Goal: Task Accomplishment & Management: Complete application form

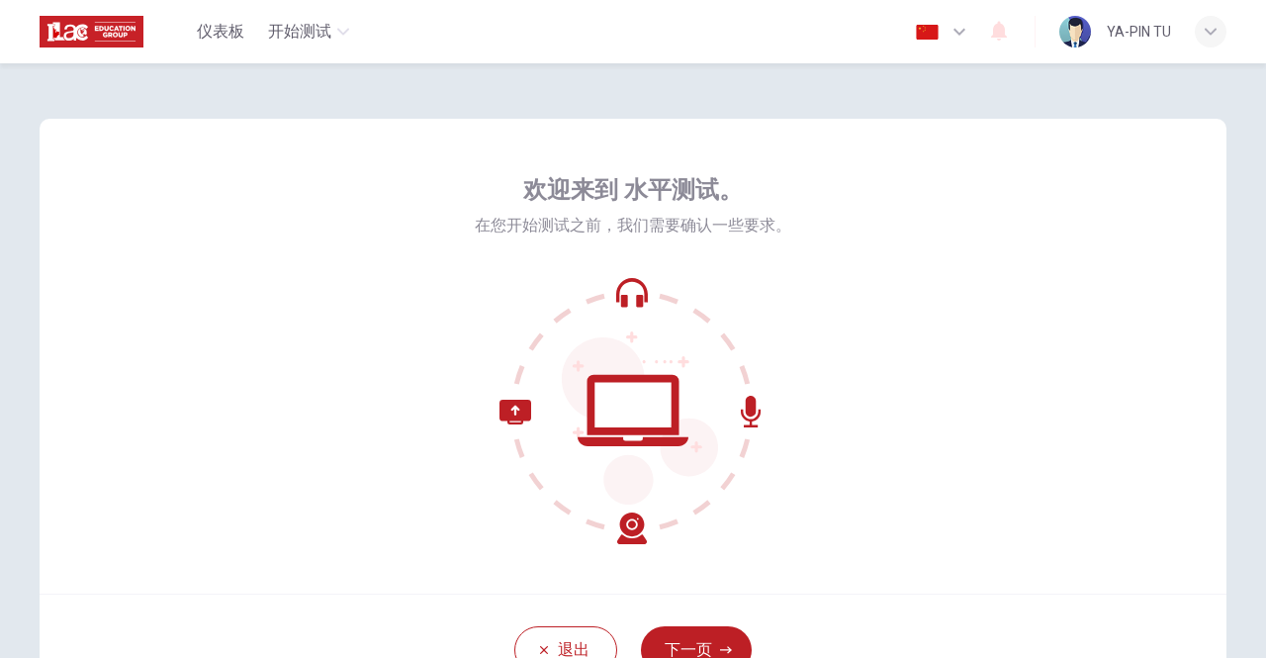
scroll to position [165, 0]
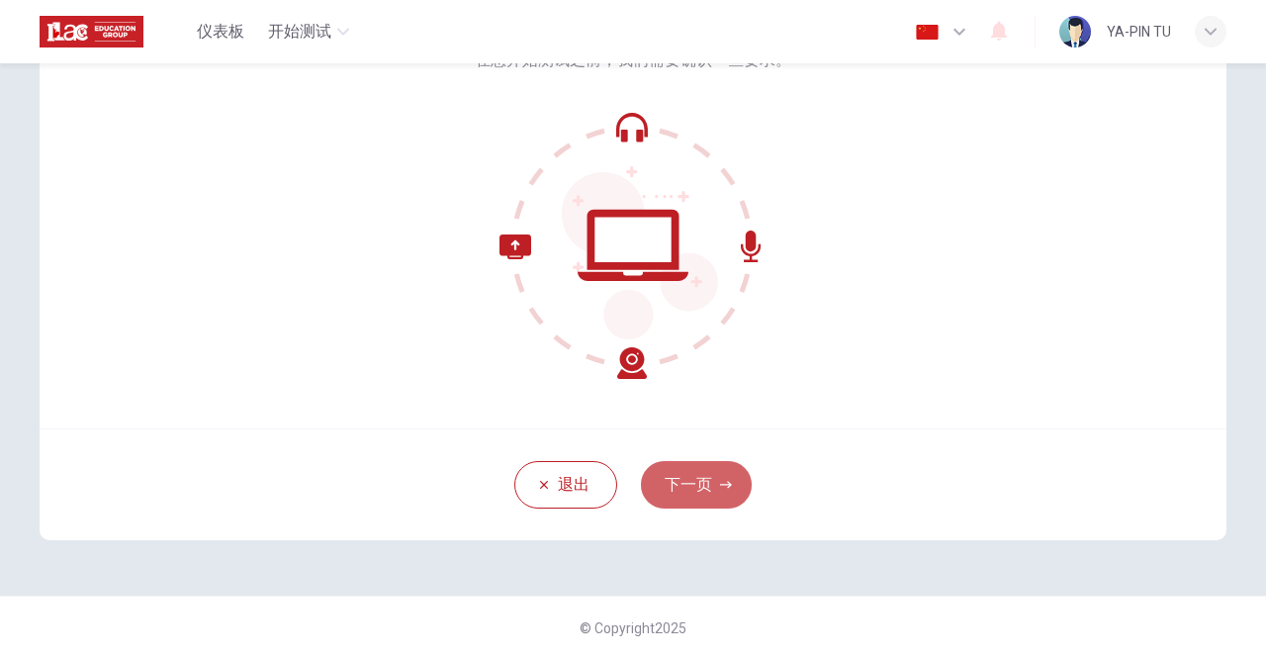
click at [690, 489] on button "下一页" at bounding box center [696, 484] width 111 height 47
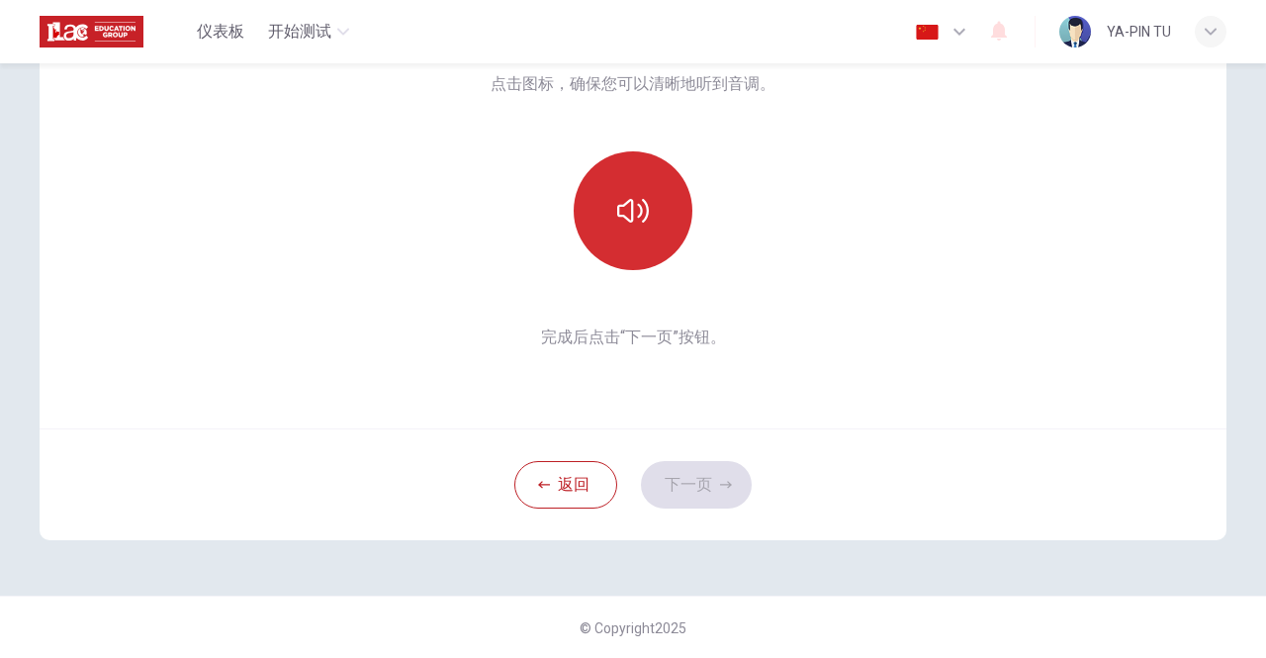
click at [631, 195] on icon "button" at bounding box center [633, 211] width 32 height 32
click at [627, 200] on icon "button" at bounding box center [633, 211] width 32 height 24
click at [630, 221] on icon "button" at bounding box center [633, 211] width 32 height 32
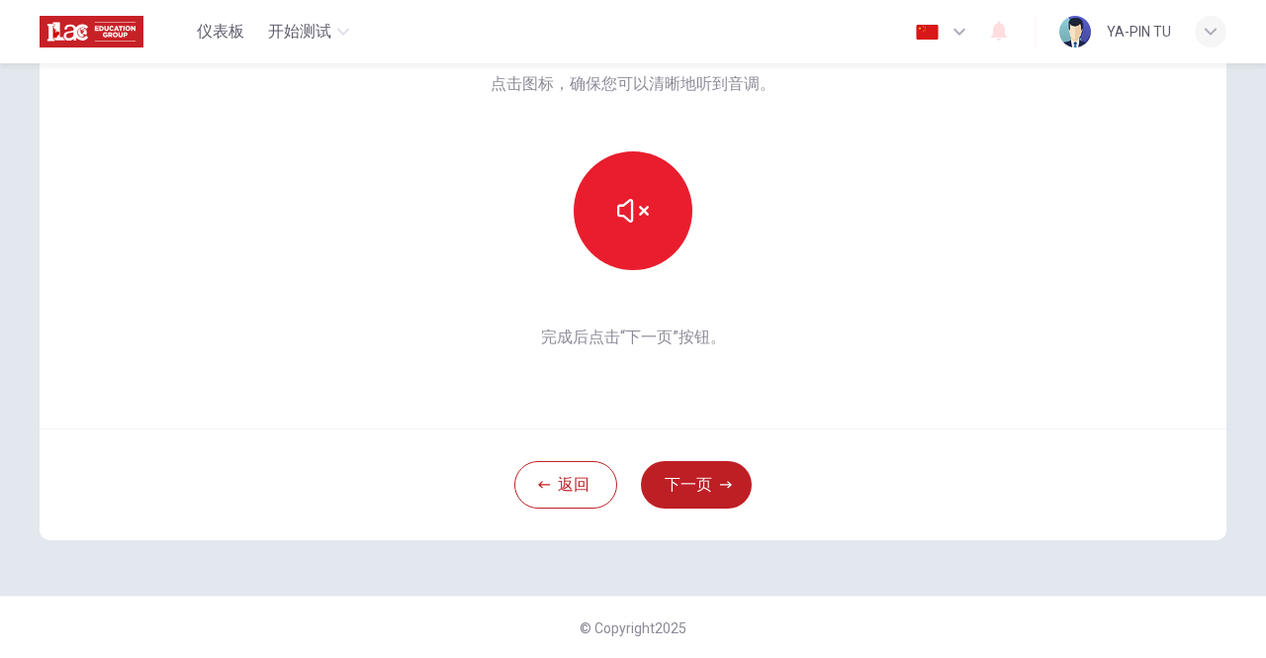
click at [696, 481] on button "下一页" at bounding box center [696, 484] width 111 height 47
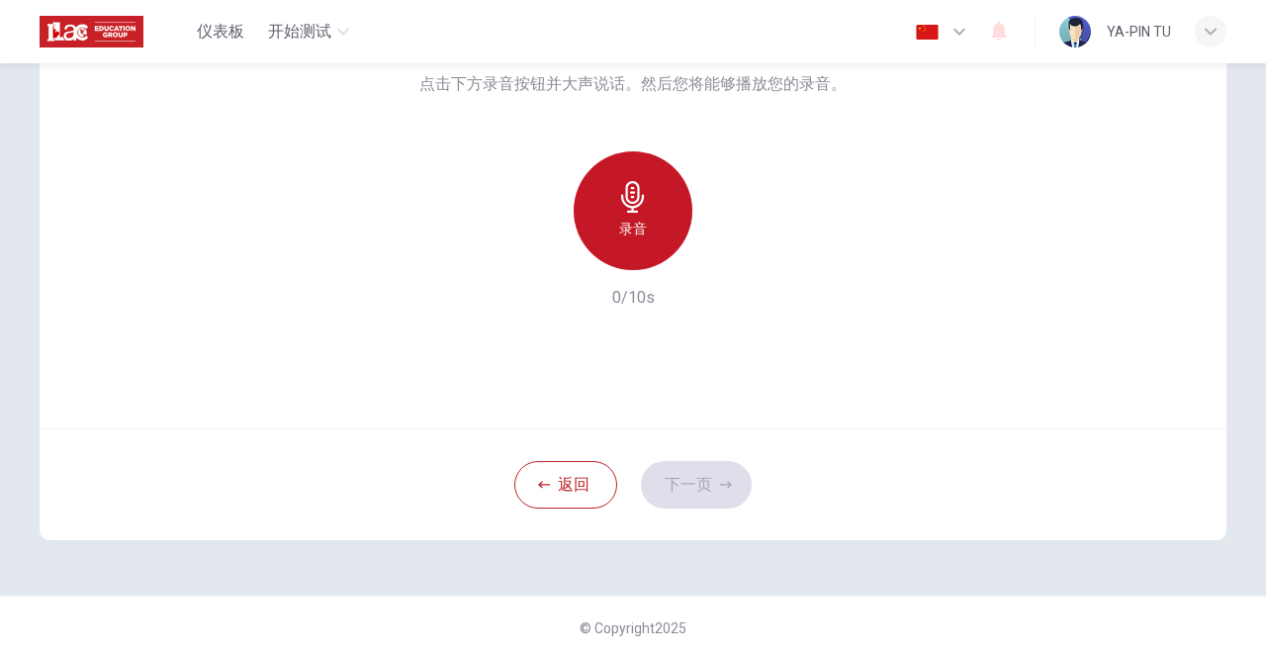
click at [625, 209] on icon "button" at bounding box center [633, 197] width 32 height 32
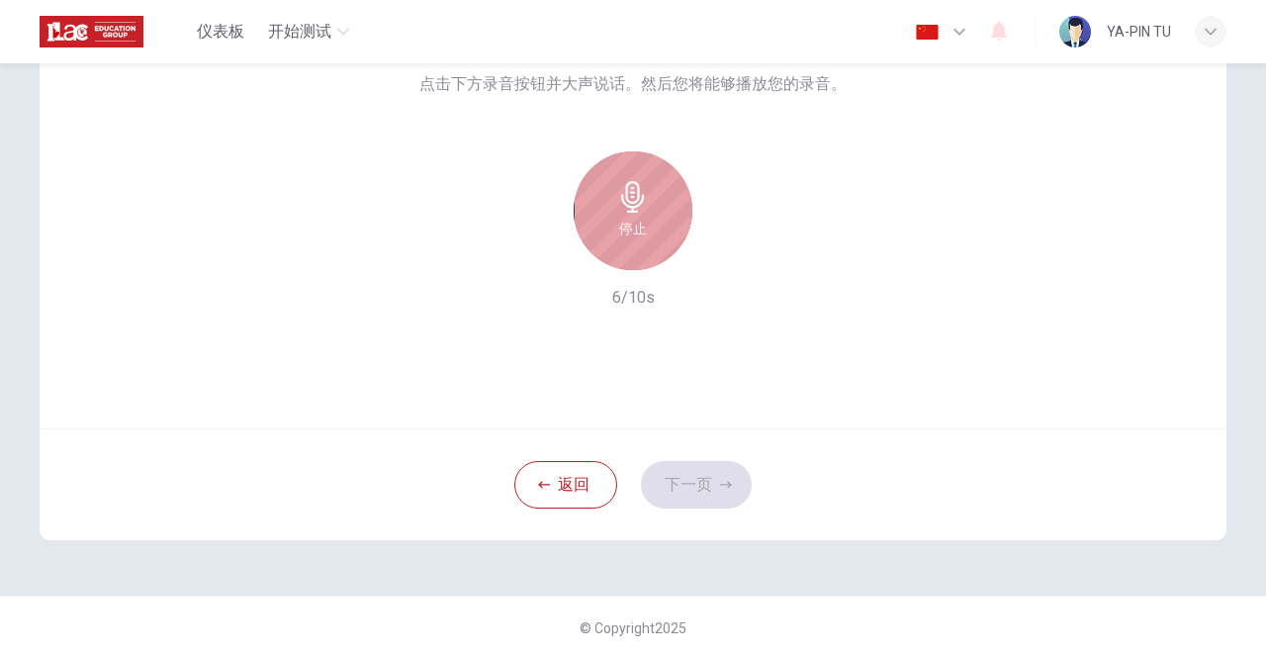
click at [633, 242] on div "停止" at bounding box center [633, 210] width 119 height 119
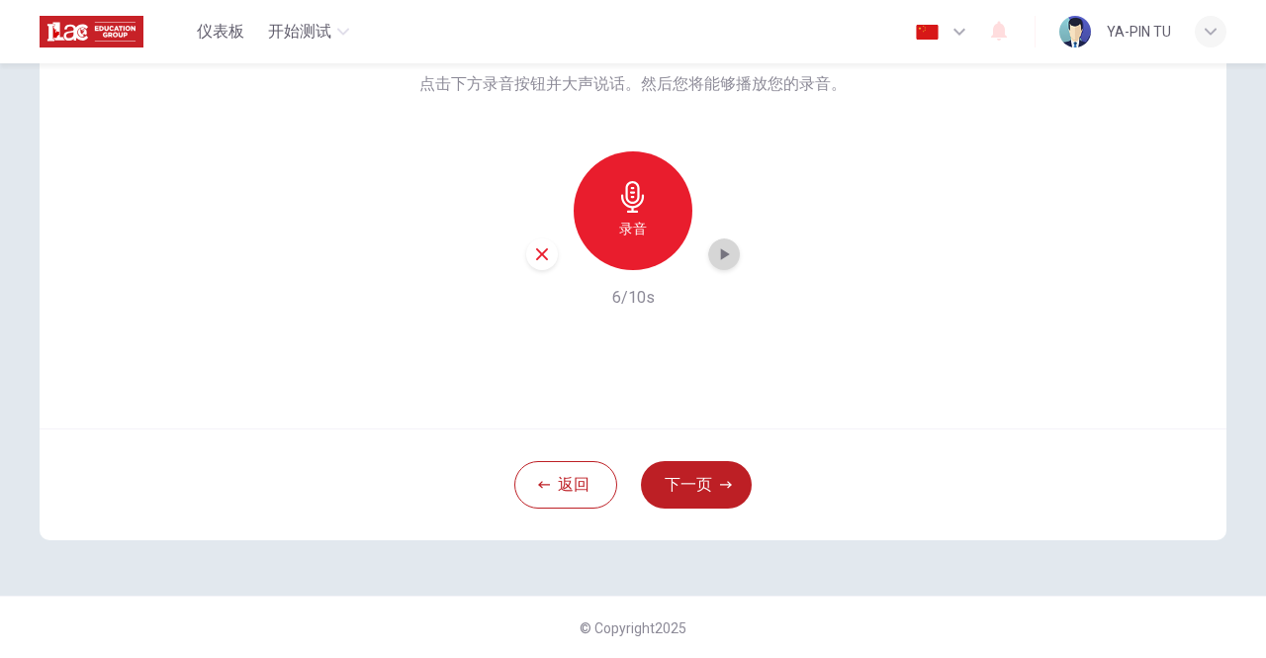
click at [714, 255] on icon "button" at bounding box center [724, 254] width 20 height 20
click at [666, 479] on button "下一页" at bounding box center [696, 484] width 111 height 47
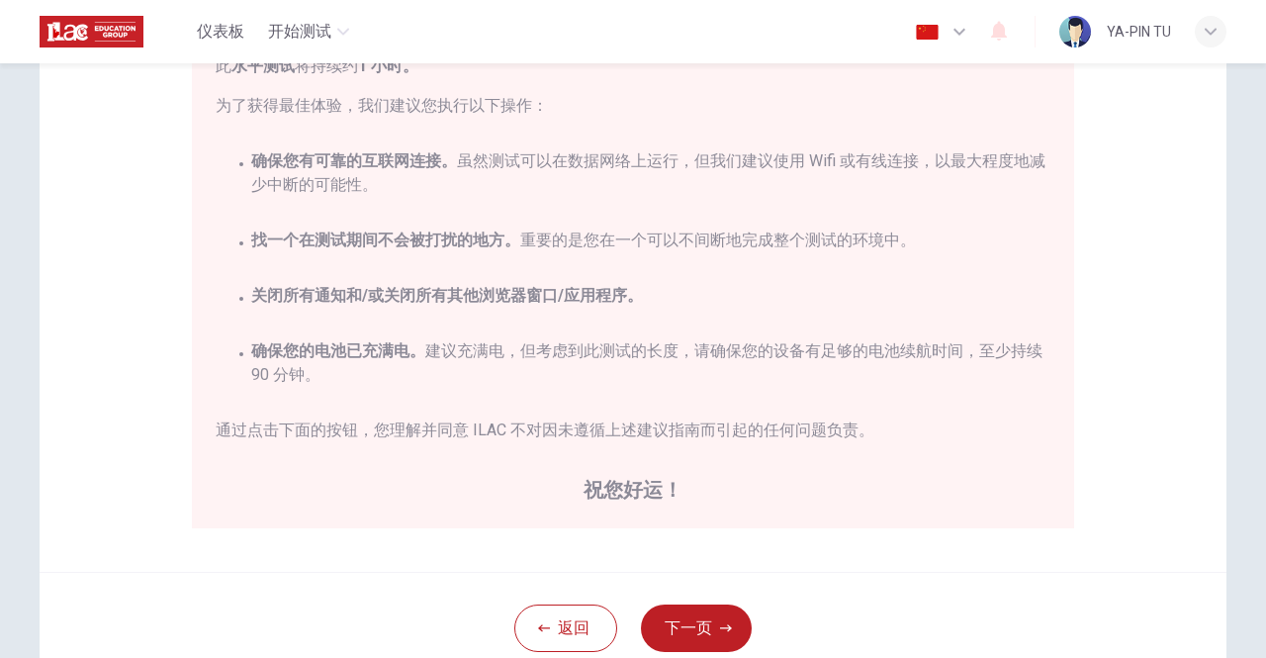
scroll to position [363, 0]
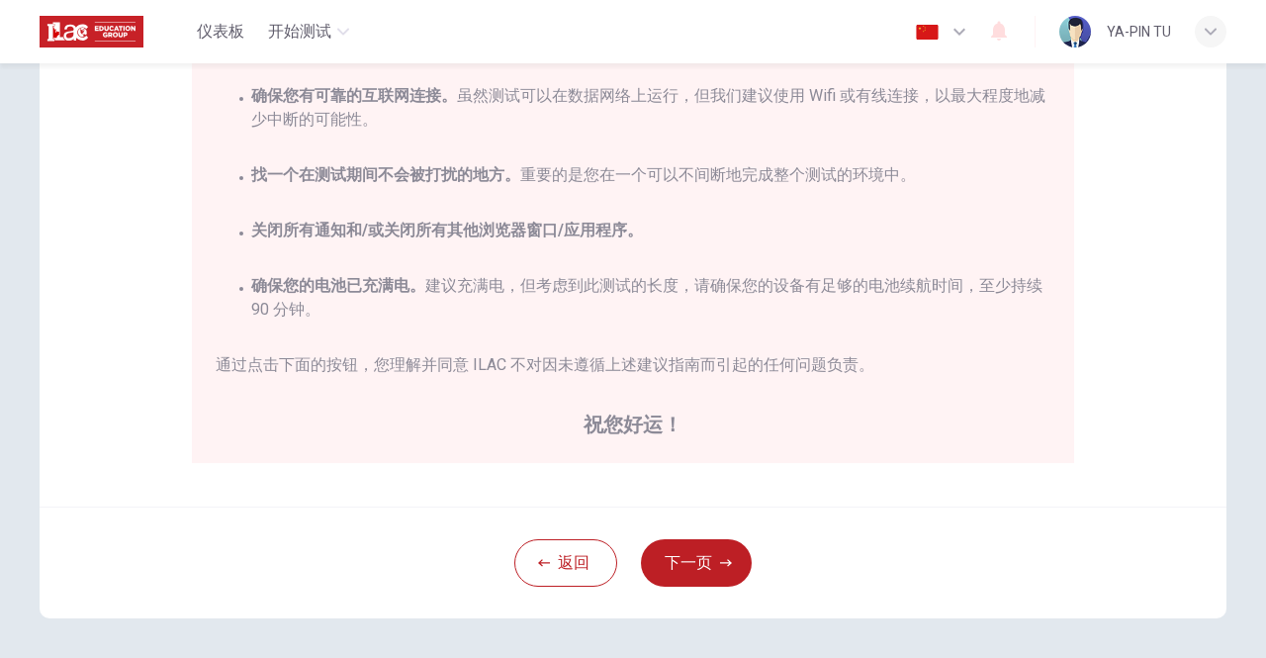
click at [704, 571] on button "下一页" at bounding box center [696, 562] width 111 height 47
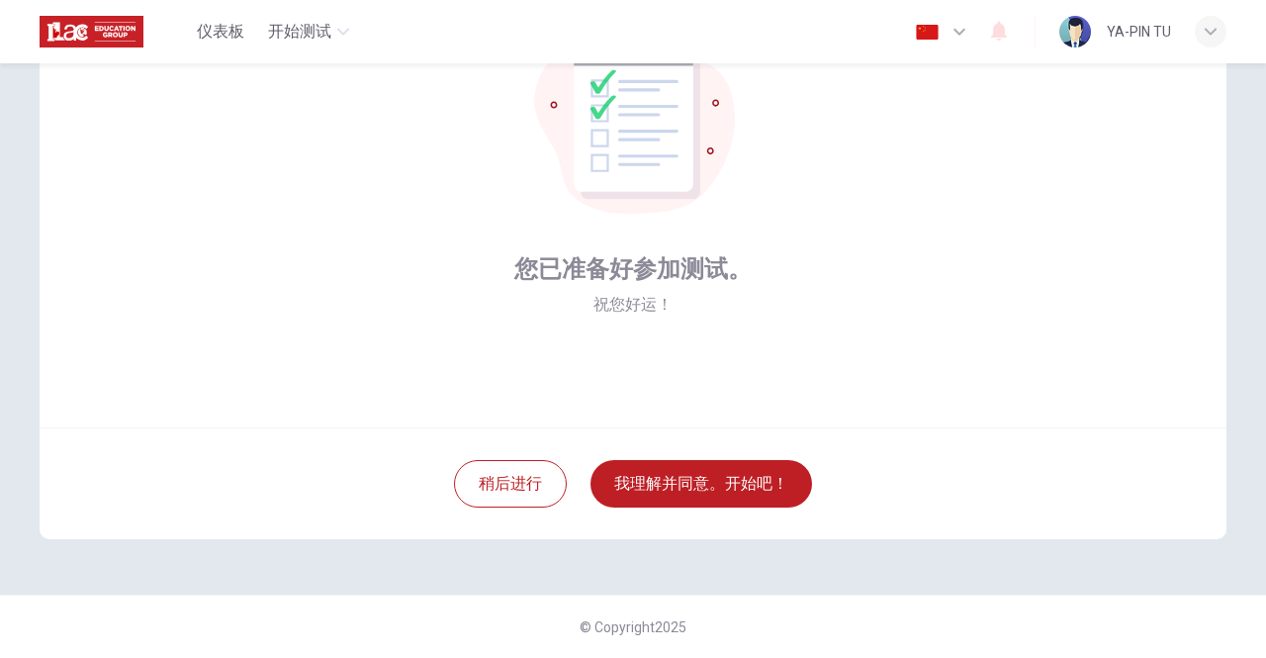
scroll to position [165, 0]
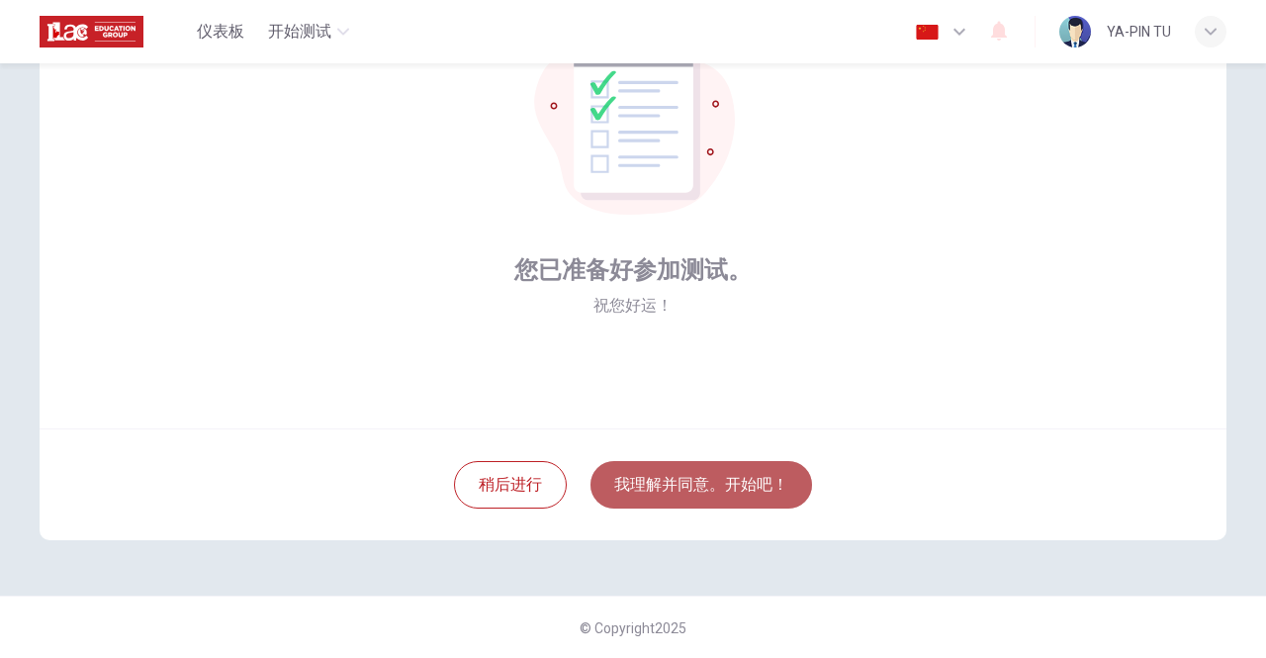
click at [690, 489] on button "我理解并同意。开始吧！" at bounding box center [701, 484] width 222 height 47
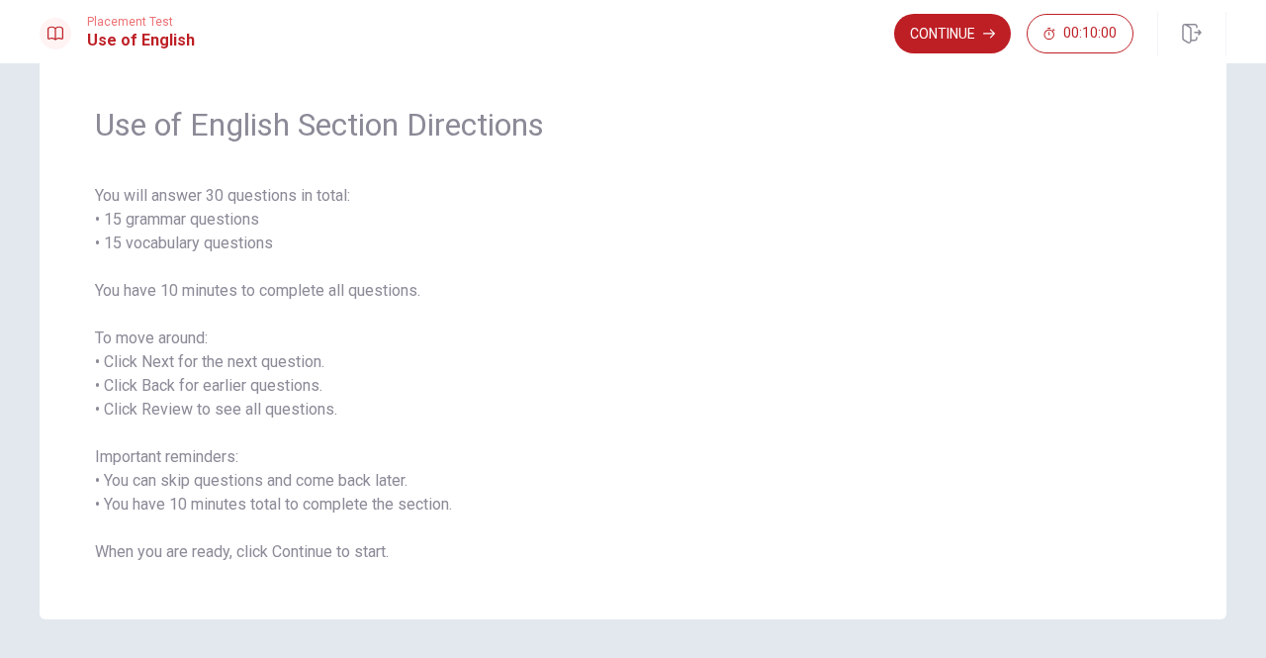
scroll to position [99, 0]
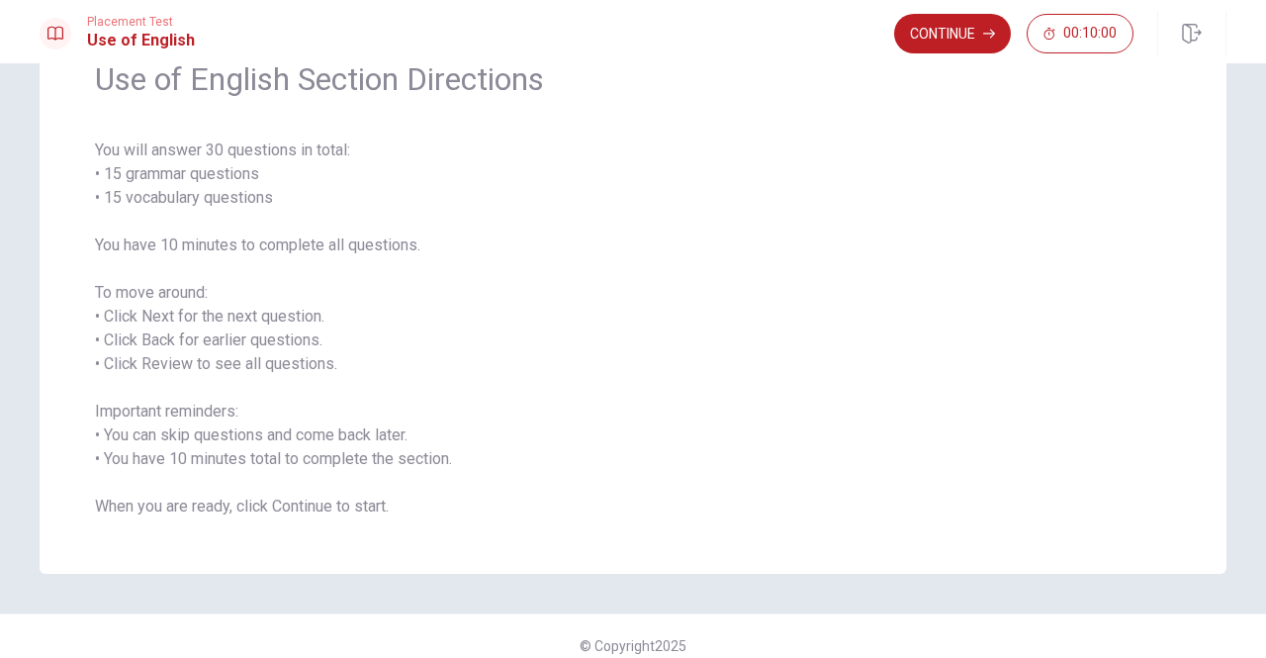
drag, startPoint x: 91, startPoint y: 142, endPoint x: 412, endPoint y: 403, distance: 414.1
click at [432, 424] on span "You will answer 30 questions in total: • 15 grammar questions • 15 vocabulary q…" at bounding box center [633, 328] width 1076 height 380
click at [933, 25] on button "Continue" at bounding box center [952, 34] width 117 height 40
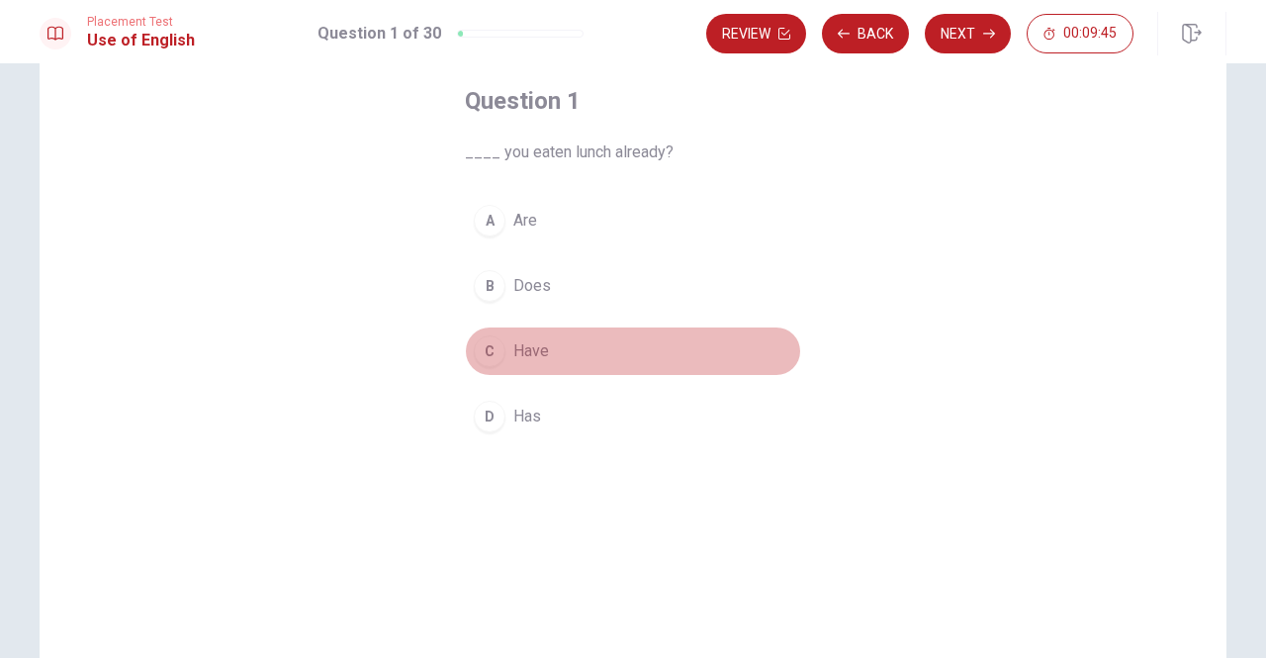
click at [530, 352] on span "Have" at bounding box center [531, 351] width 36 height 24
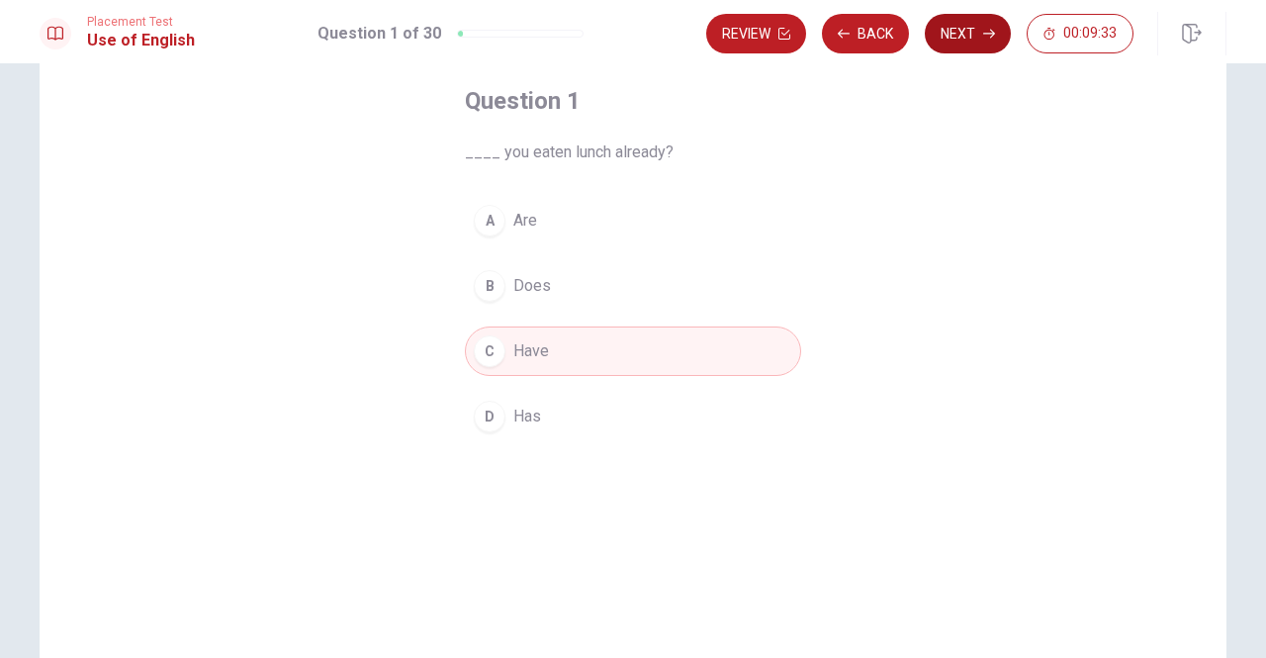
click at [960, 38] on button "Next" at bounding box center [968, 34] width 86 height 40
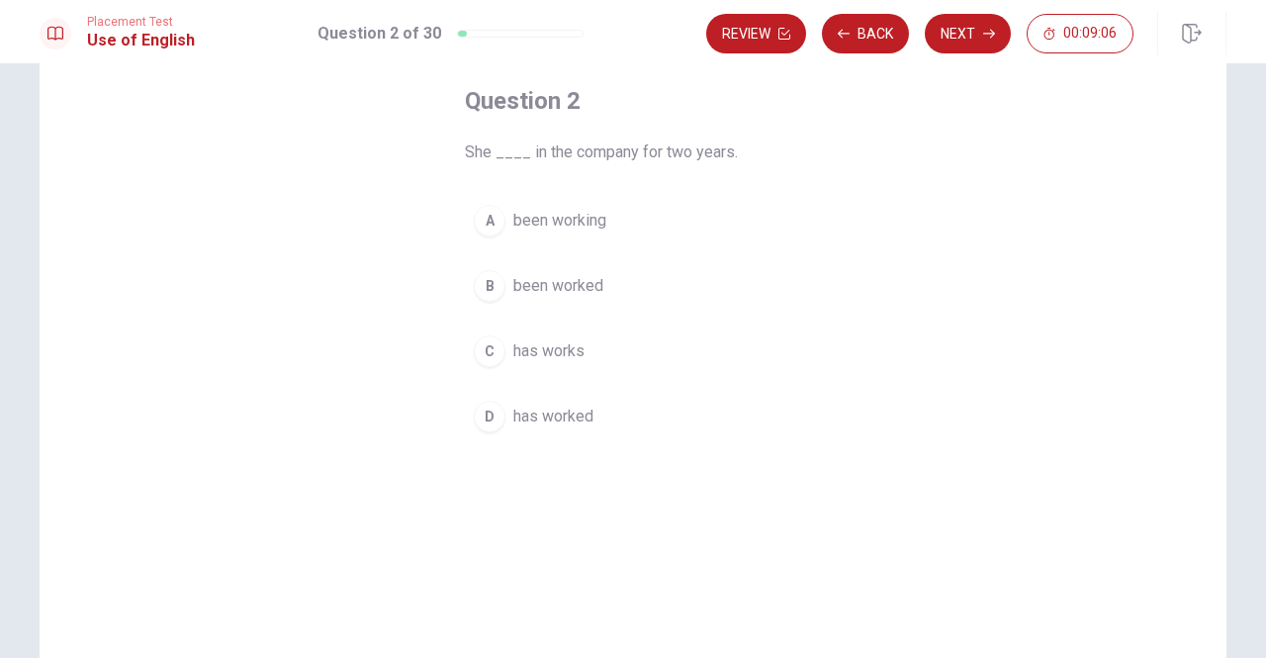
click at [558, 217] on span "been working" at bounding box center [559, 221] width 93 height 24
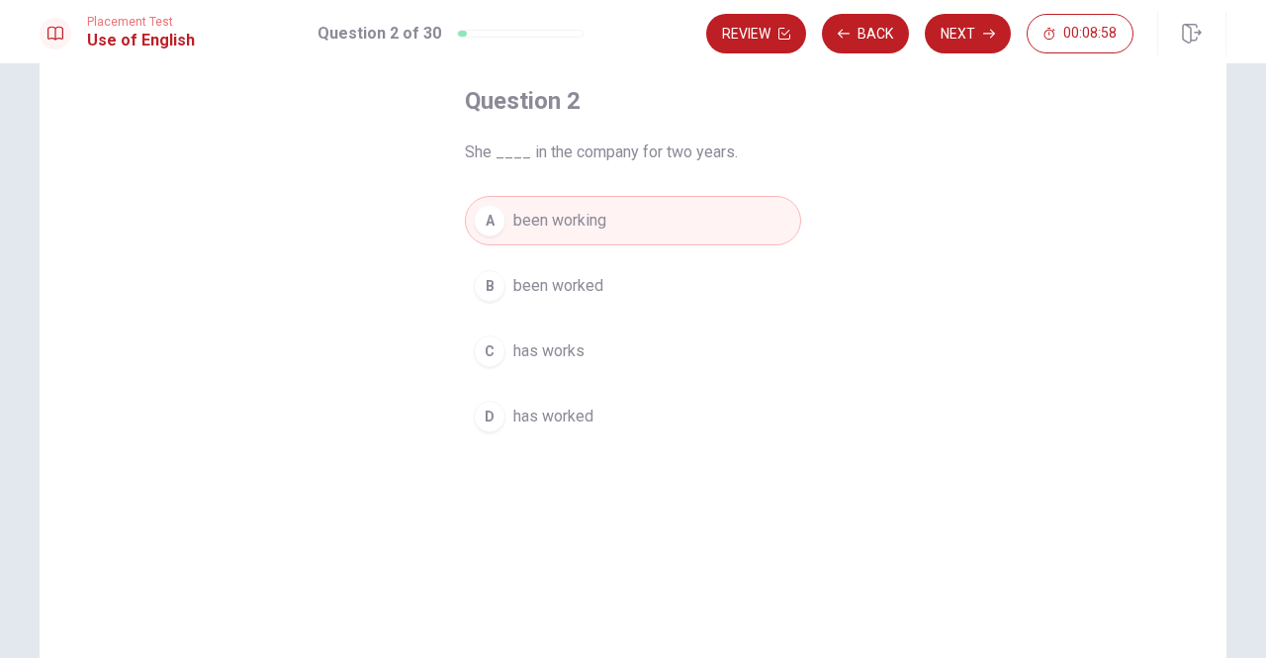
click at [569, 280] on span "been worked" at bounding box center [558, 286] width 90 height 24
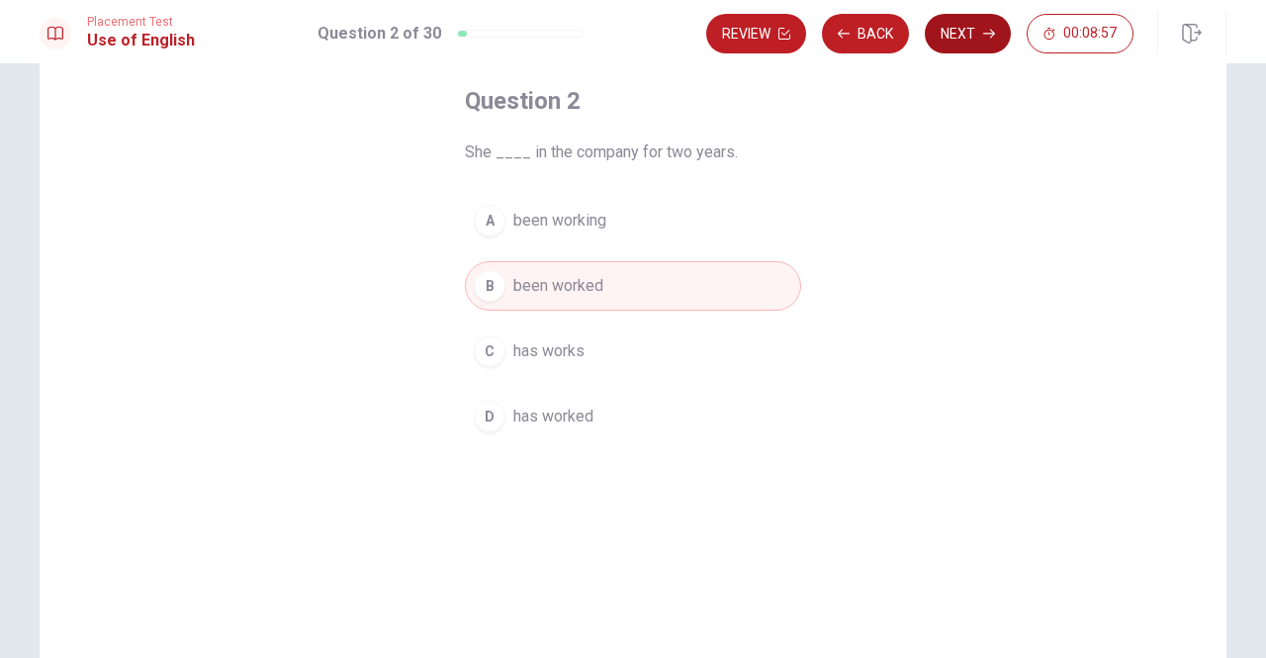
click at [954, 33] on button "Next" at bounding box center [968, 34] width 86 height 40
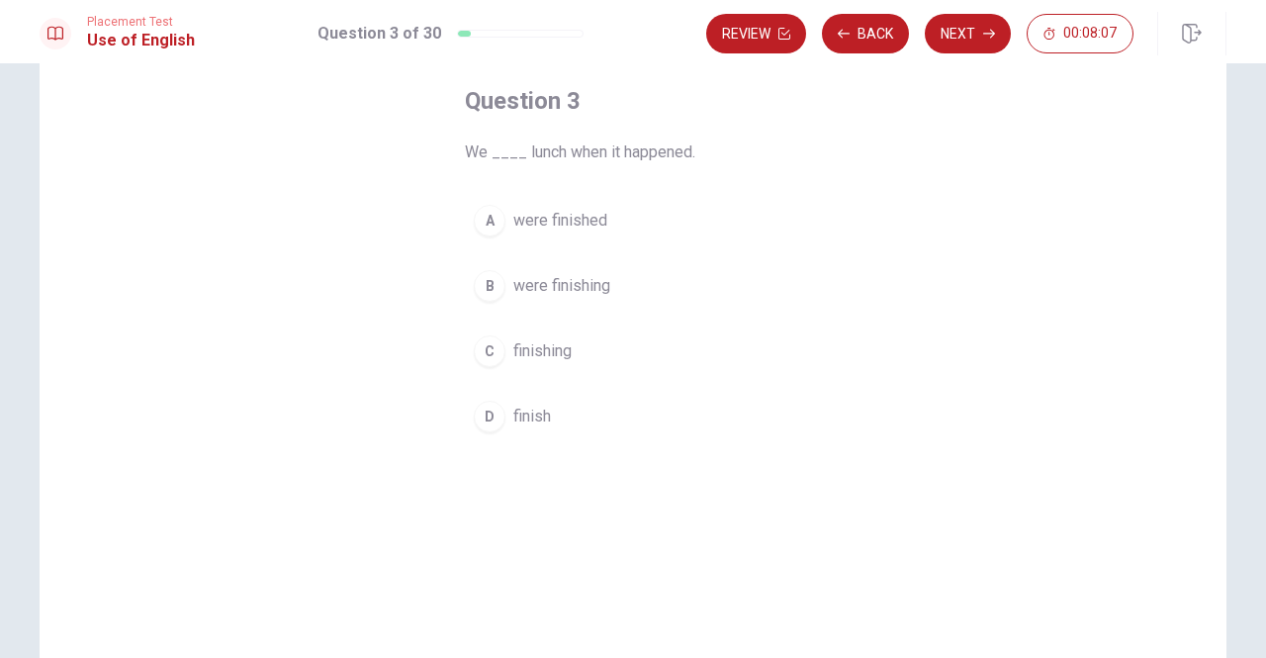
click at [550, 296] on span "were finishing" at bounding box center [561, 286] width 97 height 24
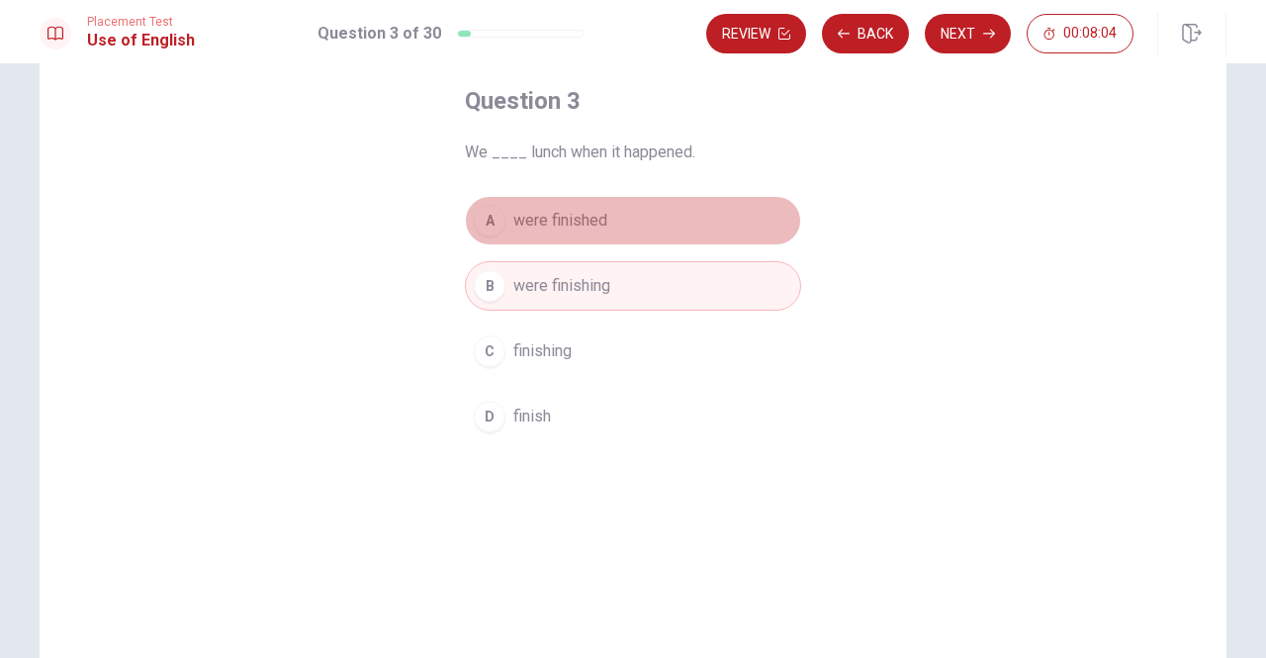
click at [585, 217] on span "were finished" at bounding box center [560, 221] width 94 height 24
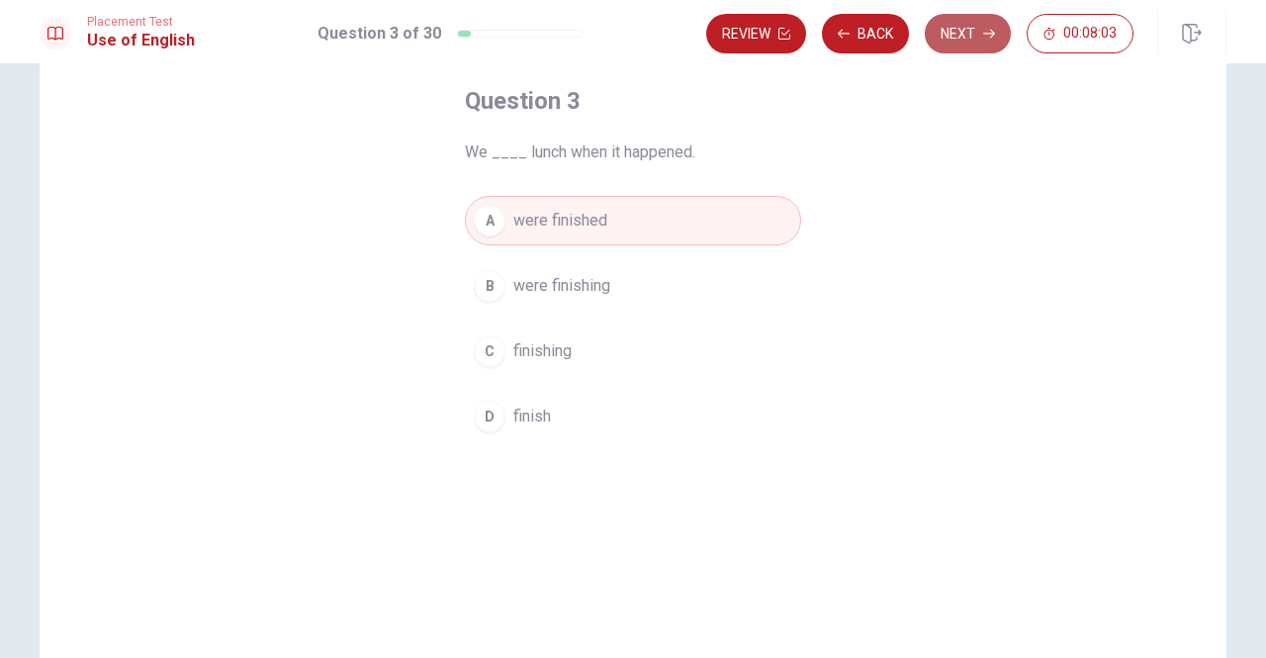
click at [973, 35] on button "Next" at bounding box center [968, 34] width 86 height 40
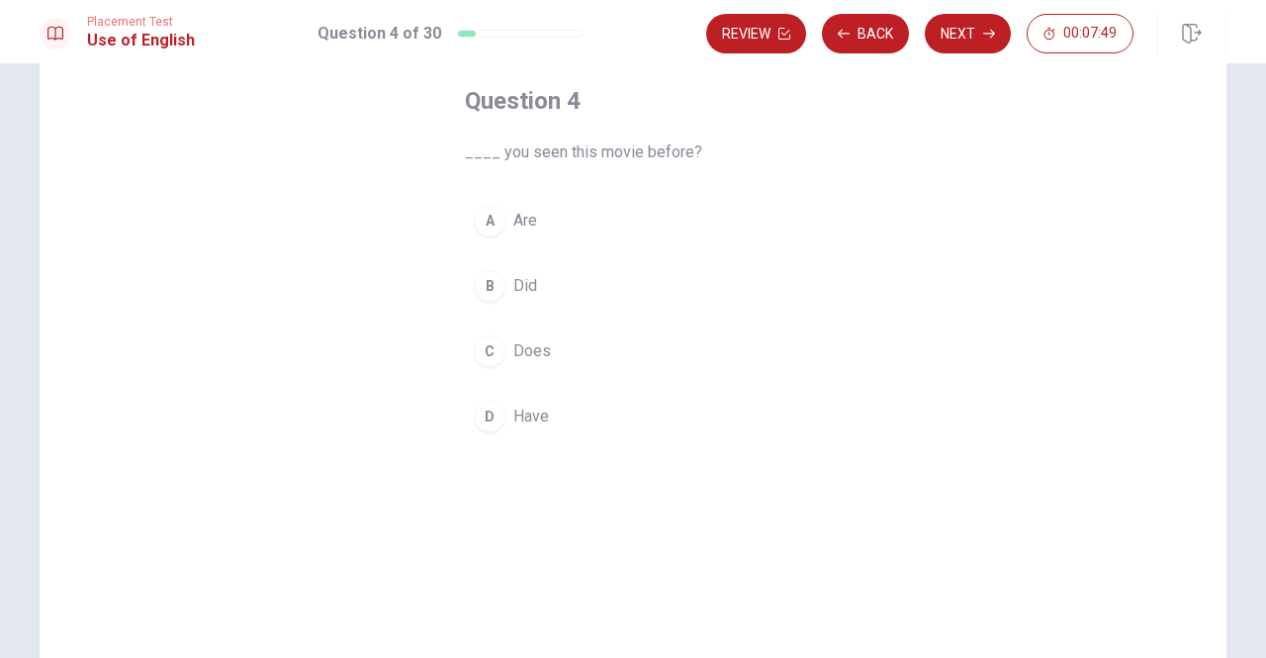
click at [519, 281] on span "Did" at bounding box center [525, 286] width 24 height 24
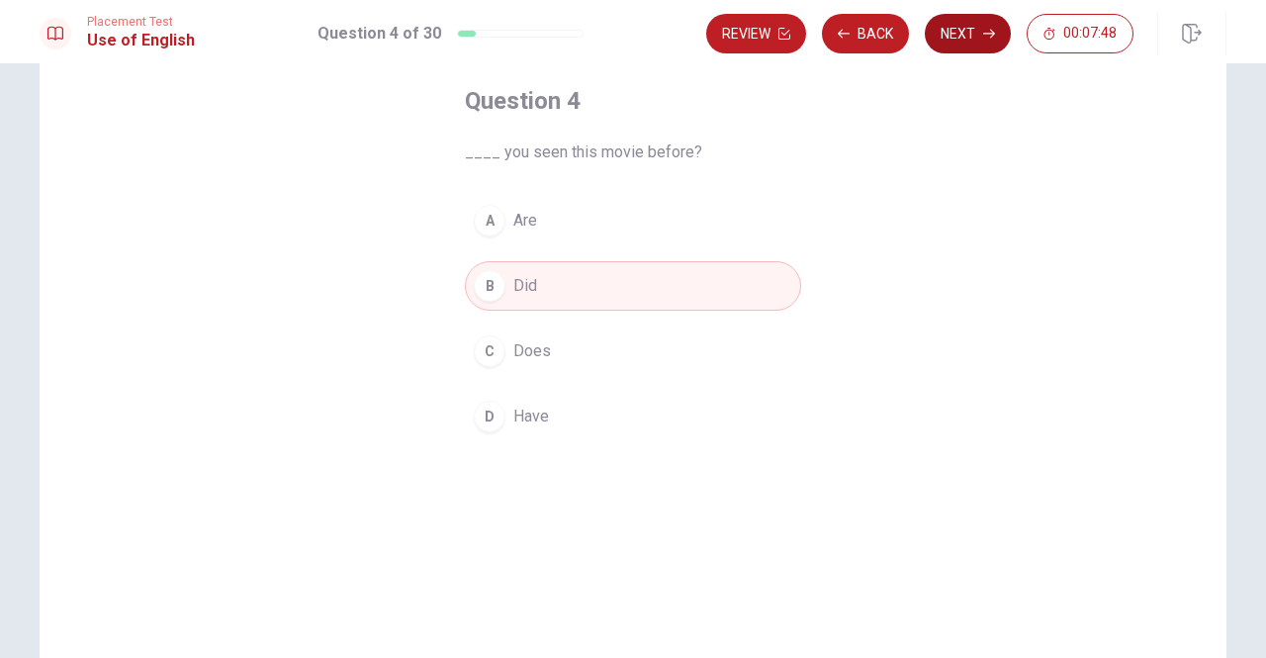
click at [967, 27] on button "Next" at bounding box center [968, 34] width 86 height 40
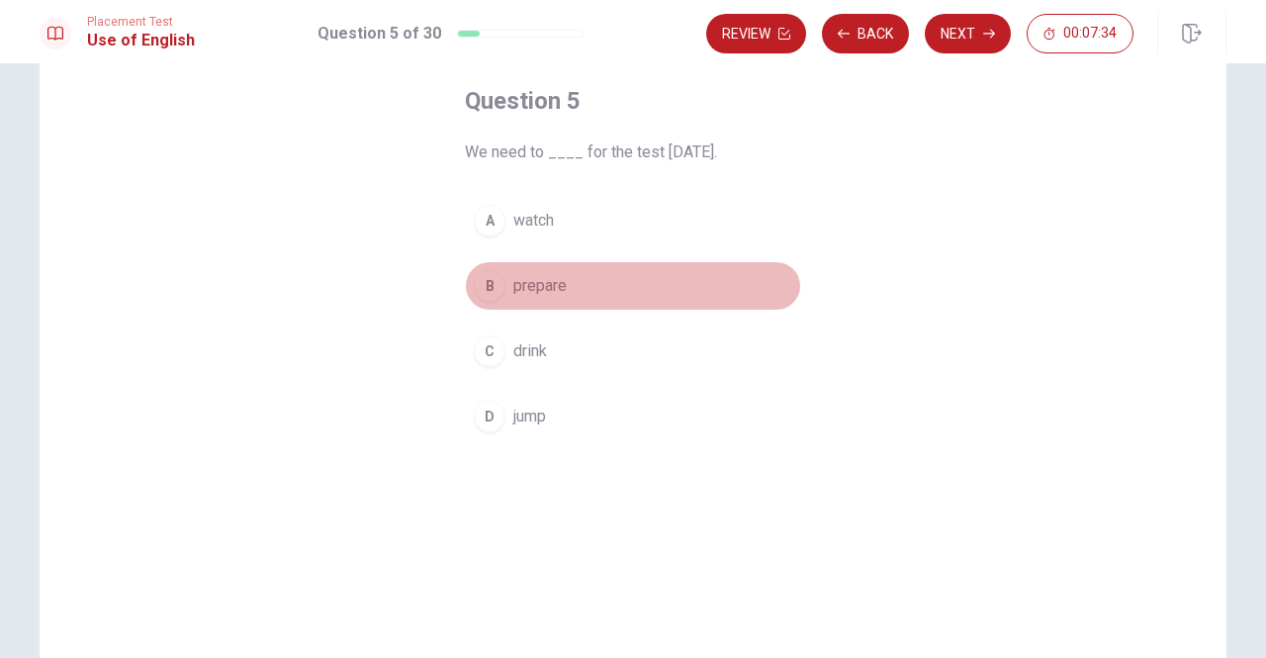
click at [542, 282] on span "prepare" at bounding box center [539, 286] width 53 height 24
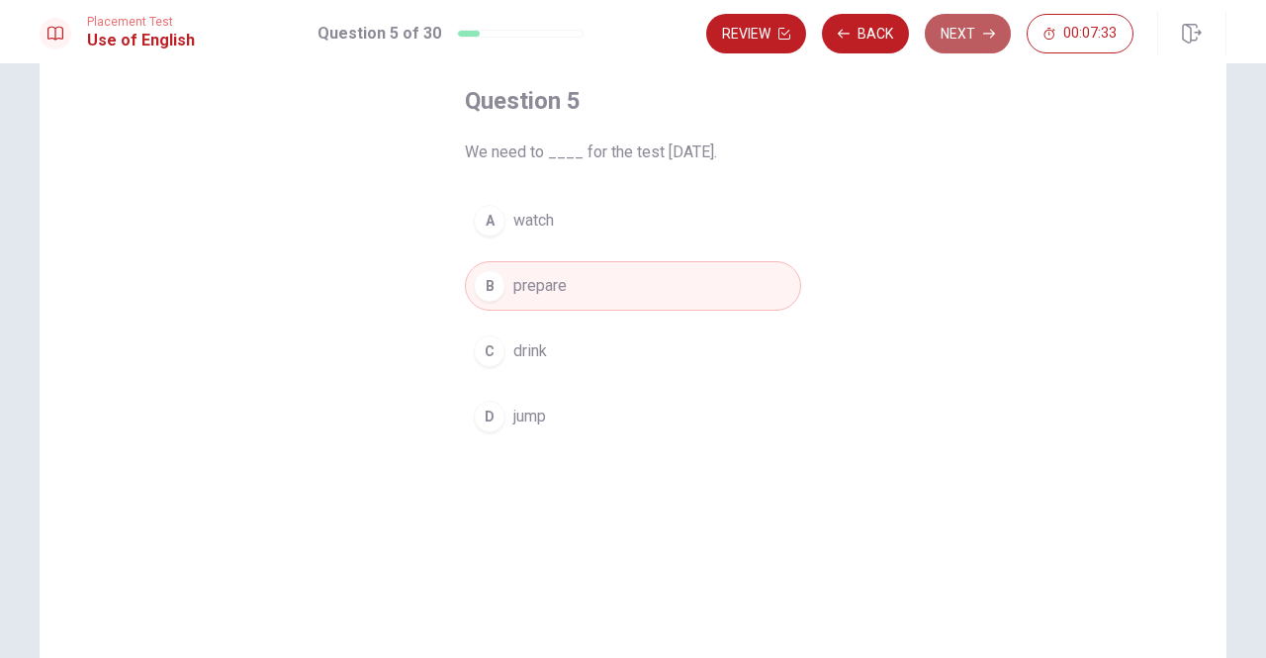
click at [952, 33] on button "Next" at bounding box center [968, 34] width 86 height 40
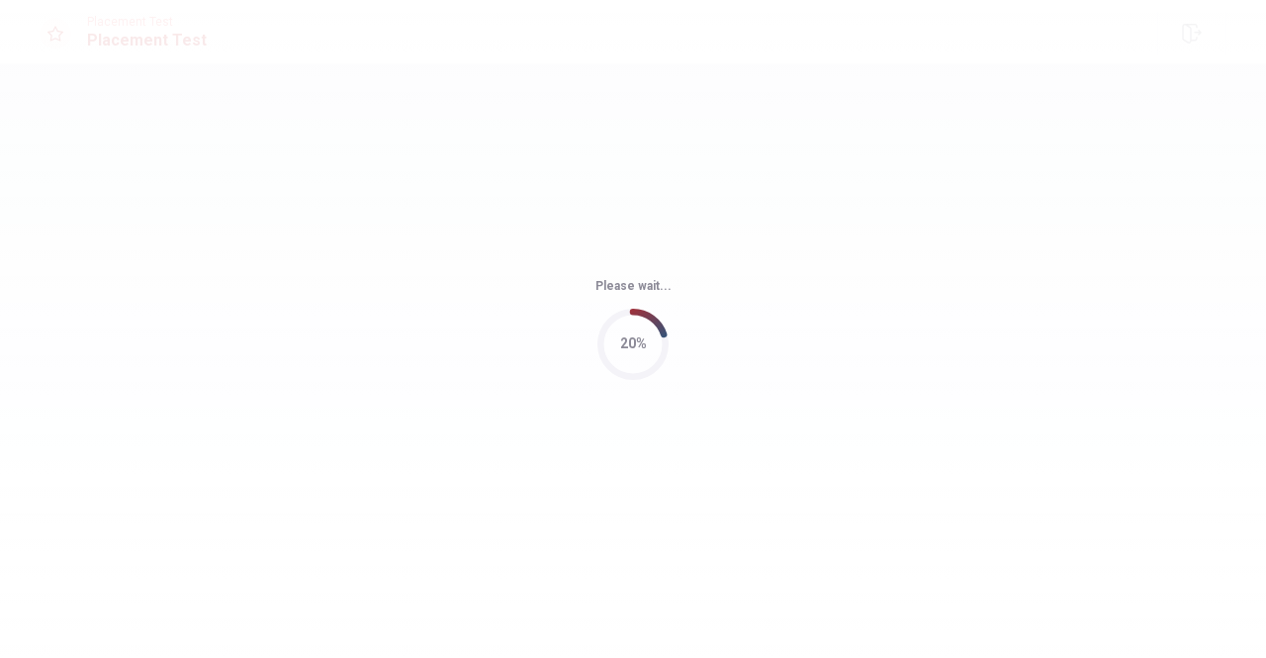
scroll to position [0, 0]
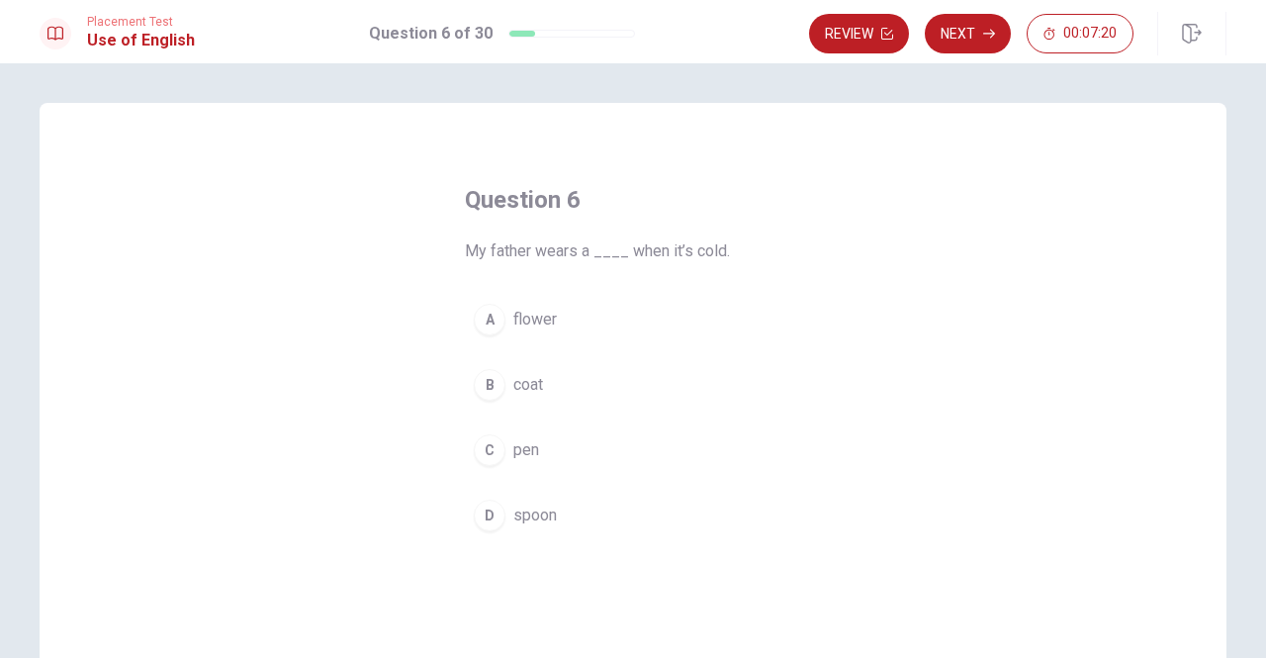
click at [526, 380] on span "coat" at bounding box center [528, 385] width 30 height 24
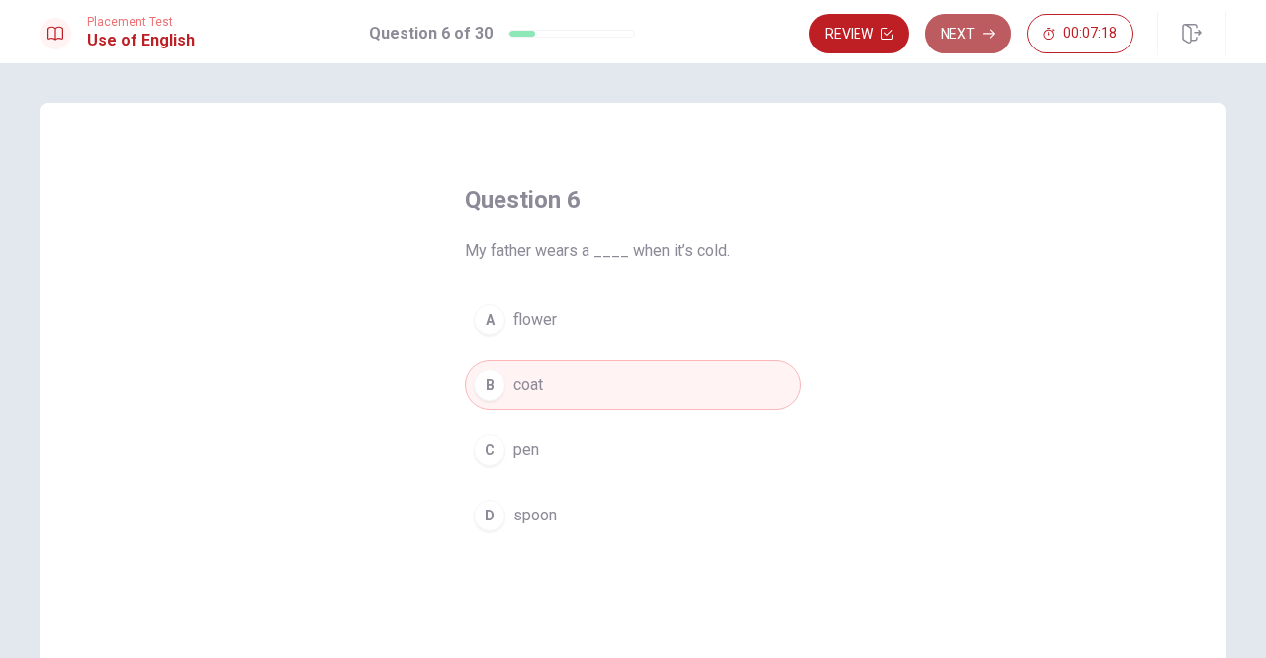
click at [965, 29] on button "Next" at bounding box center [968, 34] width 86 height 40
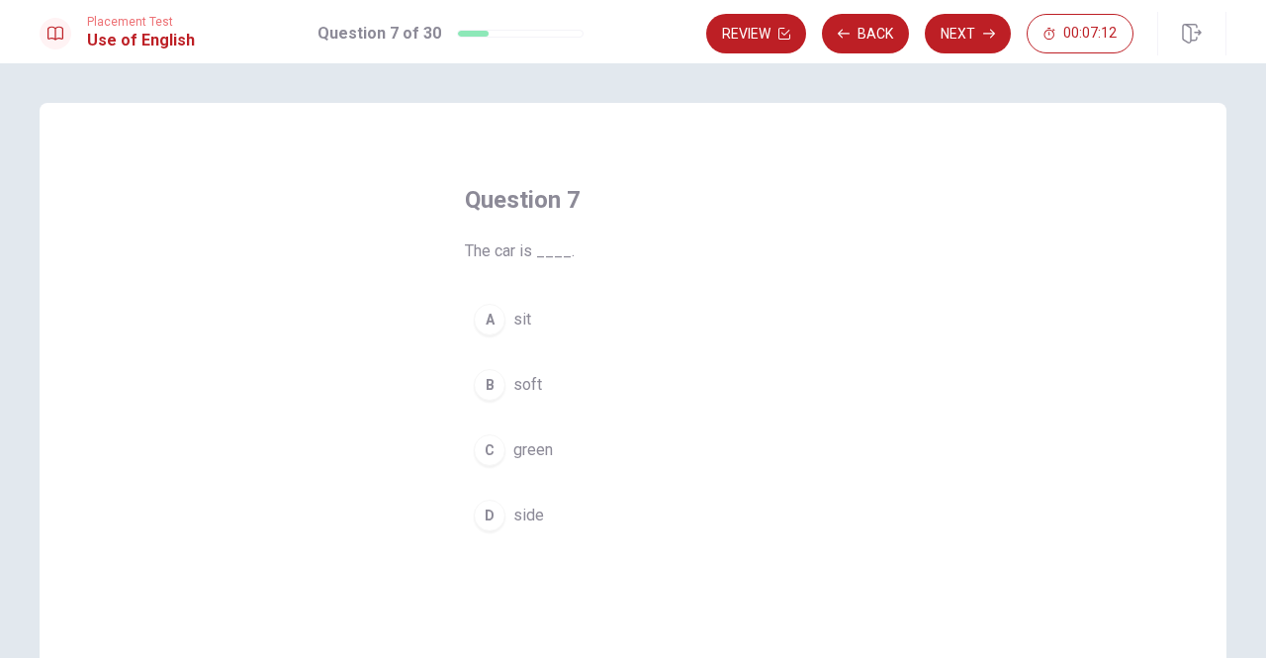
click at [528, 452] on span "green" at bounding box center [533, 450] width 40 height 24
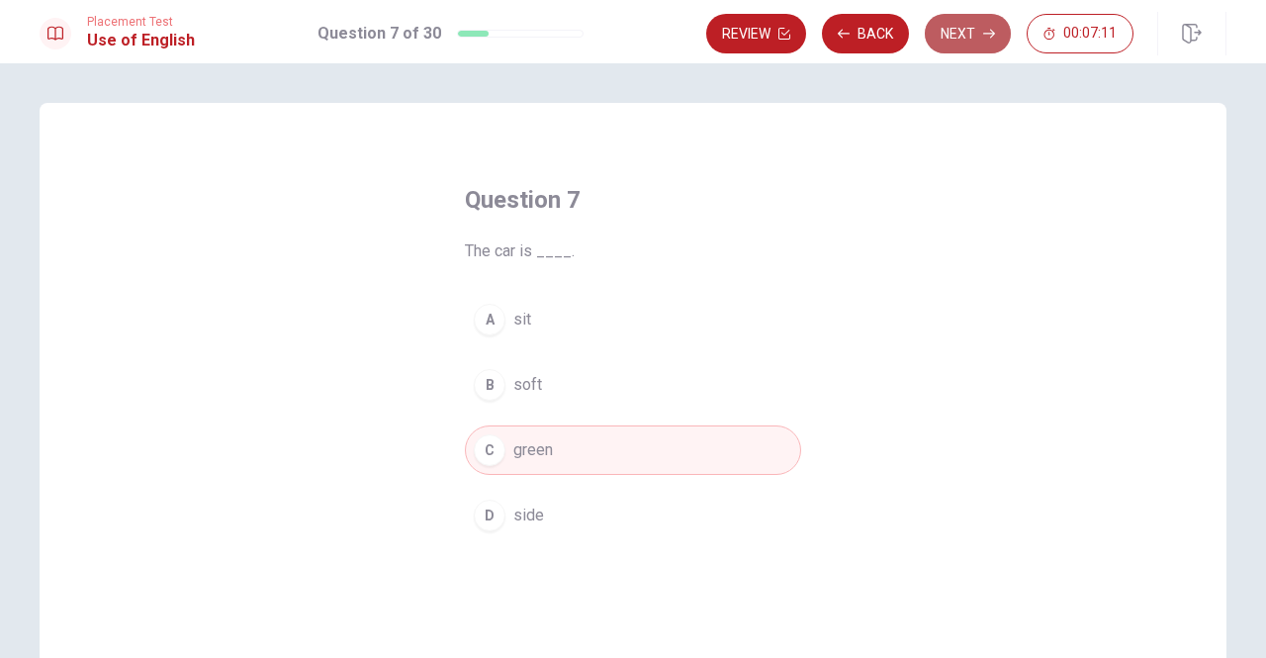
click at [965, 39] on button "Next" at bounding box center [968, 34] width 86 height 40
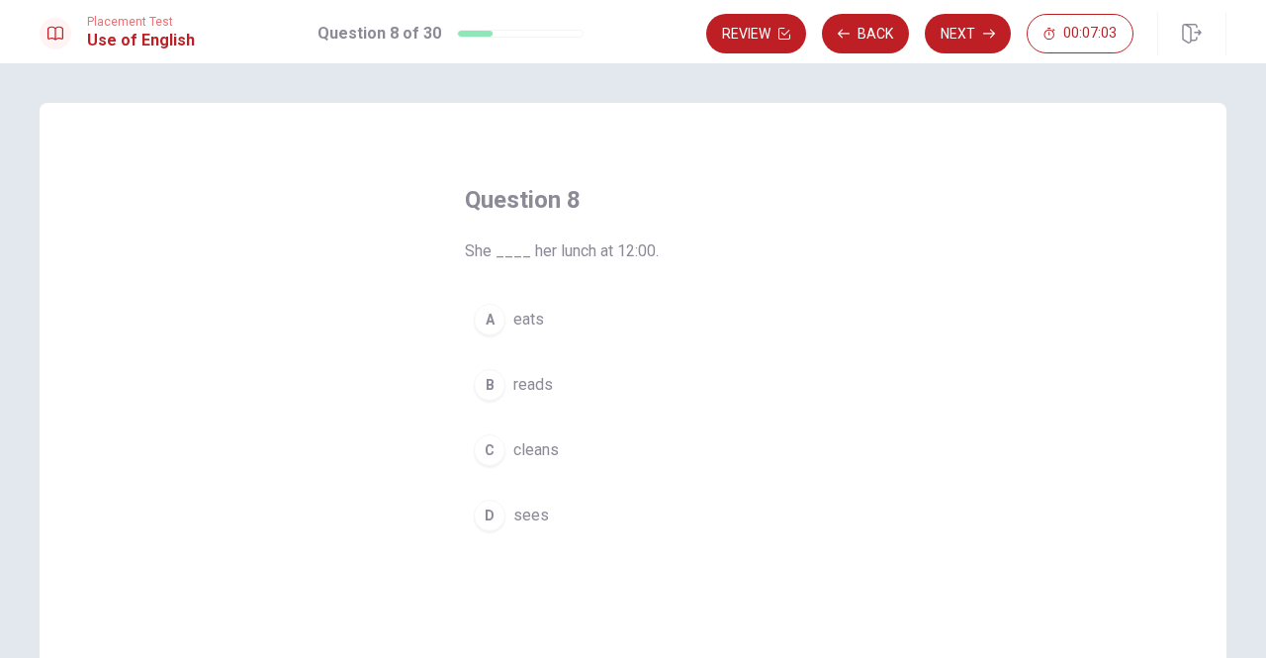
click at [527, 325] on span "eats" at bounding box center [528, 320] width 31 height 24
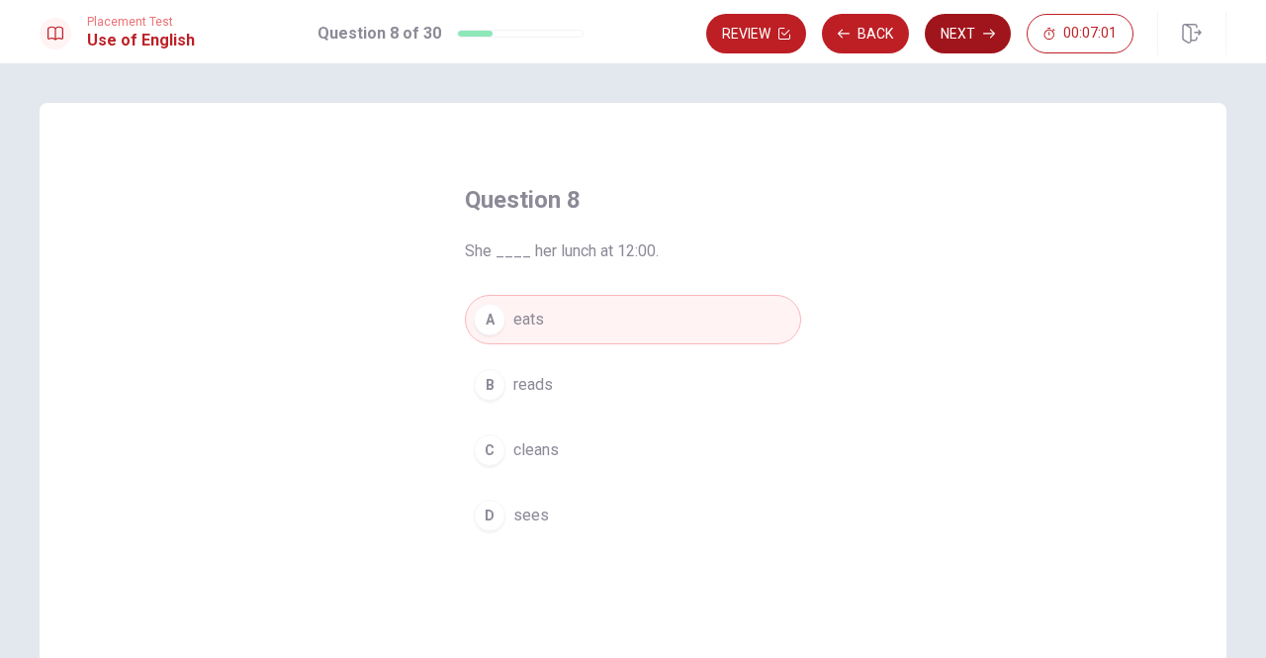
click at [951, 34] on button "Next" at bounding box center [968, 34] width 86 height 40
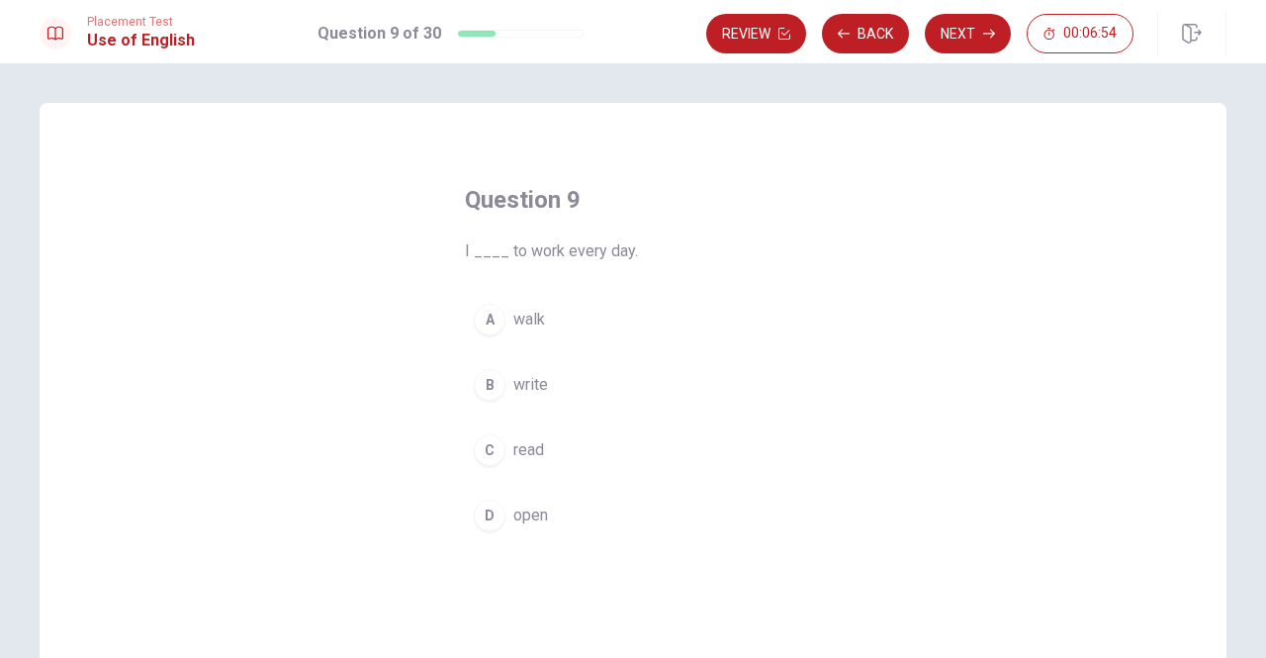
click at [526, 308] on span "walk" at bounding box center [529, 320] width 32 height 24
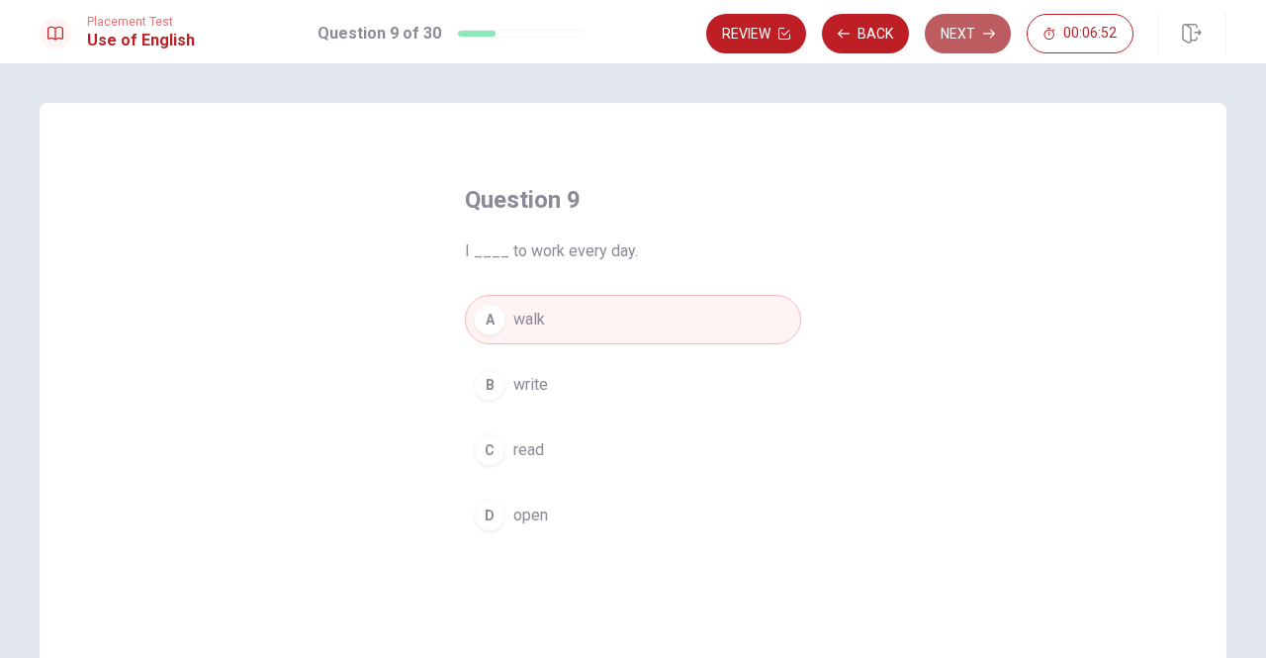
click at [955, 35] on button "Next" at bounding box center [968, 34] width 86 height 40
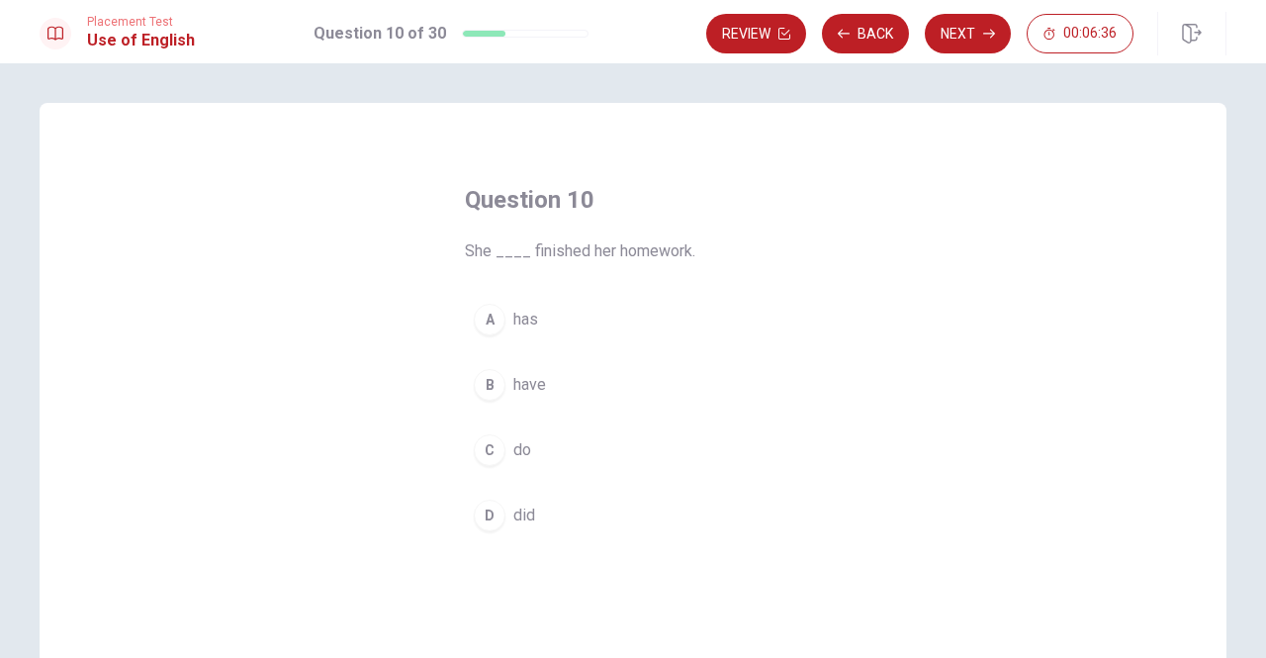
click at [520, 509] on span "did" at bounding box center [524, 515] width 22 height 24
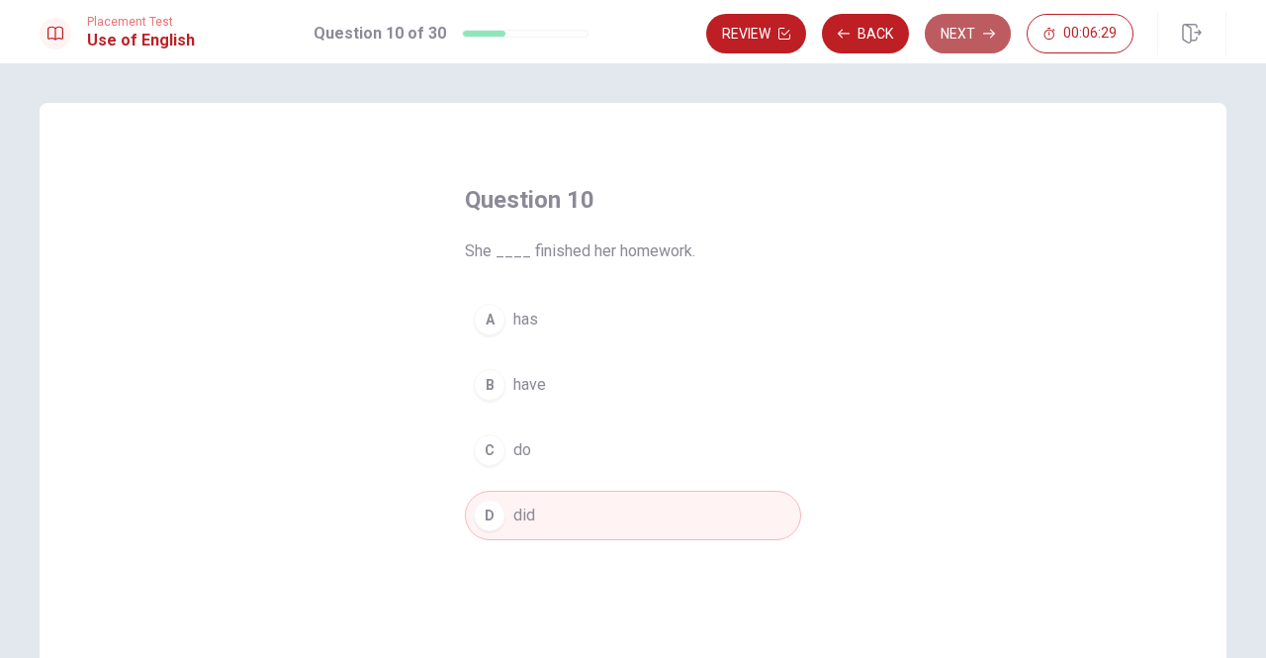
click at [958, 37] on button "Next" at bounding box center [968, 34] width 86 height 40
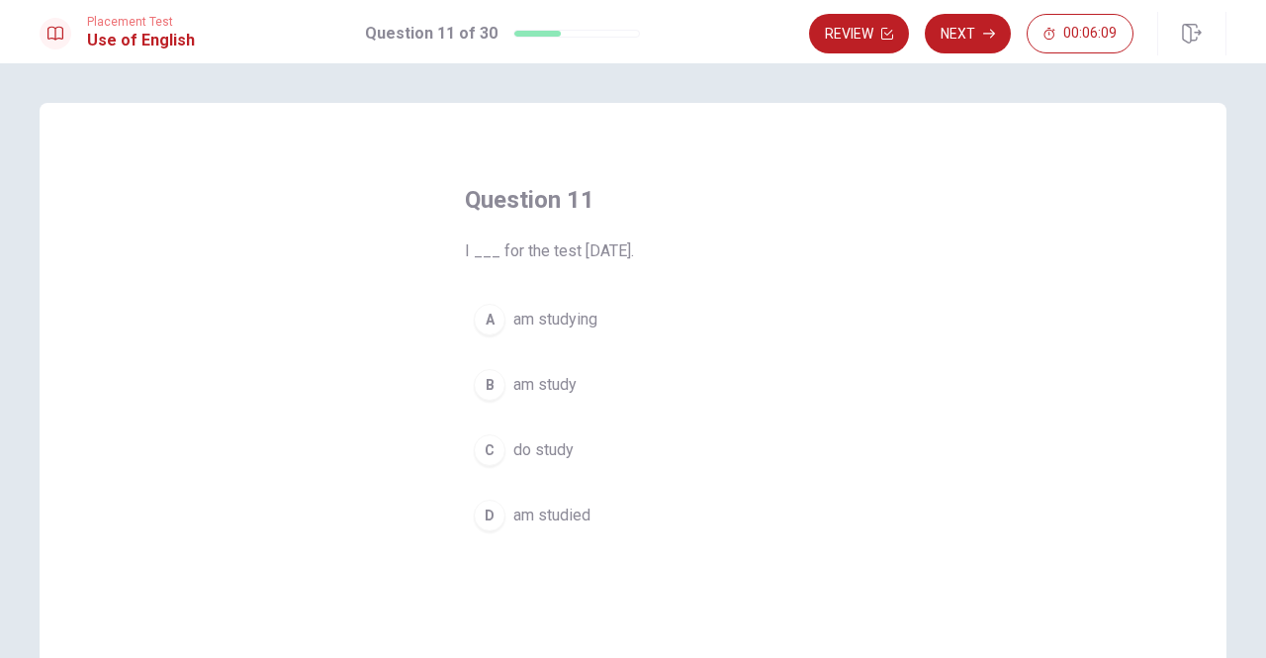
click at [534, 440] on span "do study" at bounding box center [543, 450] width 60 height 24
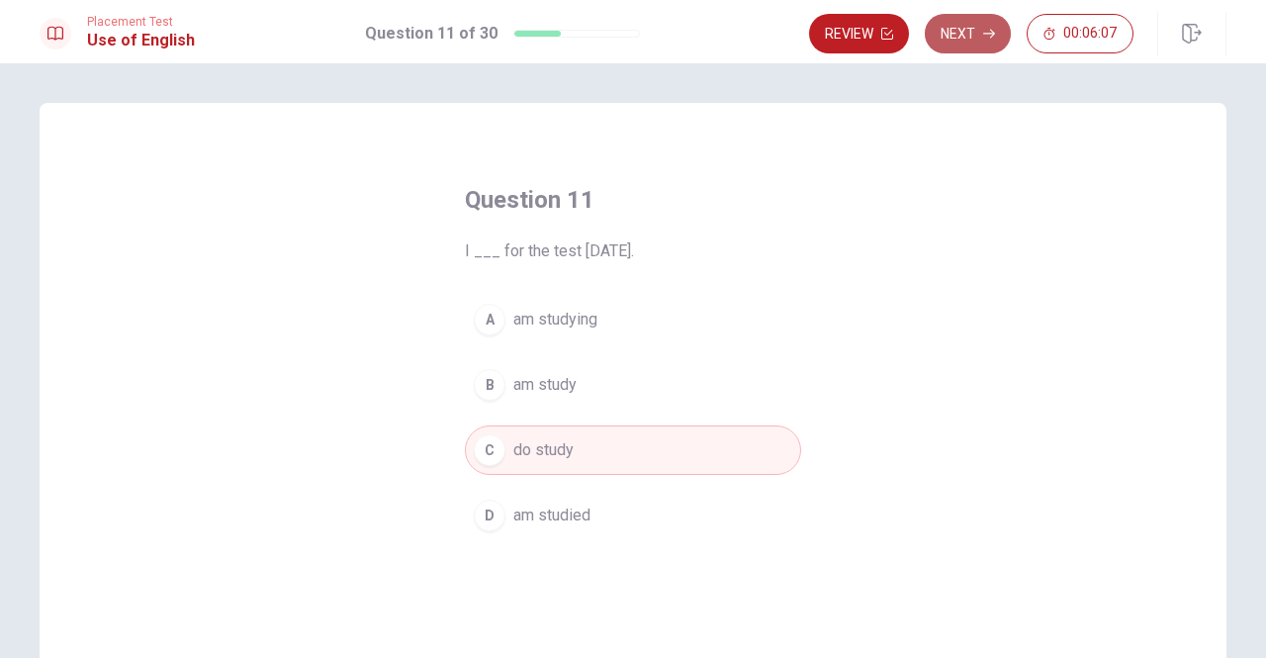
click at [957, 28] on button "Next" at bounding box center [968, 34] width 86 height 40
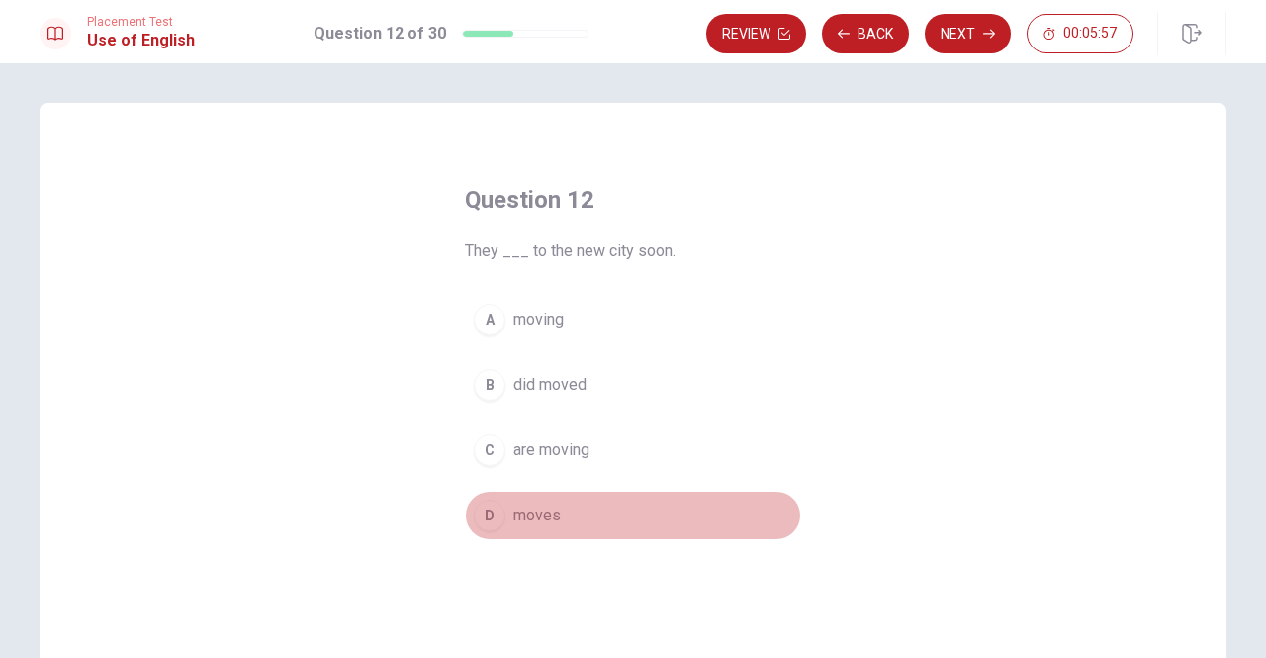
click at [534, 515] on span "moves" at bounding box center [536, 515] width 47 height 24
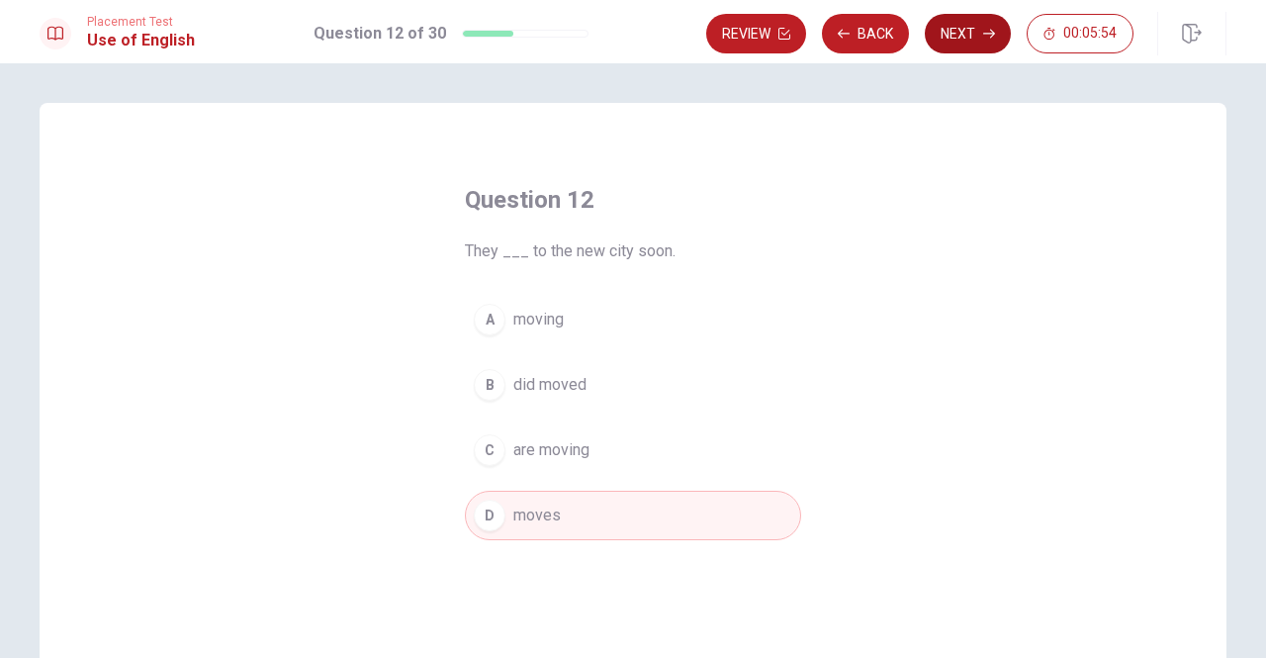
click at [965, 33] on button "Next" at bounding box center [968, 34] width 86 height 40
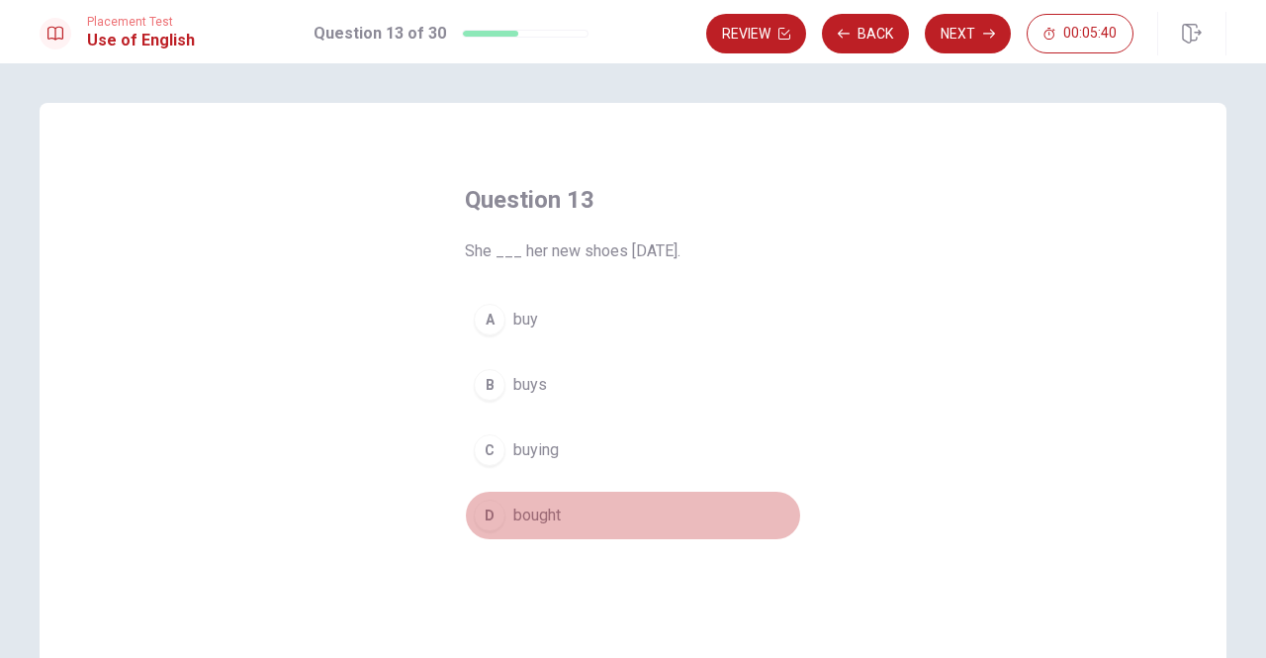
click at [533, 519] on span "bought" at bounding box center [536, 515] width 47 height 24
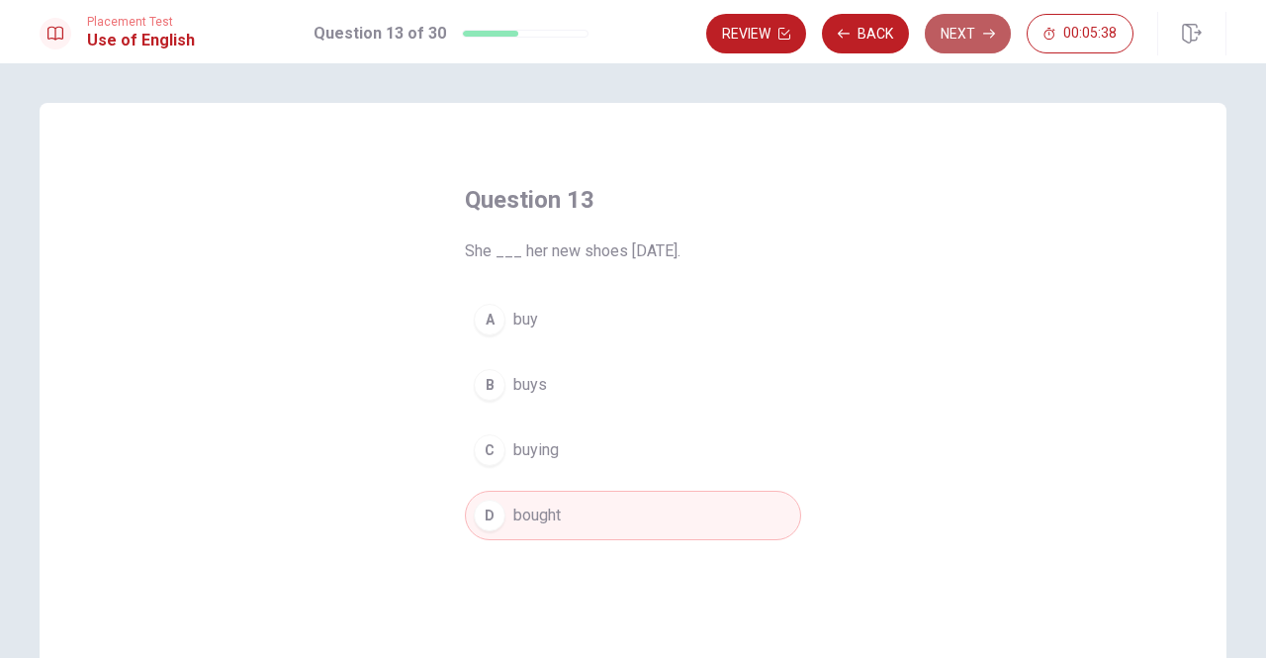
click at [964, 36] on button "Next" at bounding box center [968, 34] width 86 height 40
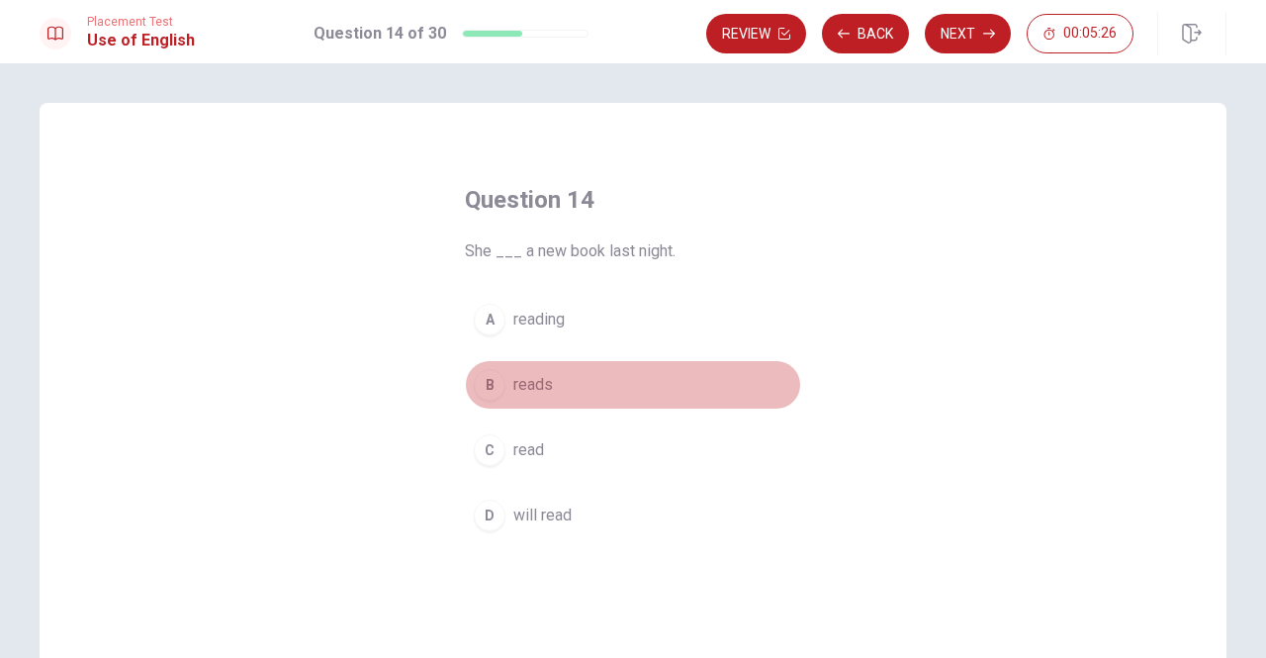
click at [533, 385] on span "reads" at bounding box center [533, 385] width 40 height 24
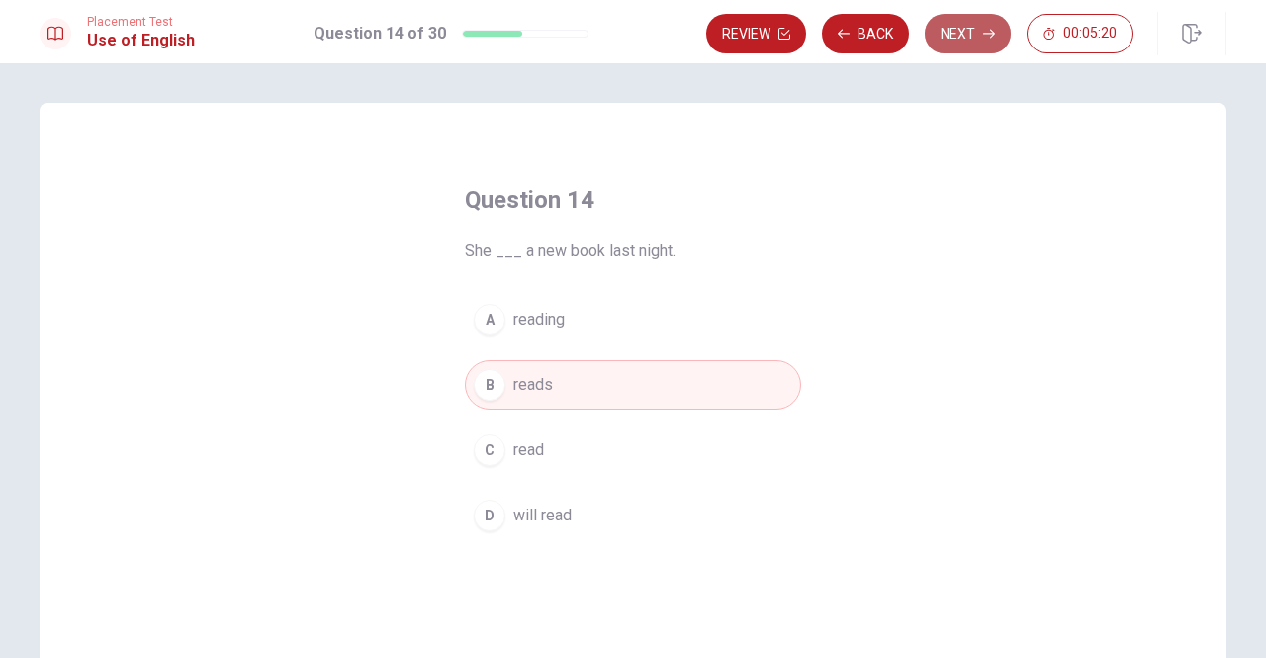
click at [967, 33] on button "Next" at bounding box center [968, 34] width 86 height 40
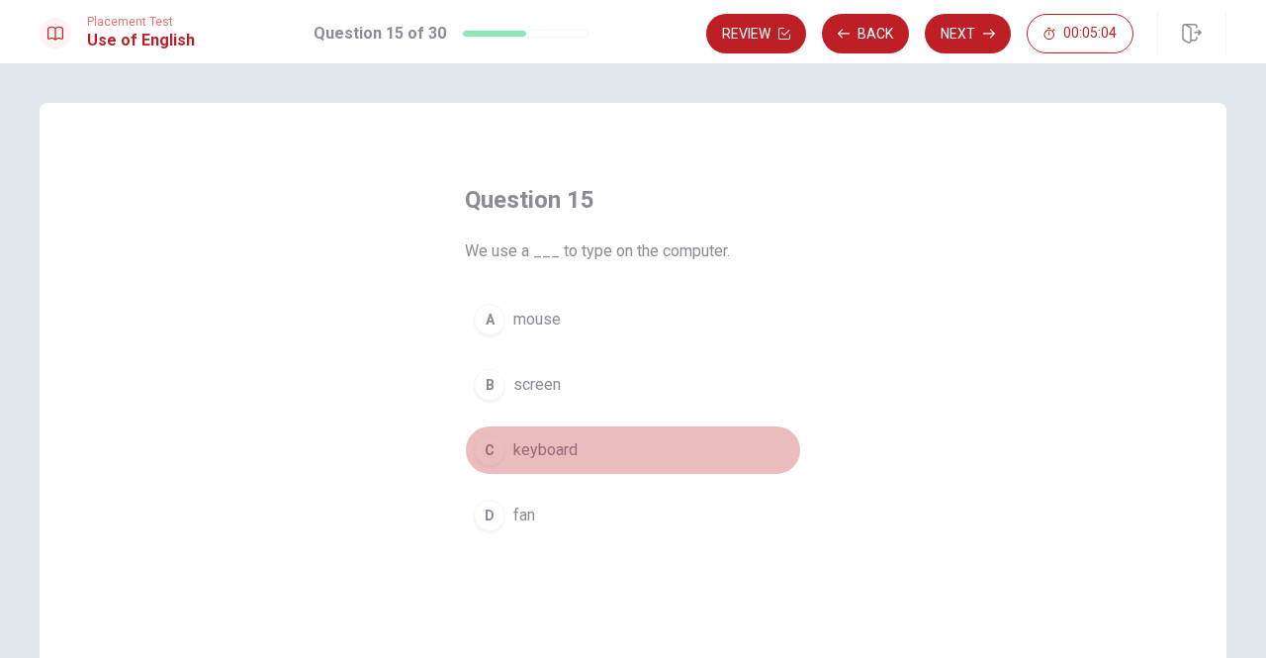
click at [549, 446] on span "keyboard" at bounding box center [545, 450] width 64 height 24
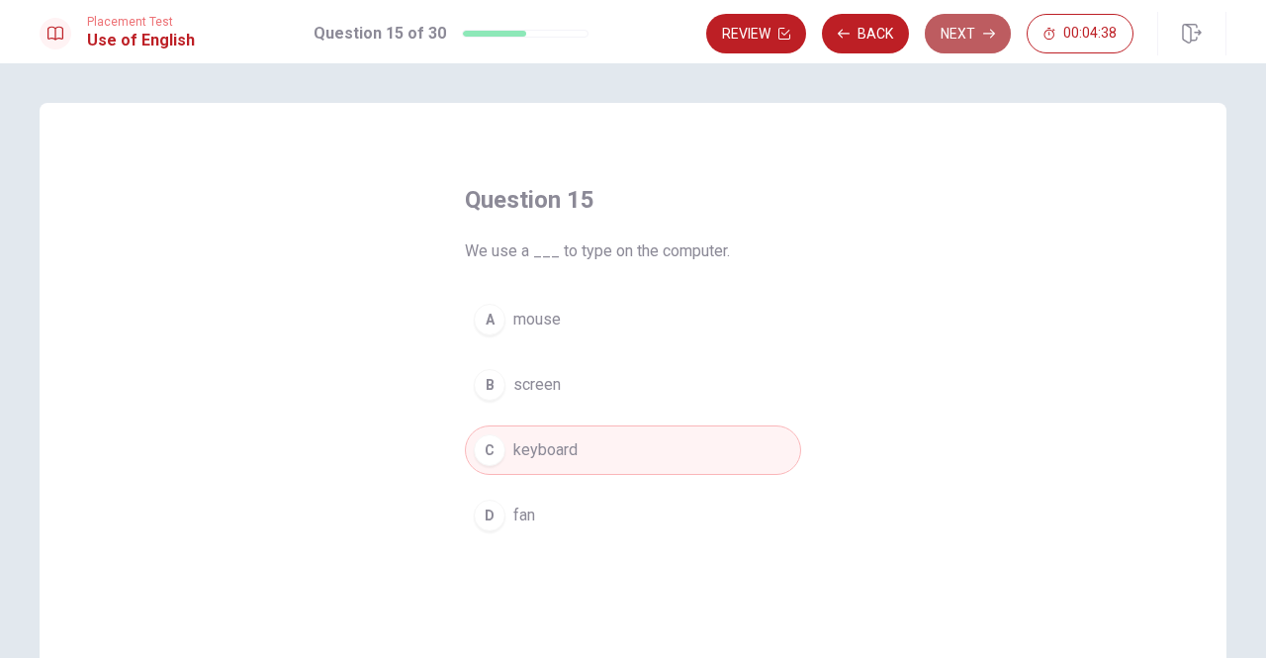
click at [957, 29] on button "Next" at bounding box center [968, 34] width 86 height 40
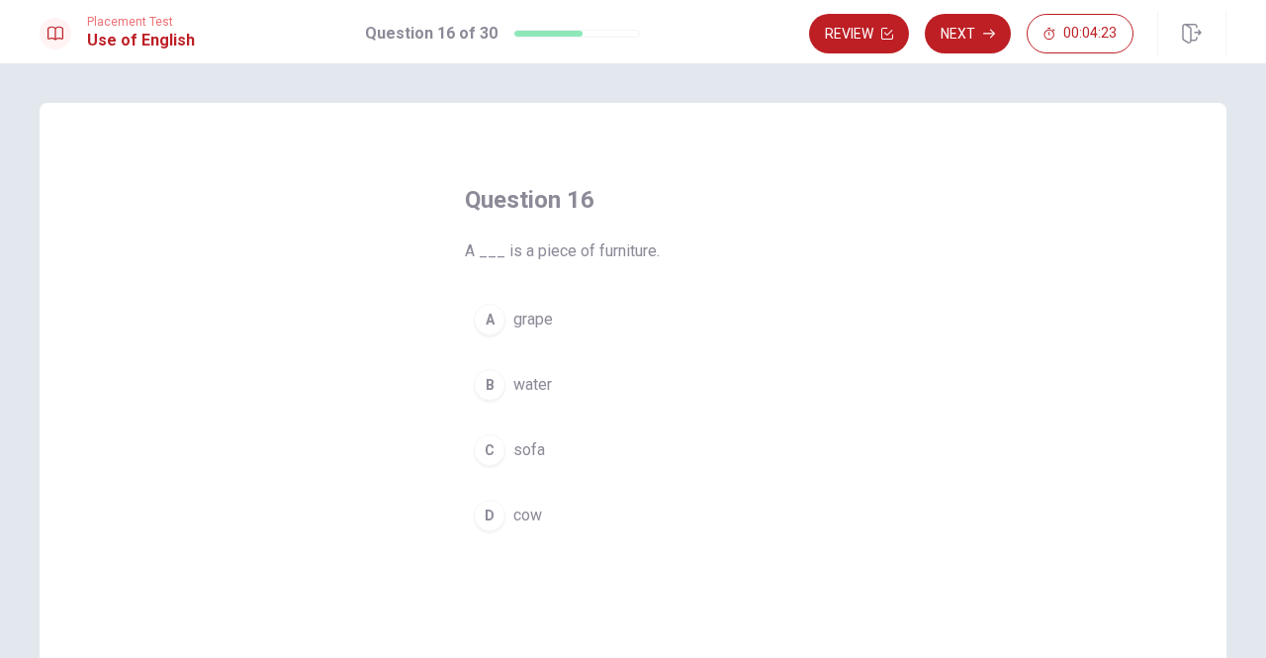
click at [520, 446] on span "sofa" at bounding box center [529, 450] width 32 height 24
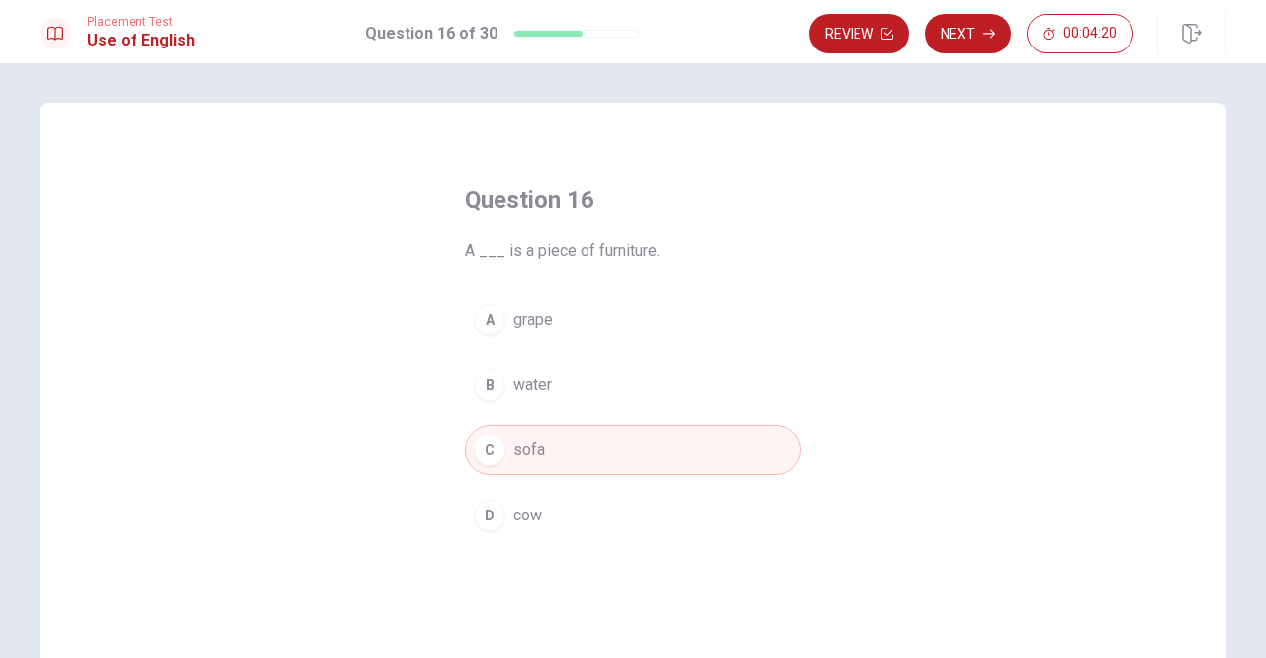
click at [965, 24] on button "Next" at bounding box center [968, 34] width 86 height 40
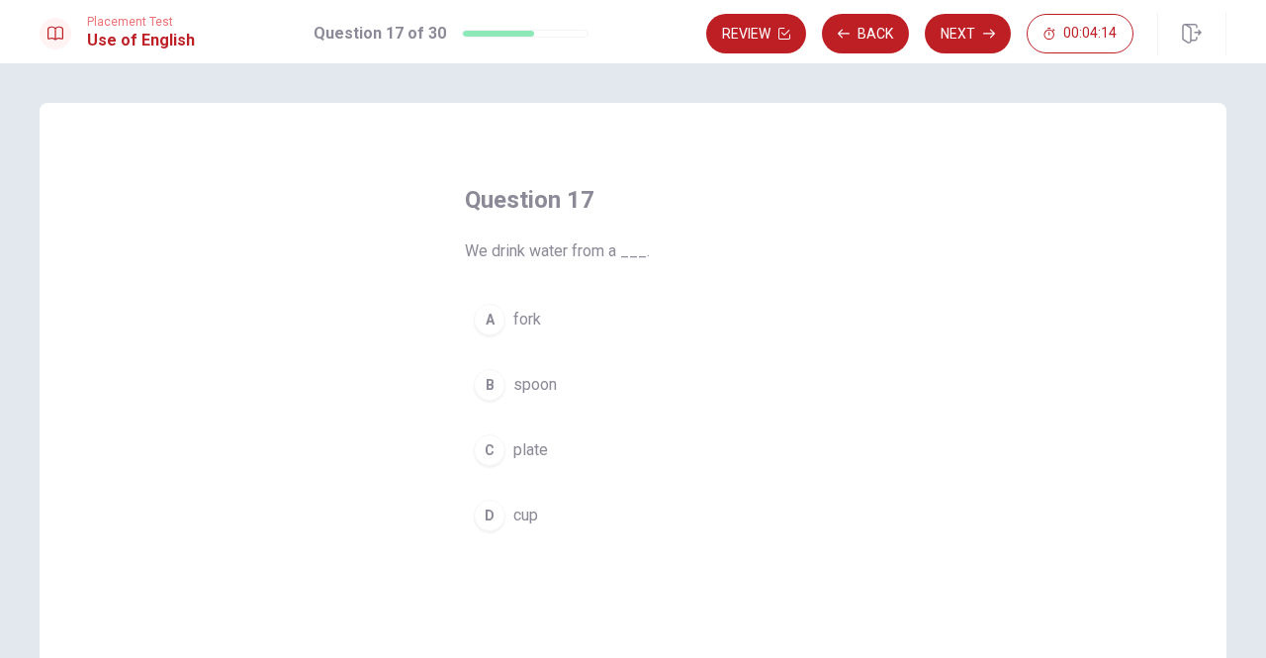
click at [500, 509] on button "D cup" at bounding box center [633, 514] width 336 height 49
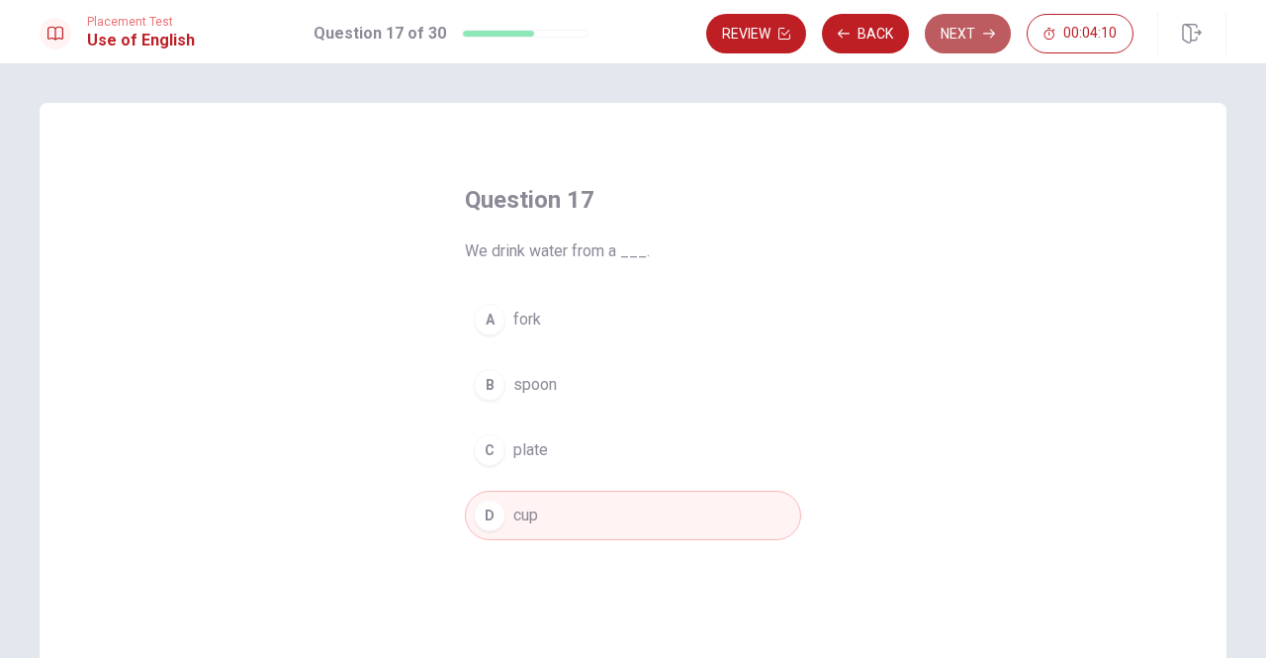
click at [964, 37] on button "Next" at bounding box center [968, 34] width 86 height 40
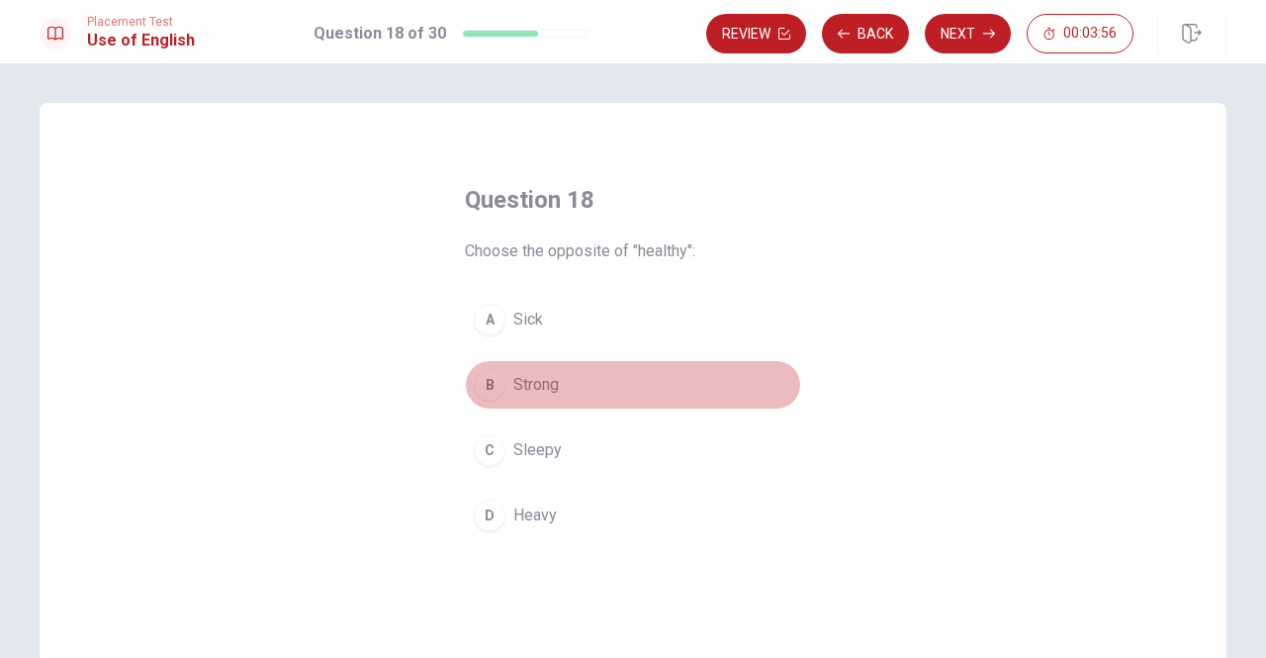
click at [536, 379] on span "Strong" at bounding box center [535, 385] width 45 height 24
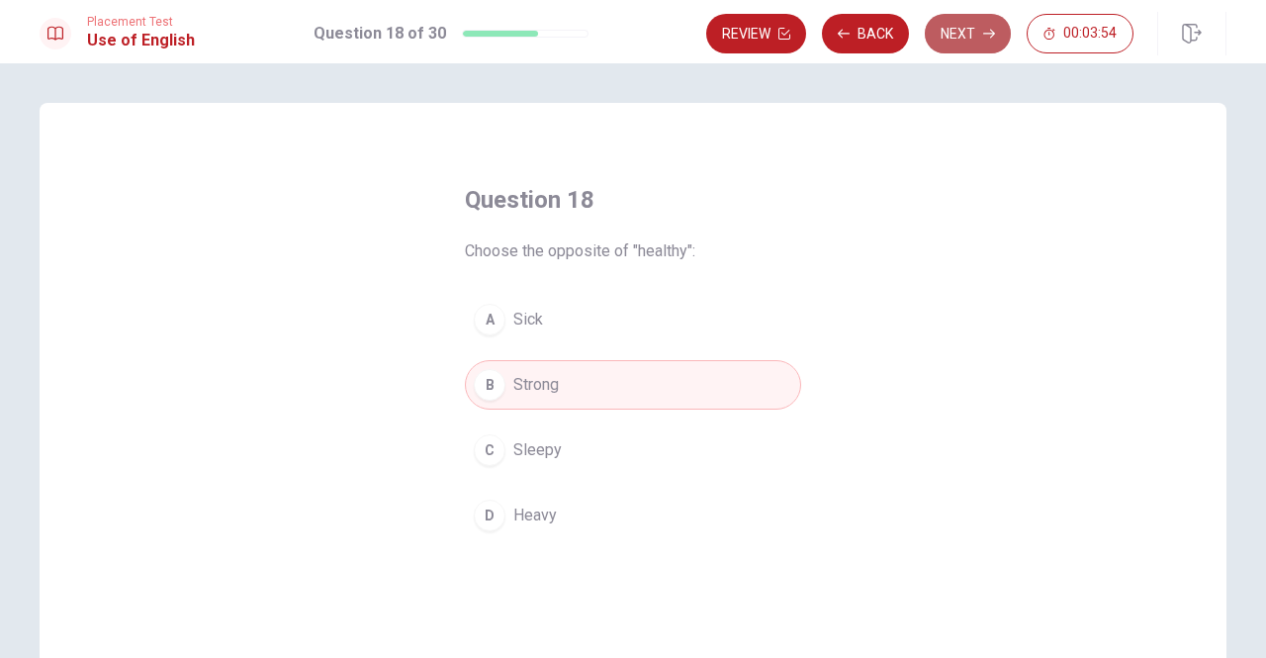
click at [970, 36] on button "Next" at bounding box center [968, 34] width 86 height 40
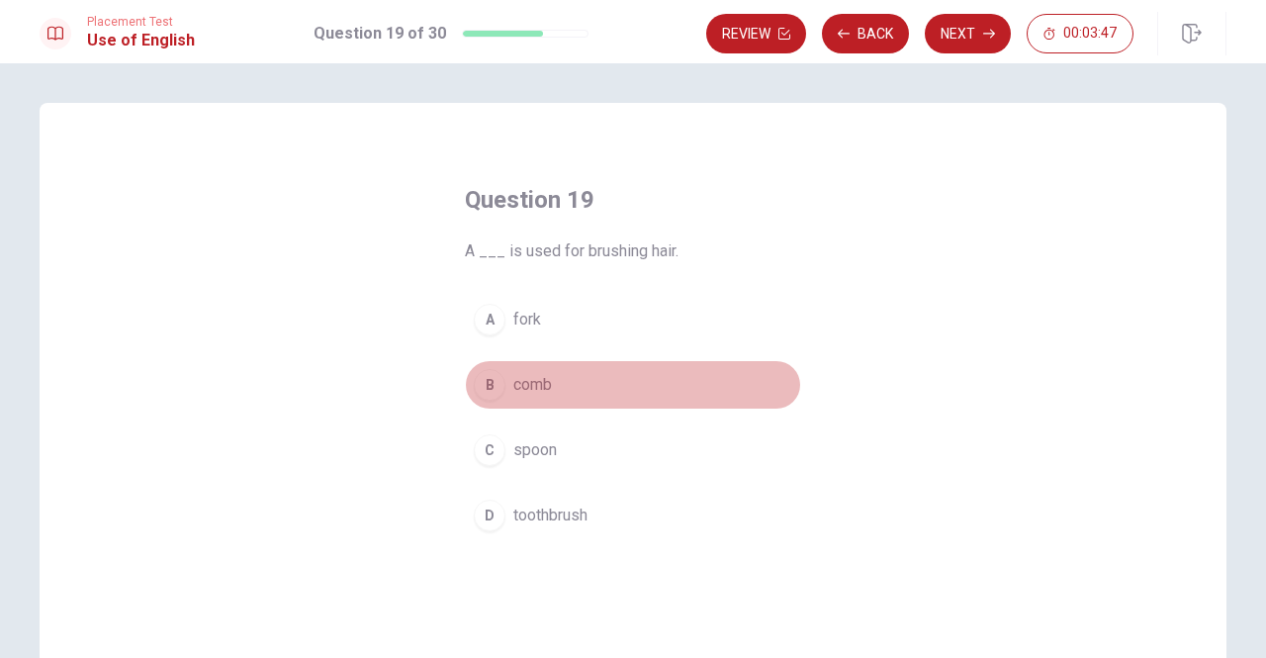
click at [528, 385] on span "comb" at bounding box center [532, 385] width 39 height 24
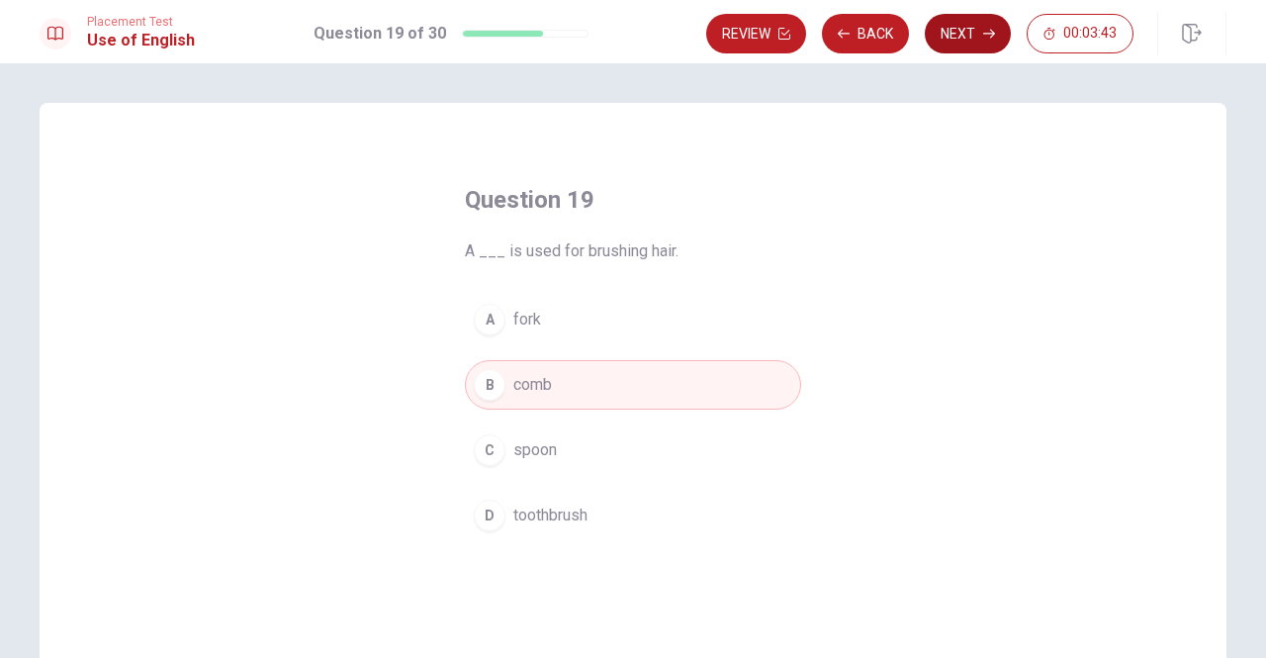
click at [955, 34] on button "Next" at bounding box center [968, 34] width 86 height 40
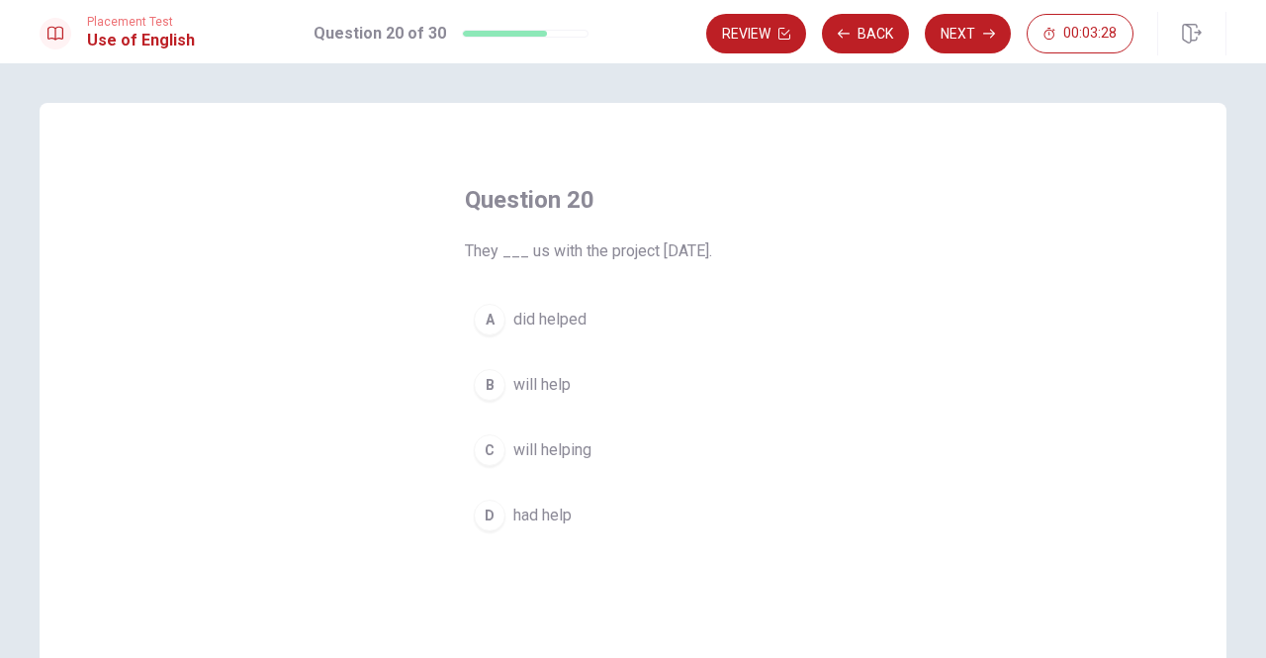
click at [548, 383] on span "will help" at bounding box center [541, 385] width 57 height 24
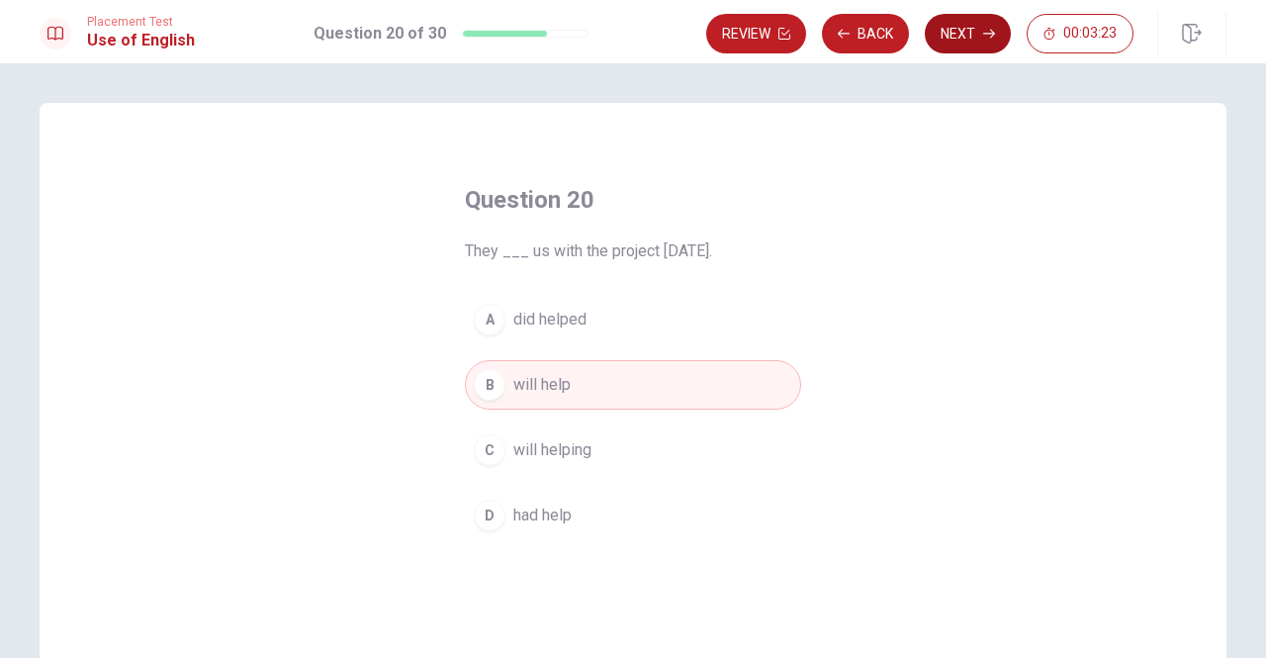
click at [954, 32] on button "Next" at bounding box center [968, 34] width 86 height 40
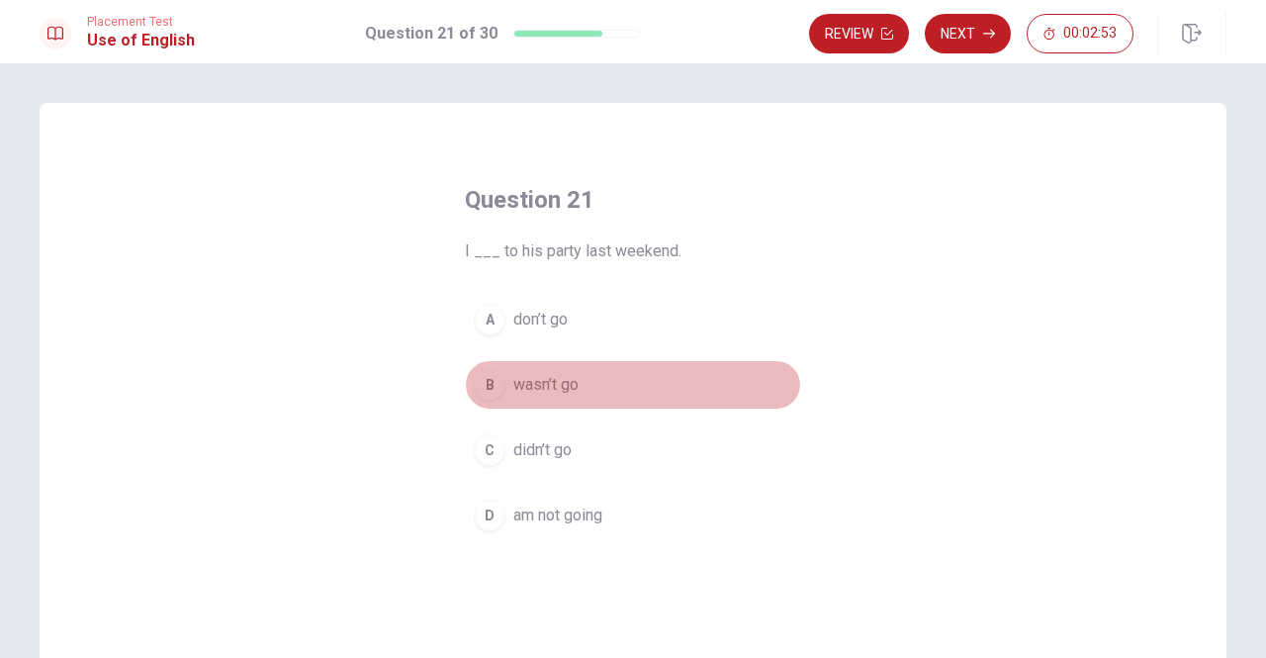
click at [561, 383] on span "wasn’t go" at bounding box center [545, 385] width 65 height 24
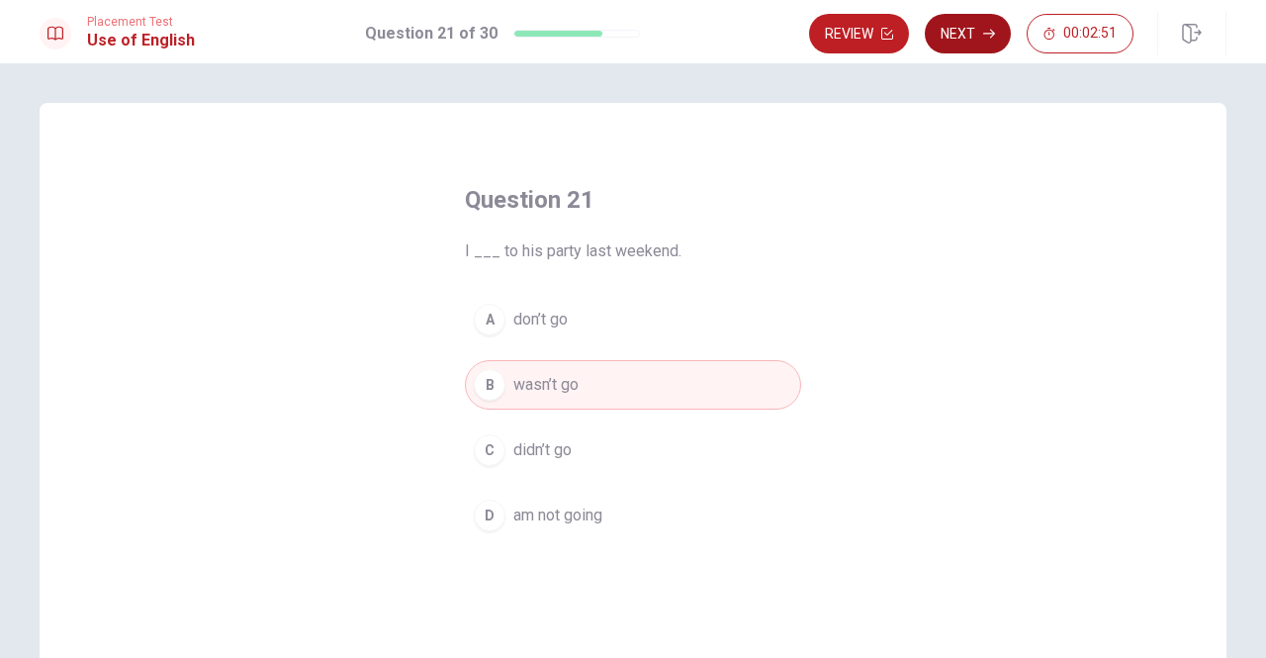
click at [970, 28] on button "Next" at bounding box center [968, 34] width 86 height 40
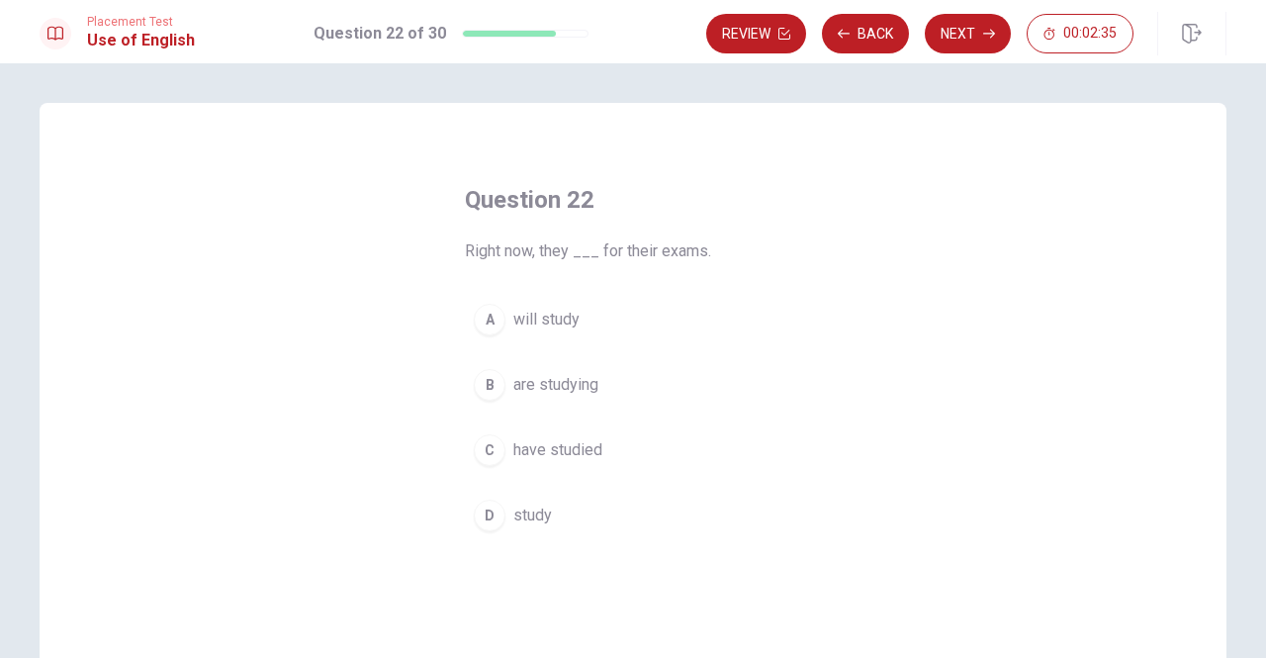
click at [560, 385] on span "are studying" at bounding box center [555, 385] width 85 height 24
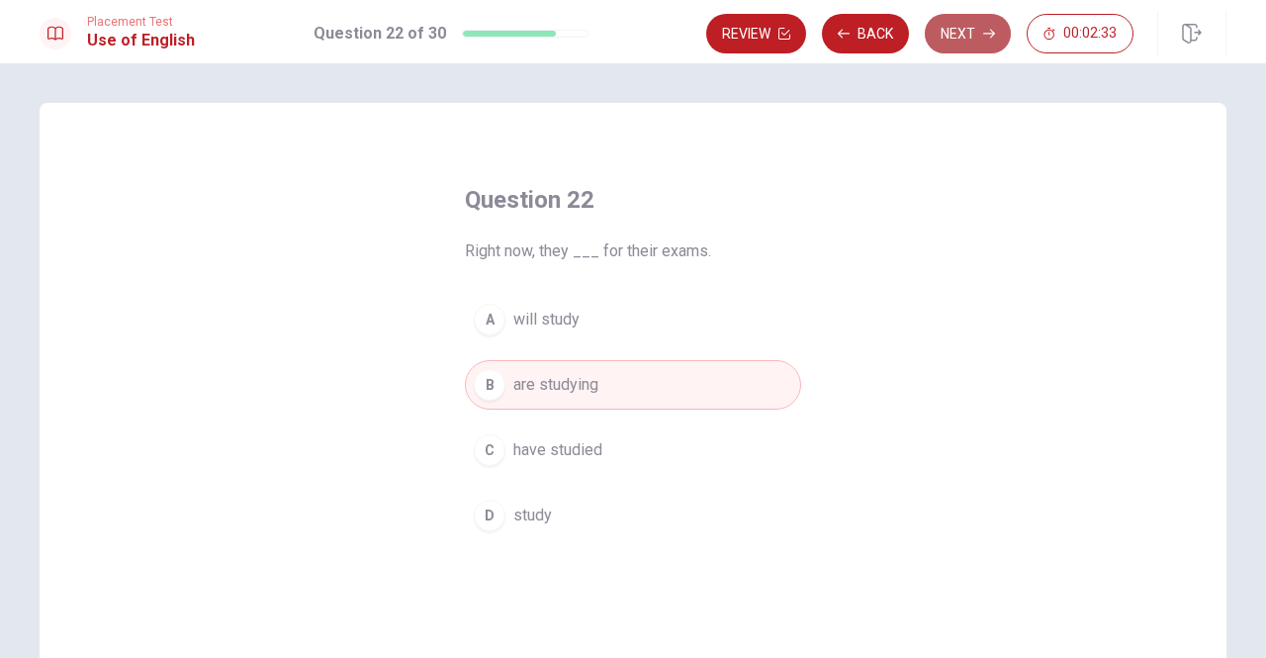
click at [975, 28] on button "Next" at bounding box center [968, 34] width 86 height 40
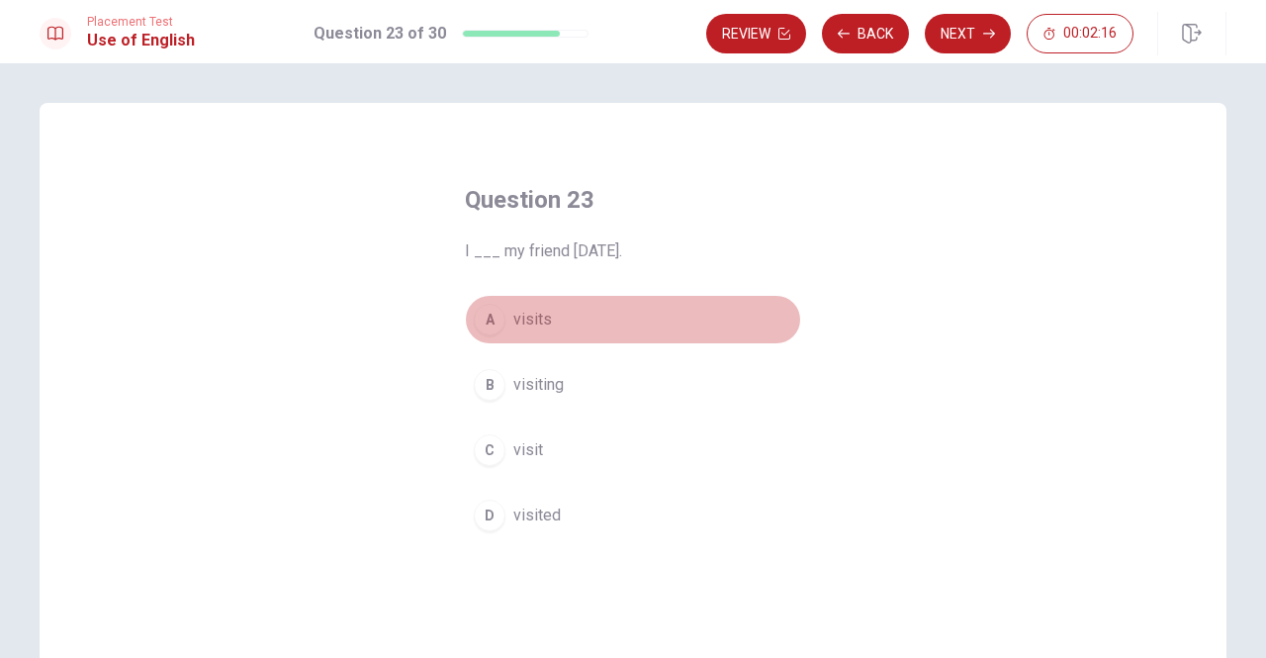
click at [526, 322] on span "visits" at bounding box center [532, 320] width 39 height 24
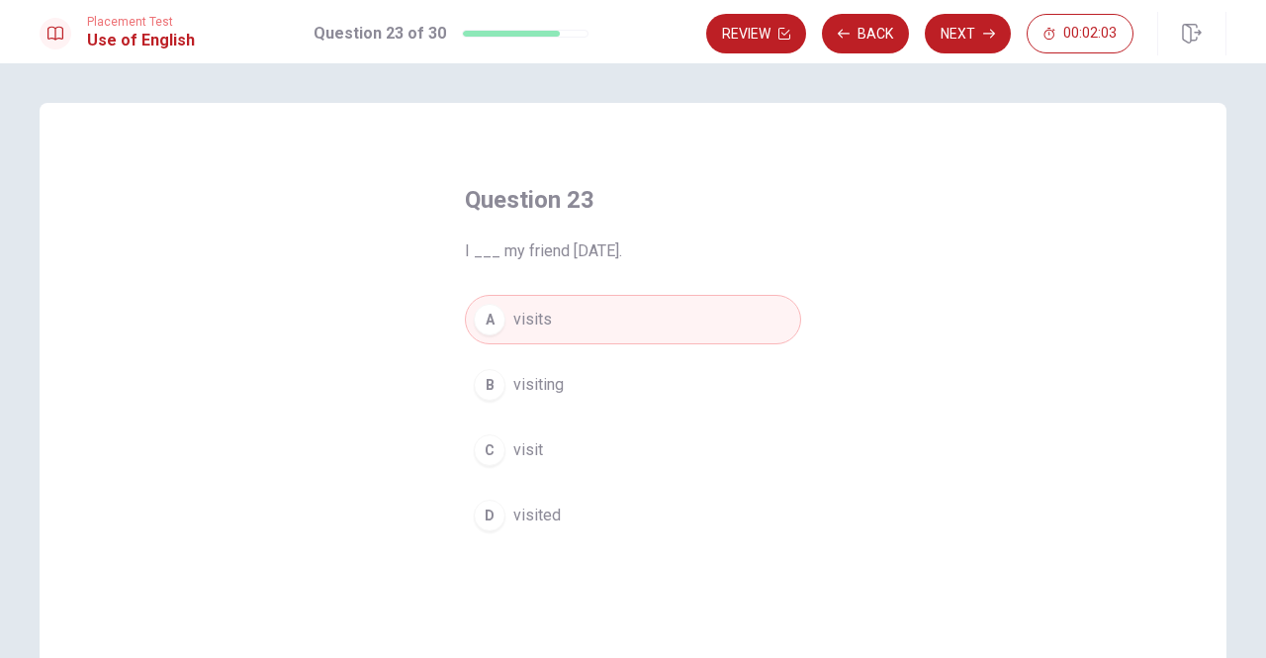
click at [513, 511] on span "visited" at bounding box center [536, 515] width 47 height 24
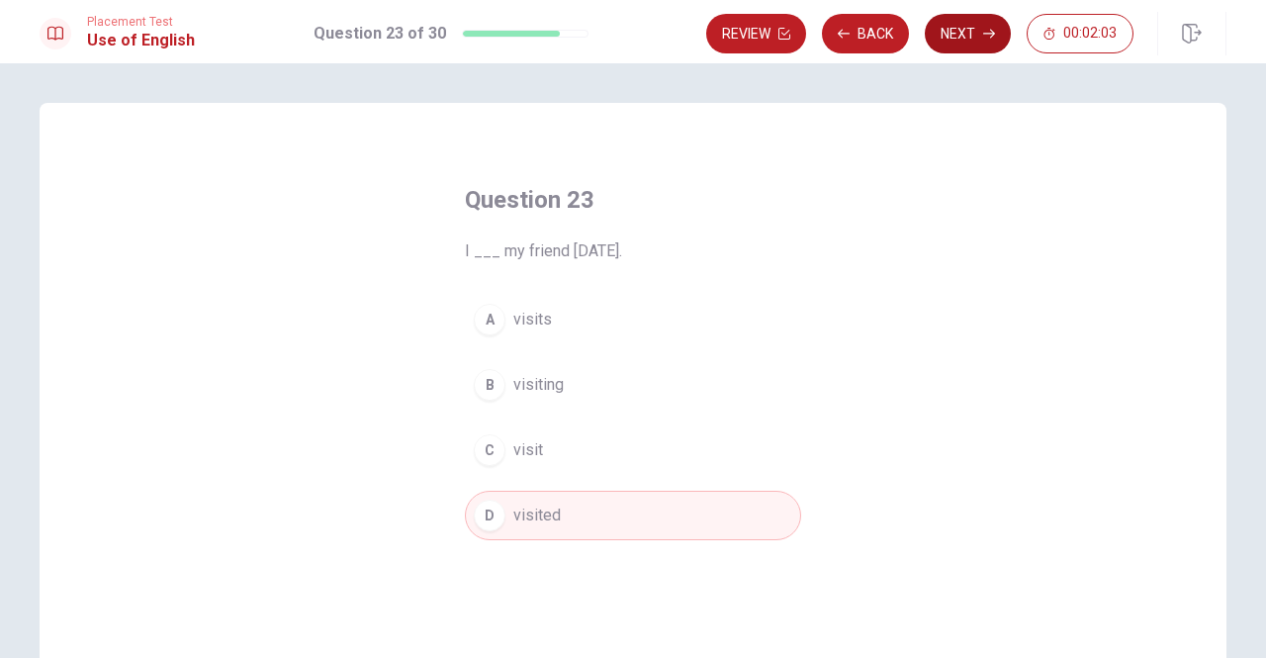
click at [966, 29] on button "Next" at bounding box center [968, 34] width 86 height 40
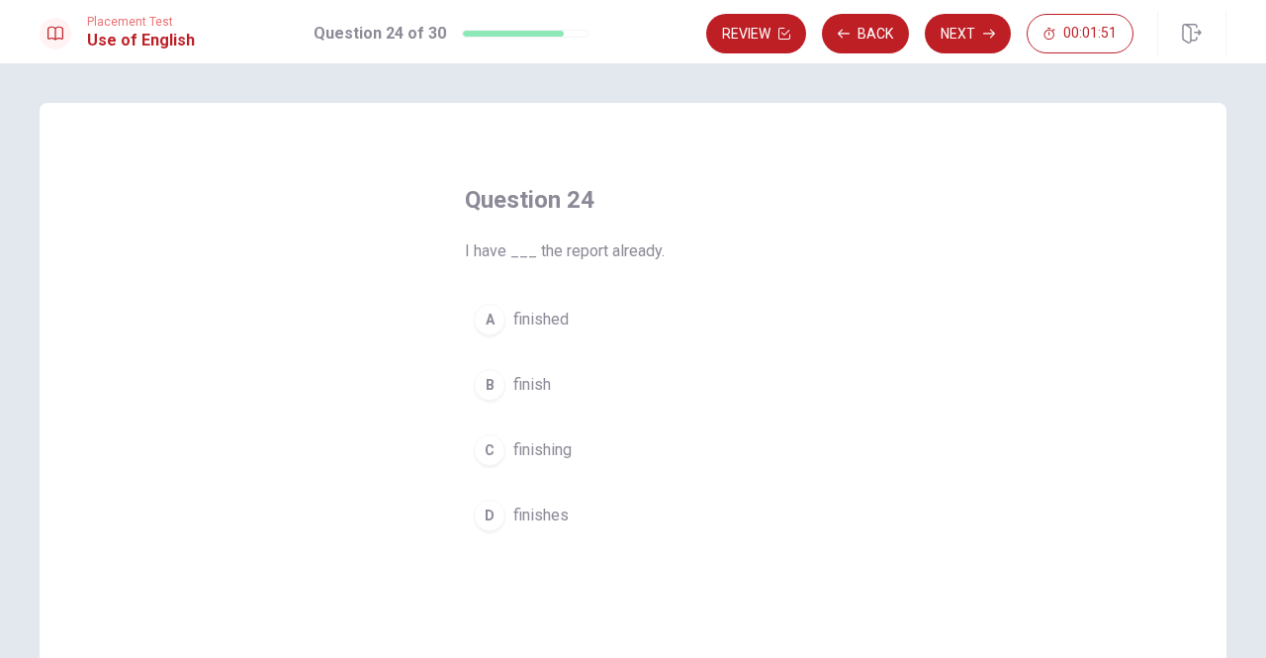
click at [544, 311] on span "finished" at bounding box center [540, 320] width 55 height 24
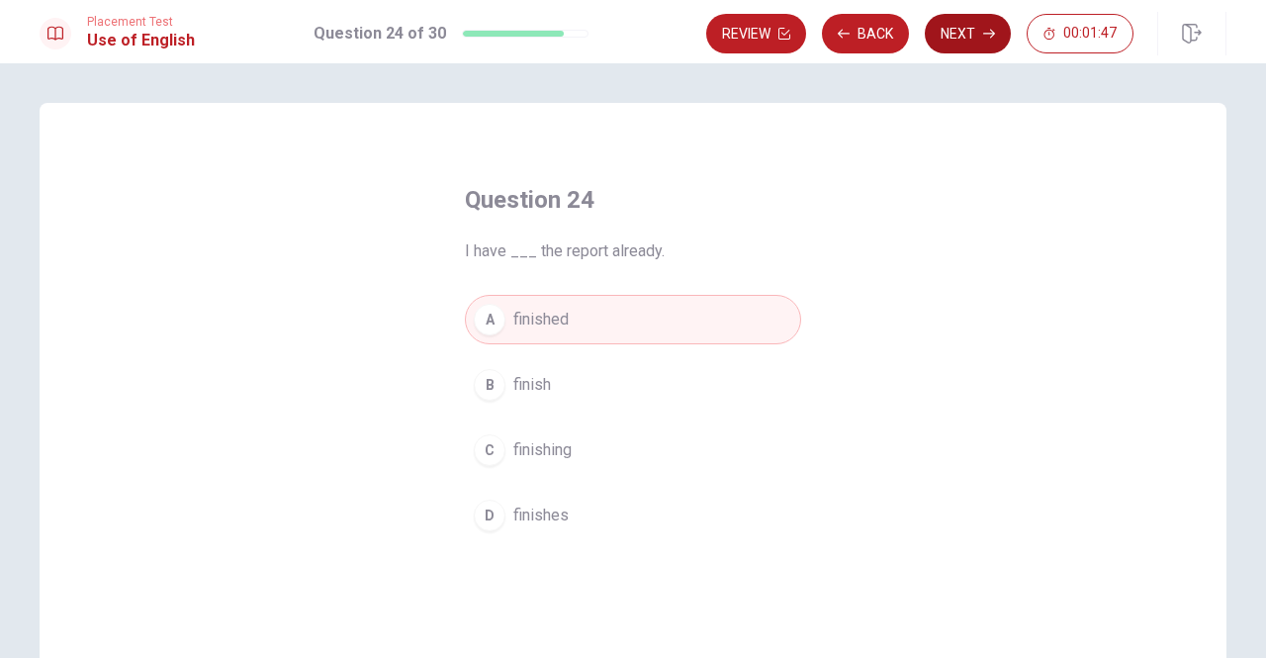
click at [965, 29] on button "Next" at bounding box center [968, 34] width 86 height 40
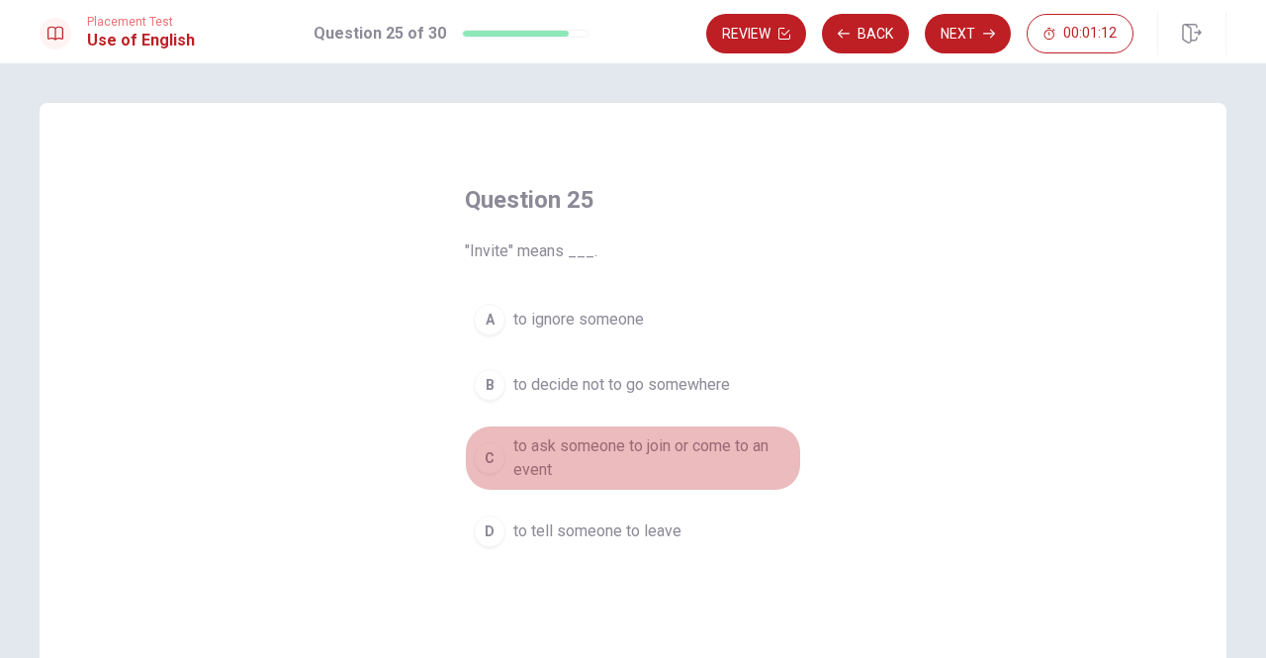
click at [484, 453] on div "C" at bounding box center [490, 458] width 32 height 32
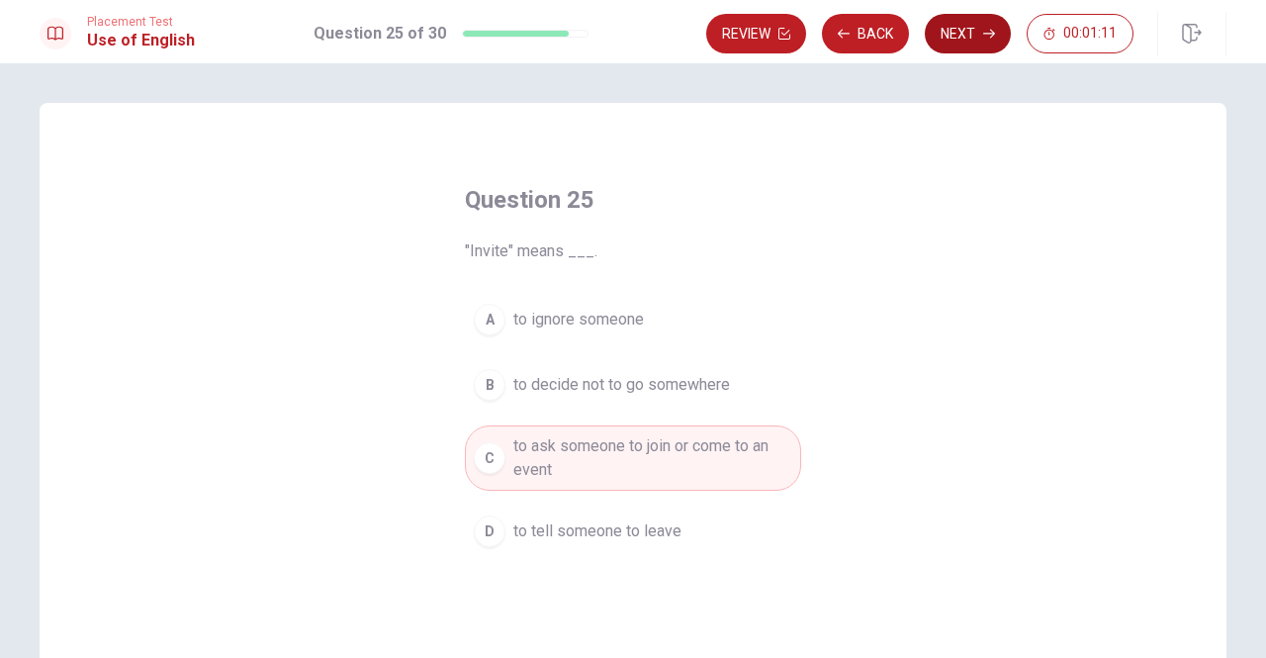
click at [963, 29] on button "Next" at bounding box center [968, 34] width 86 height 40
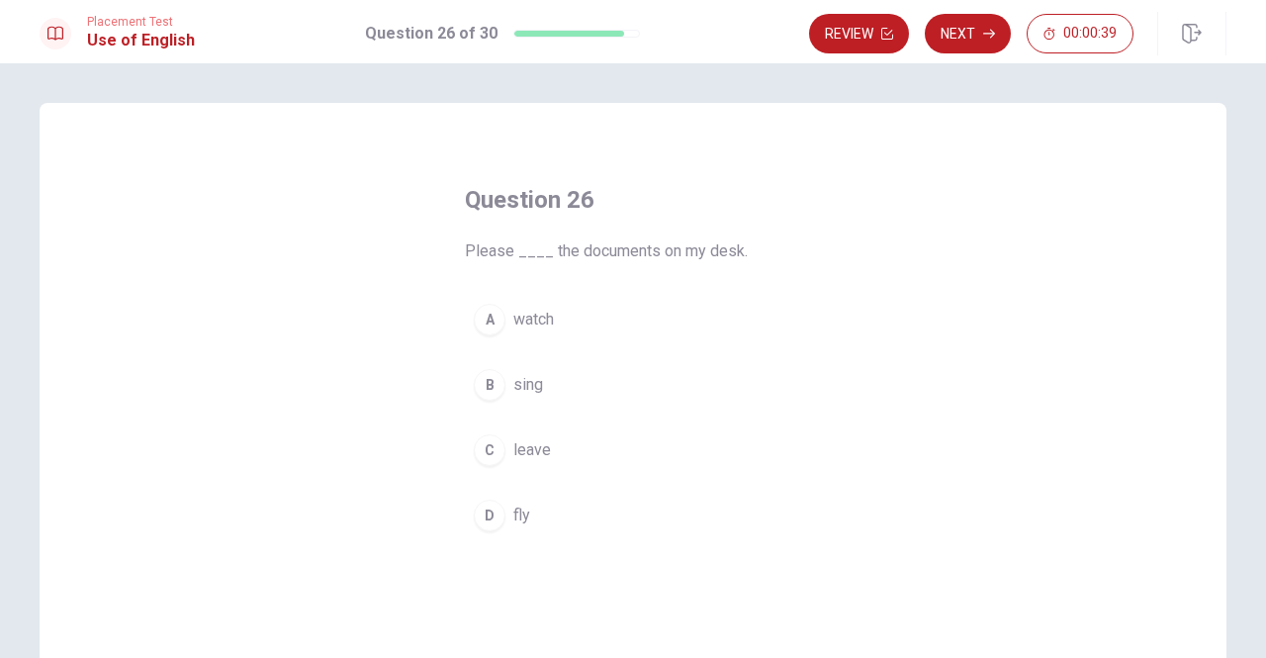
click at [528, 451] on span "leave" at bounding box center [532, 450] width 38 height 24
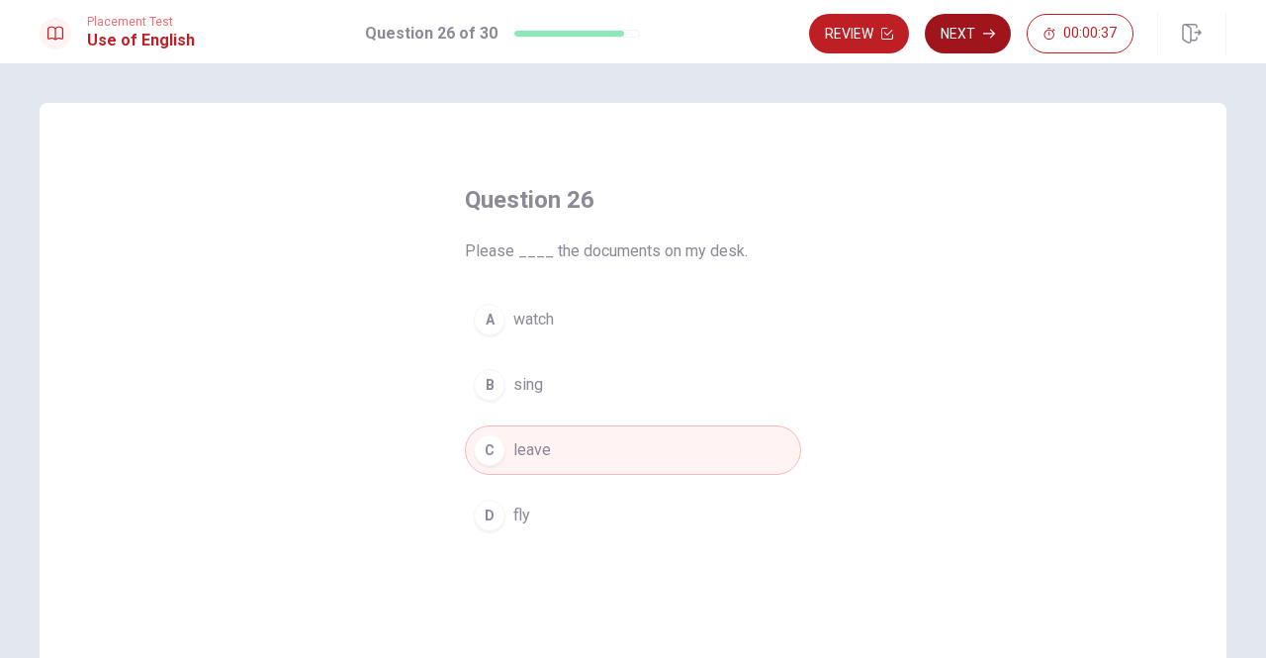
click at [971, 35] on button "Next" at bounding box center [968, 34] width 86 height 40
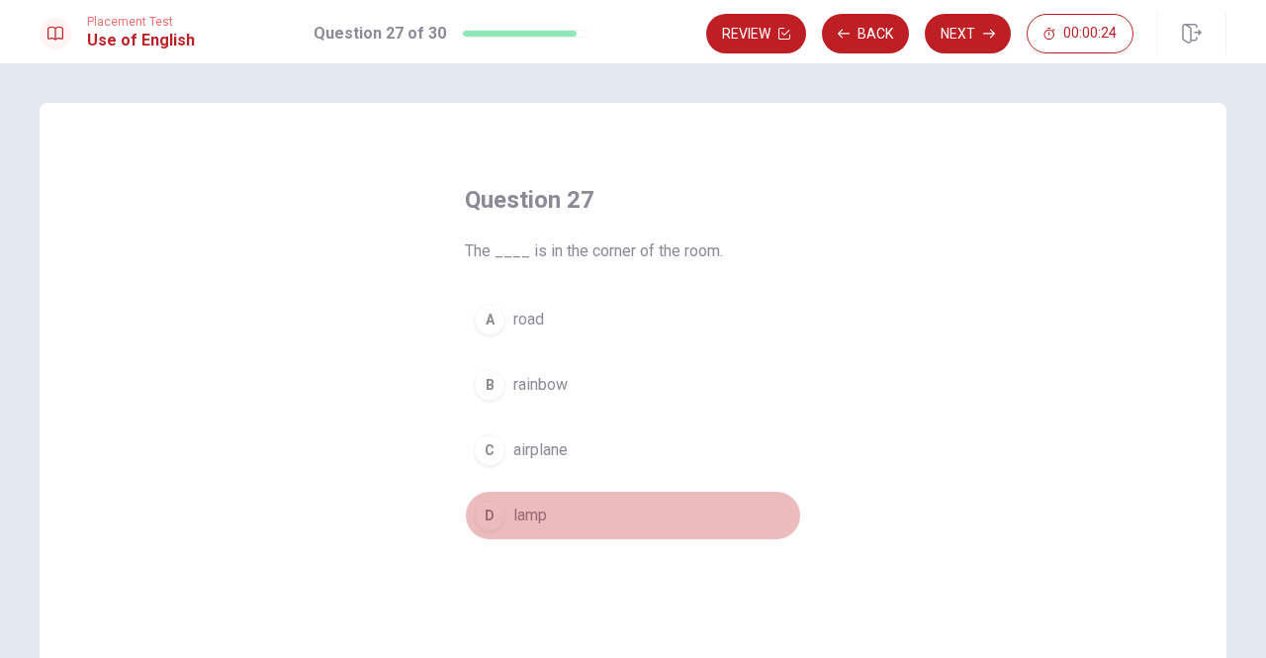
click at [516, 503] on span "lamp" at bounding box center [530, 515] width 34 height 24
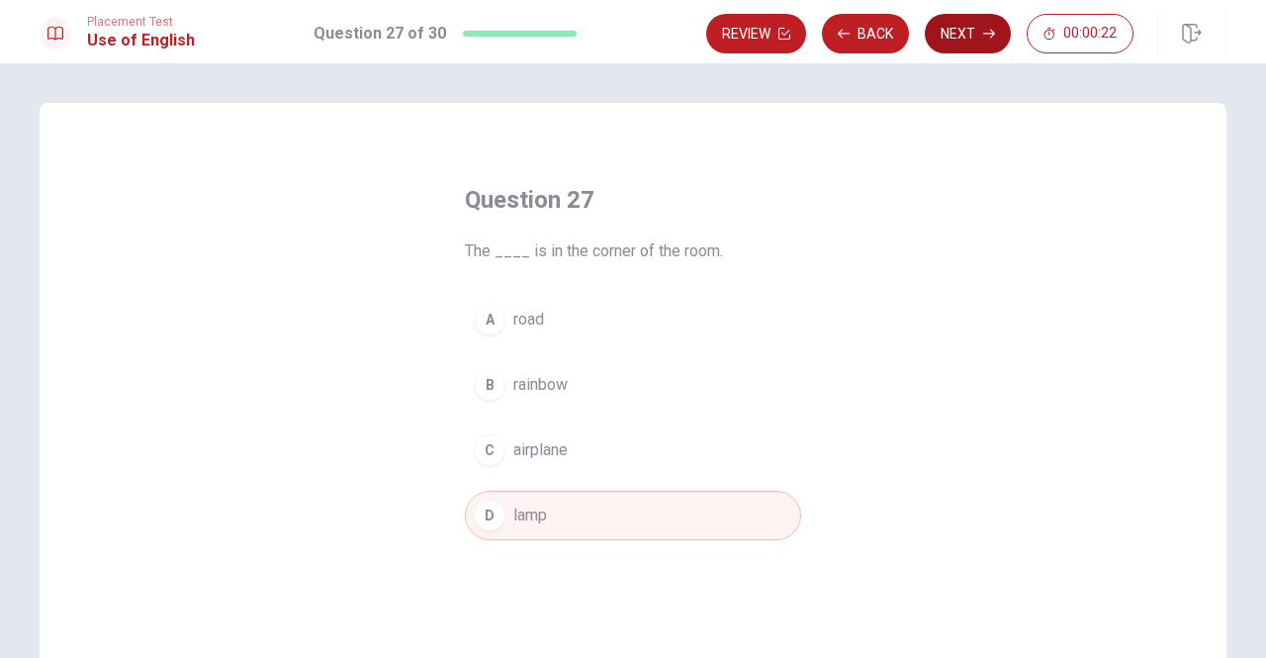
click at [957, 25] on button "Next" at bounding box center [968, 34] width 86 height 40
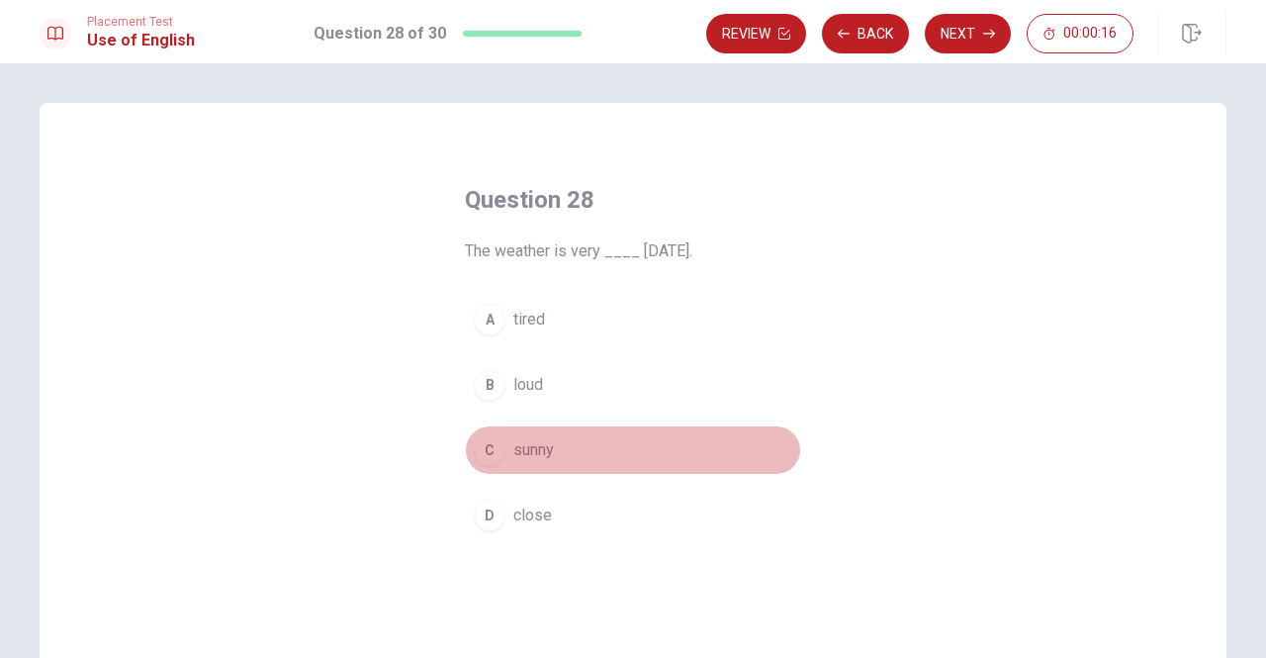
click at [526, 452] on span "sunny" at bounding box center [533, 450] width 41 height 24
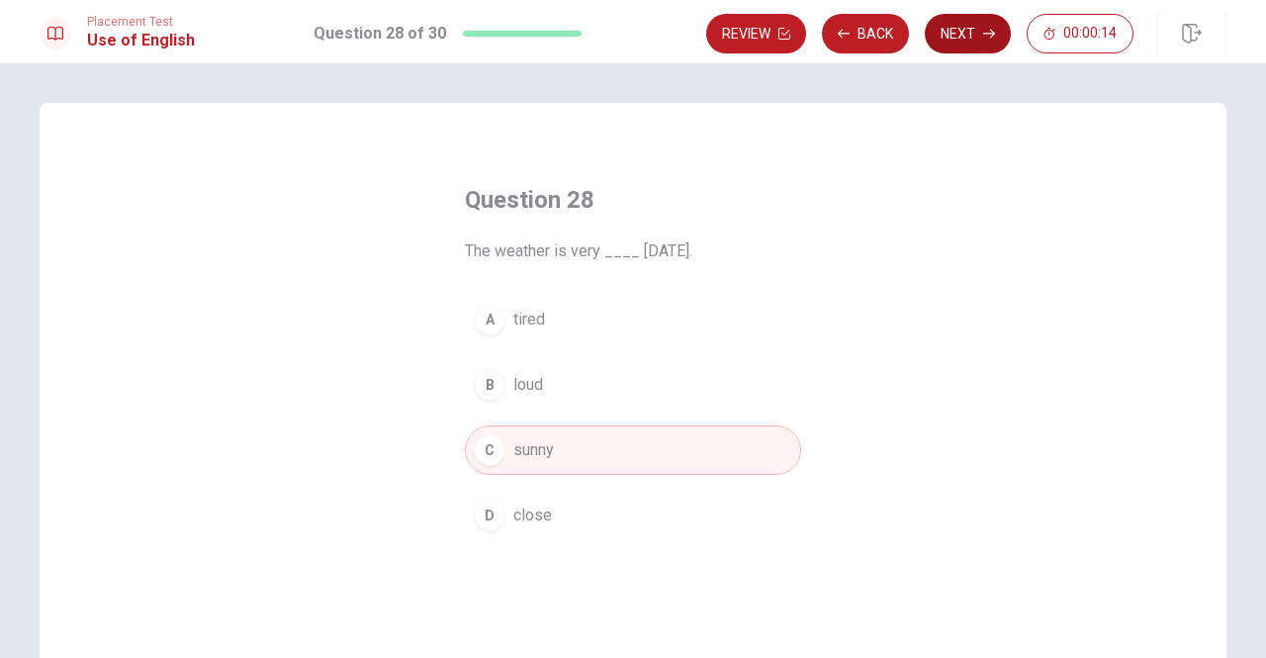
click at [957, 28] on button "Next" at bounding box center [968, 34] width 86 height 40
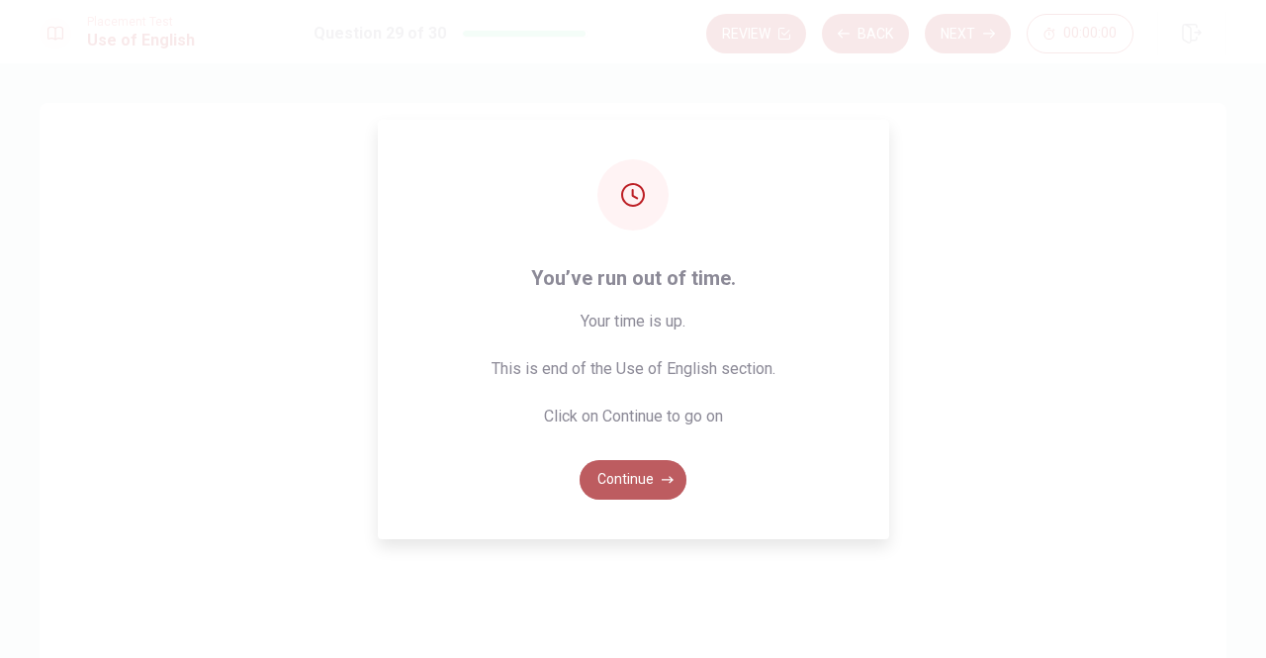
click at [596, 472] on button "Continue" at bounding box center [632, 480] width 107 height 40
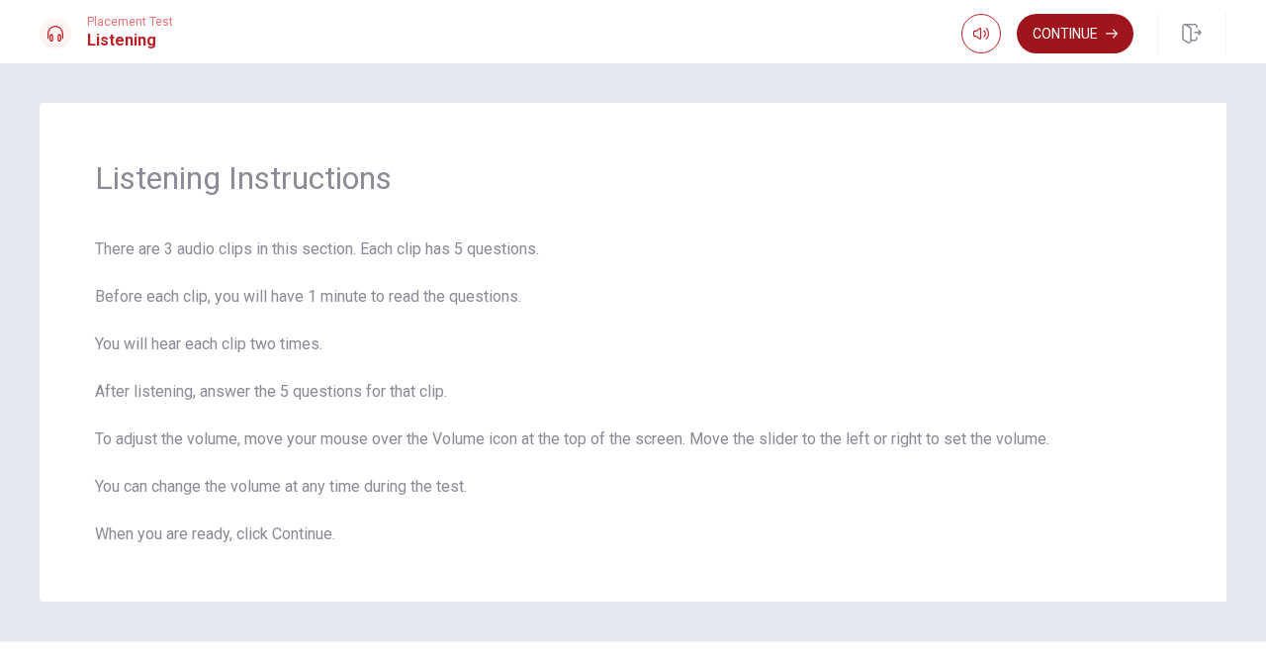
click at [1064, 35] on button "Continue" at bounding box center [1075, 34] width 117 height 40
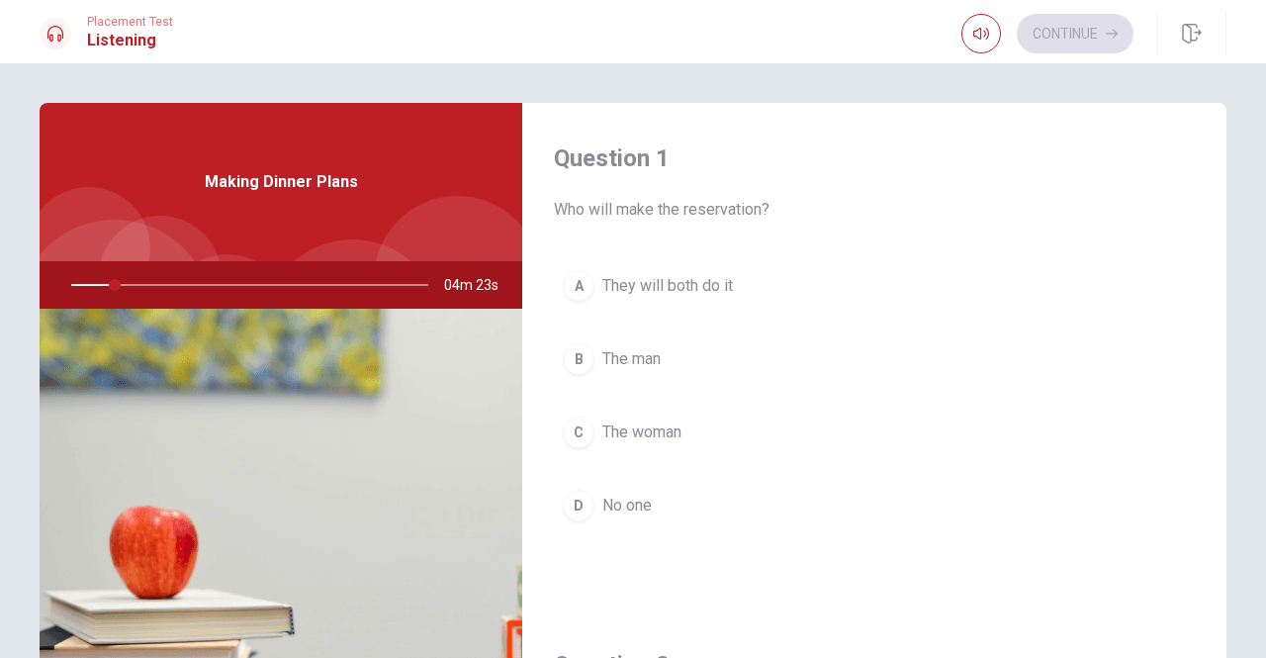
click at [97, 278] on div at bounding box center [245, 284] width 397 height 47
drag, startPoint x: 111, startPoint y: 282, endPoint x: 97, endPoint y: 283, distance: 13.9
click at [97, 283] on div at bounding box center [245, 284] width 397 height 47
click at [668, 282] on span "They will both do it" at bounding box center [667, 286] width 131 height 24
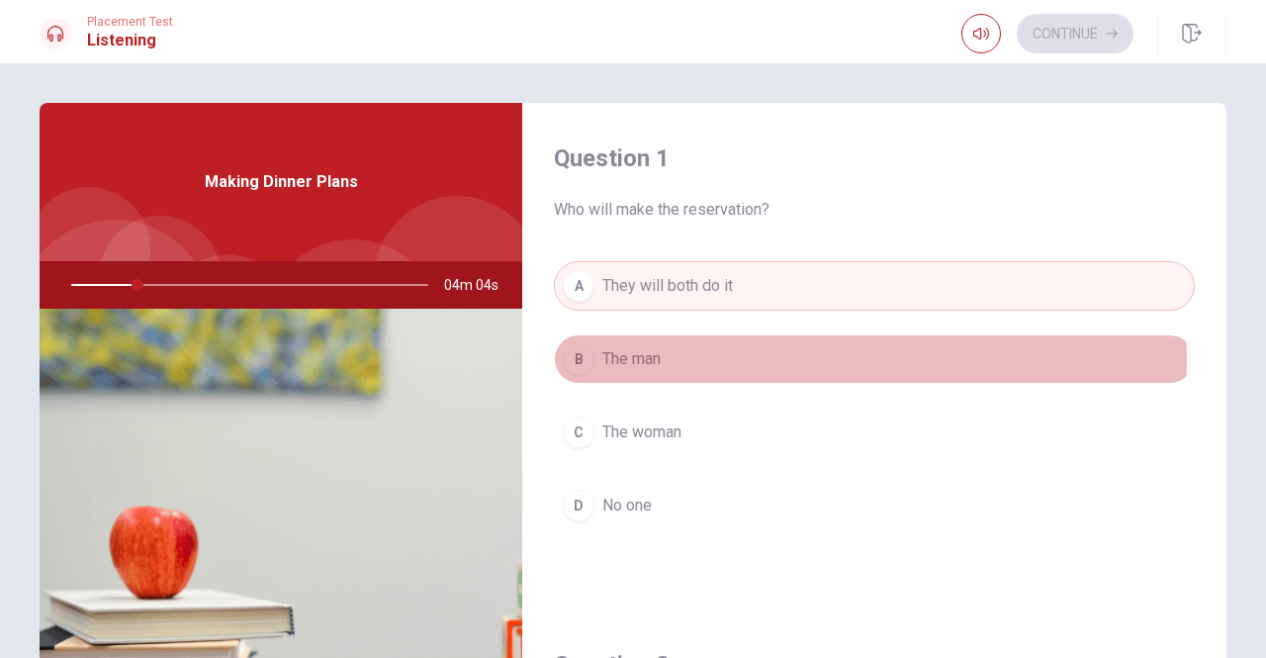
click at [643, 359] on span "The man" at bounding box center [631, 359] width 58 height 24
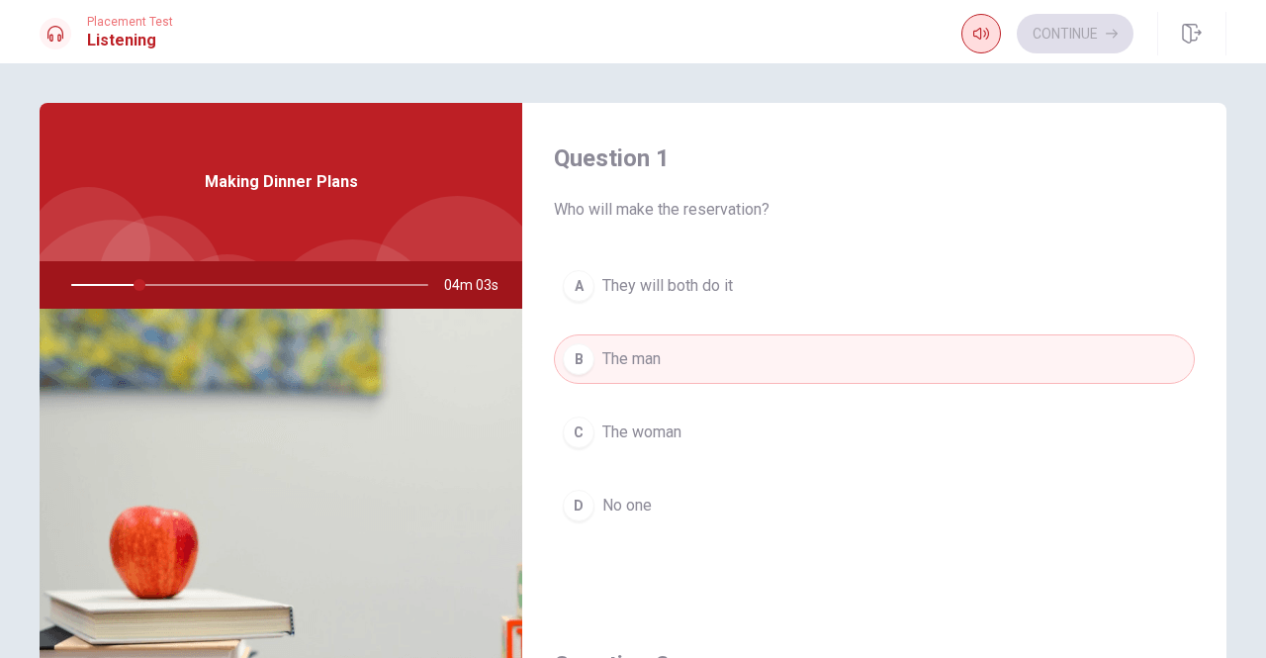
click at [969, 32] on button "button" at bounding box center [981, 34] width 40 height 40
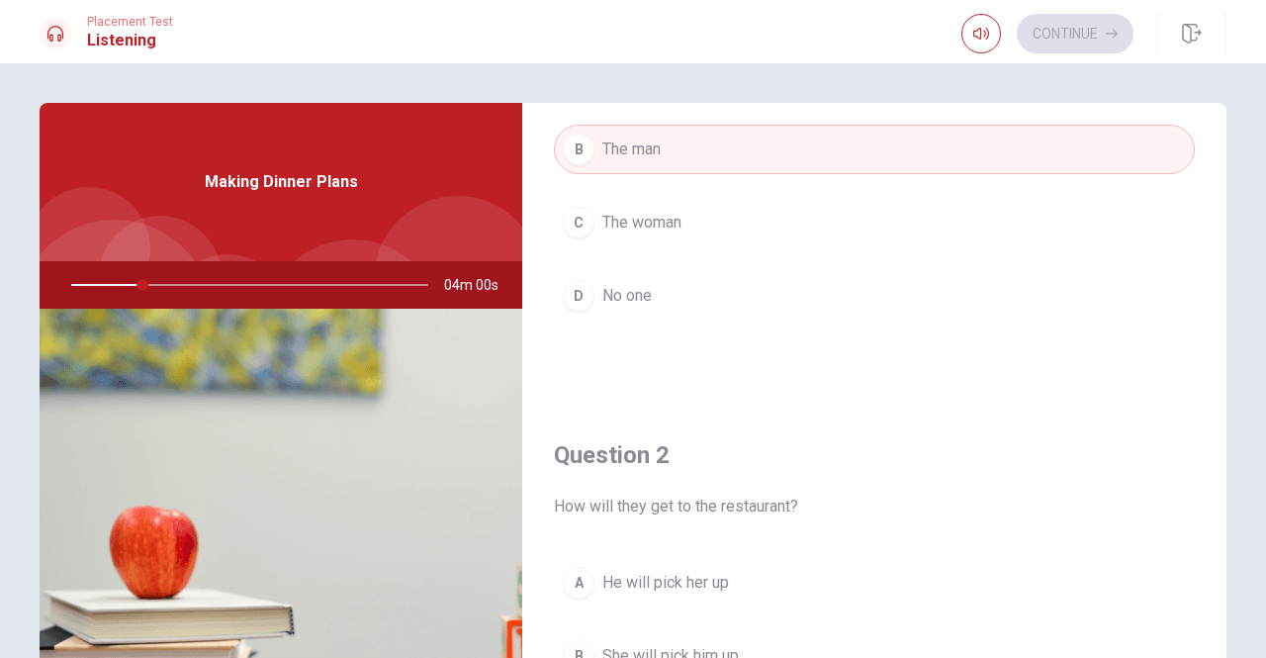
scroll to position [99, 0]
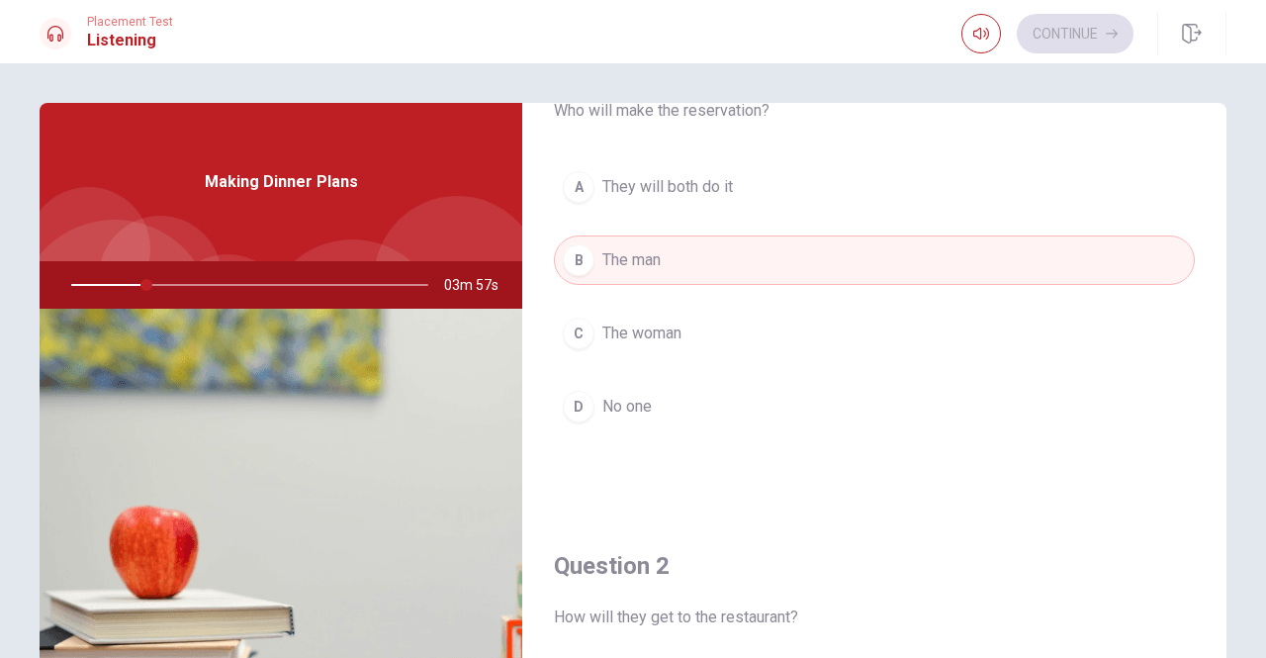
click at [639, 335] on span "The woman" at bounding box center [641, 333] width 79 height 24
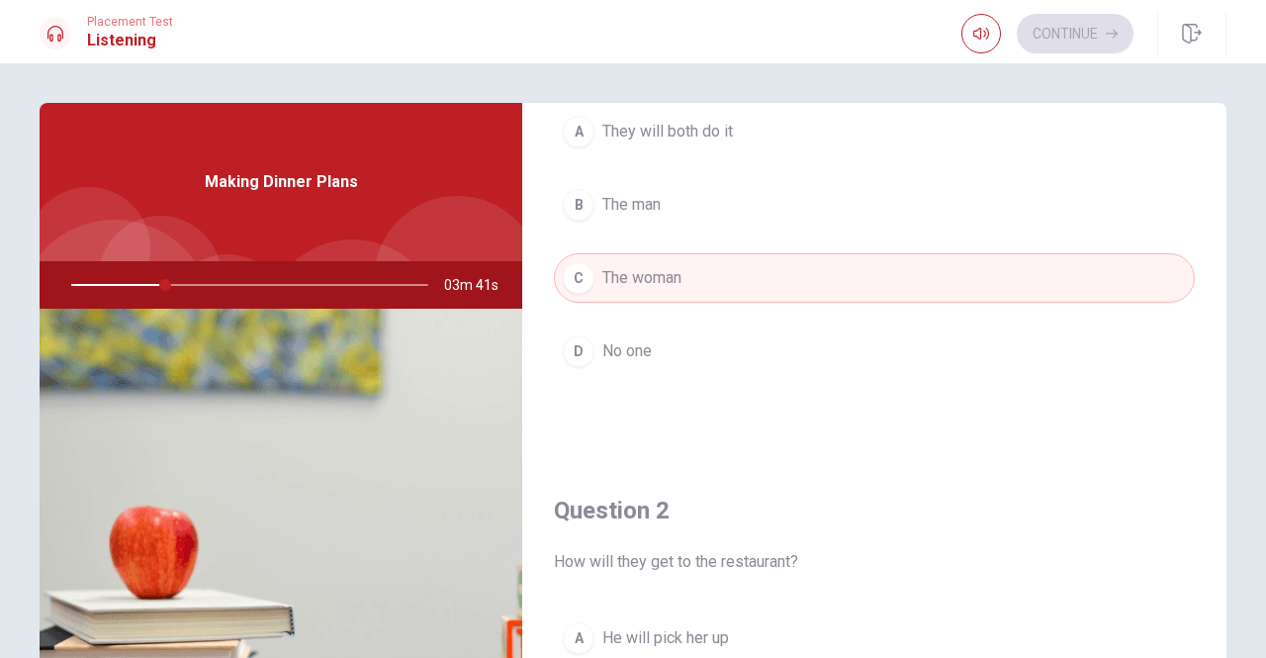
scroll to position [0, 0]
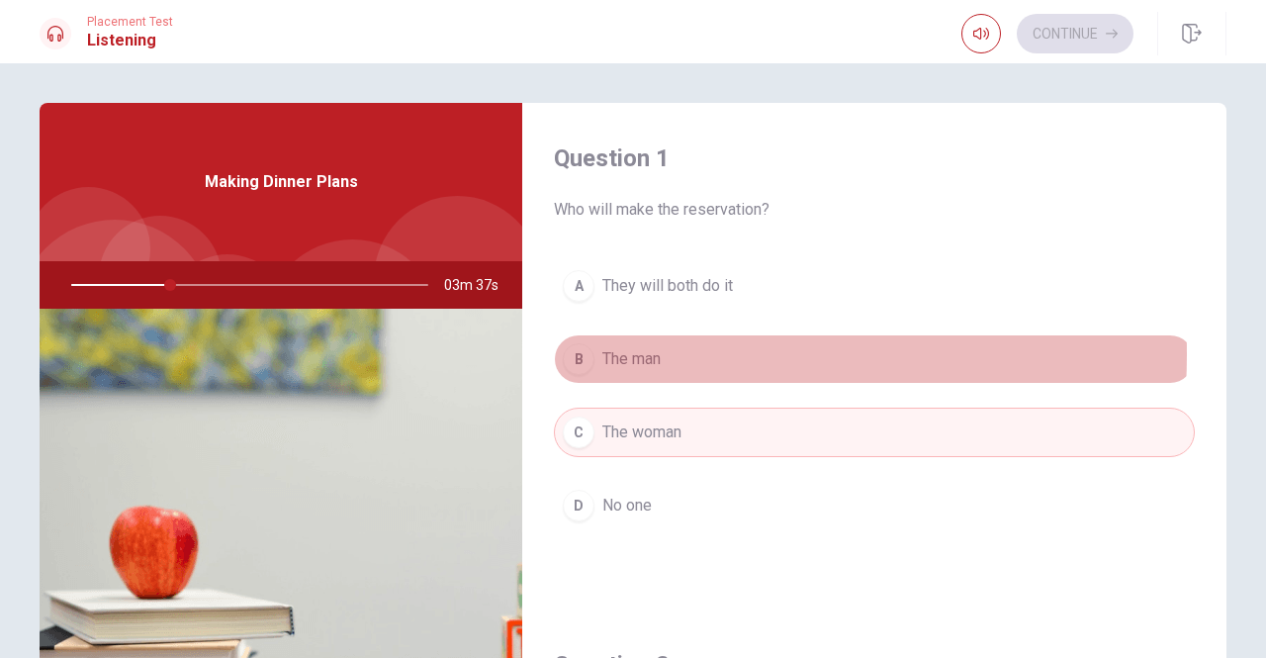
click at [642, 360] on span "The man" at bounding box center [631, 359] width 58 height 24
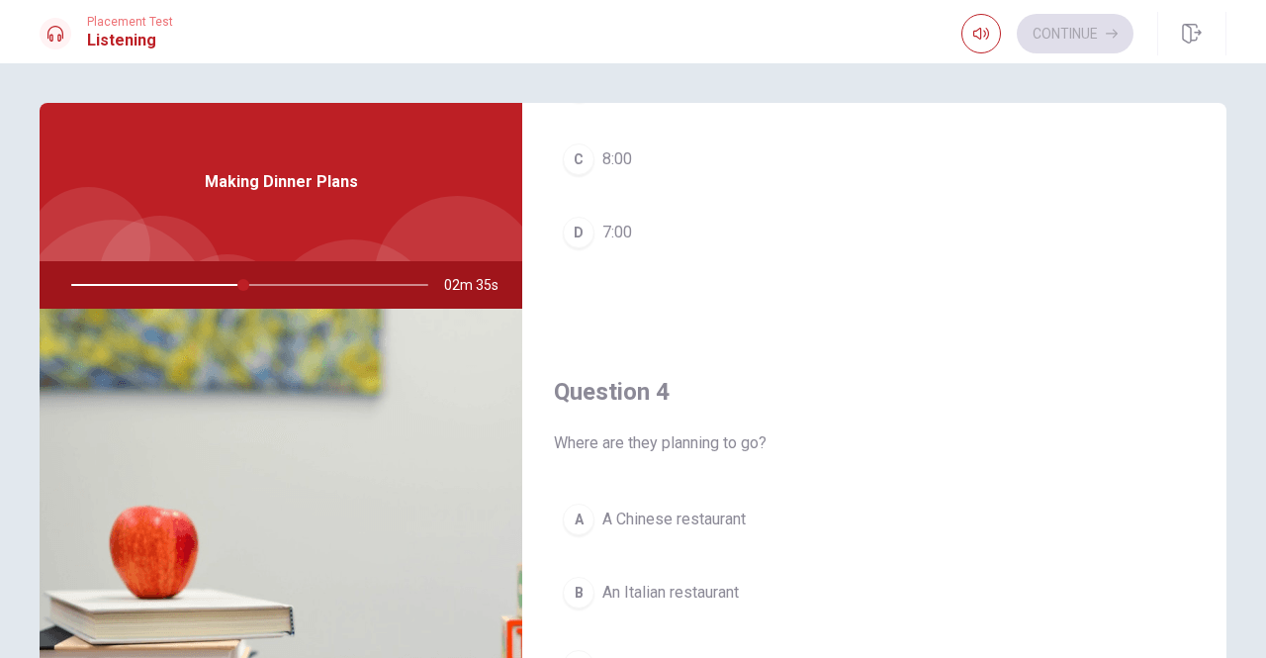
scroll to position [1384, 0]
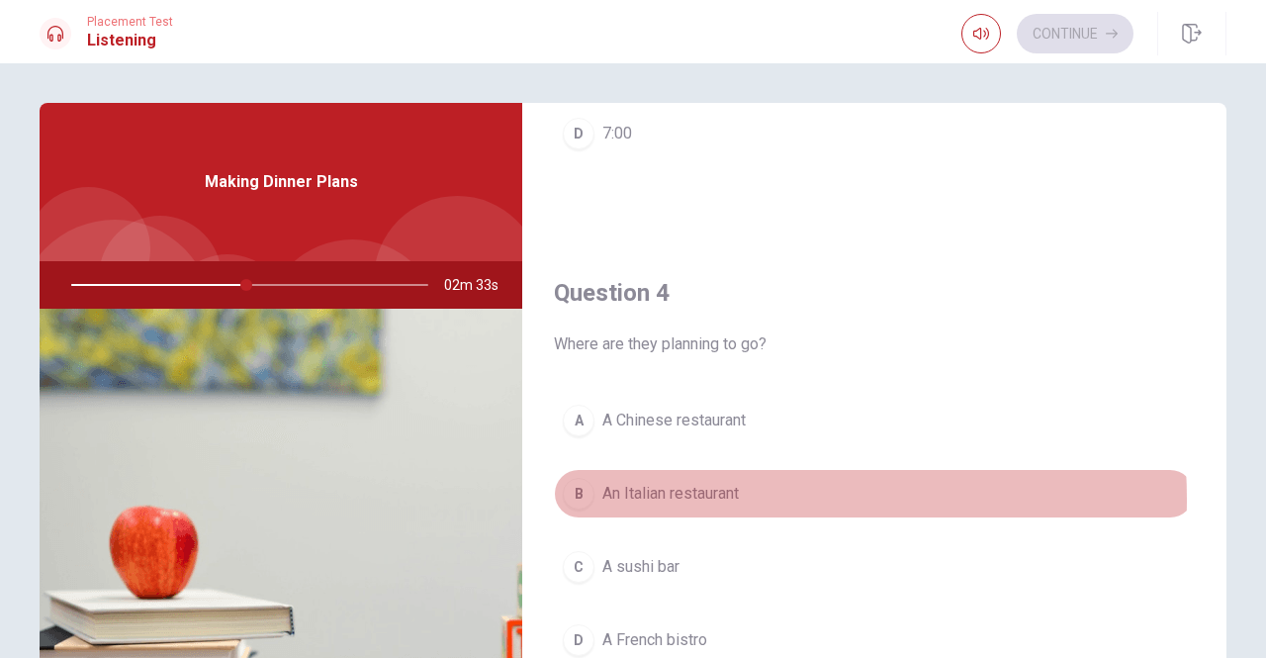
click at [678, 490] on span "An Italian restaurant" at bounding box center [670, 494] width 136 height 24
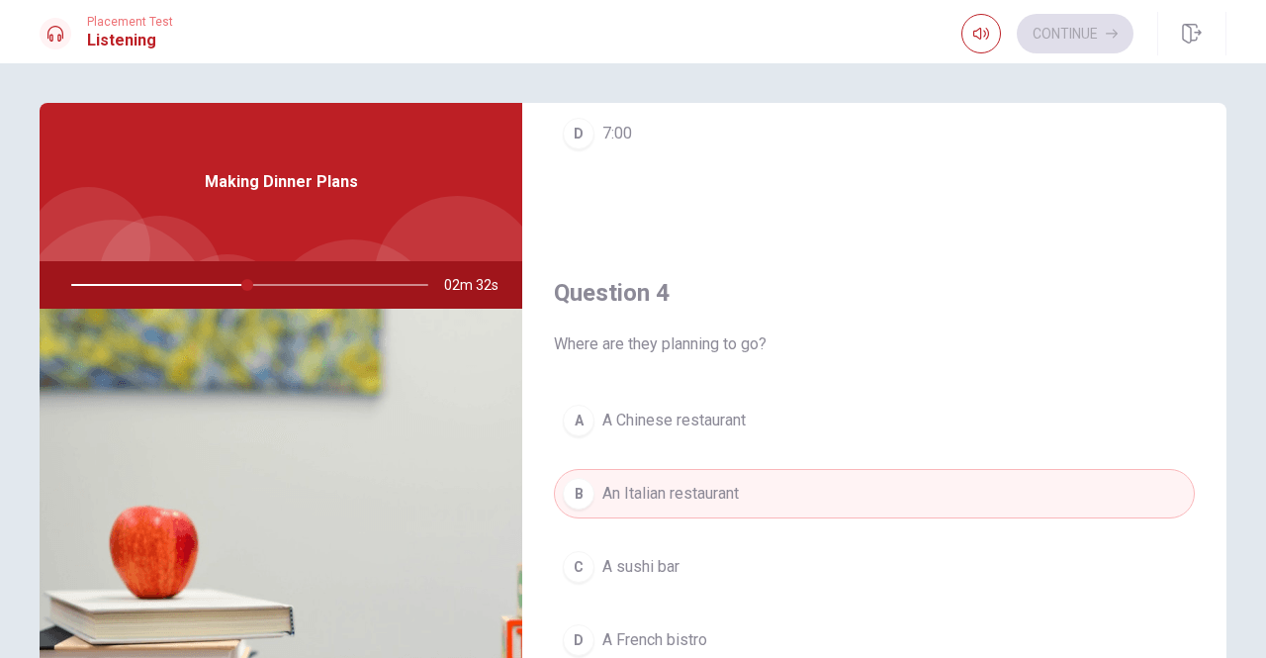
scroll to position [1088, 0]
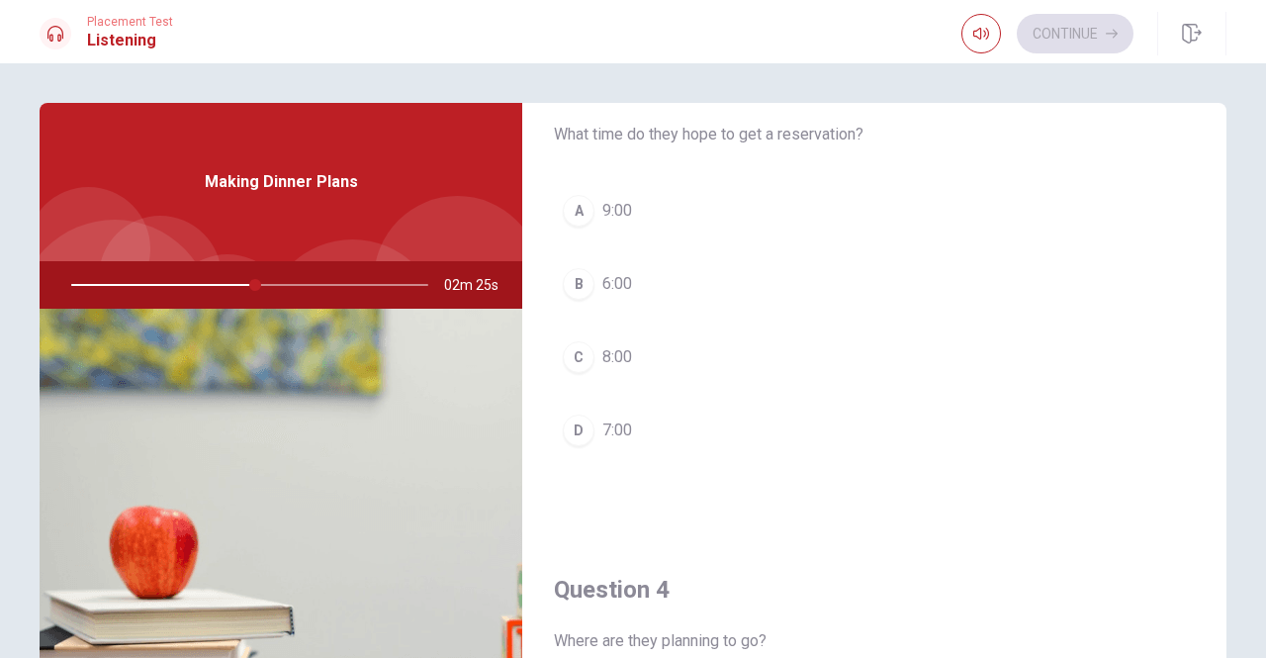
click at [602, 420] on span "7:00" at bounding box center [617, 430] width 30 height 24
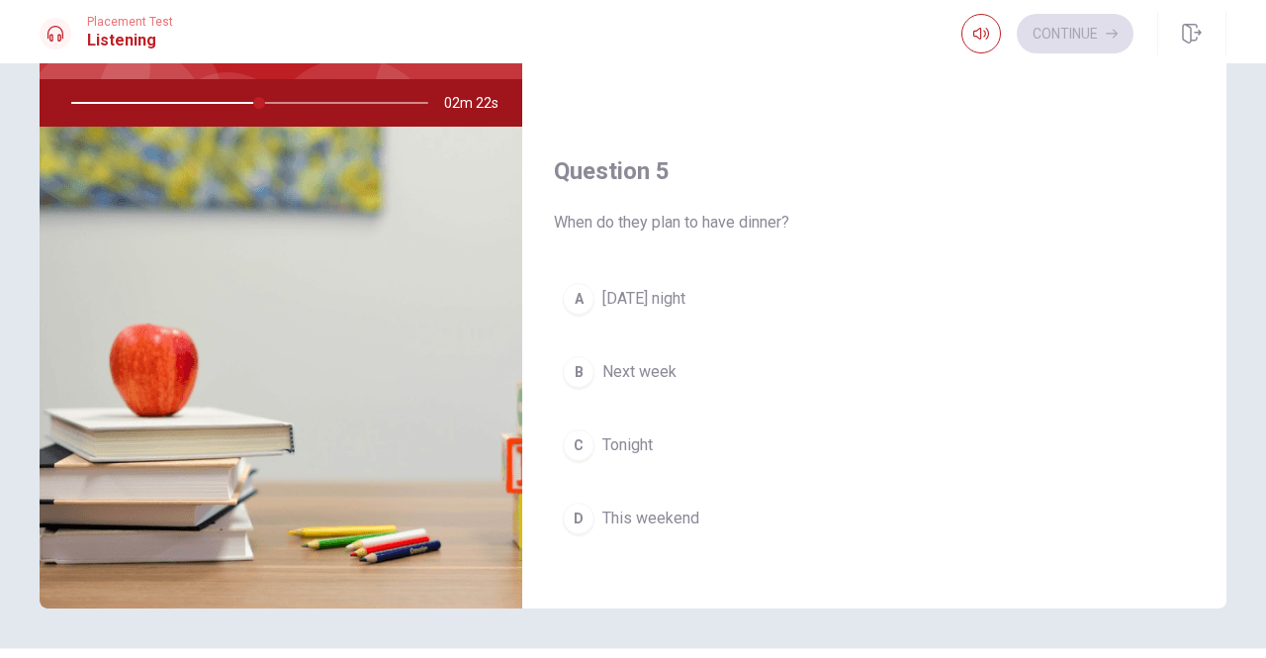
scroll to position [198, 0]
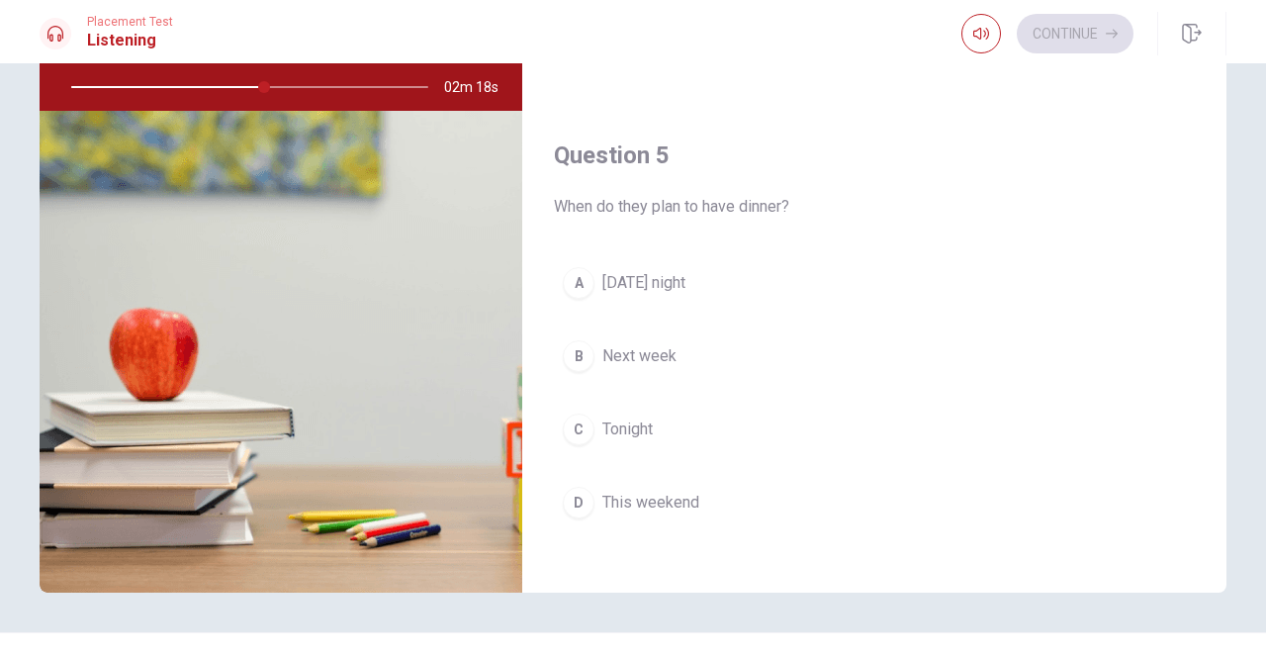
click at [617, 344] on span "Next week" at bounding box center [639, 356] width 74 height 24
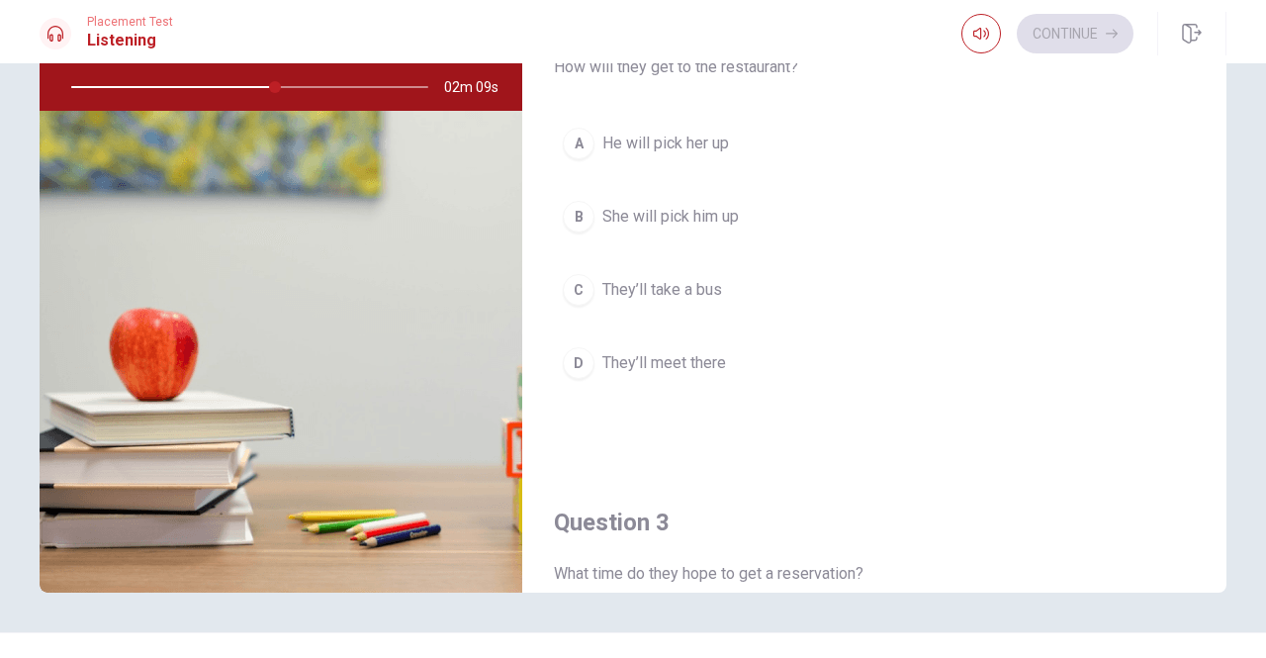
scroll to position [446, 0]
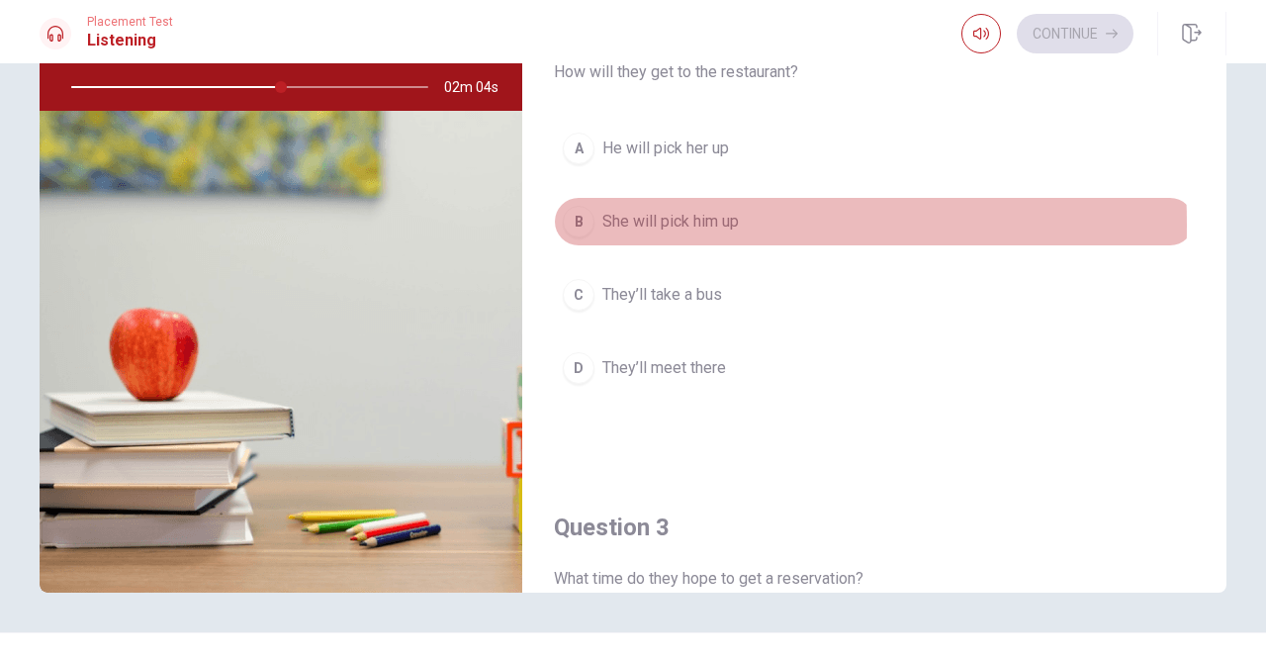
click at [573, 221] on div "B" at bounding box center [579, 222] width 32 height 32
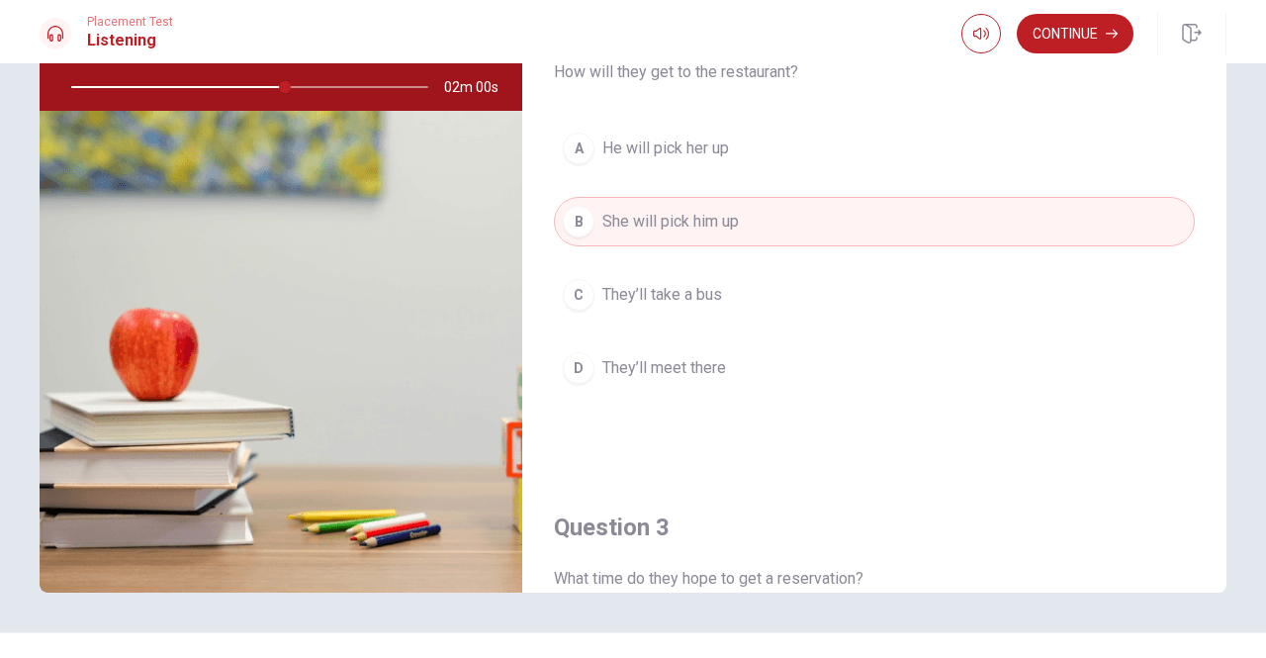
click at [284, 86] on div at bounding box center [245, 86] width 397 height 47
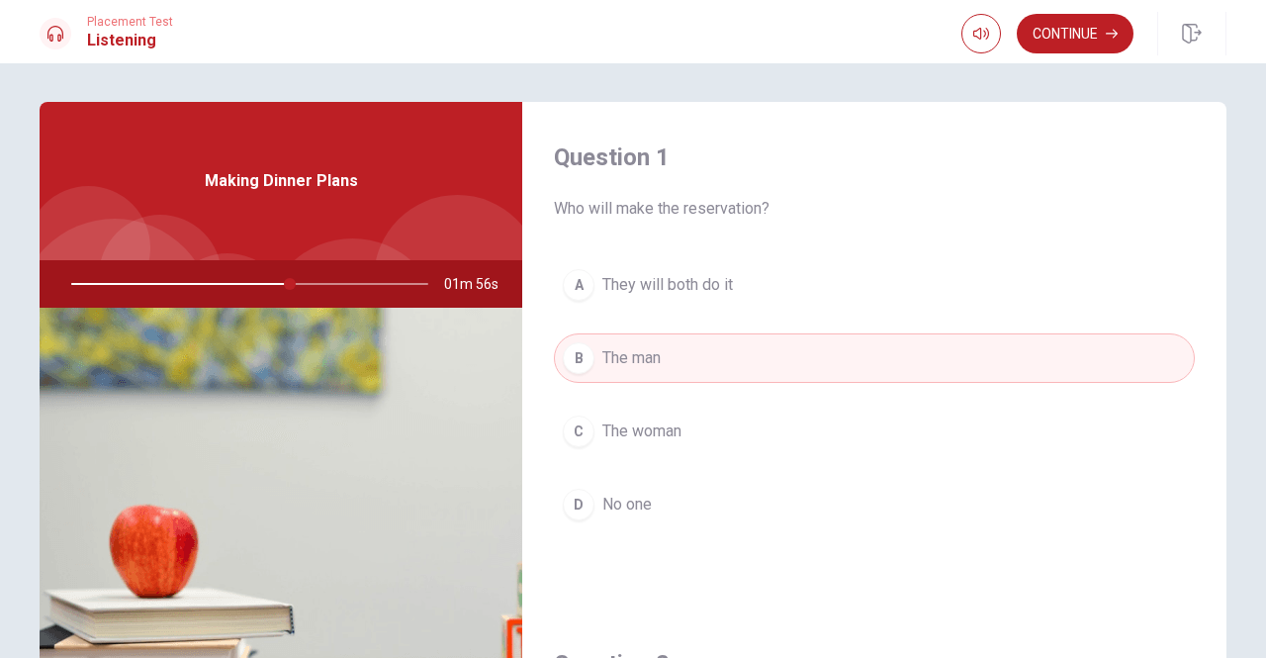
scroll to position [0, 0]
drag, startPoint x: 275, startPoint y: 280, endPoint x: 248, endPoint y: 284, distance: 27.0
click at [243, 284] on div at bounding box center [245, 284] width 397 height 47
drag, startPoint x: 290, startPoint y: 285, endPoint x: 254, endPoint y: 286, distance: 35.6
click at [255, 286] on div at bounding box center [245, 284] width 397 height 47
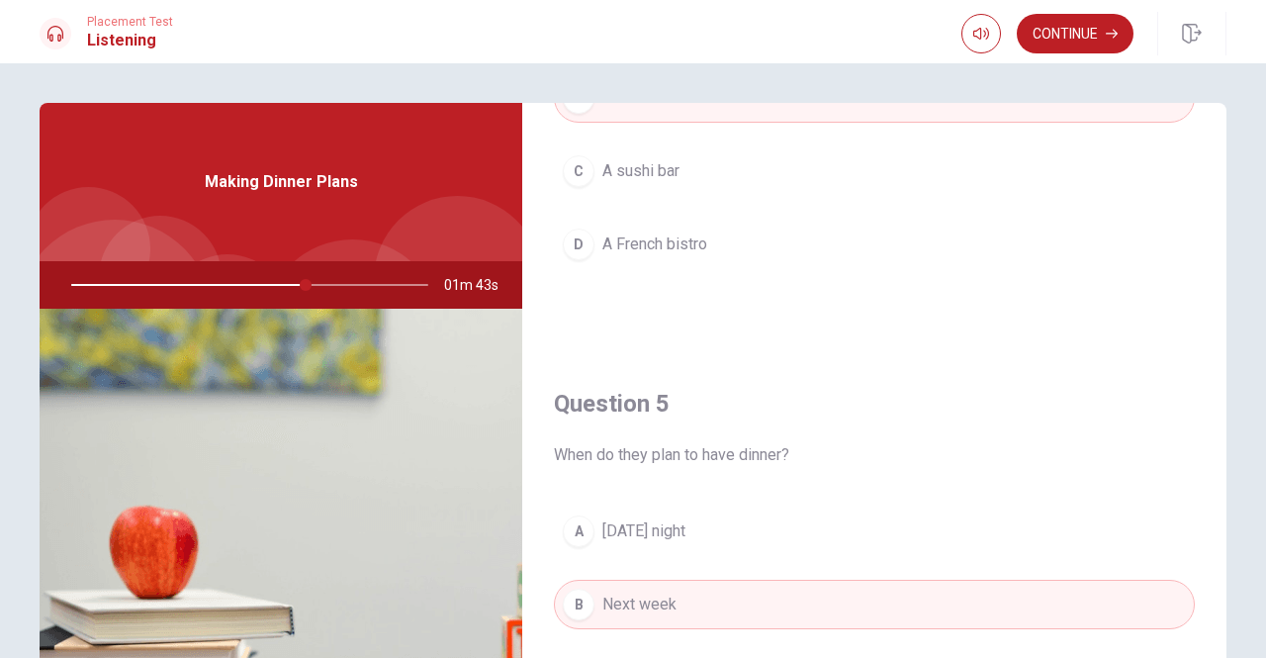
scroll to position [1830, 0]
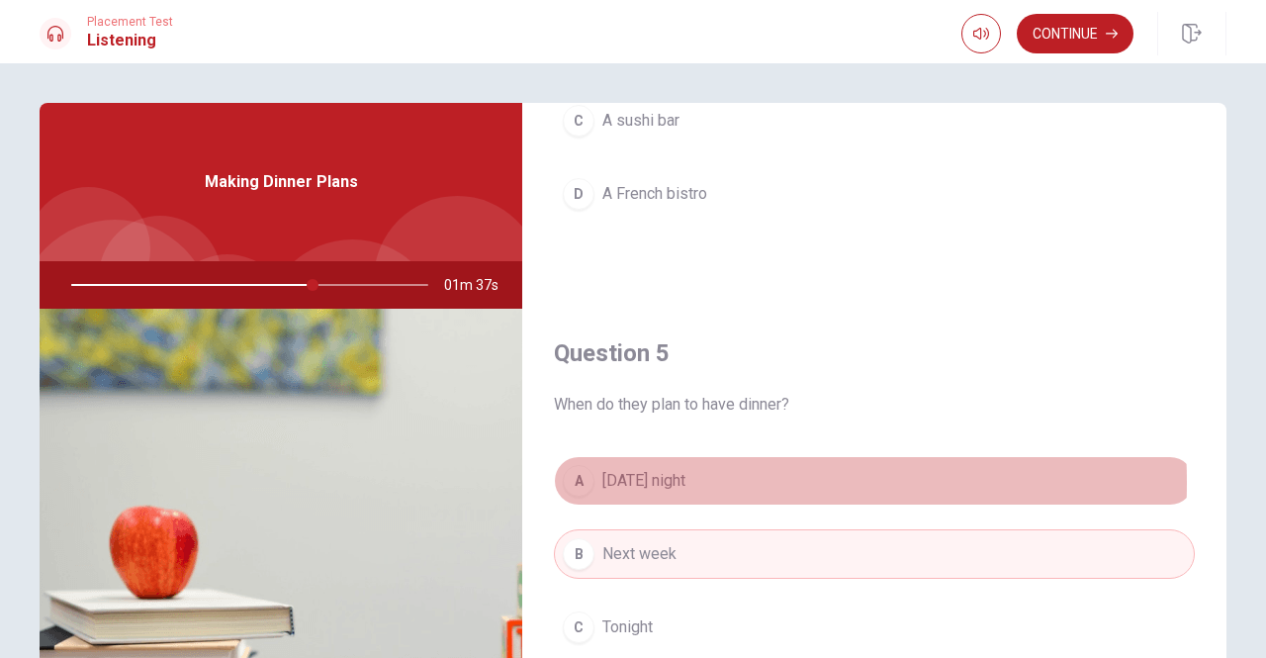
click at [653, 472] on span "[DATE] night" at bounding box center [643, 481] width 83 height 24
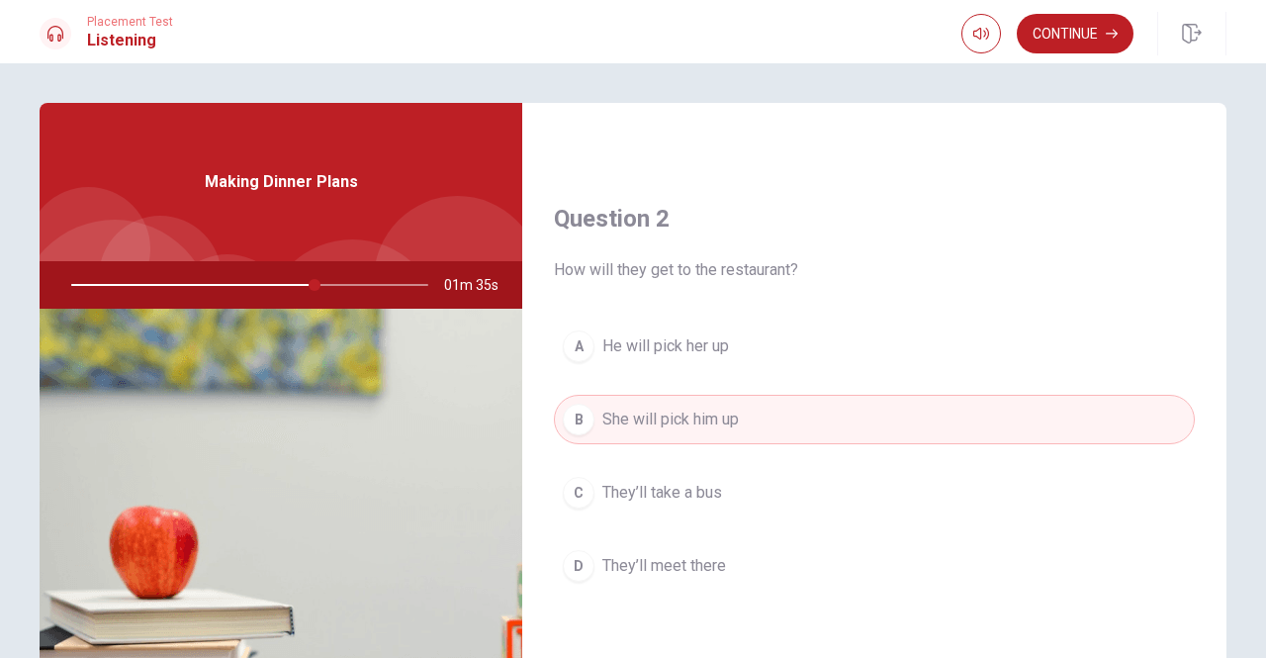
scroll to position [0, 0]
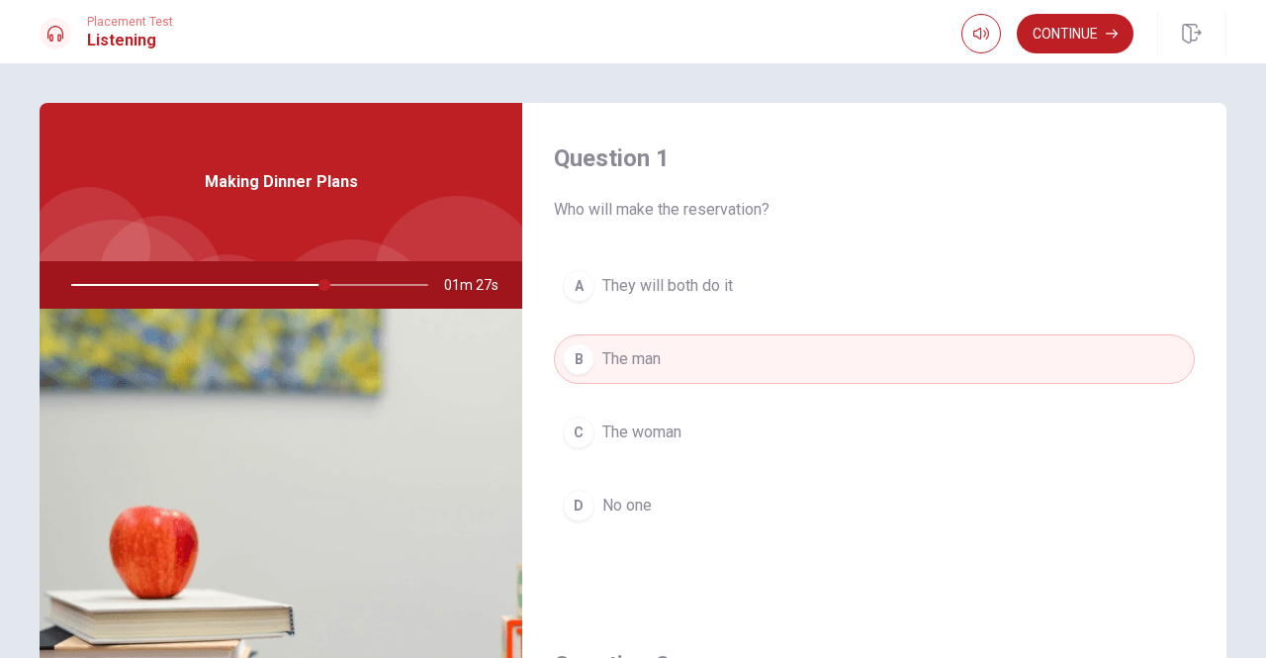
drag, startPoint x: 318, startPoint y: 281, endPoint x: 286, endPoint y: 288, distance: 33.4
click at [286, 288] on div at bounding box center [245, 284] width 397 height 47
click at [975, 35] on icon "button" at bounding box center [981, 34] width 16 height 16
click at [1063, 32] on button "Continue" at bounding box center [1075, 34] width 117 height 40
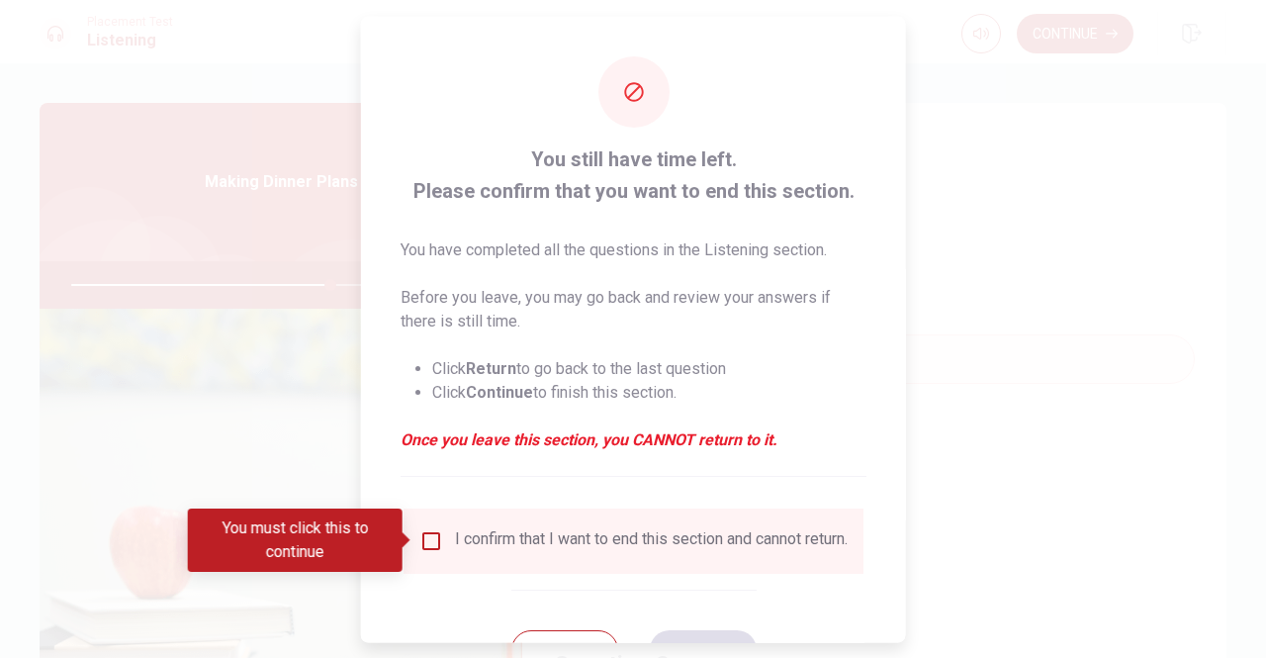
click at [423, 532] on input "You must click this to continue" at bounding box center [431, 540] width 24 height 24
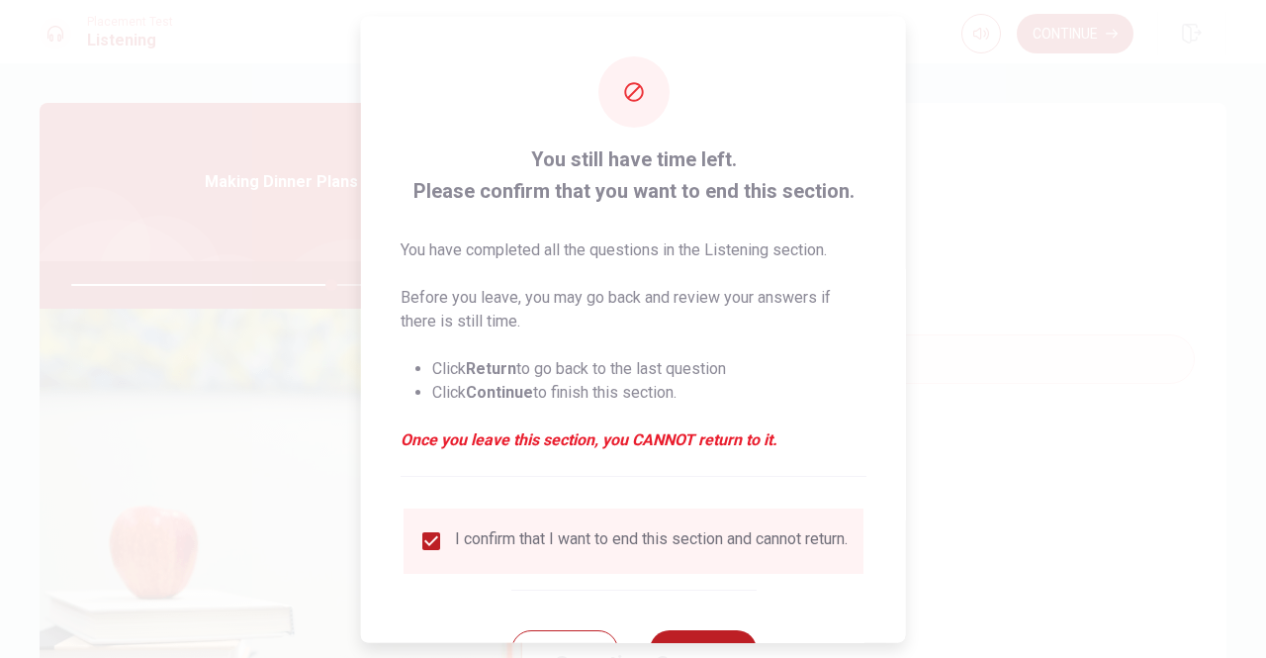
scroll to position [79, 0]
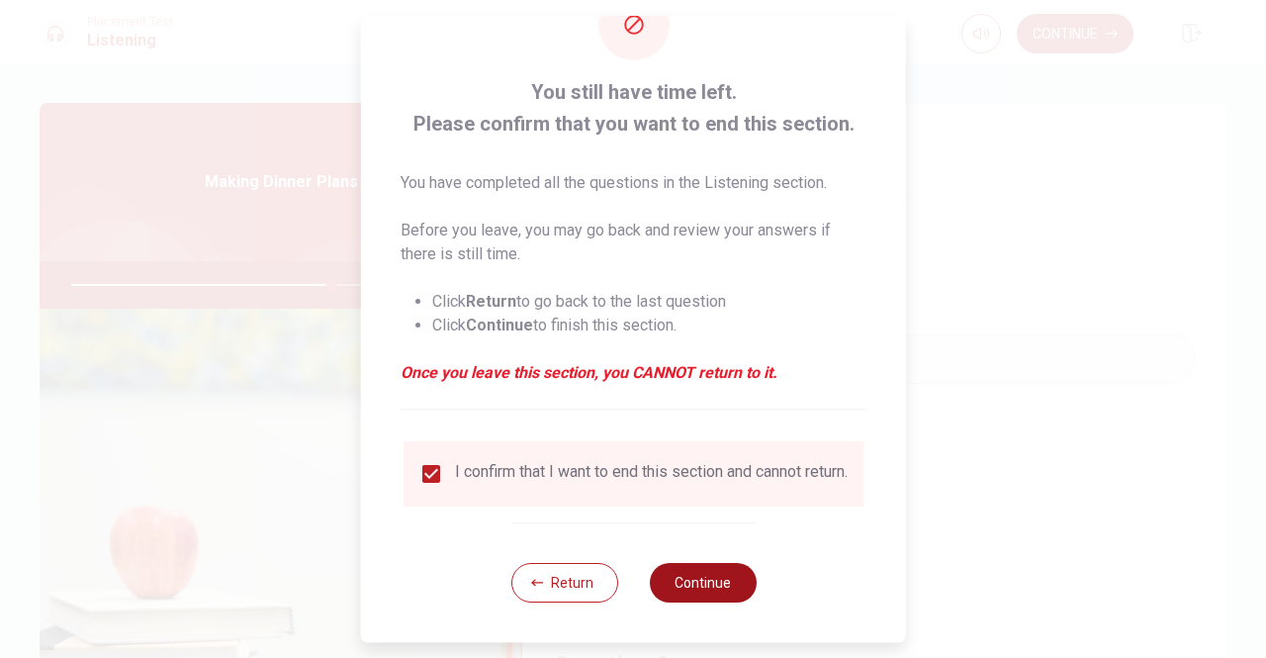
click at [708, 579] on button "Continue" at bounding box center [702, 583] width 107 height 40
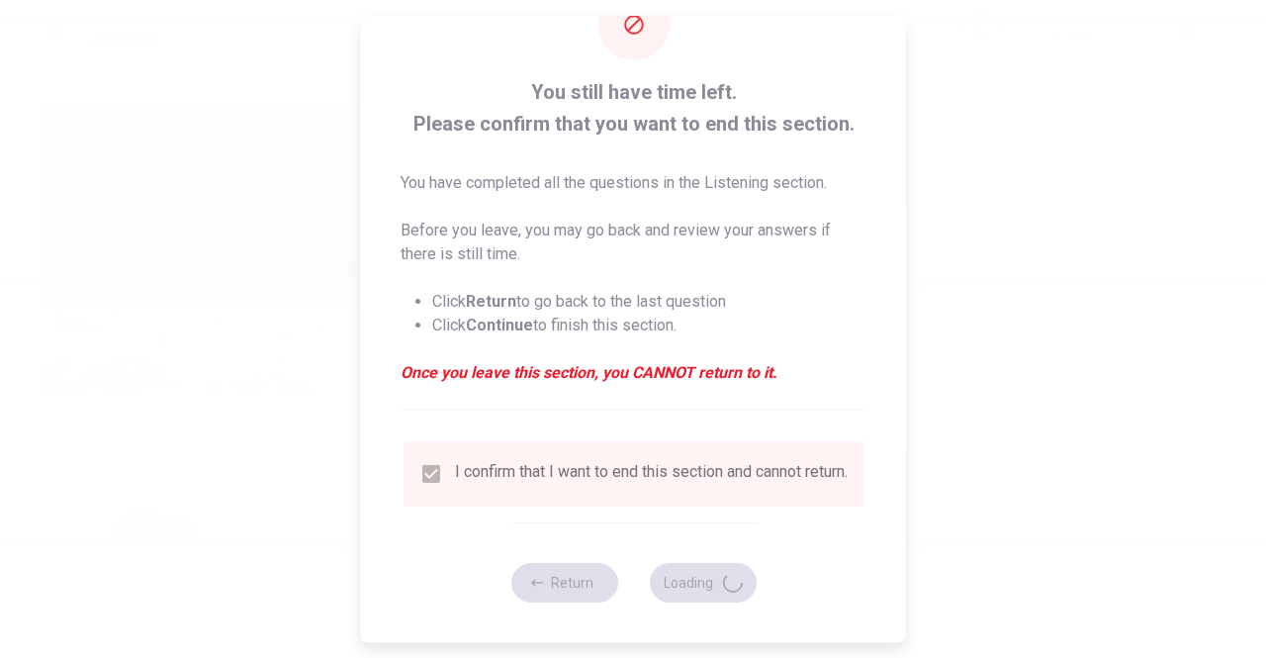
type input "75"
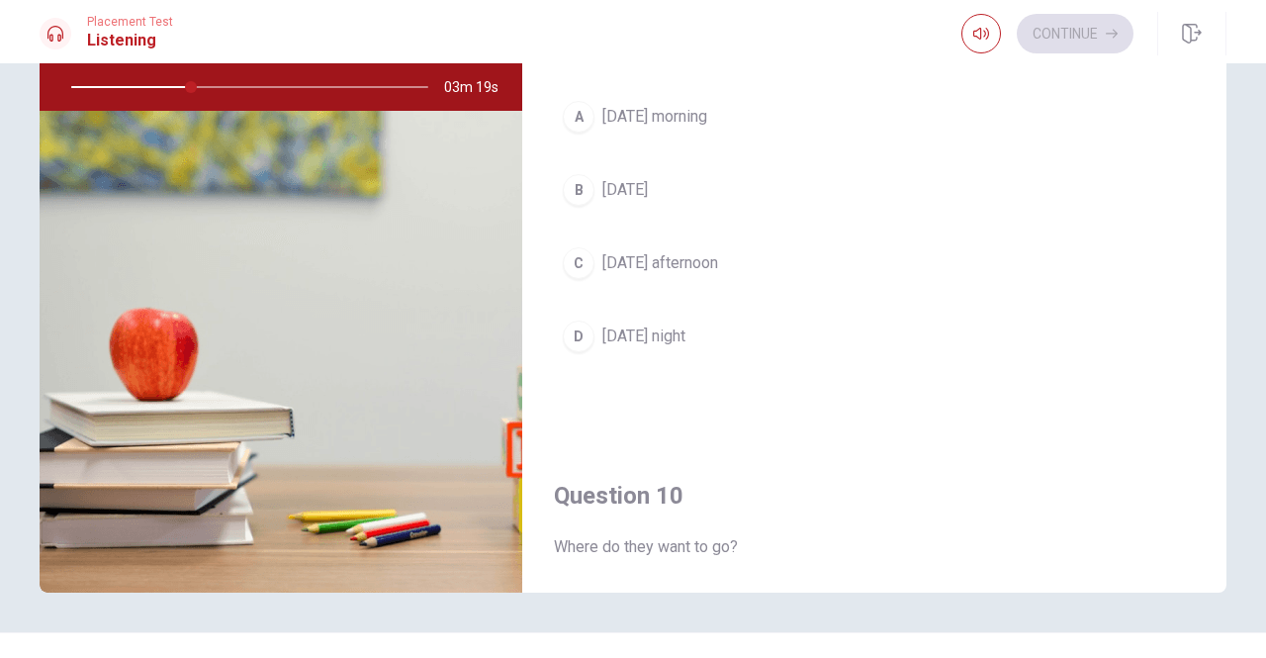
scroll to position [1435, 0]
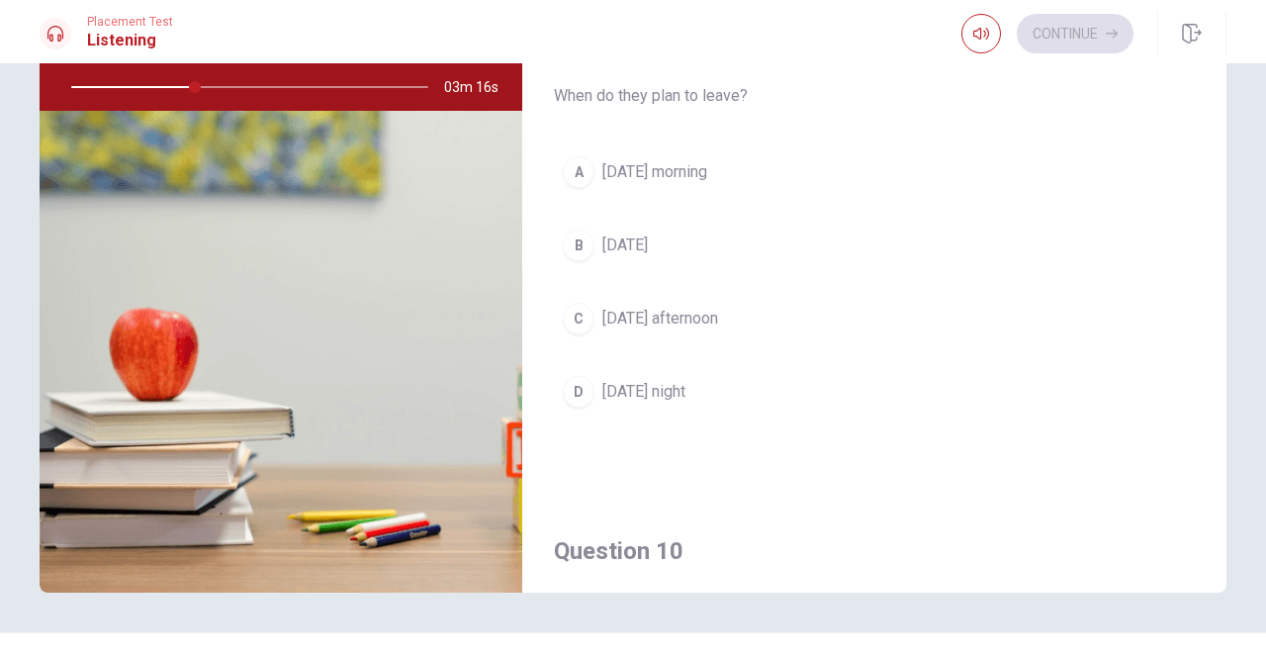
click at [639, 381] on span "[DATE] night" at bounding box center [643, 392] width 83 height 24
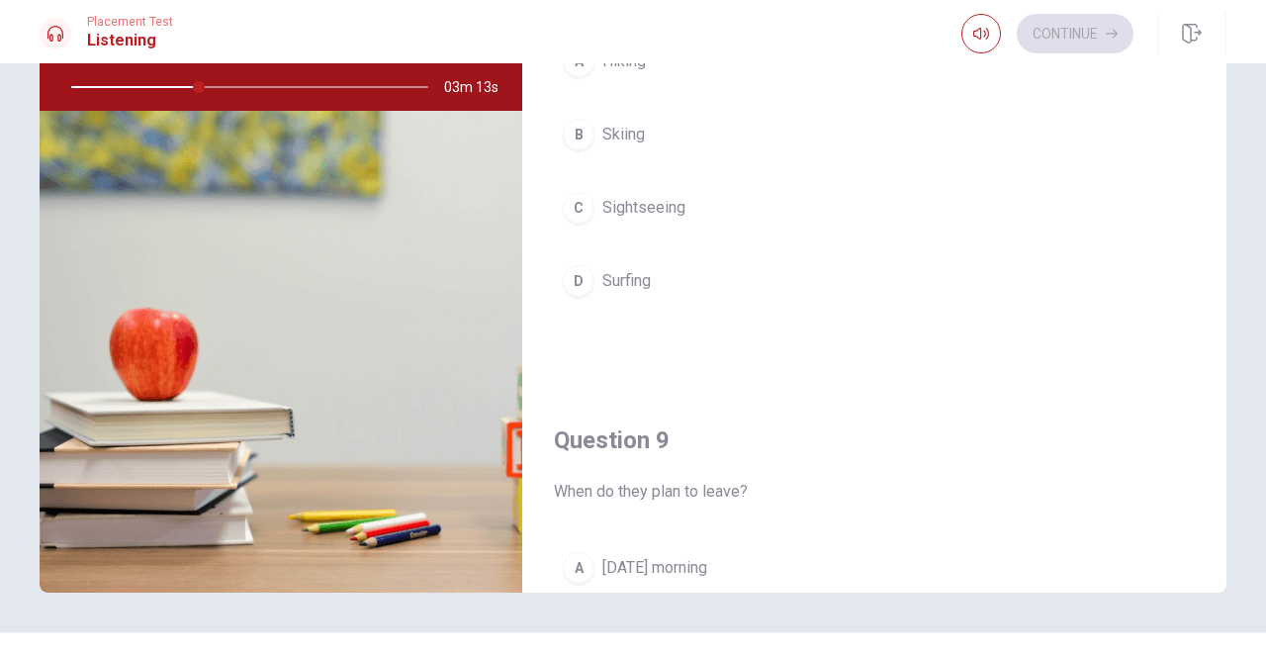
scroll to position [940, 0]
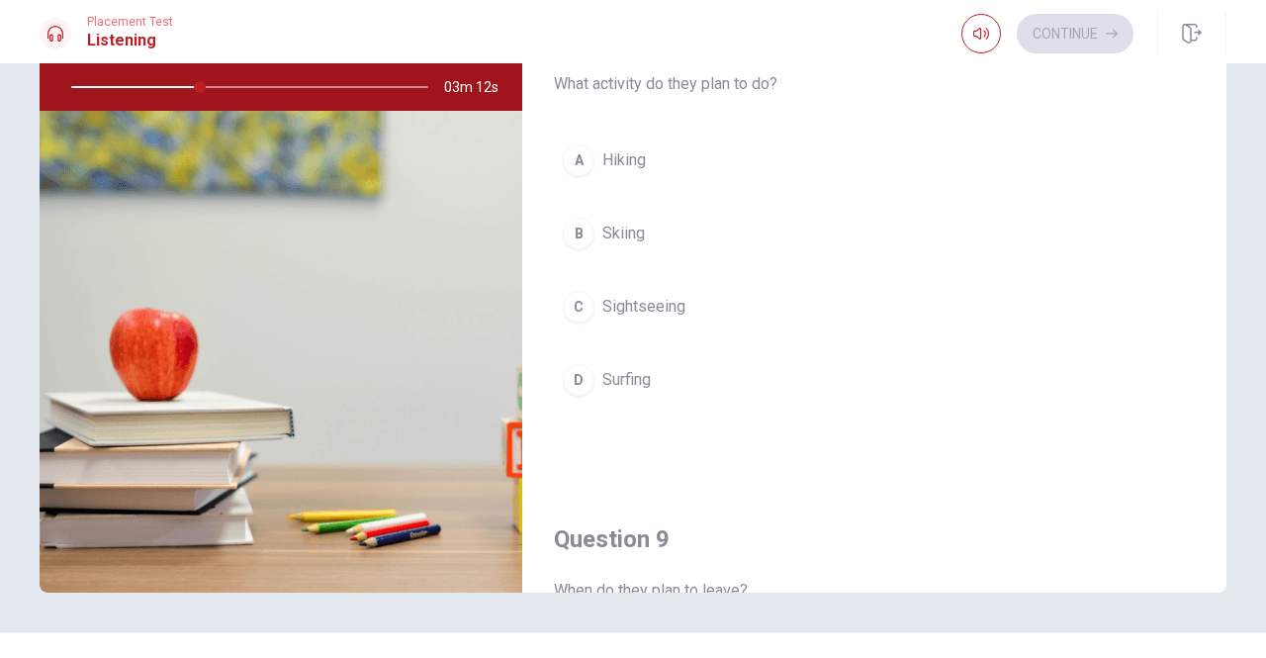
click at [629, 156] on span "Hiking" at bounding box center [624, 160] width 44 height 24
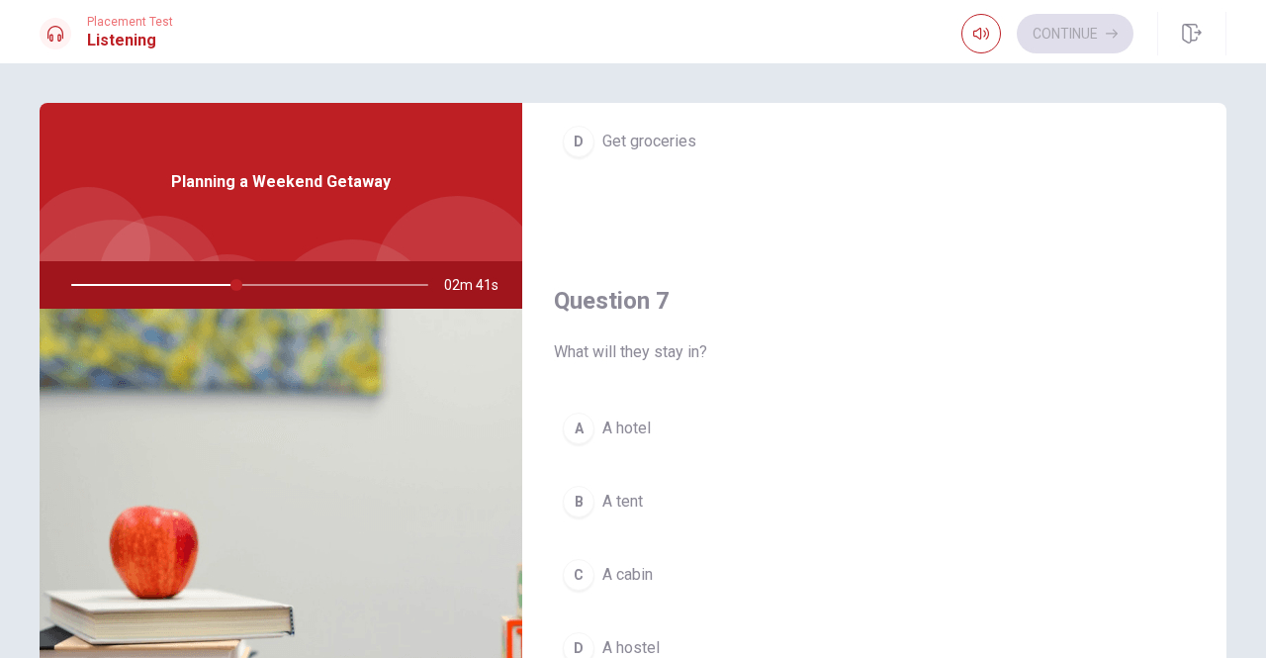
scroll to position [396, 0]
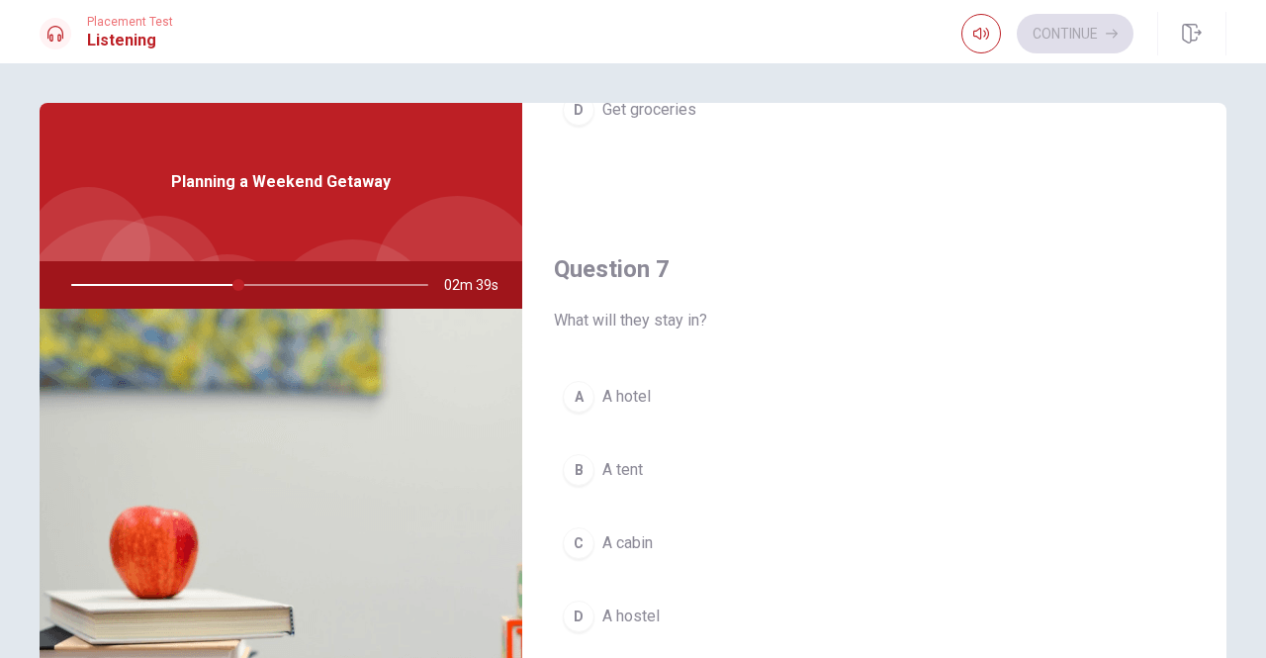
click at [619, 395] on span "A hotel" at bounding box center [626, 397] width 48 height 24
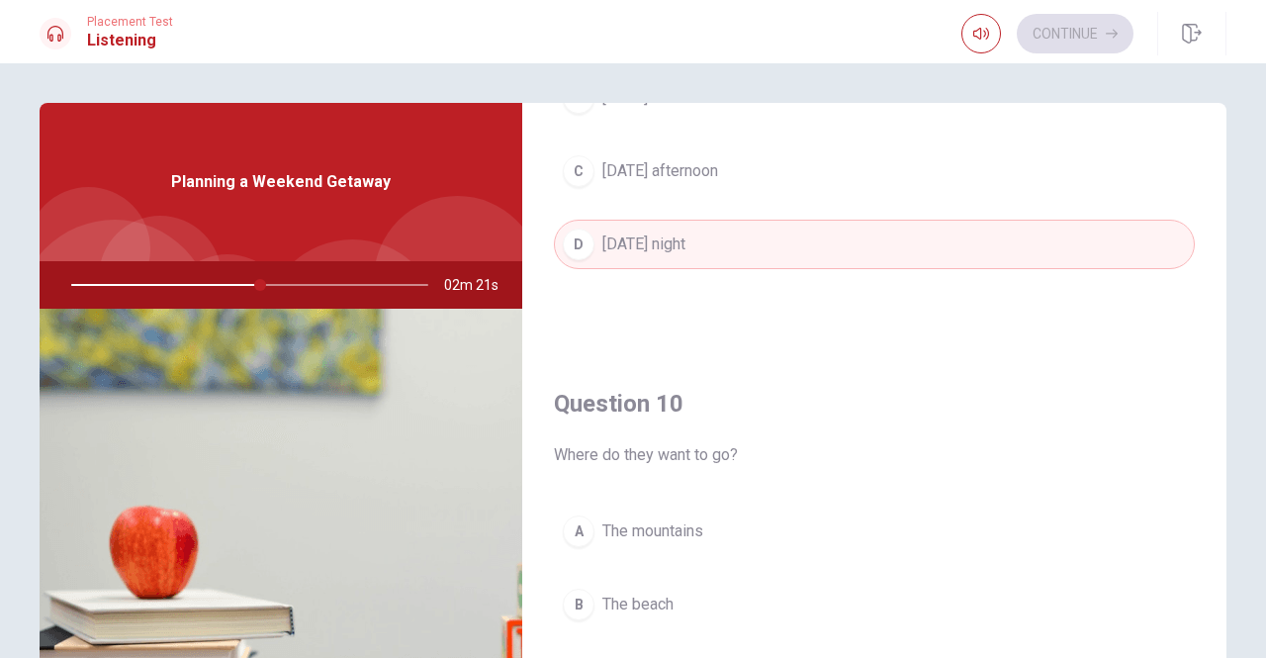
scroll to position [1830, 0]
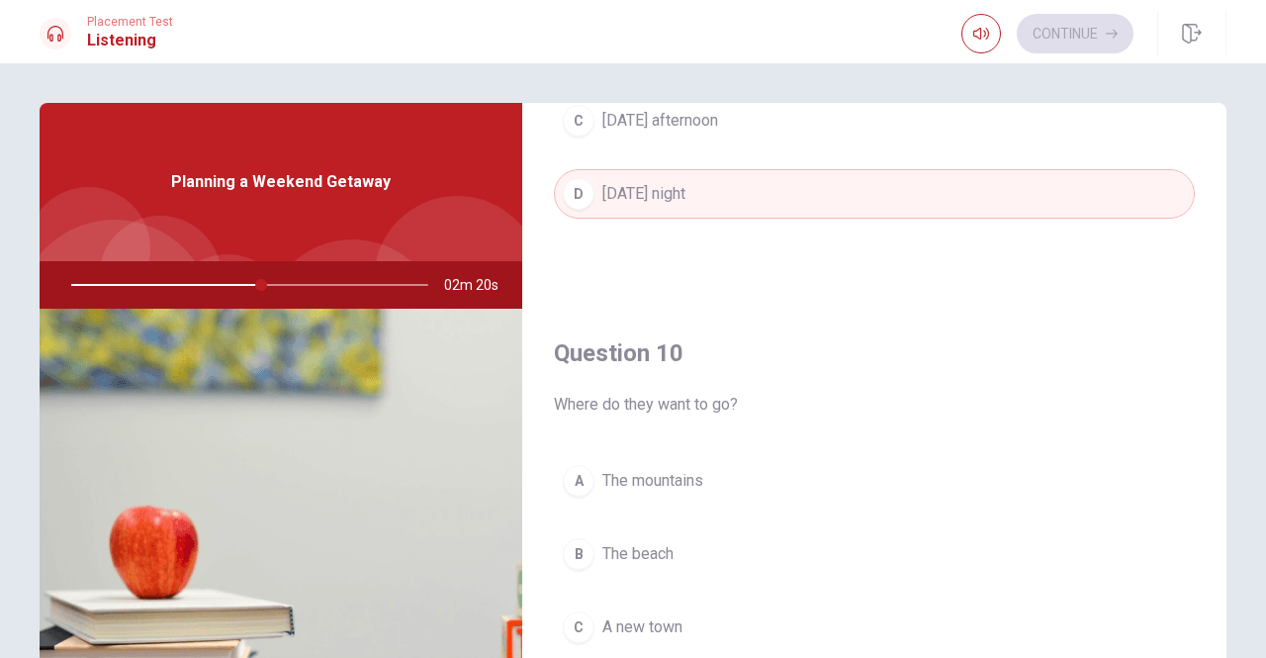
click at [658, 470] on span "The mountains" at bounding box center [652, 481] width 101 height 24
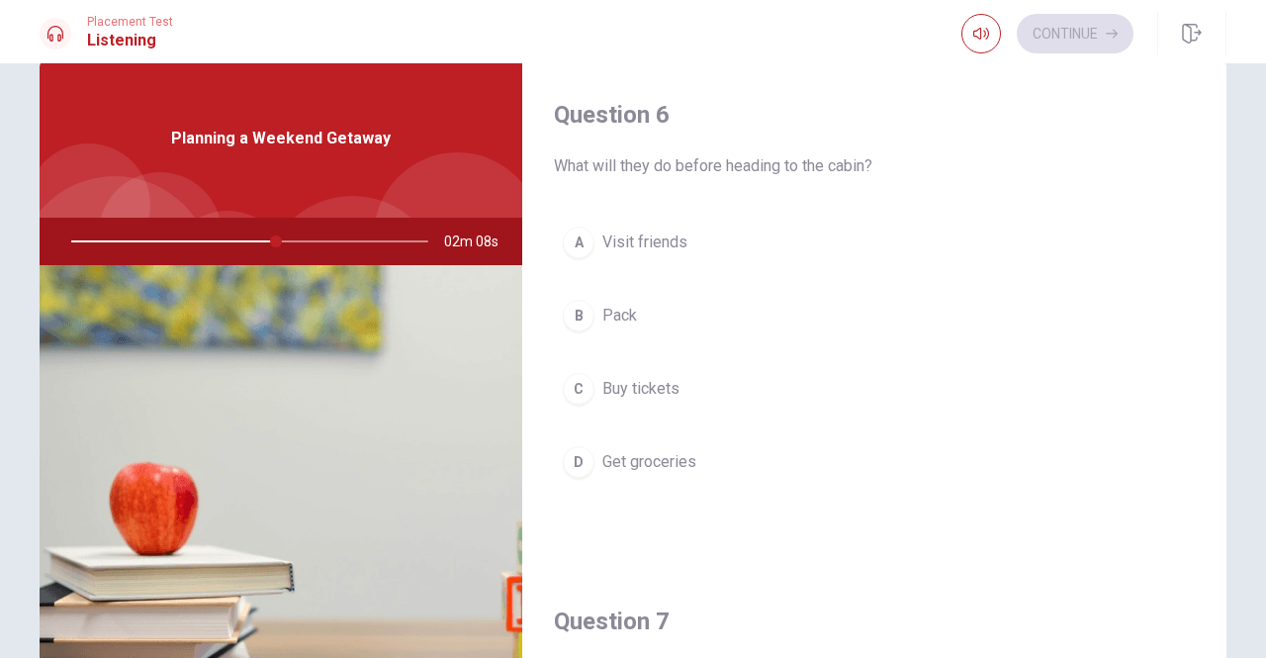
scroll to position [38, 0]
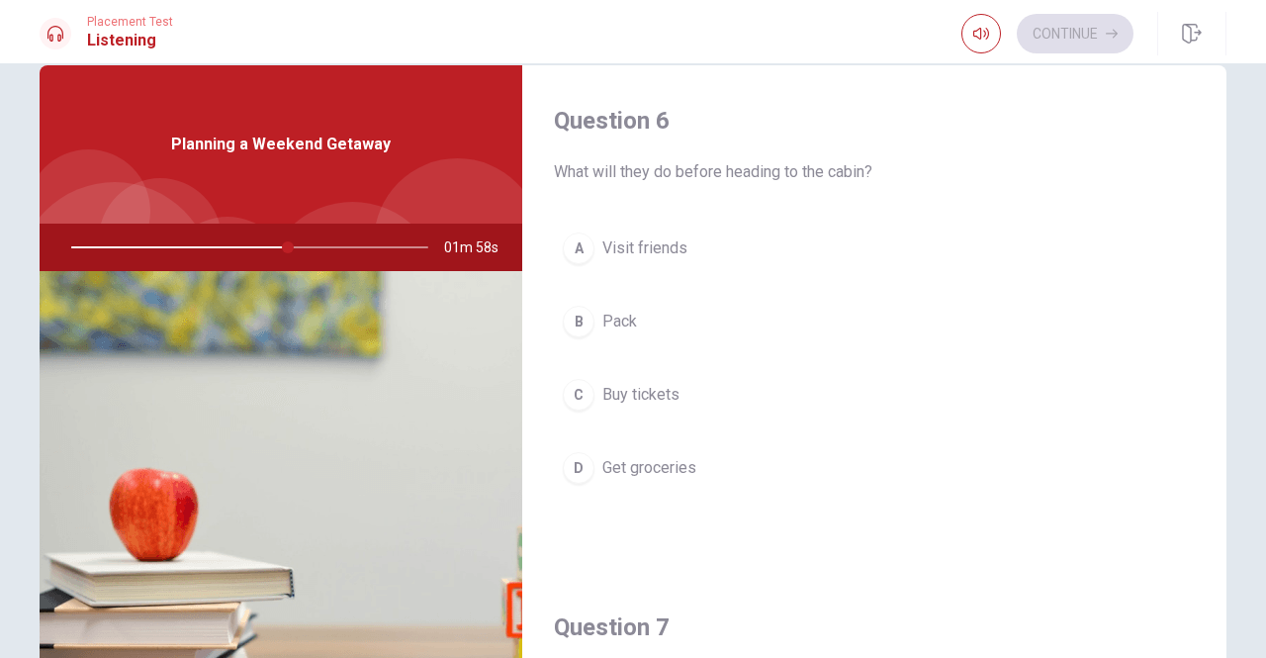
click at [612, 324] on span "Pack" at bounding box center [619, 322] width 35 height 24
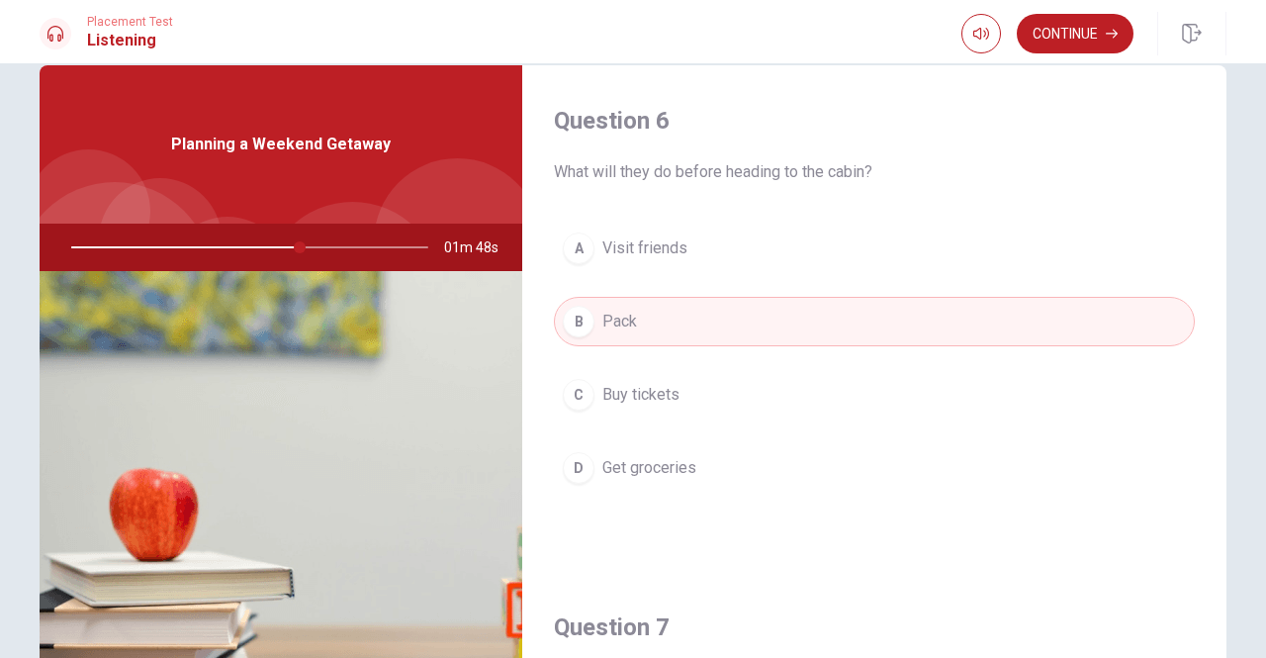
click at [651, 246] on span "Visit friends" at bounding box center [644, 248] width 85 height 24
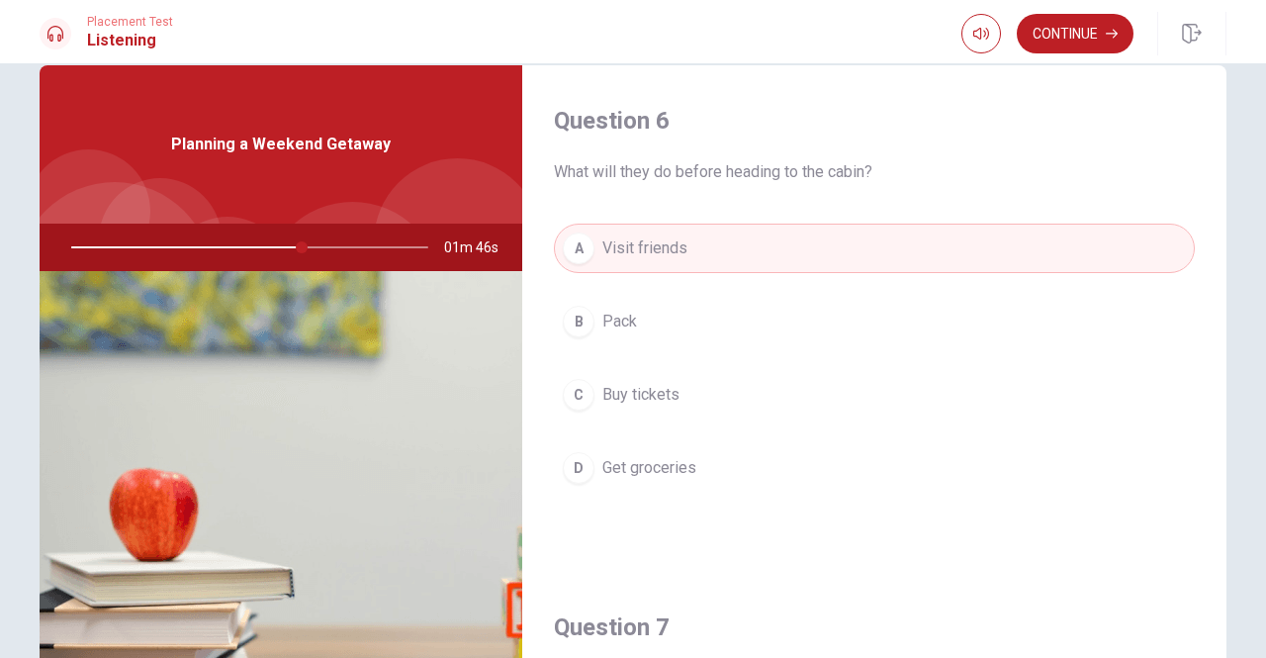
scroll to position [99, 0]
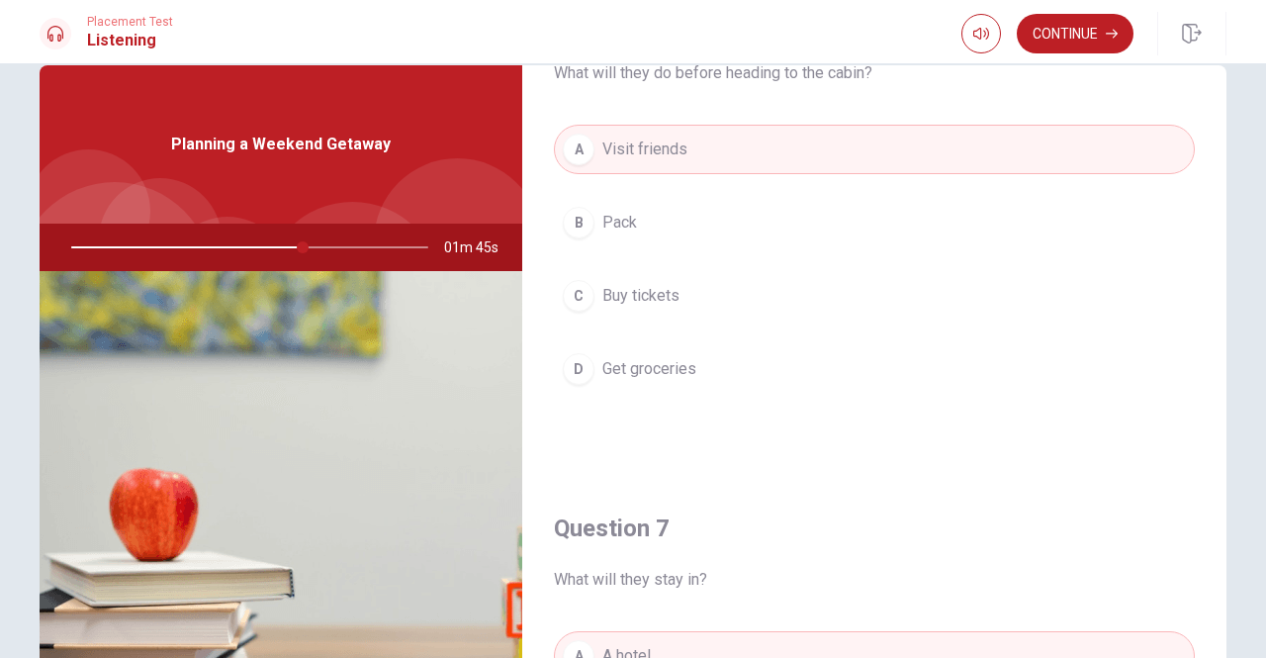
click at [613, 228] on span "Pack" at bounding box center [619, 223] width 35 height 24
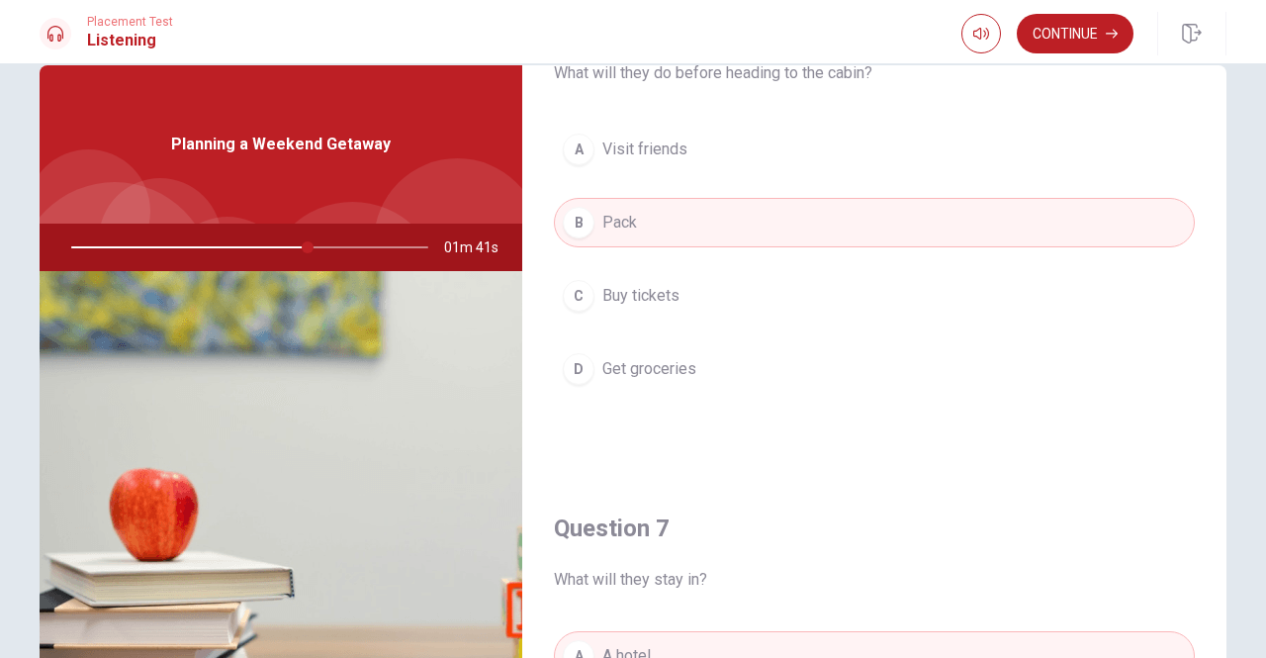
click at [640, 139] on span "Visit friends" at bounding box center [644, 149] width 85 height 24
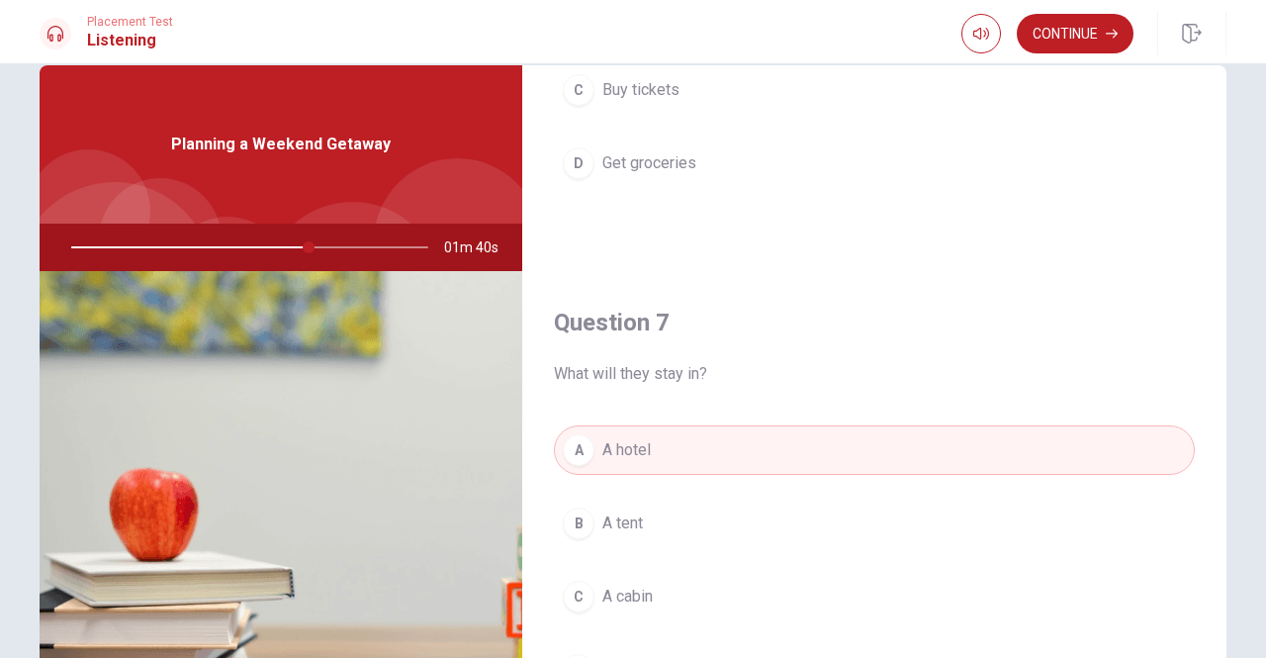
scroll to position [396, 0]
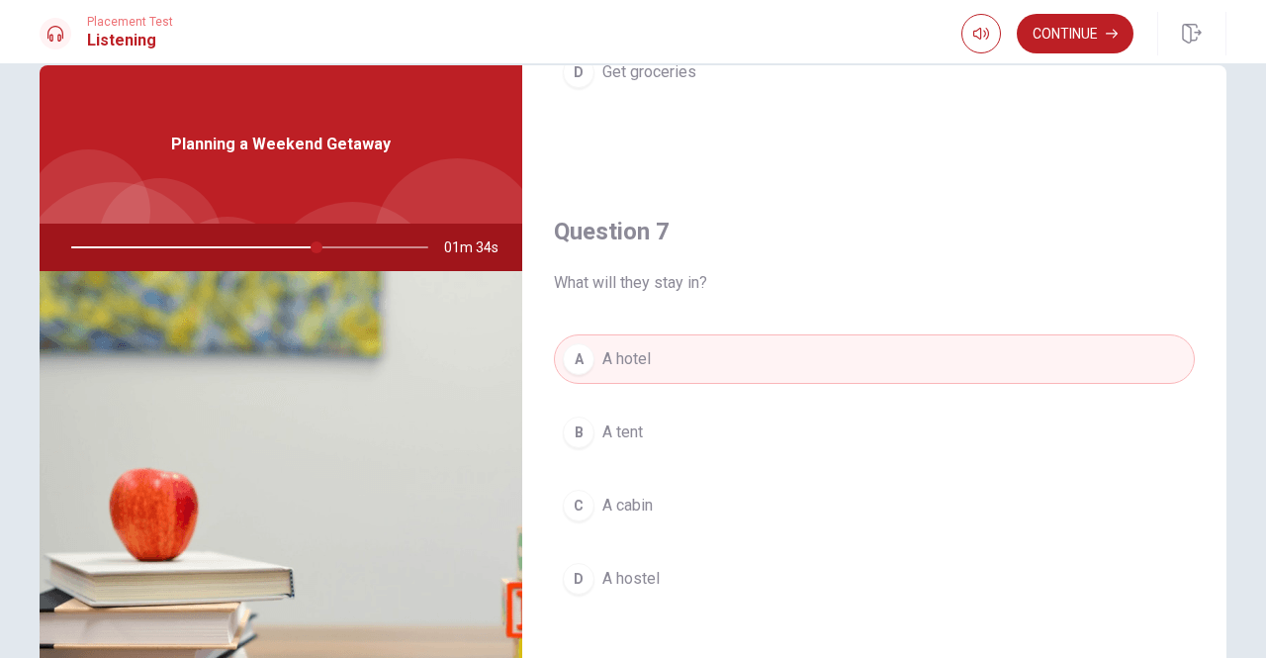
click at [628, 503] on span "A cabin" at bounding box center [627, 505] width 50 height 24
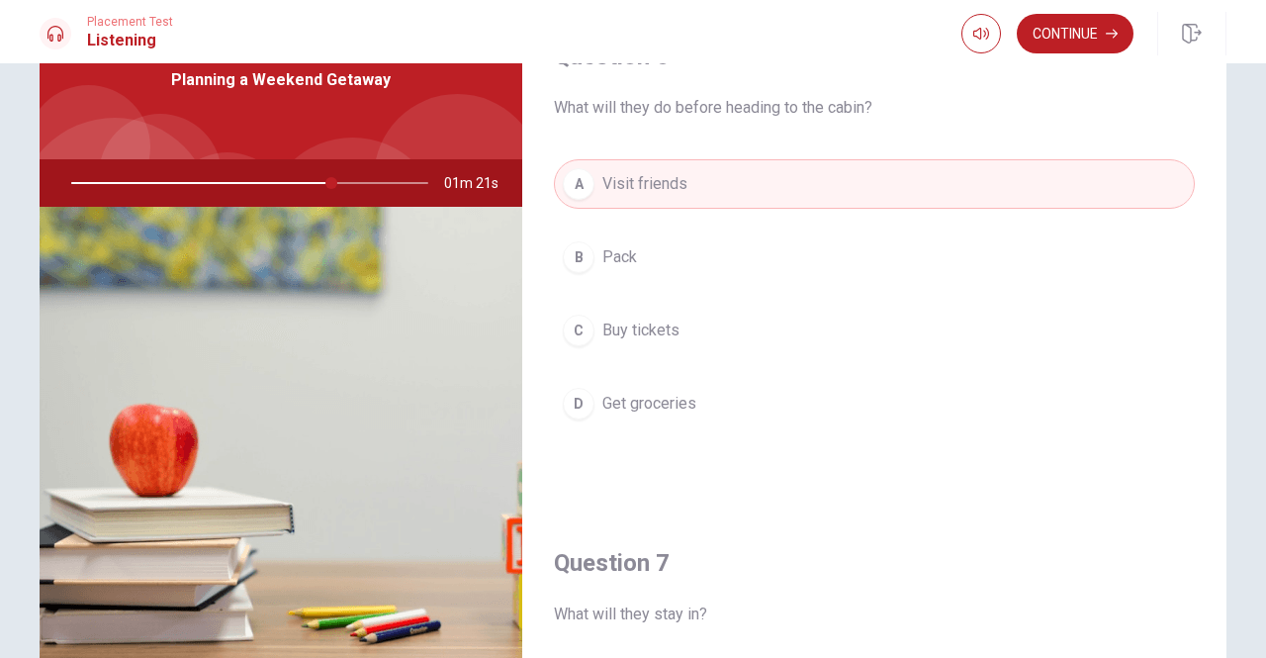
scroll to position [0, 0]
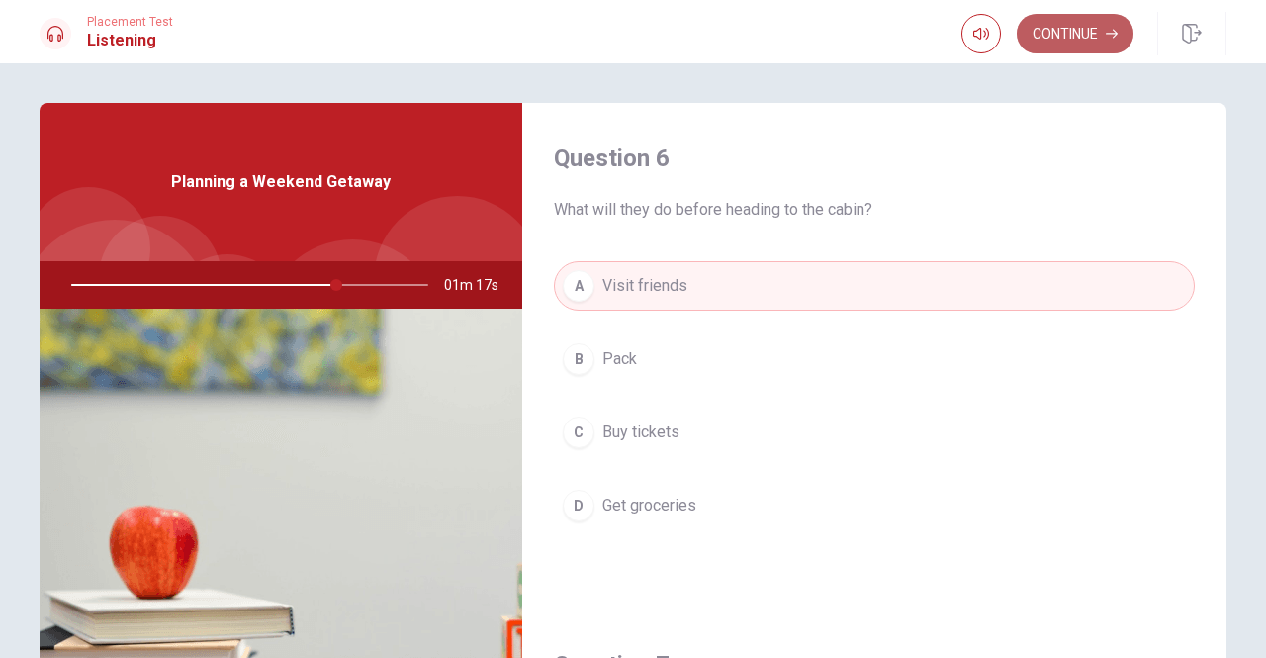
click at [1044, 35] on button "Continue" at bounding box center [1075, 34] width 117 height 40
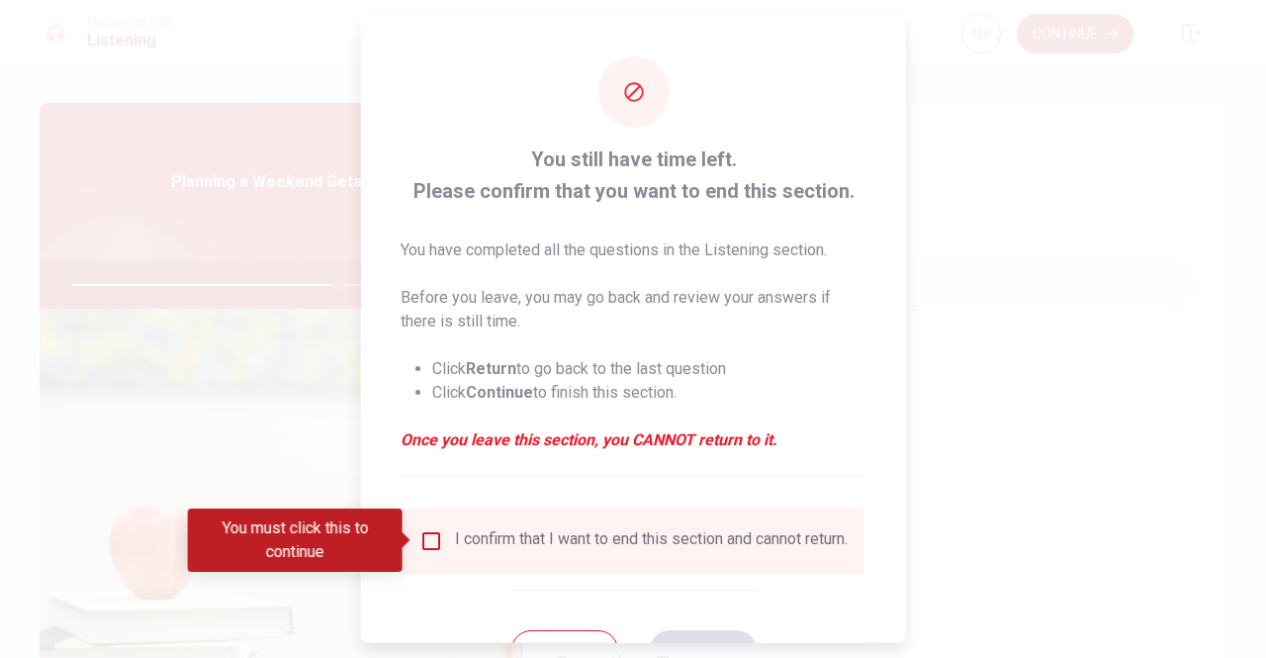
click at [431, 542] on input "You must click this to continue" at bounding box center [431, 540] width 24 height 24
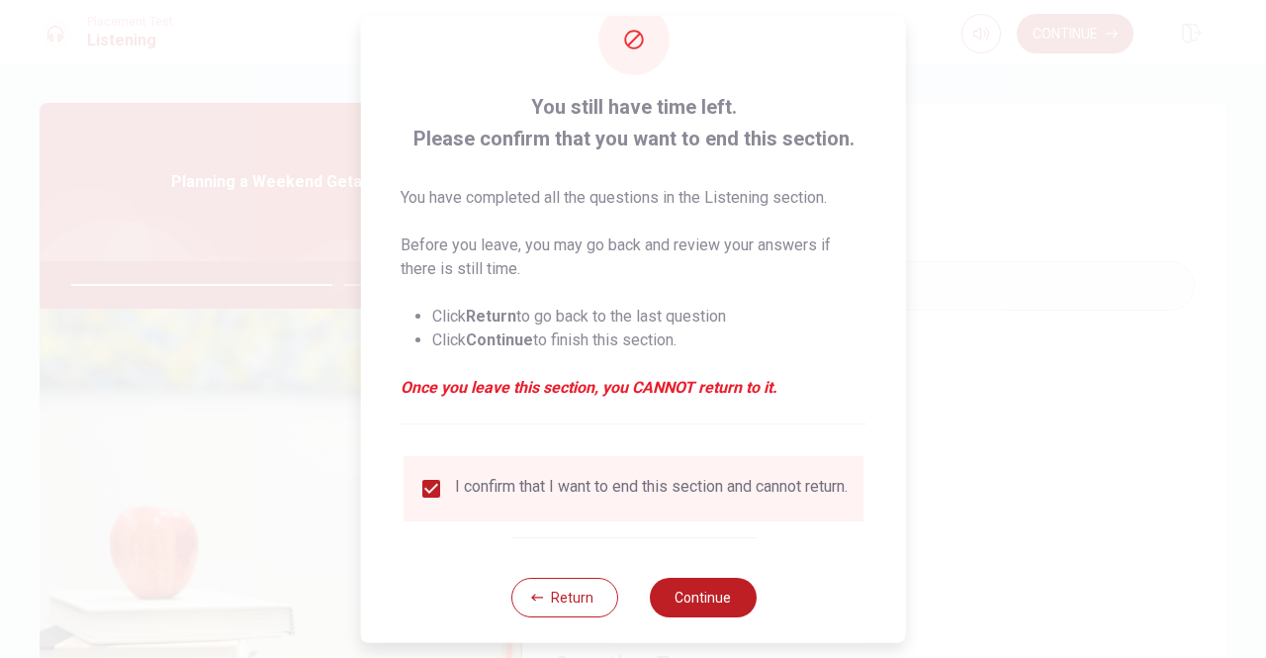
scroll to position [79, 0]
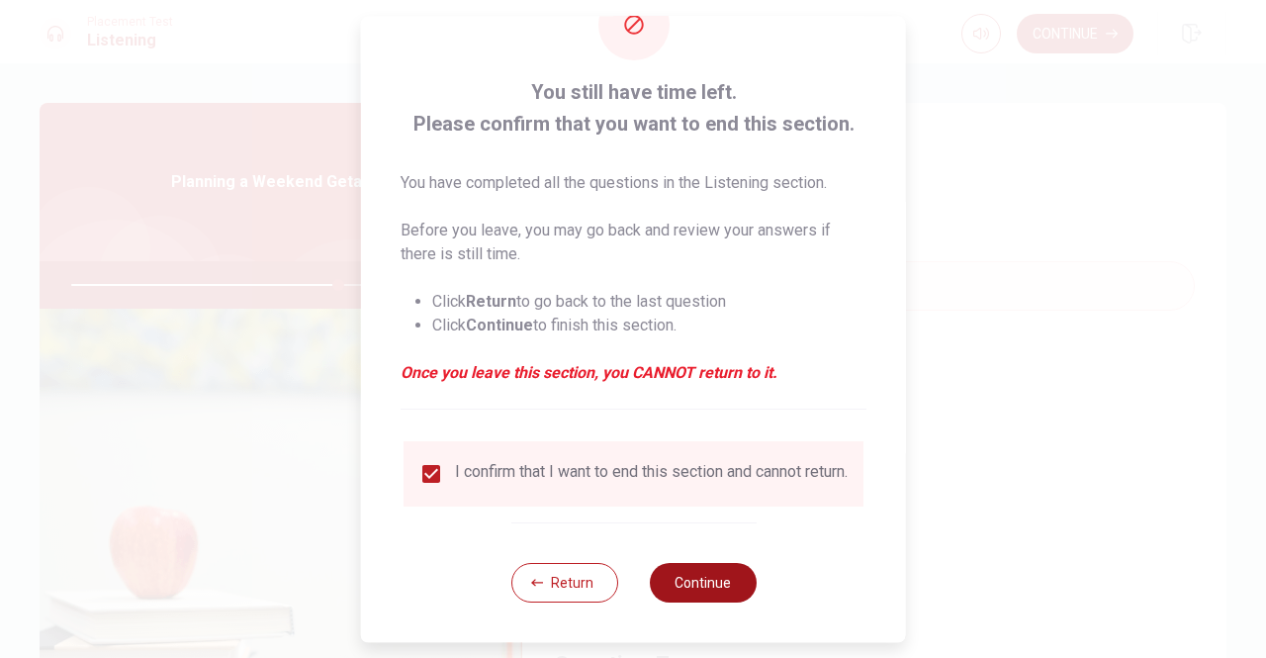
click at [683, 582] on button "Continue" at bounding box center [702, 583] width 107 height 40
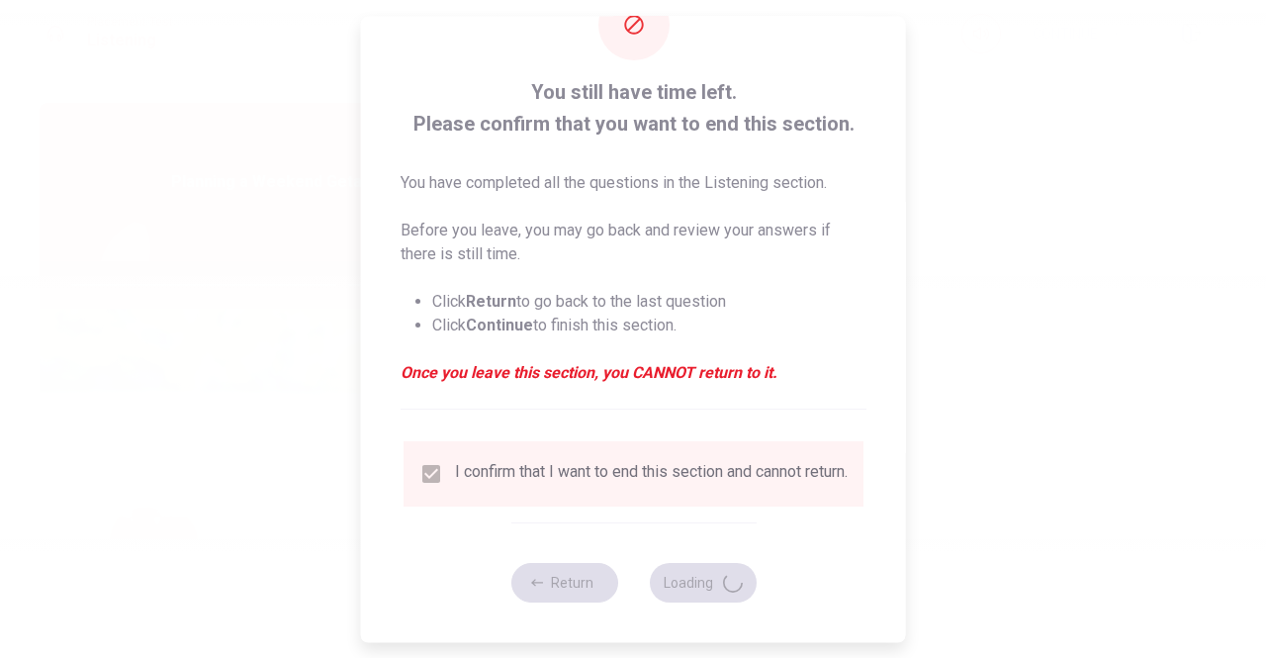
type input "76"
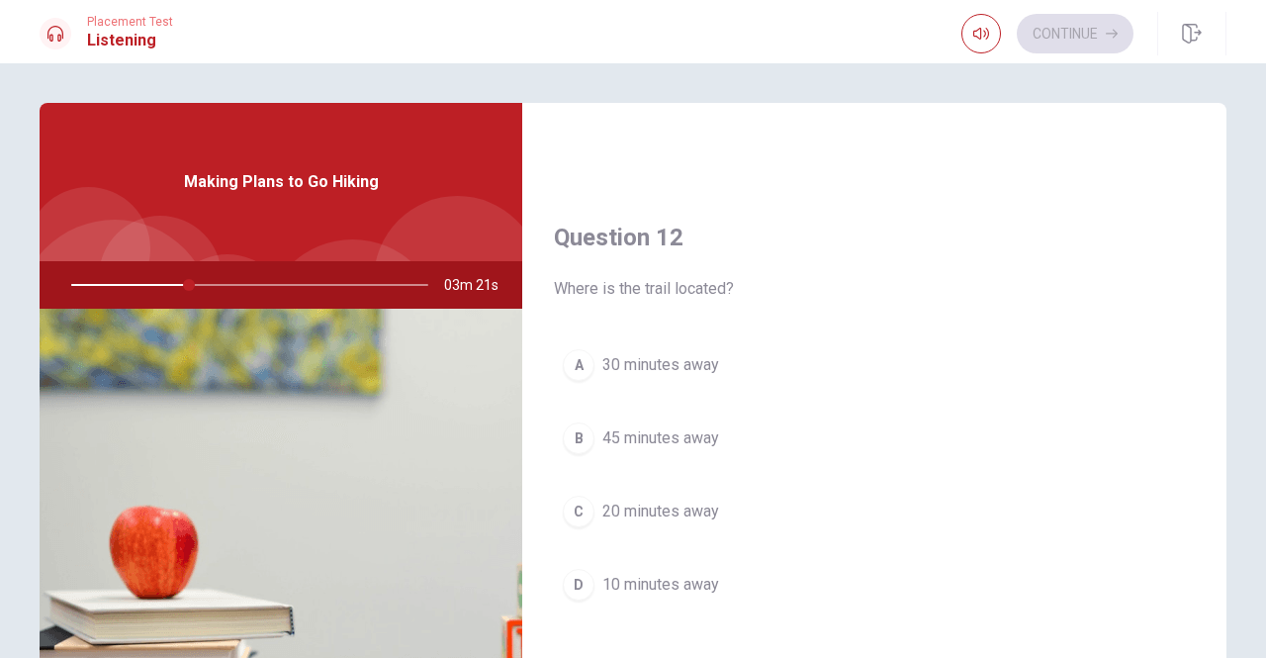
scroll to position [494, 0]
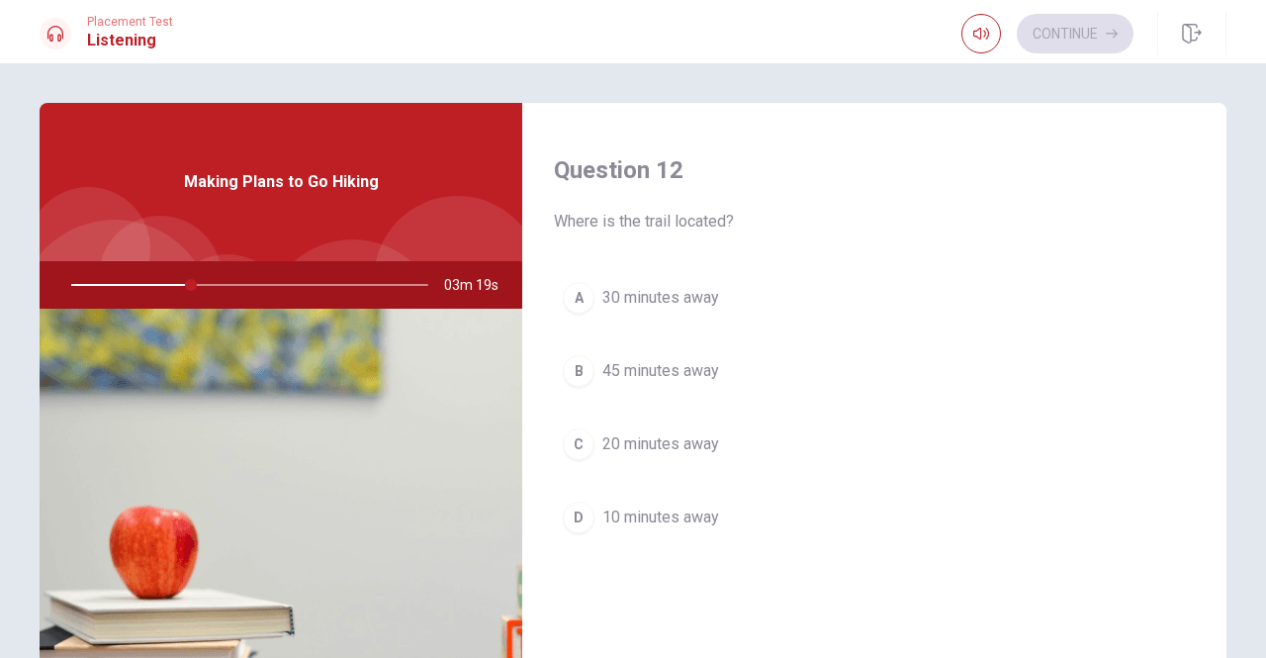
click at [635, 292] on span "30 minutes away" at bounding box center [660, 298] width 117 height 24
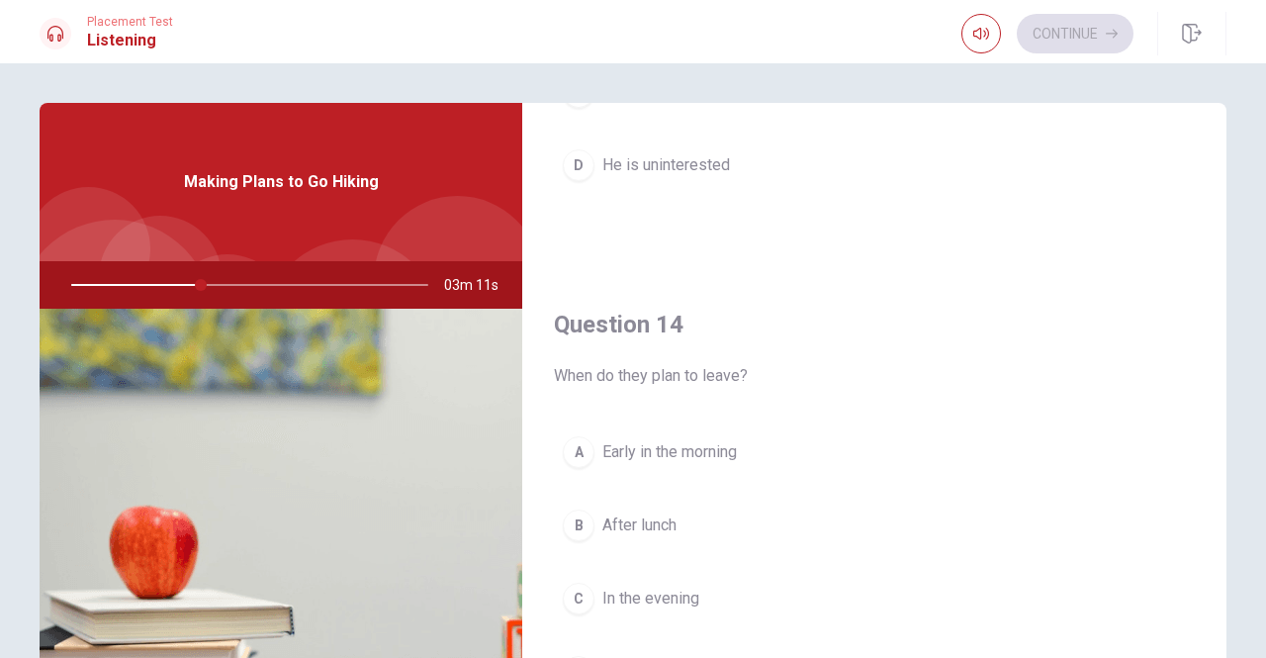
scroll to position [1384, 0]
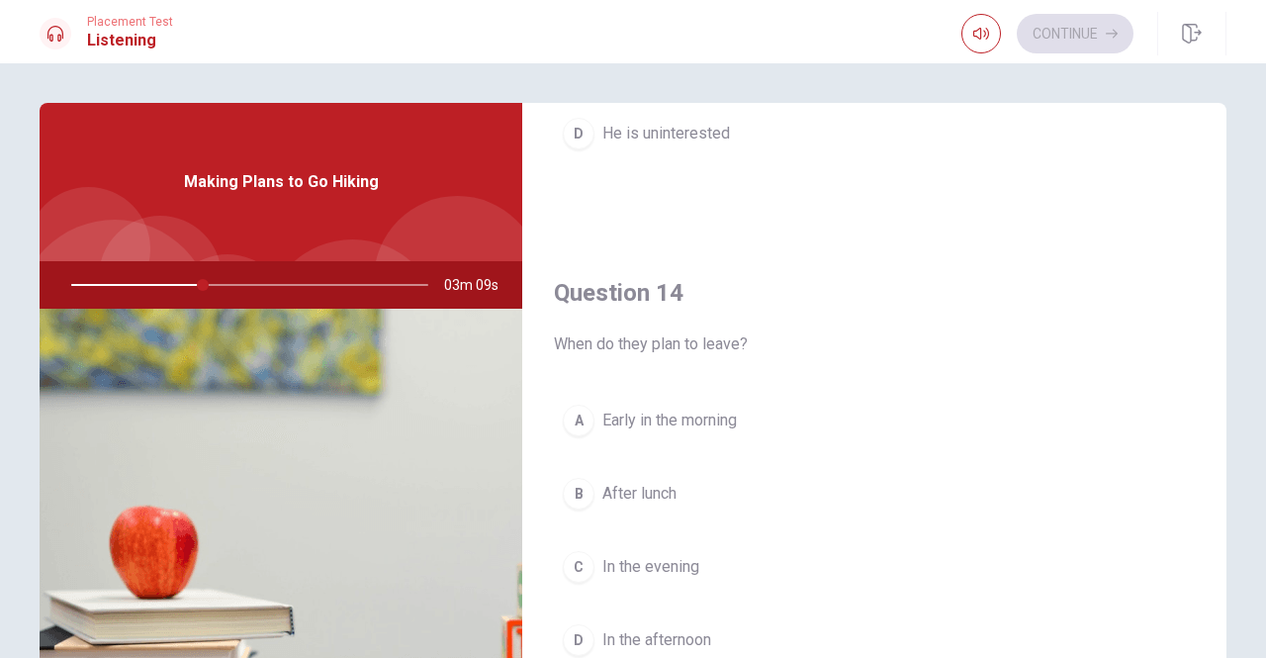
click at [711, 410] on span "Early in the morning" at bounding box center [669, 420] width 134 height 24
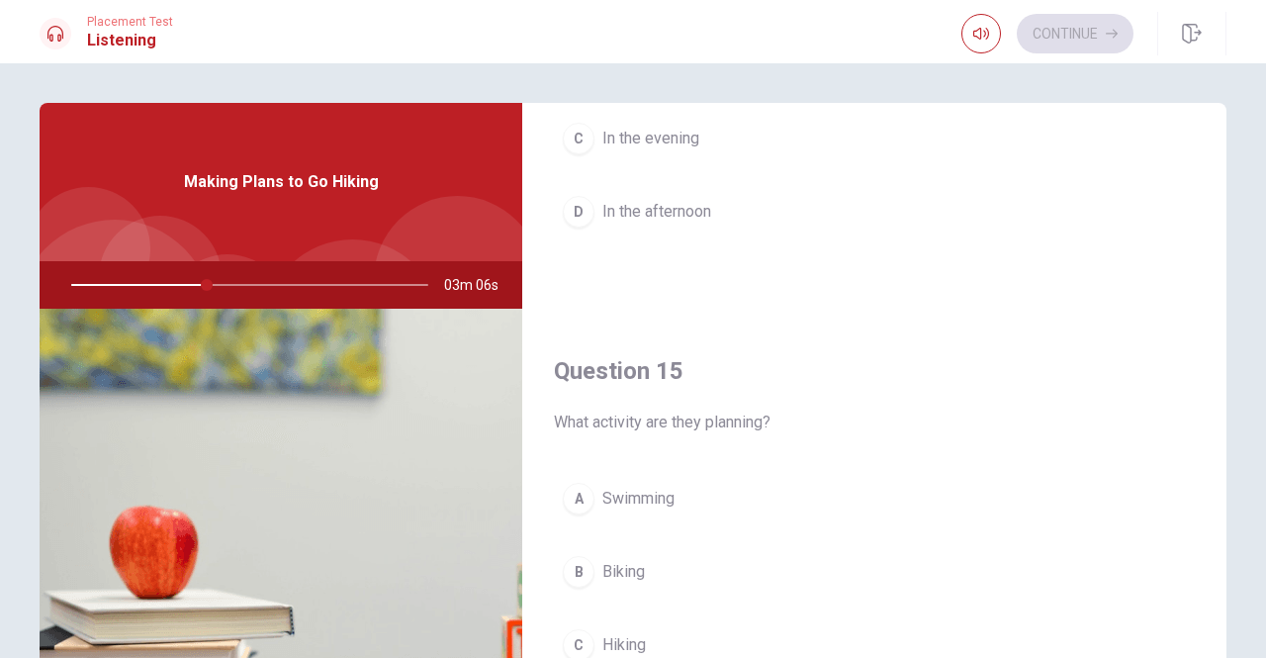
scroll to position [1830, 0]
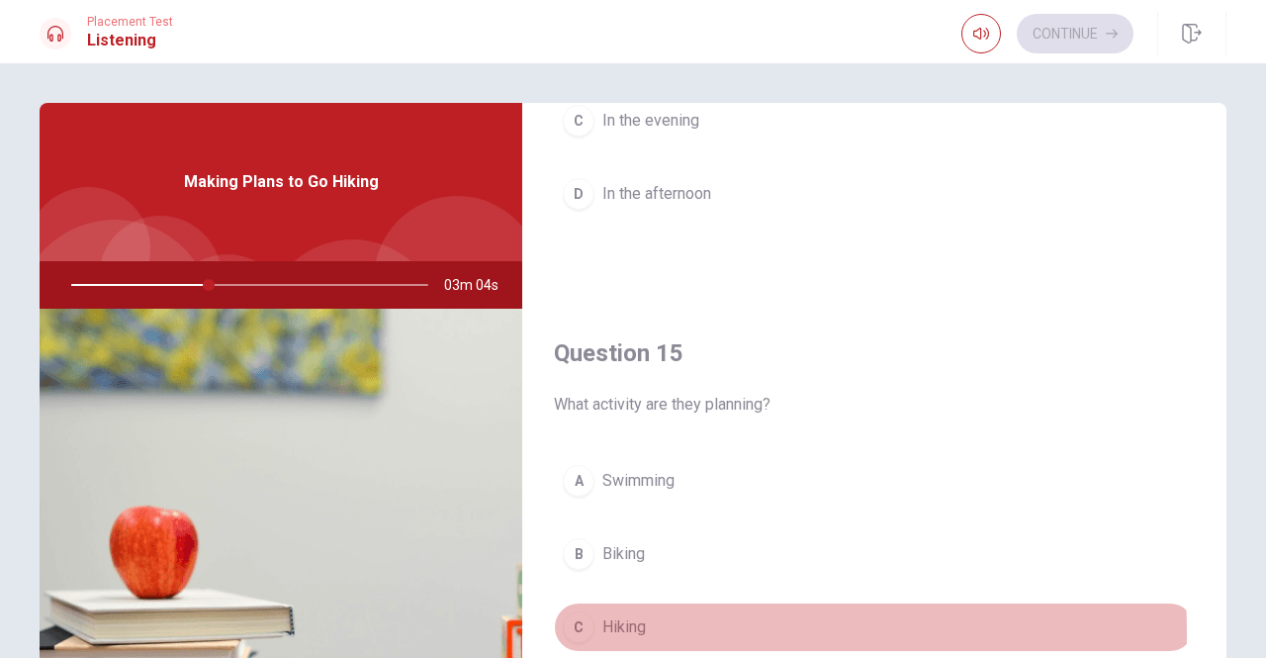
click at [613, 620] on span "Hiking" at bounding box center [624, 627] width 44 height 24
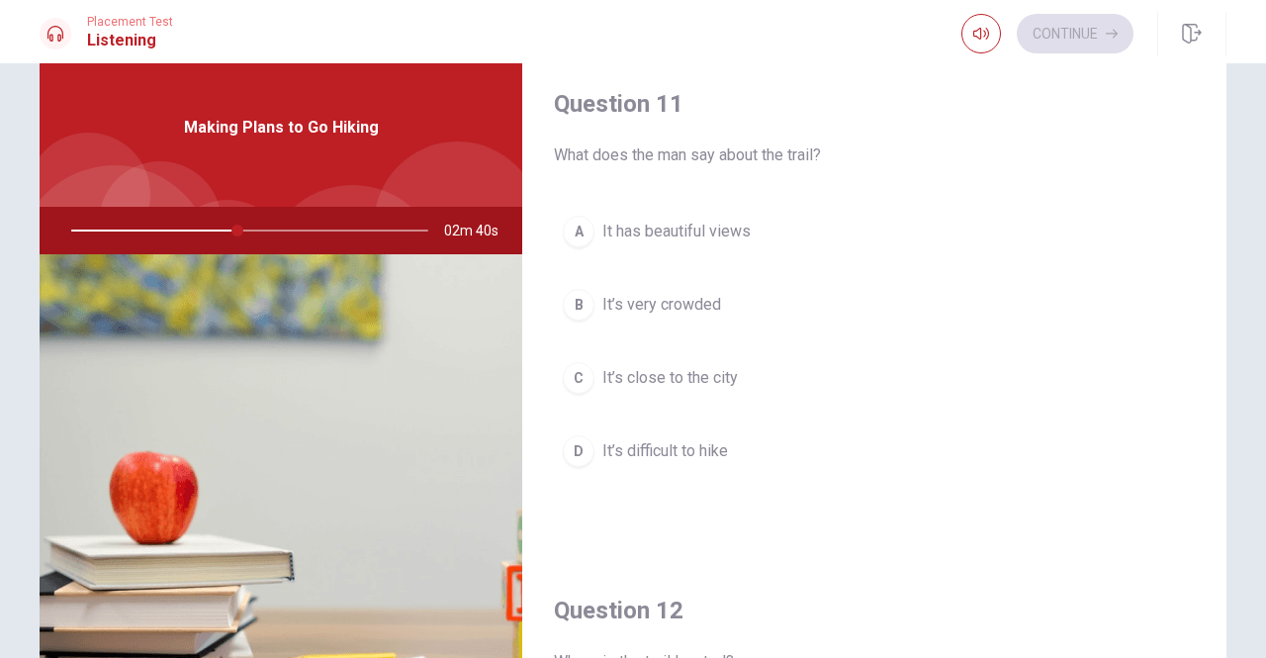
scroll to position [0, 0]
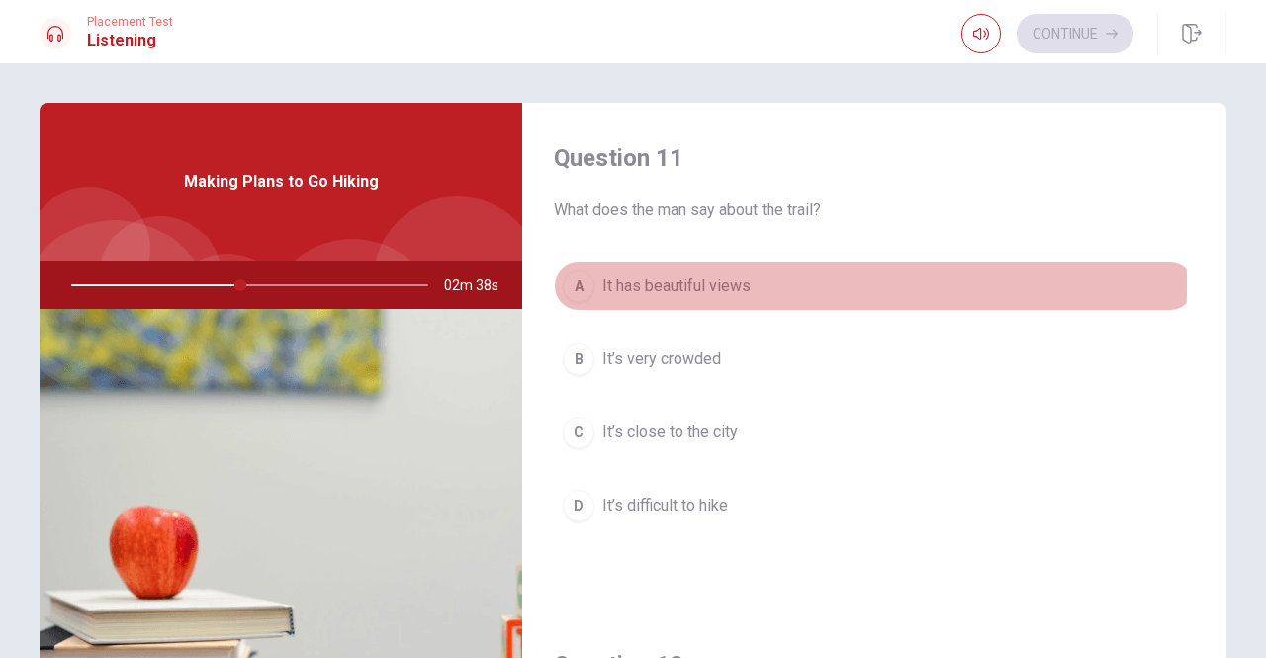
click at [574, 285] on div "A" at bounding box center [579, 286] width 32 height 32
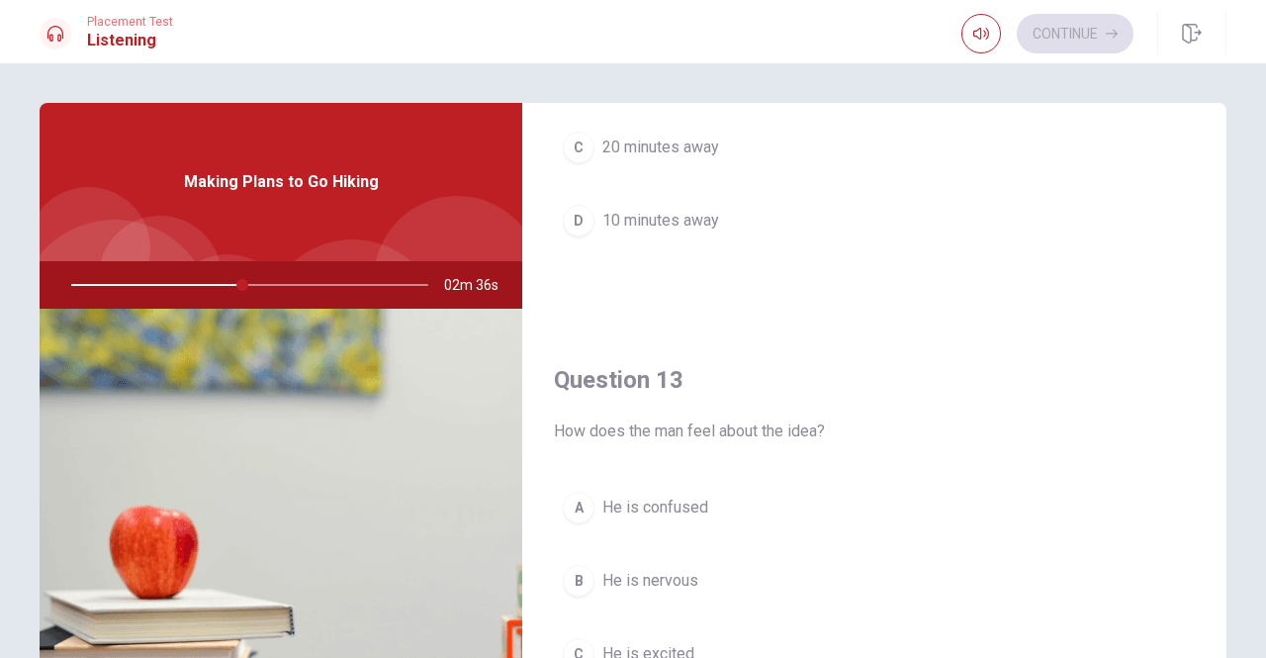
scroll to position [989, 0]
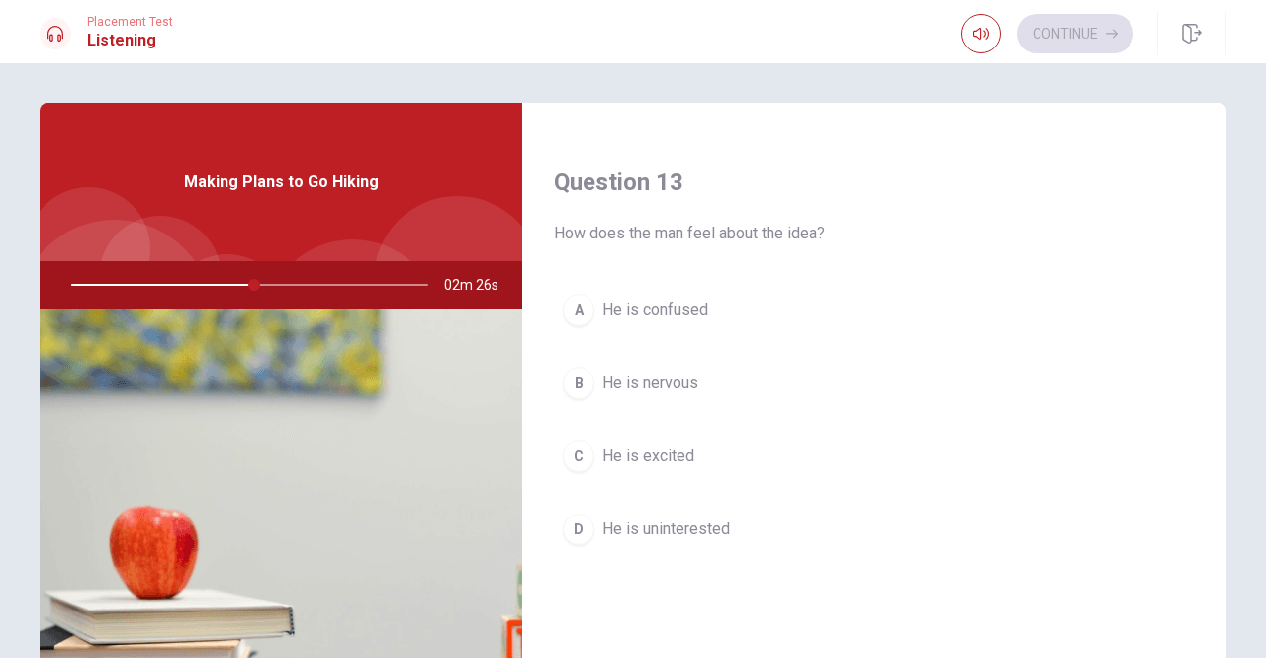
click at [658, 444] on span "He is excited" at bounding box center [648, 456] width 92 height 24
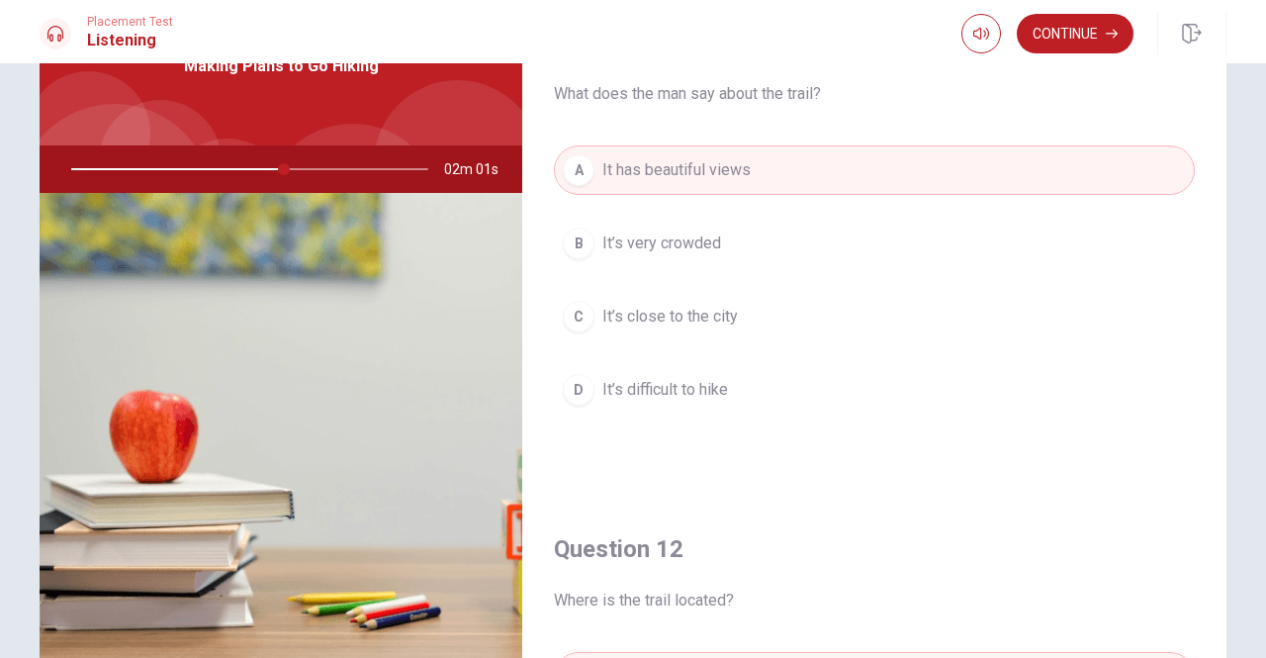
scroll to position [0, 0]
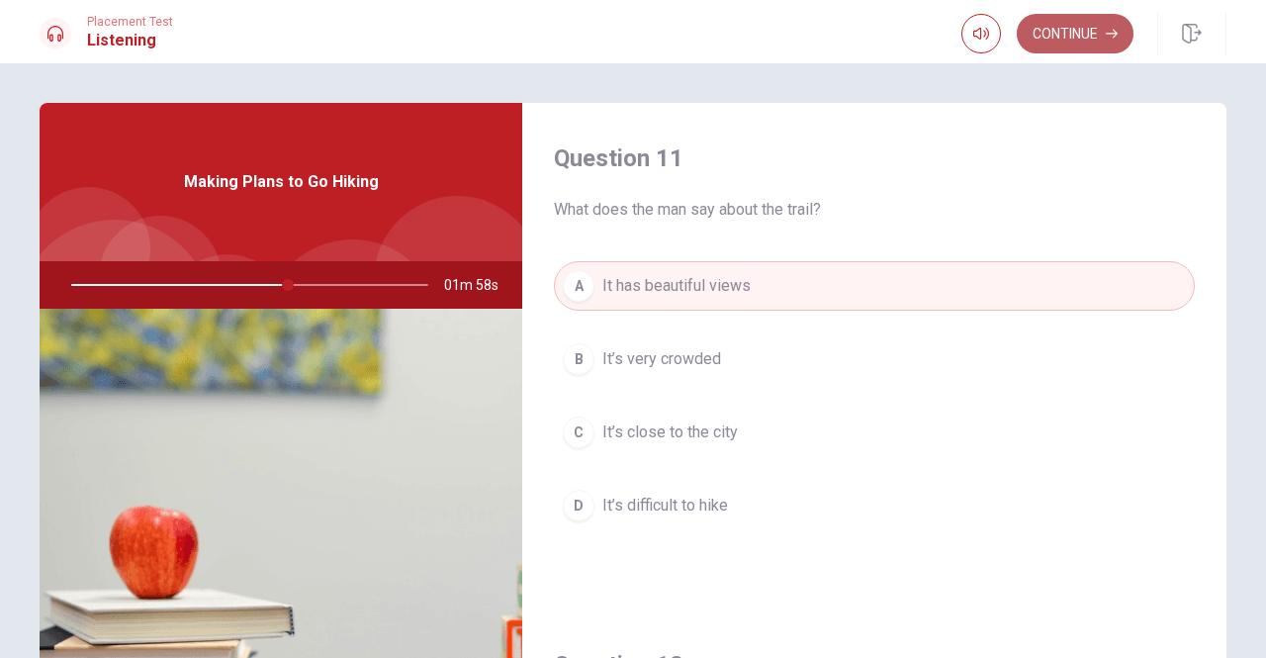
click at [1062, 33] on button "Continue" at bounding box center [1075, 34] width 117 height 40
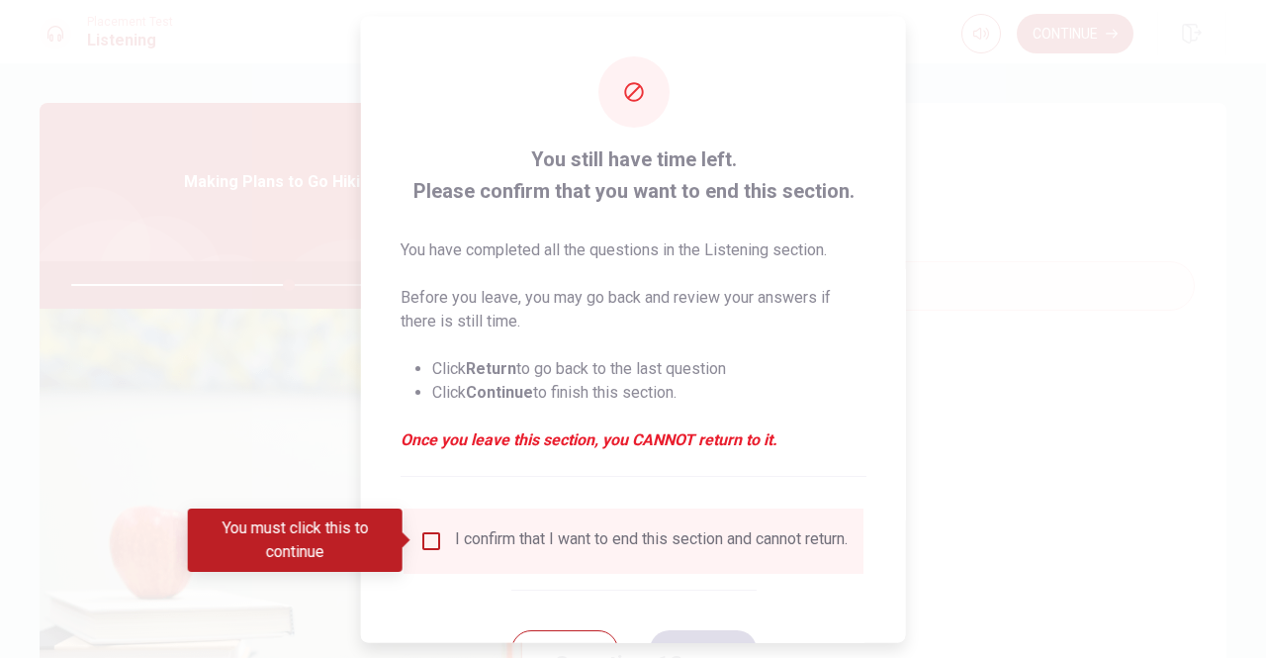
click at [429, 544] on input "You must click this to continue" at bounding box center [431, 540] width 24 height 24
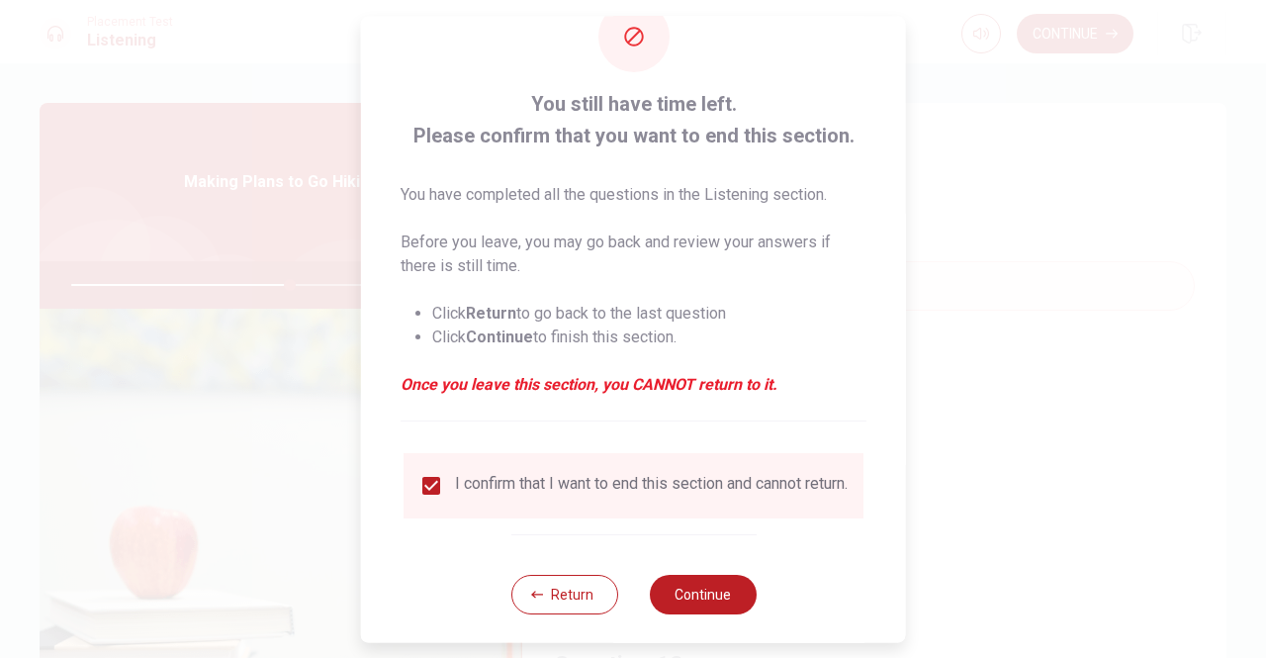
scroll to position [79, 0]
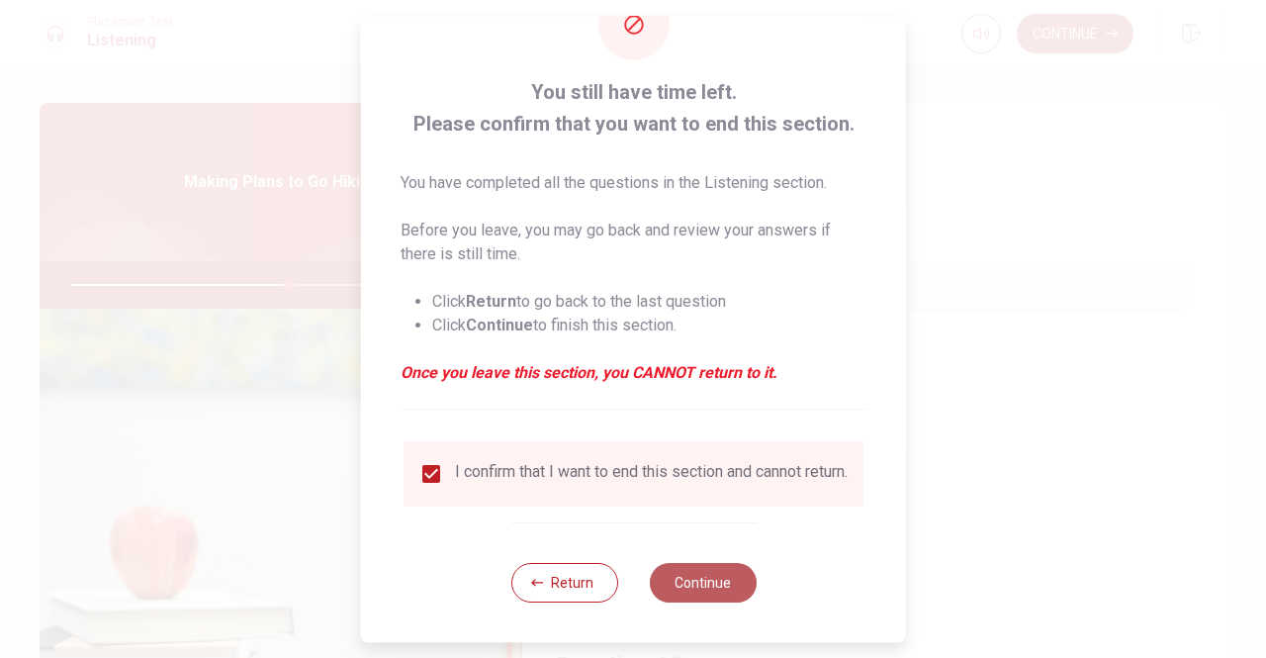
click at [701, 594] on button "Continue" at bounding box center [702, 583] width 107 height 40
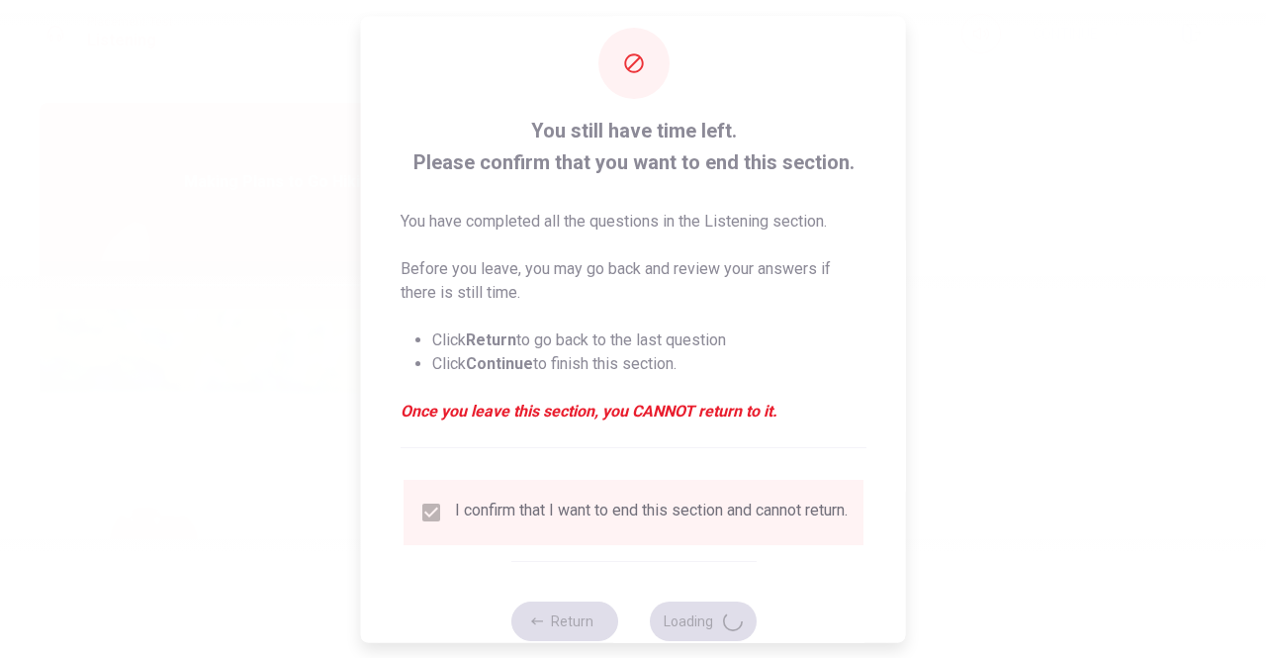
scroll to position [0, 0]
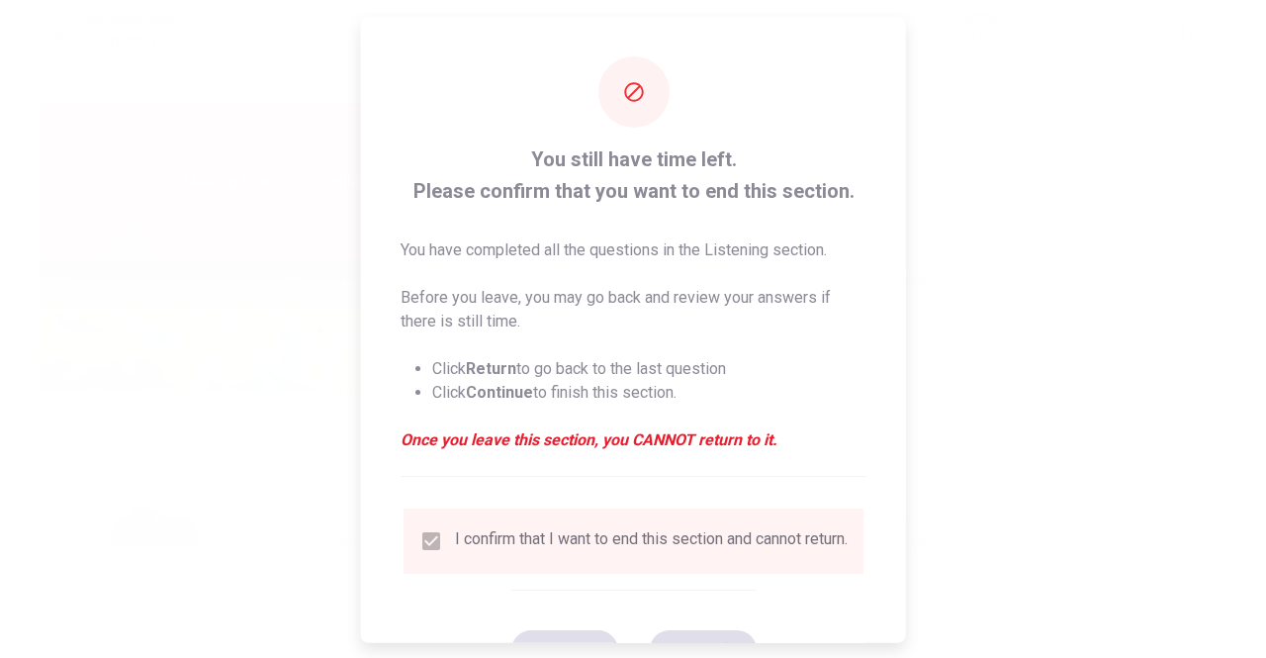
type input "63"
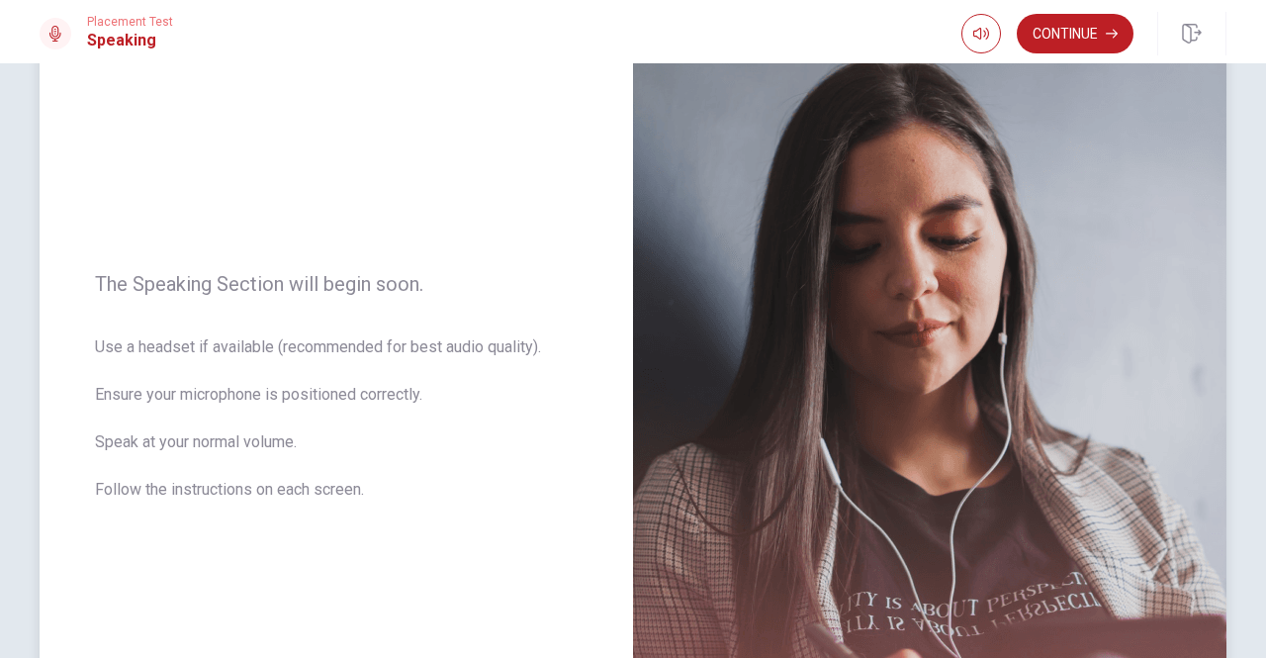
scroll to position [198, 0]
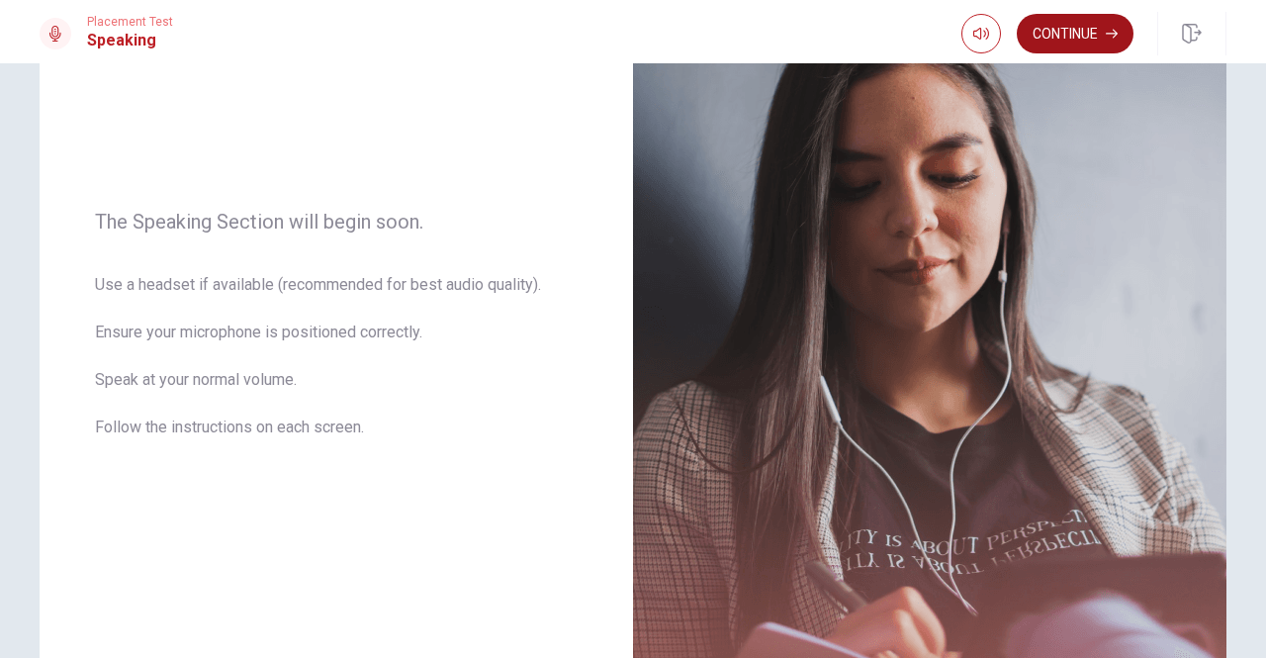
click at [1064, 32] on button "Continue" at bounding box center [1075, 34] width 117 height 40
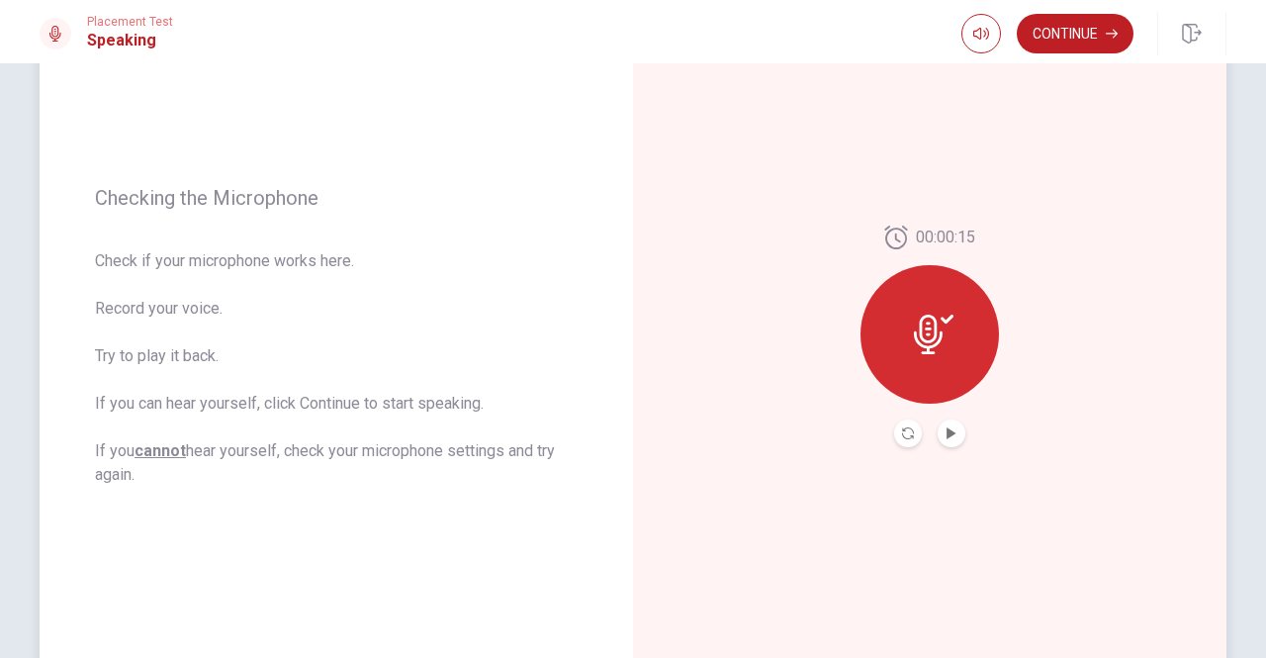
click at [924, 325] on icon at bounding box center [934, 334] width 40 height 40
click at [946, 436] on icon "Play Audio" at bounding box center [950, 433] width 9 height 12
click at [1054, 44] on button "Continue" at bounding box center [1075, 34] width 117 height 40
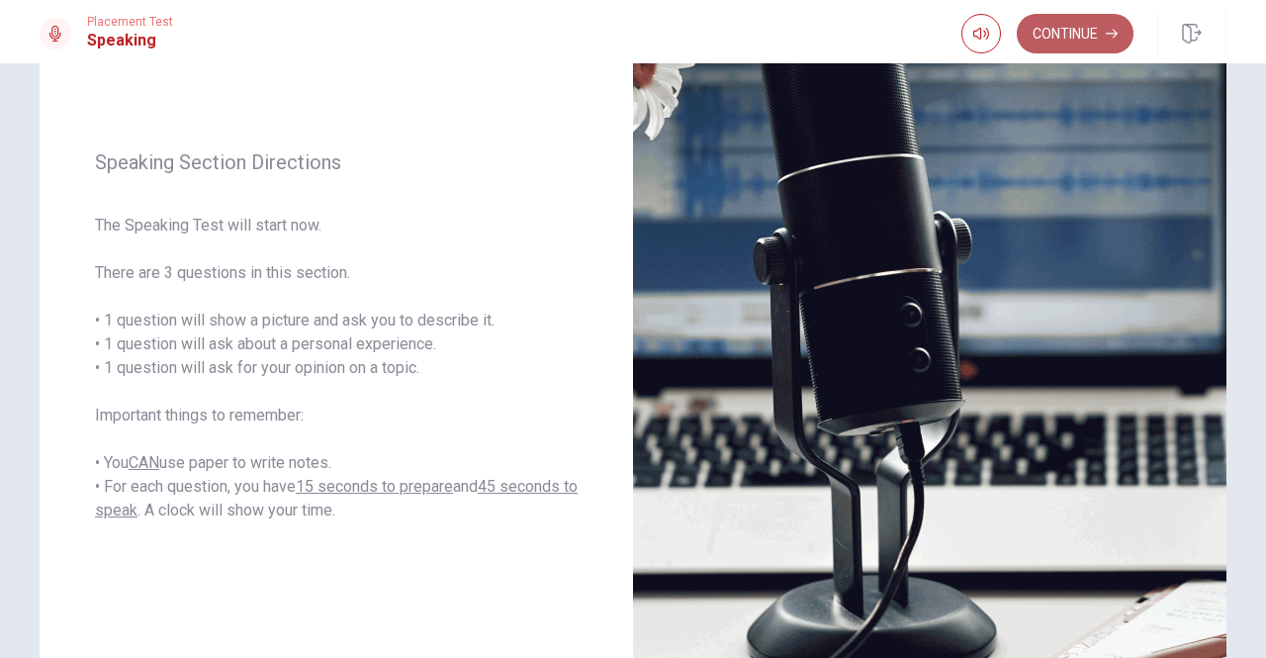
click at [1055, 39] on button "Continue" at bounding box center [1075, 34] width 117 height 40
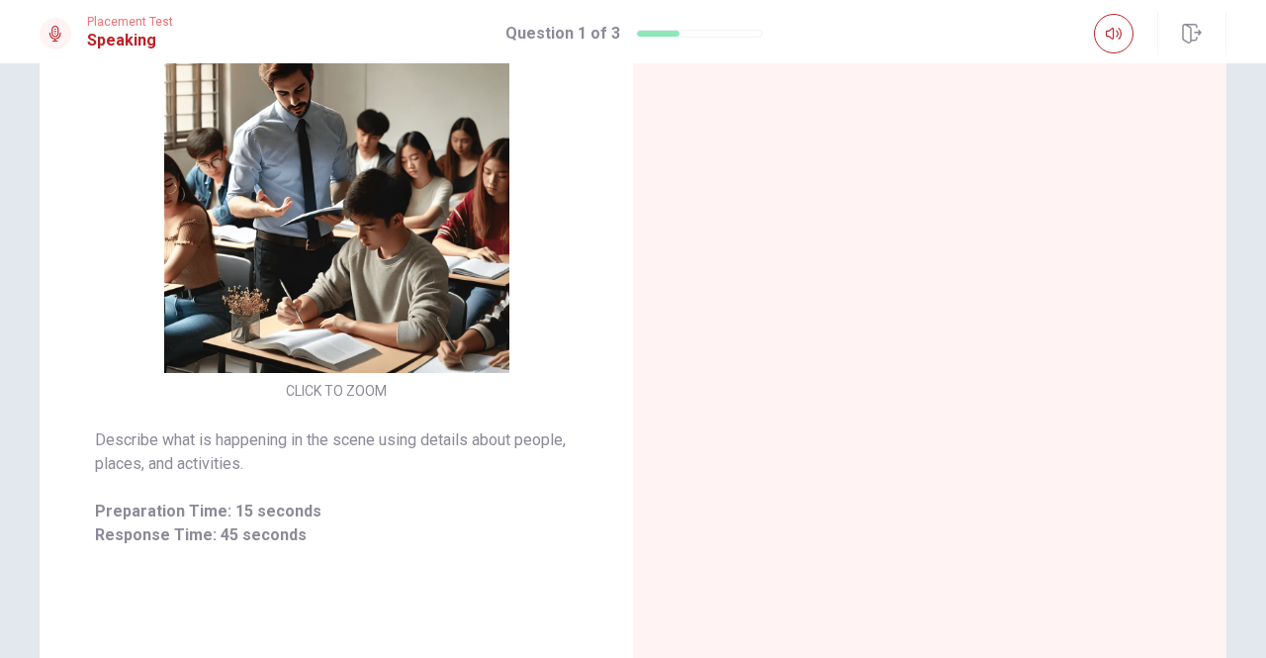
scroll to position [309, 0]
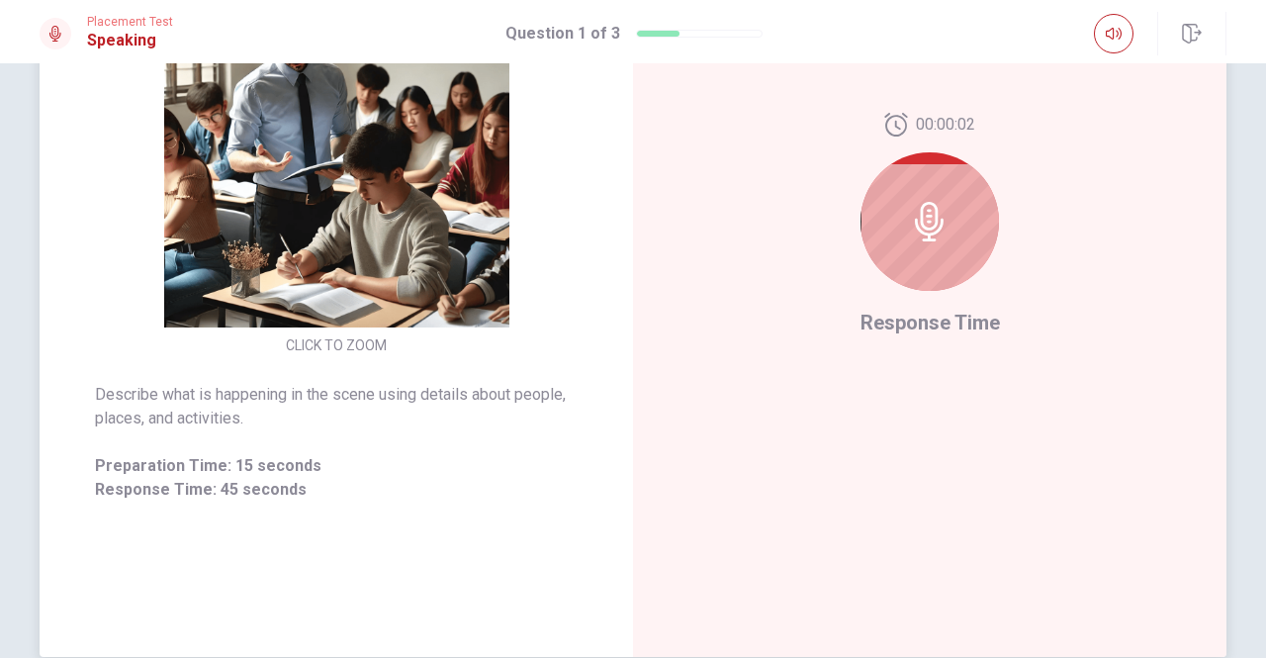
click at [927, 218] on icon at bounding box center [930, 222] width 40 height 40
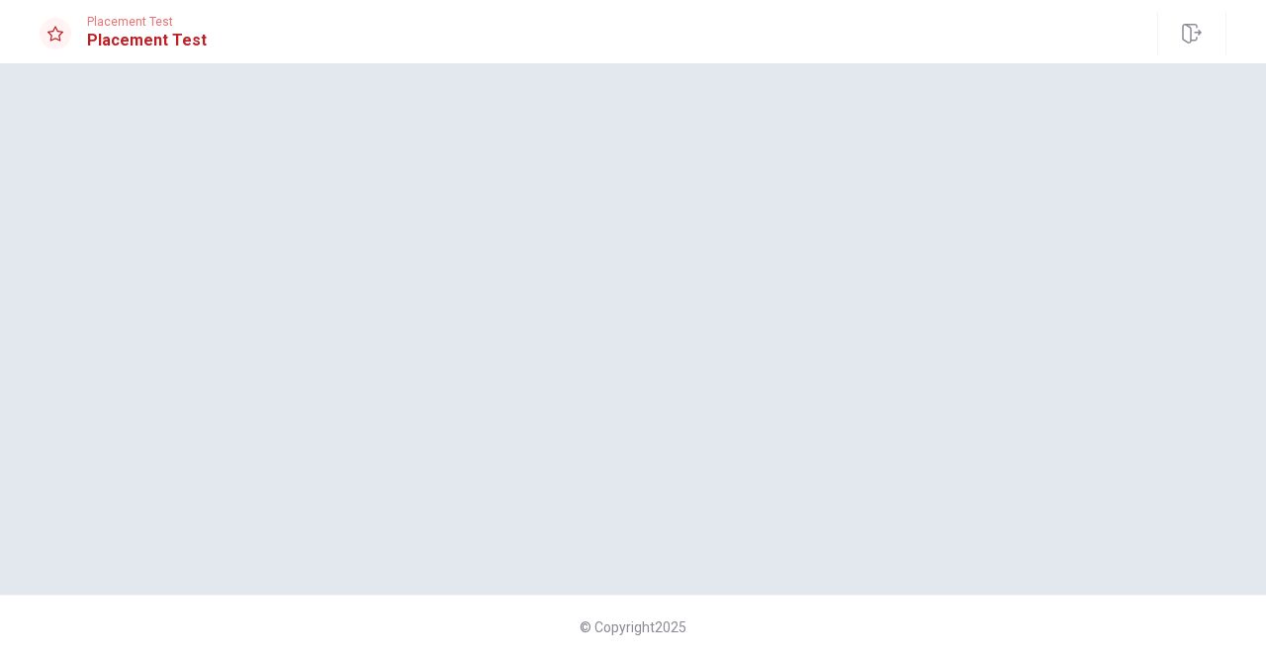
scroll to position [0, 0]
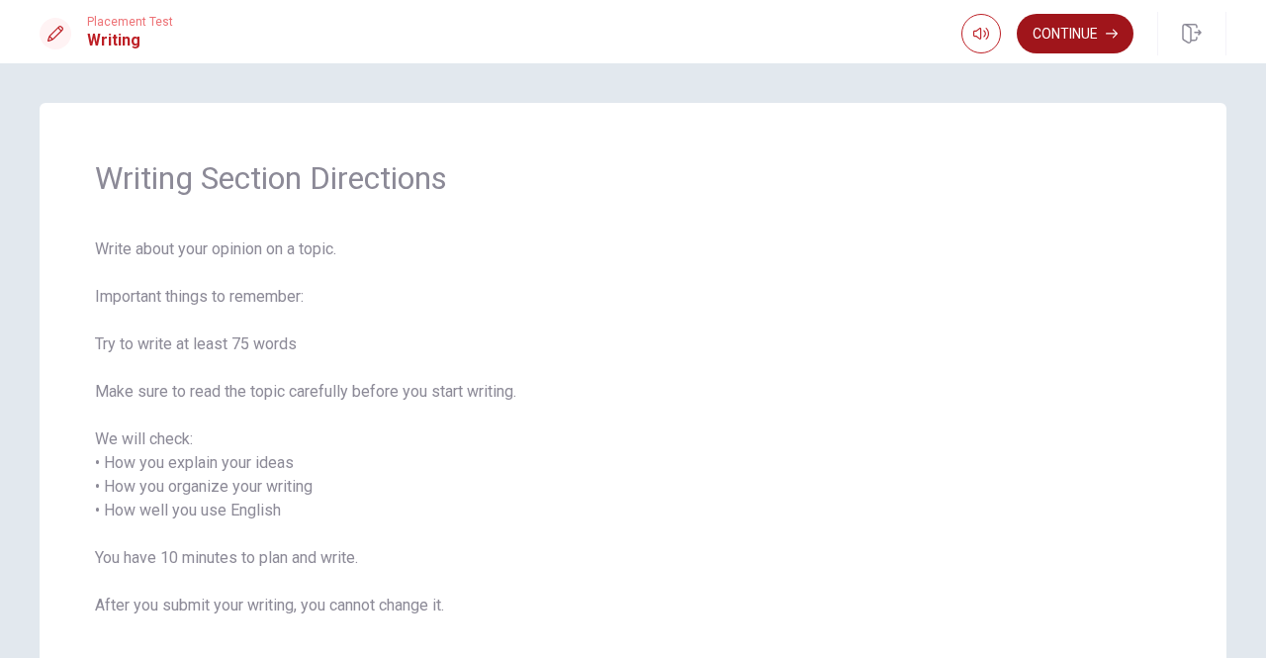
click at [1066, 32] on button "Continue" at bounding box center [1075, 34] width 117 height 40
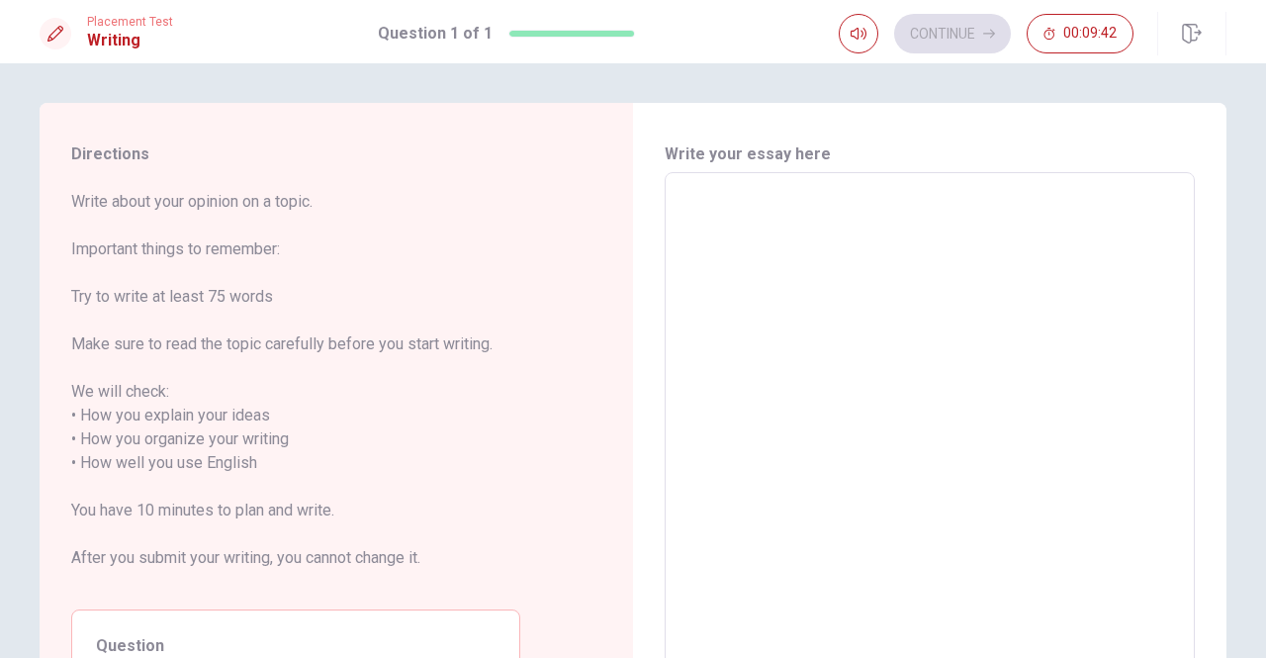
drag, startPoint x: 66, startPoint y: 151, endPoint x: 323, endPoint y: 414, distance: 367.8
click at [323, 414] on div "Directions Write about your opinion on a topic. Important things to remember: T…" at bounding box center [296, 452] width 512 height 698
click at [715, 219] on textarea at bounding box center [929, 451] width 502 height 525
type textarea "ㄩ"
type textarea "x"
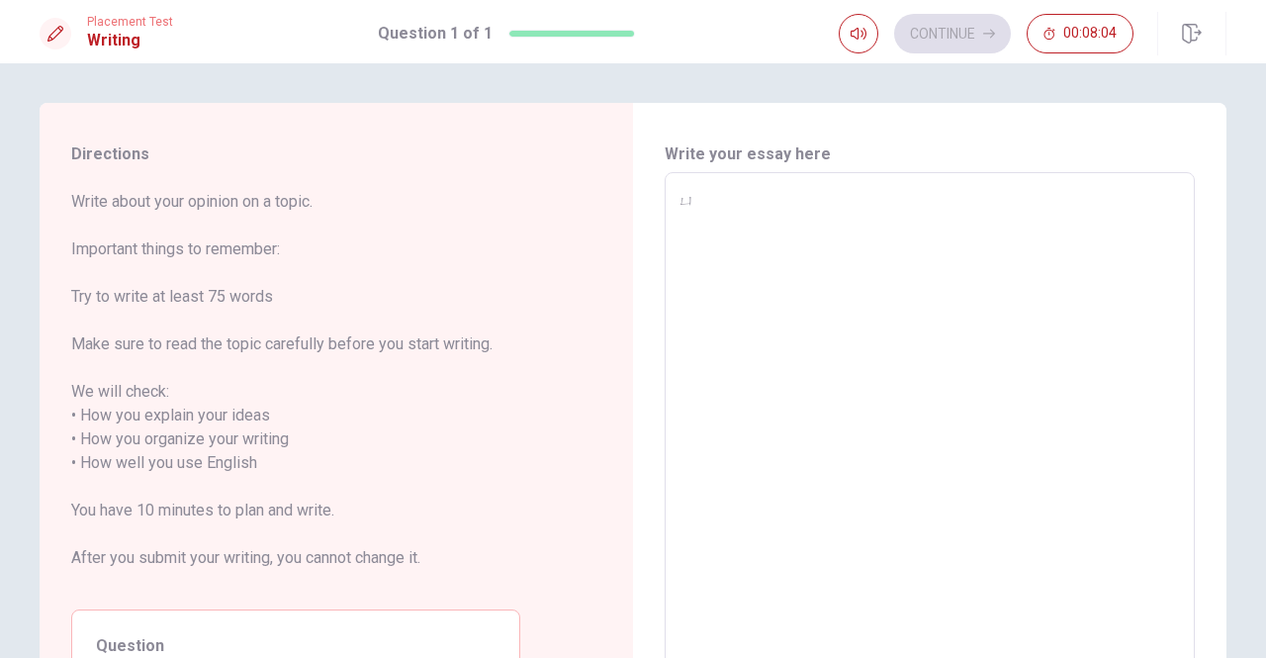
type textarea "ㄗㄩ"
type textarea "x"
type textarea "ㄗ"
type textarea "x"
type textarea "m"
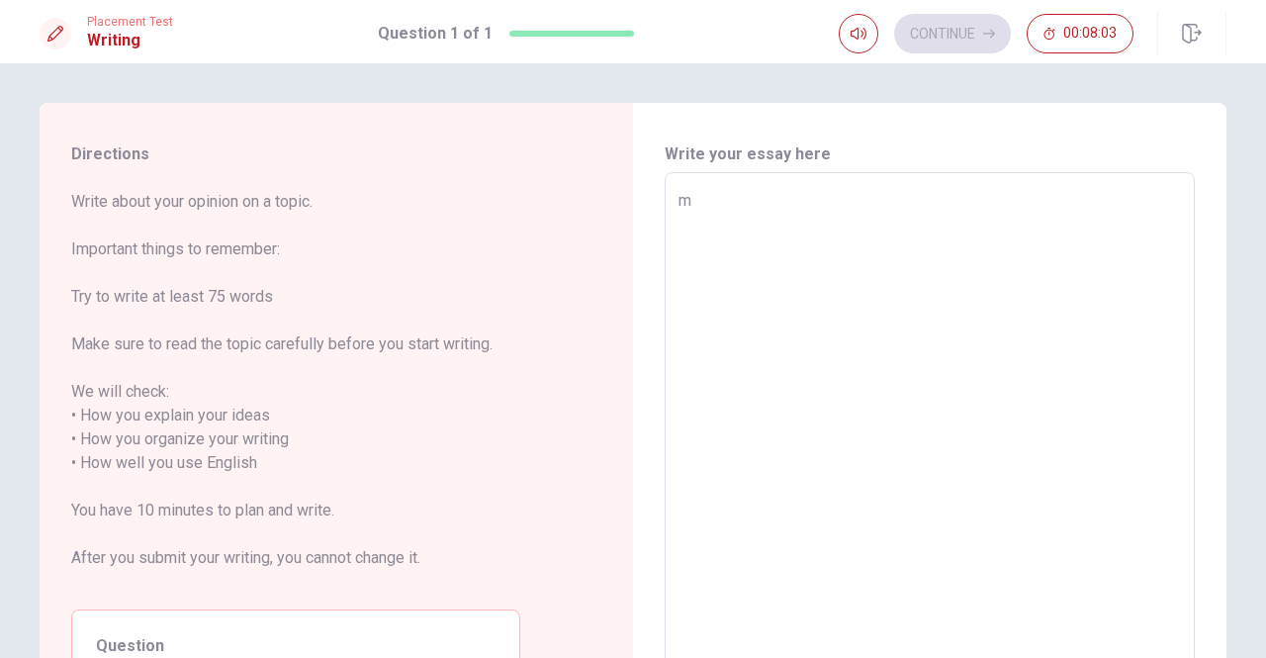
type textarea "x"
type textarea "my"
type textarea "x"
type textarea "my"
type textarea "x"
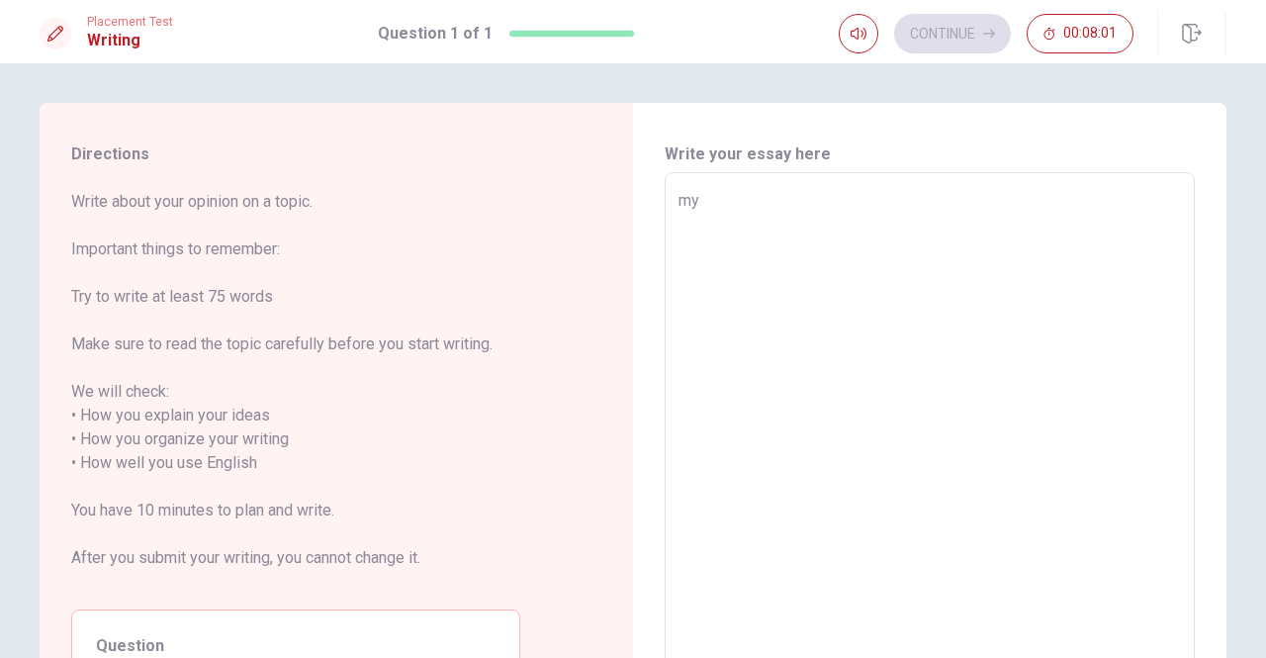
type textarea "my d"
type textarea "x"
type textarea "my dr"
type textarea "x"
type textarea "my dre"
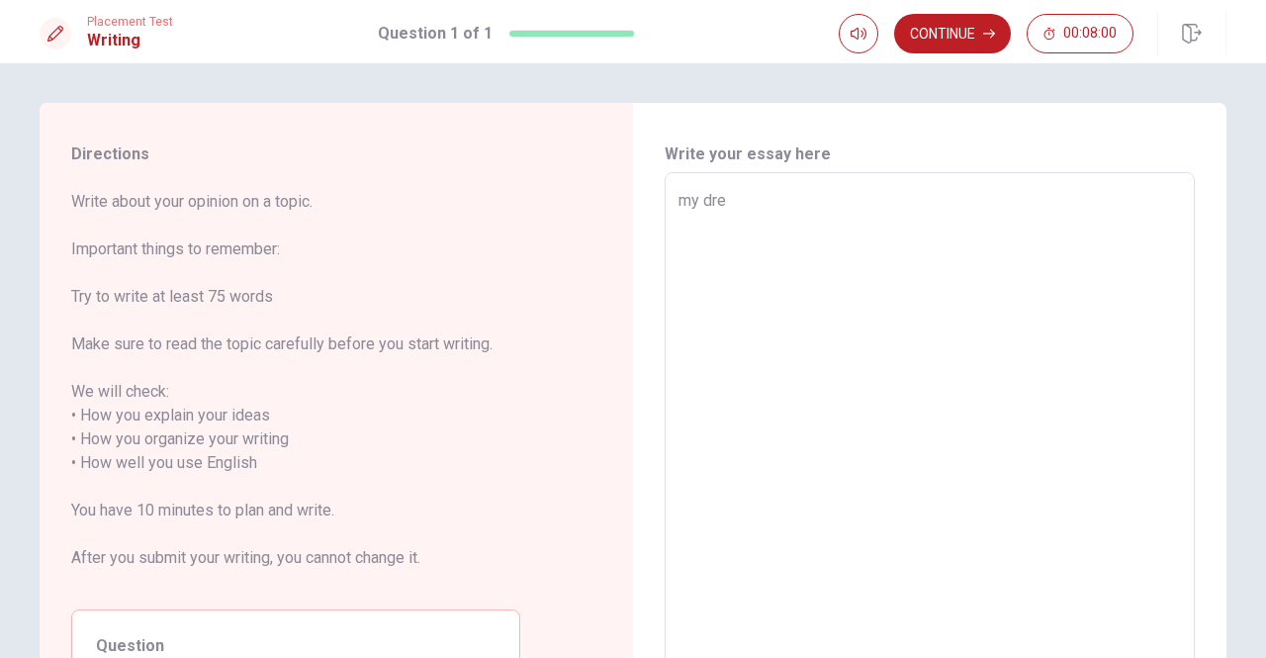
type textarea "x"
type textarea "my drea"
type textarea "x"
type textarea "my dream"
type textarea "x"
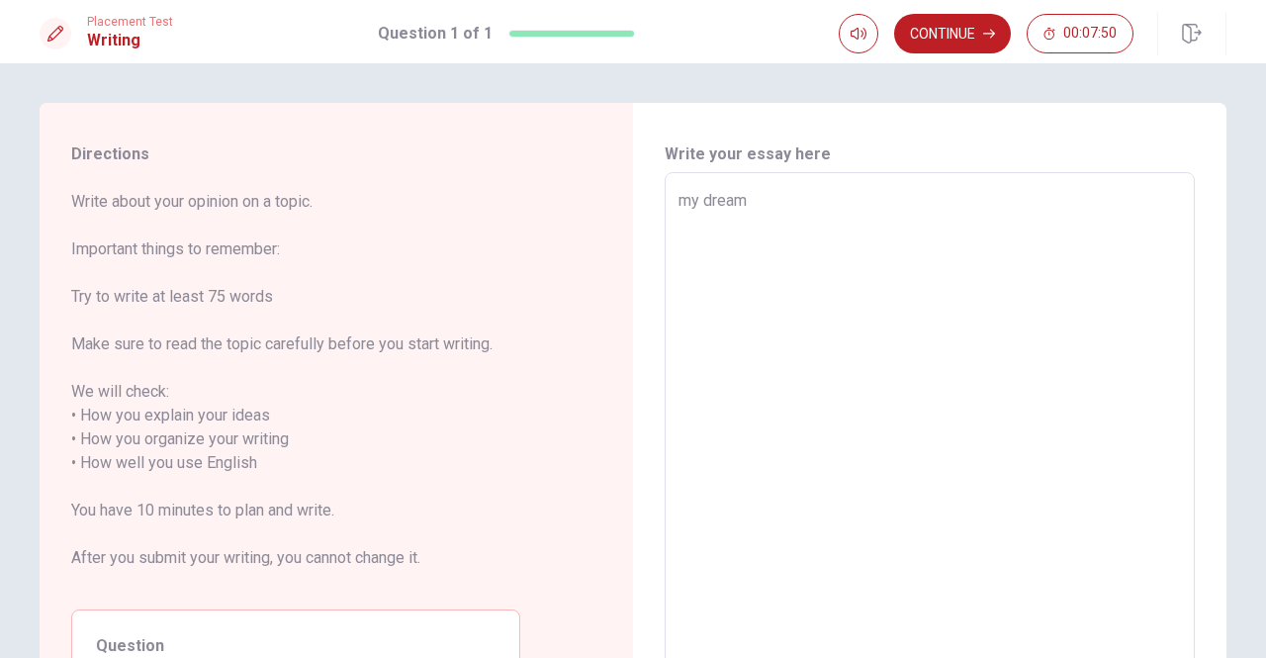
type textarea "my dream"
type textarea "x"
type textarea "my dream v"
type textarea "x"
type textarea "my dream va"
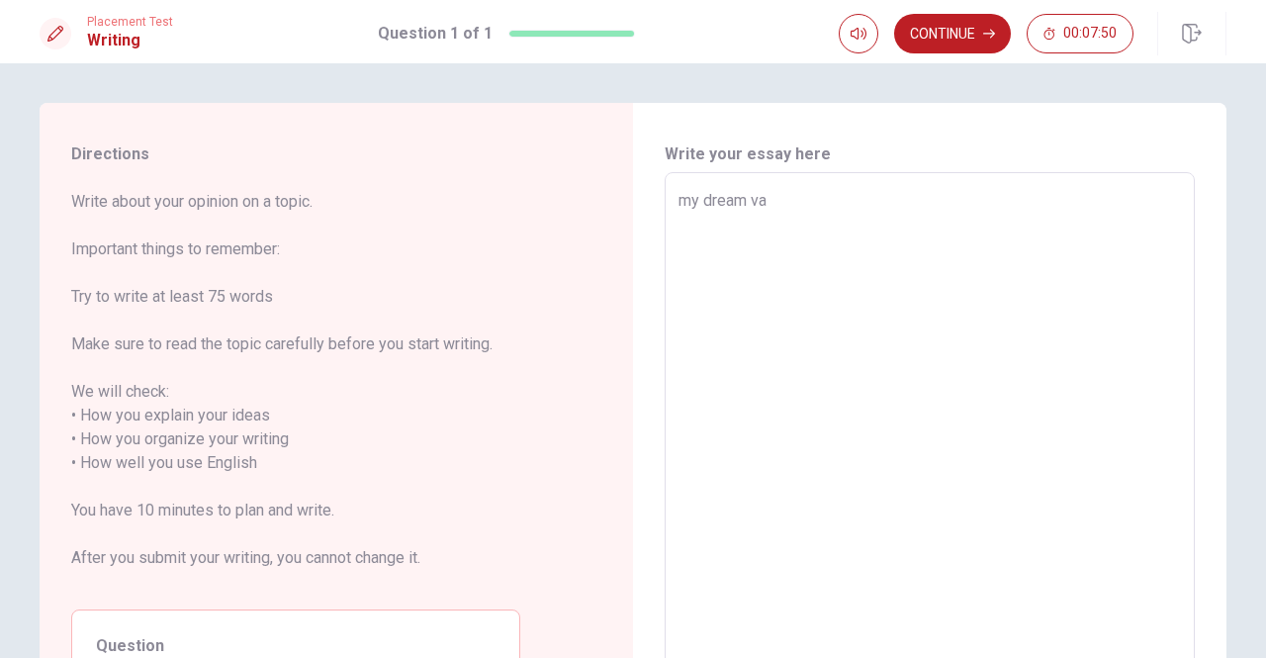
type textarea "x"
type textarea "my dream vac"
type textarea "x"
type textarea "my dream [PERSON_NAME]"
type textarea "x"
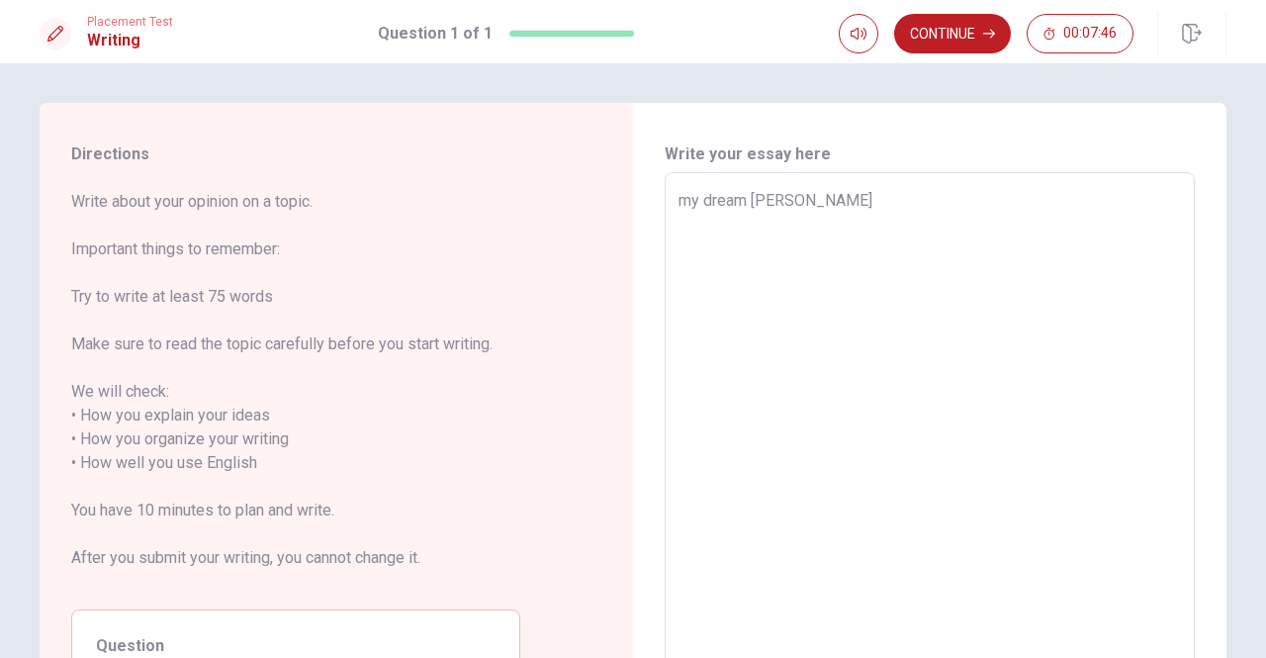
type textarea "my dream vacat"
type textarea "x"
type textarea "my dream vacati"
type textarea "x"
type textarea "my dream vacatio"
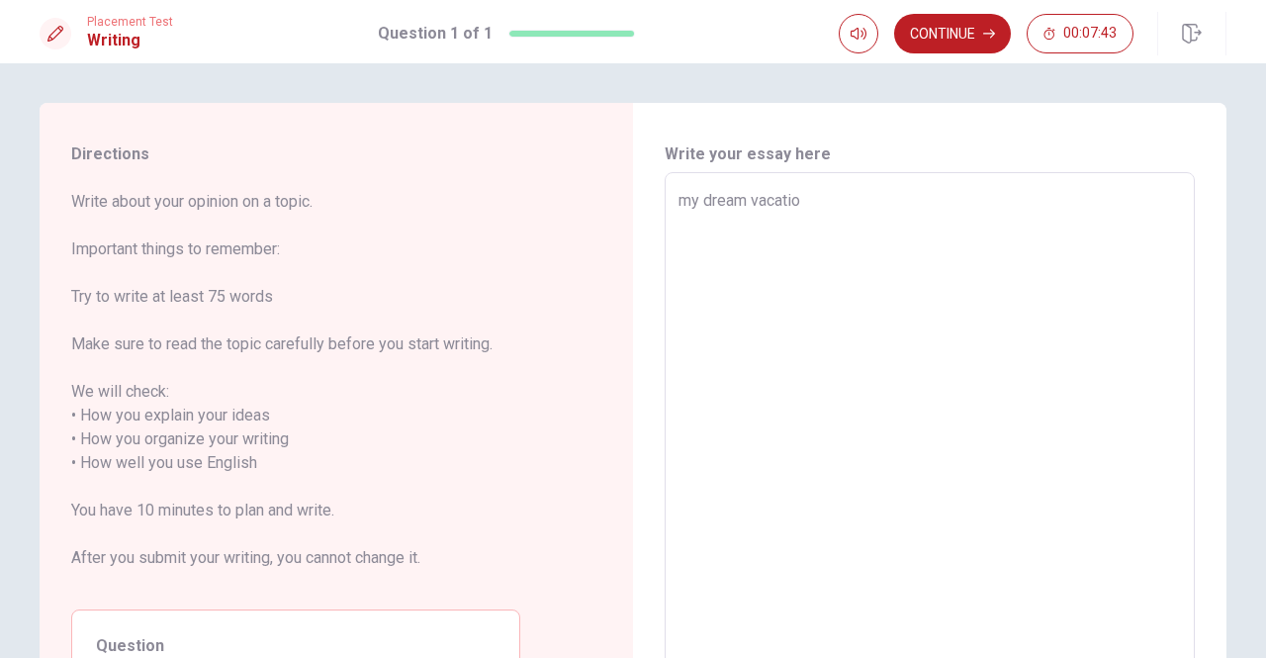
type textarea "x"
type textarea "my dream vacation"
type textarea "x"
type textarea "my dream vacation"
type textarea "x"
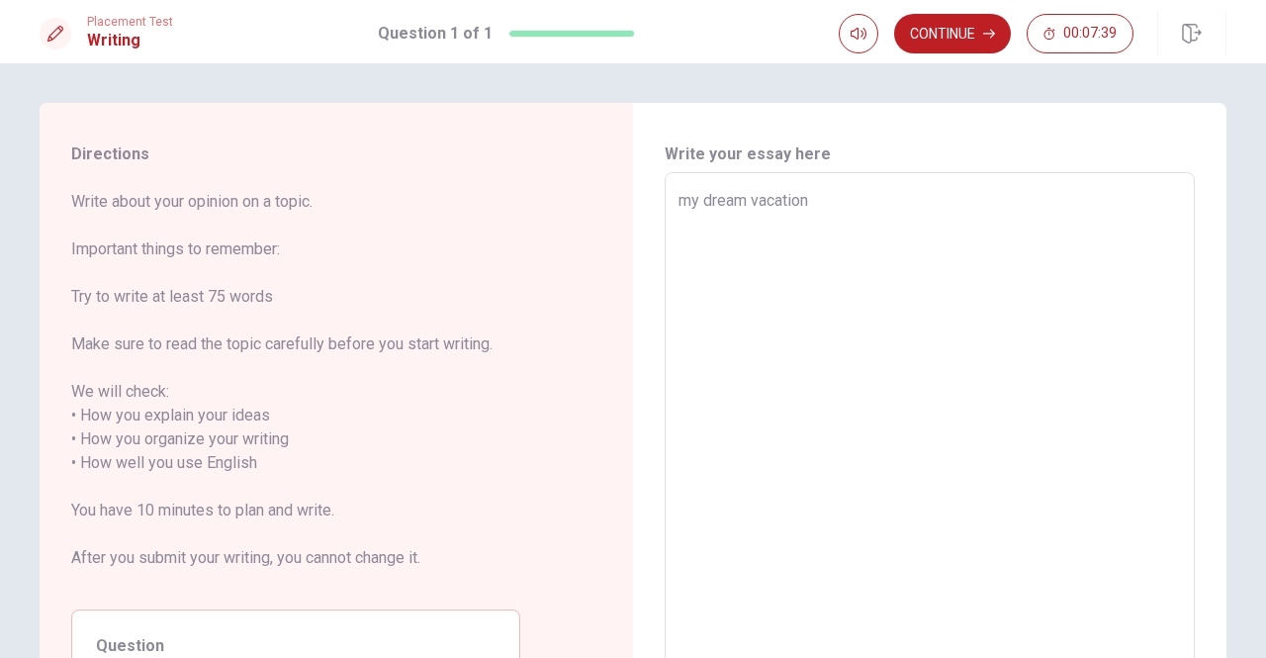
type textarea "my dream vacation w"
type textarea "x"
type textarea "my dream vacation wo"
type textarea "x"
type textarea "my dream vacation wou"
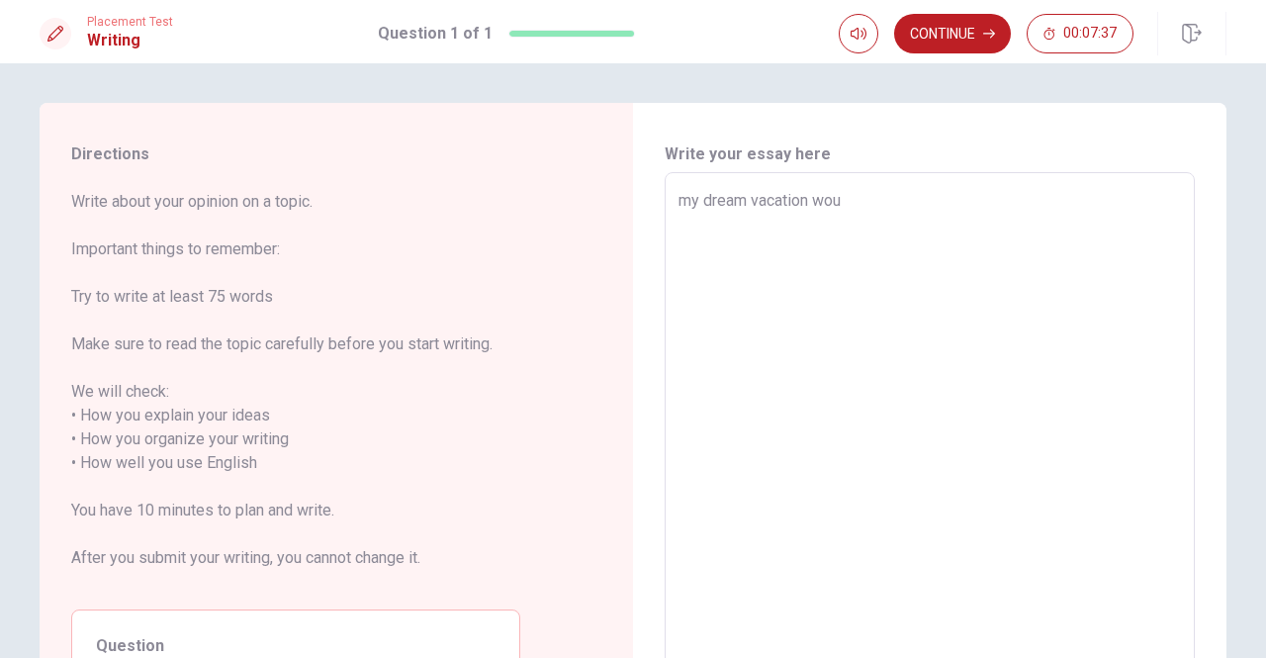
type textarea "x"
type textarea "my dream vacation woul"
type textarea "x"
type textarea "my dream vacation would"
type textarea "x"
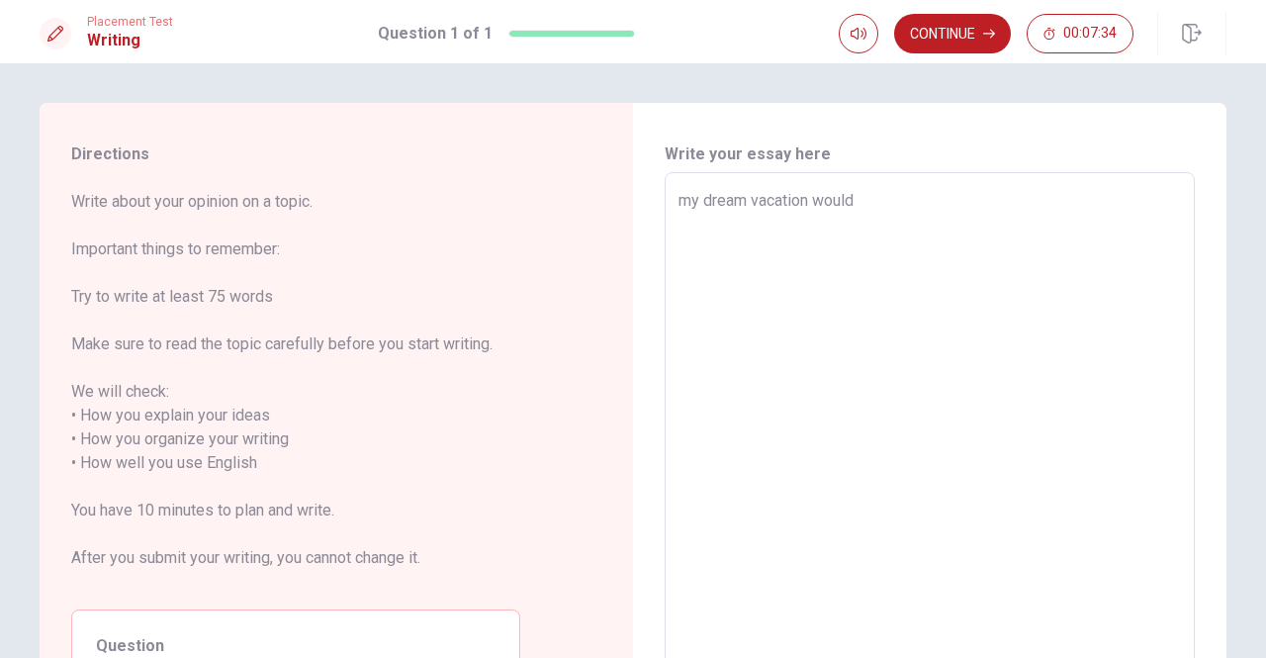
type textarea "my dream vacation would"
type textarea "x"
type textarea "my dream vacation would b"
type textarea "x"
type textarea "my dream vacation would be"
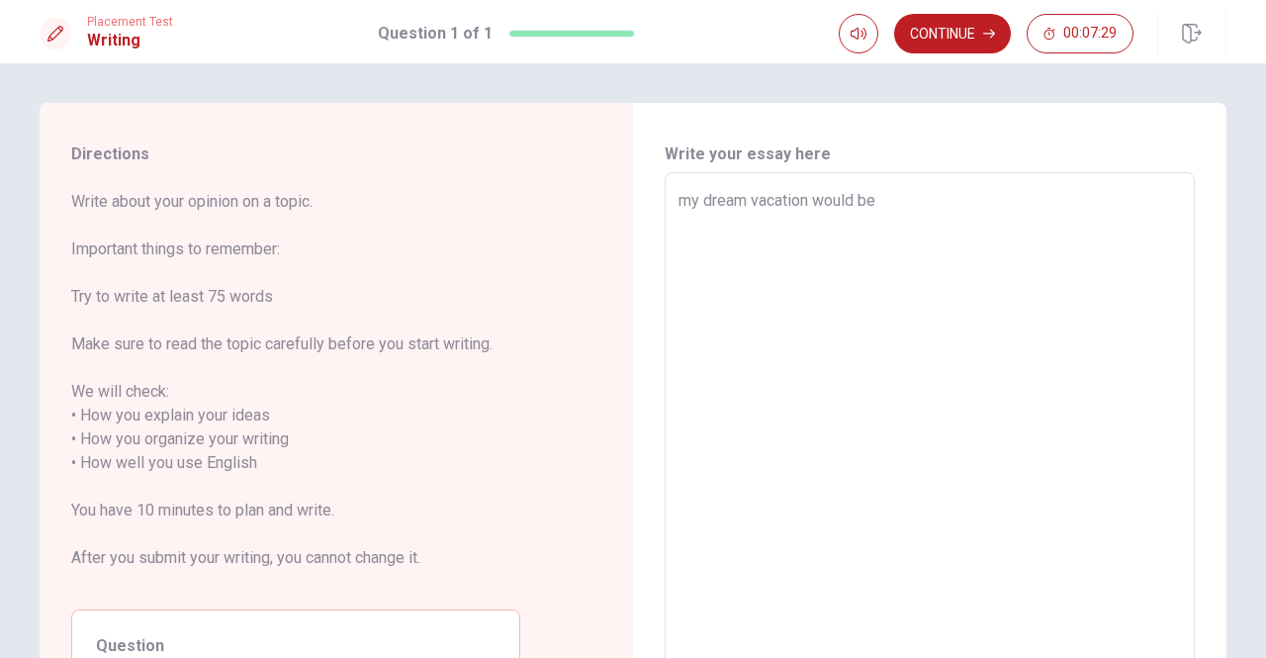
type textarea "x"
type textarea "my dream vacation would be"
type textarea "x"
type textarea "my dream vacation would be a"
type textarea "x"
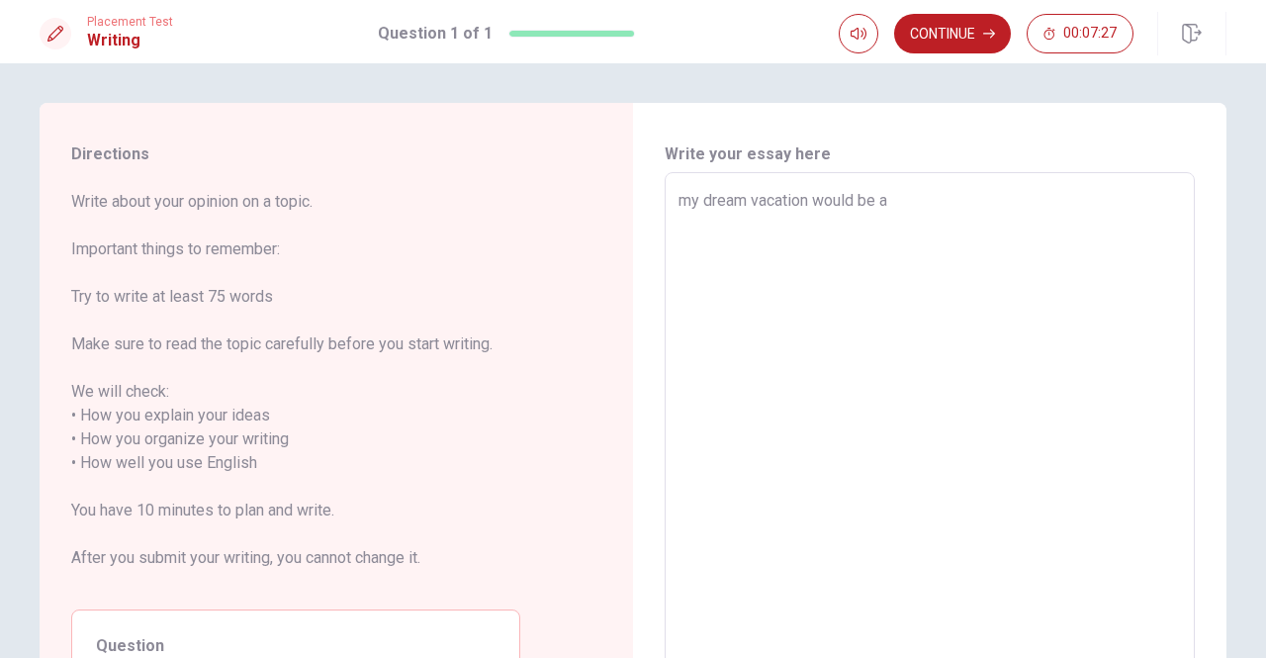
type textarea "my dream vacation would be a"
type textarea "x"
type textarea "my dream vacation would be a r"
type textarea "x"
type textarea "my dream vacation would be a re"
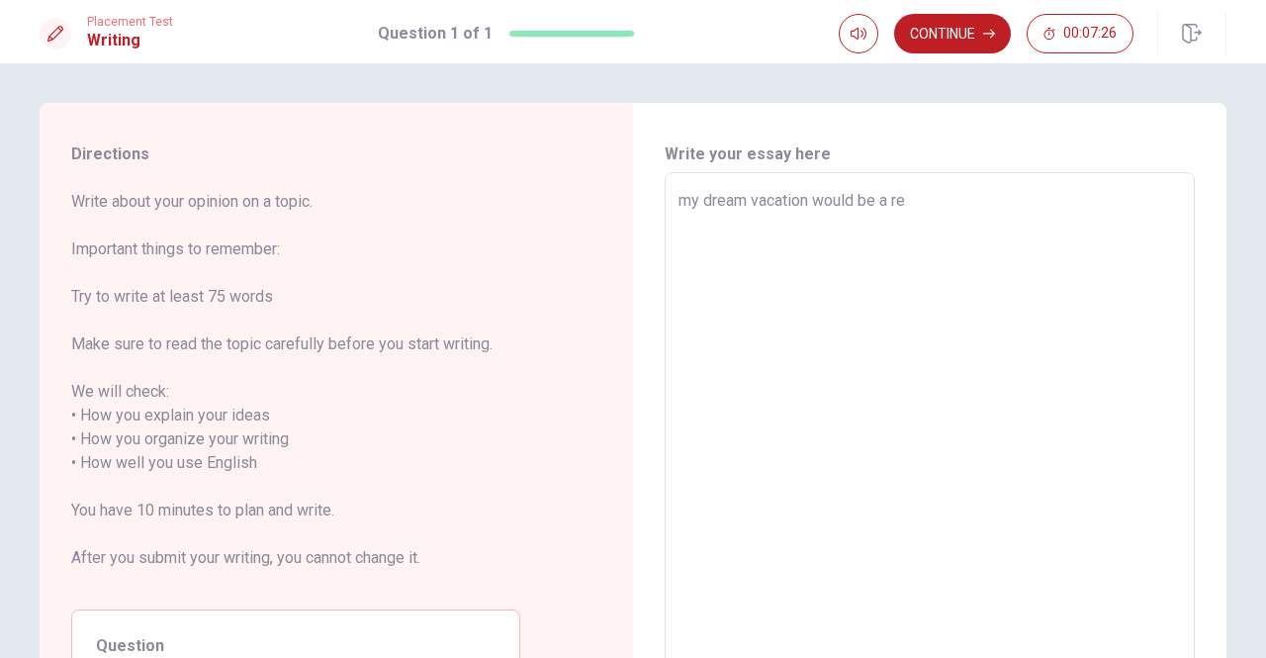
type textarea "x"
type textarea "my dream vacation would be a rel"
type textarea "x"
type textarea "my dream vacation would be a [MEDICAL_DATA]"
type textarea "x"
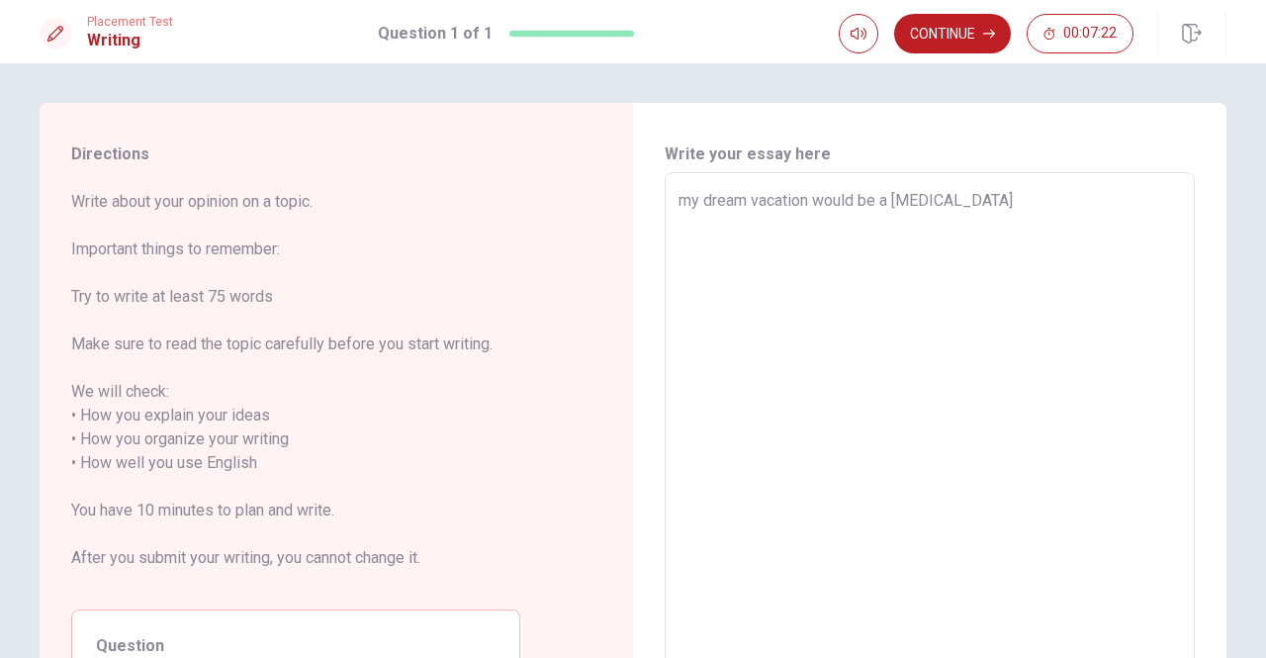
type textarea "my dream vacation would be a relax"
type textarea "x"
type textarea "my dream vacation would be a relaxi"
type textarea "x"
type textarea "my dream vacation would be a [MEDICAL_DATA]"
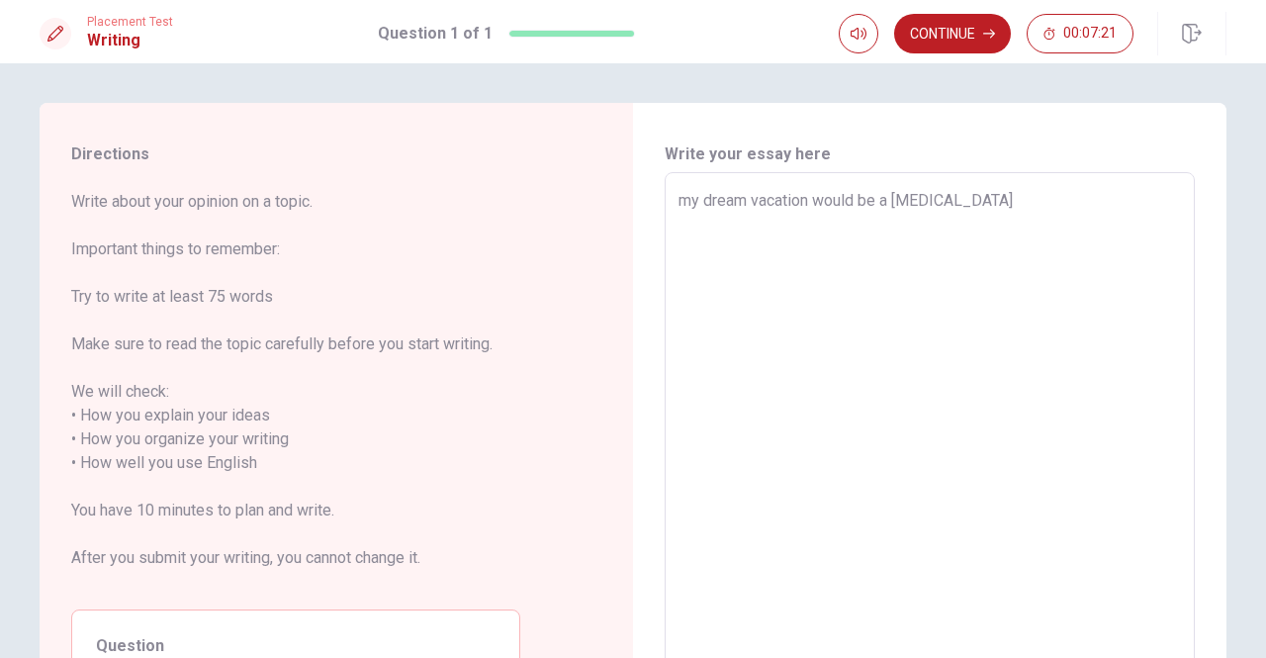
type textarea "x"
type textarea "my dream vacation would be a relaxing"
type textarea "x"
type textarea "my dream vacation would be a relaxing"
type textarea "x"
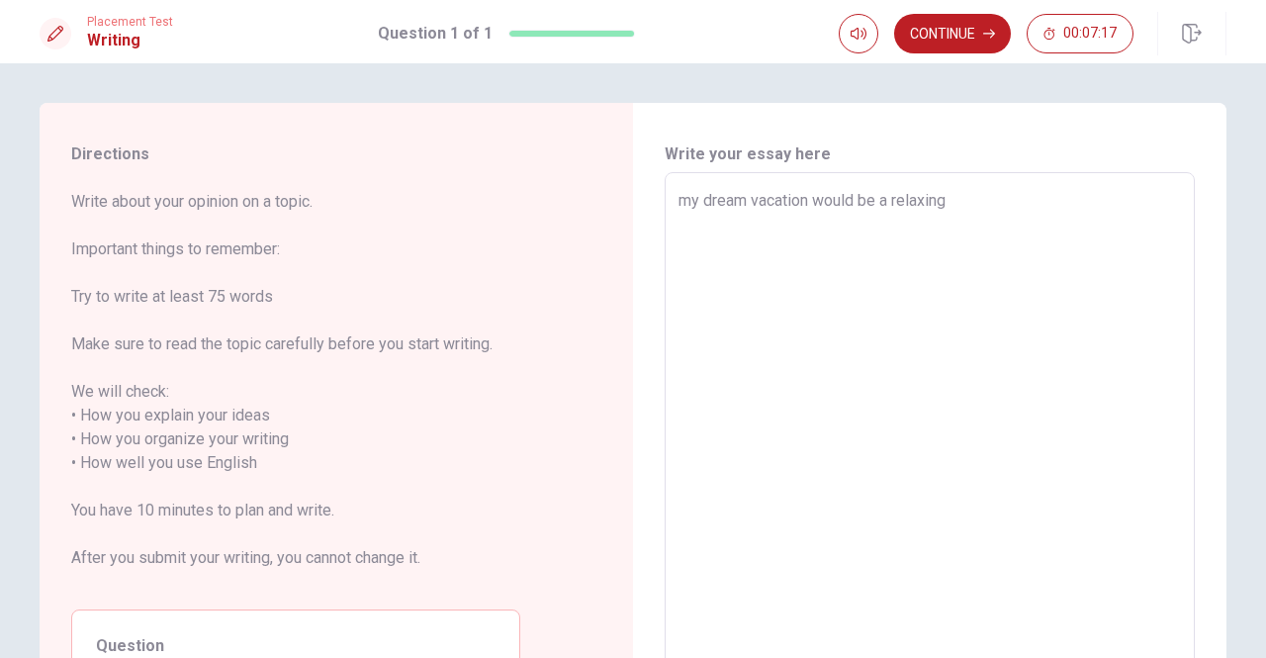
type textarea "my dream vacation would be a relaxing t"
type textarea "x"
type textarea "my dream vacation would be a relaxing tr"
type textarea "x"
type textarea "my dream vacation would be a relaxing tri"
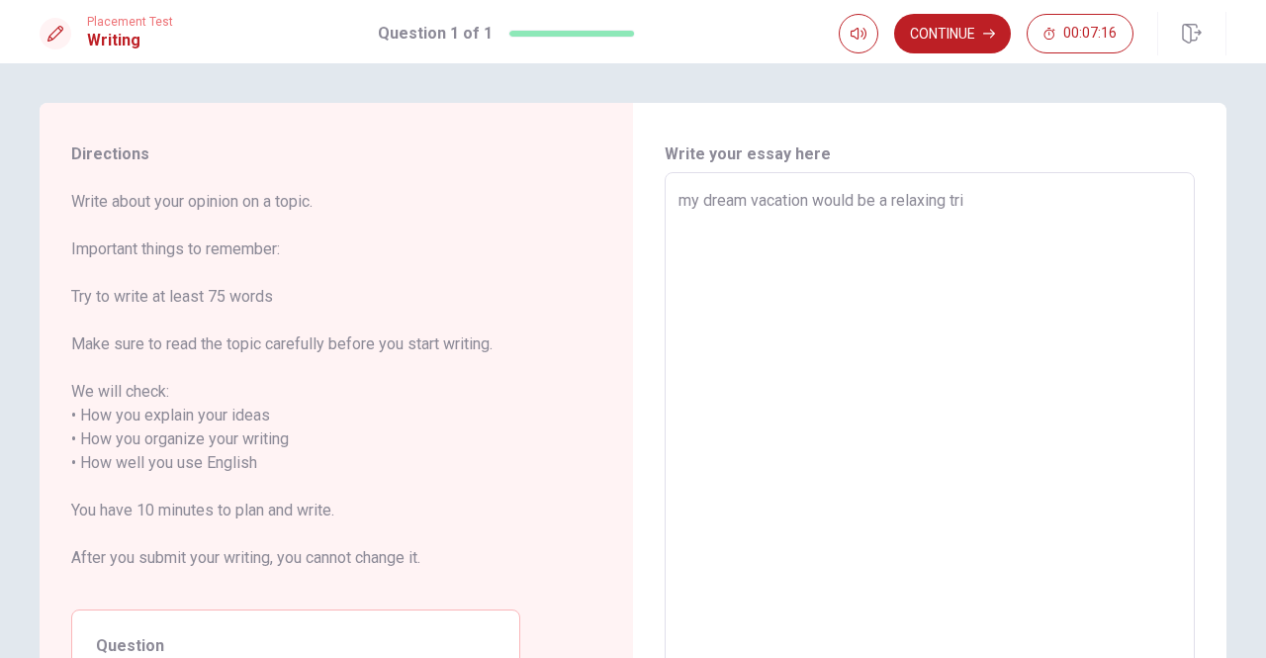
type textarea "x"
type textarea "my dream vacation would be a relaxing trip"
type textarea "x"
type textarea "my dream vacation would be a relaxing trip"
type textarea "x"
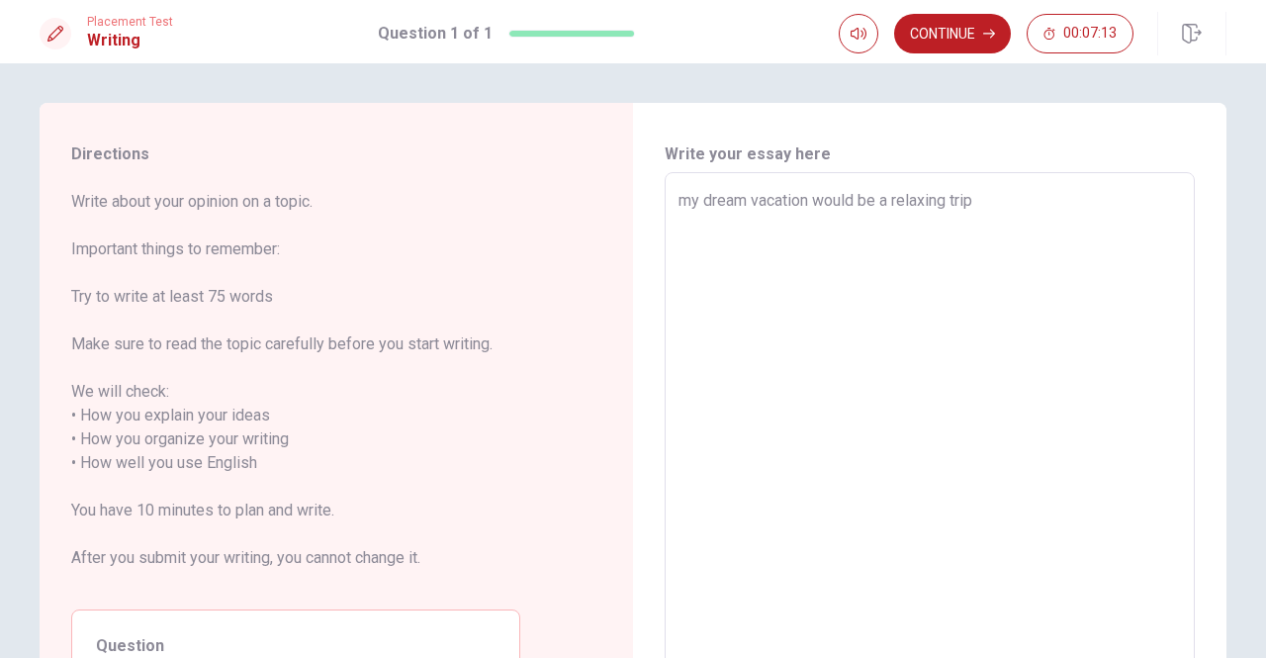
type textarea "my dream vacation would be a relaxing trip t"
type textarea "x"
type textarea "my dream vacation would be a relaxing trip to"
type textarea "x"
type textarea "my dream vacation would be a relaxing trip to"
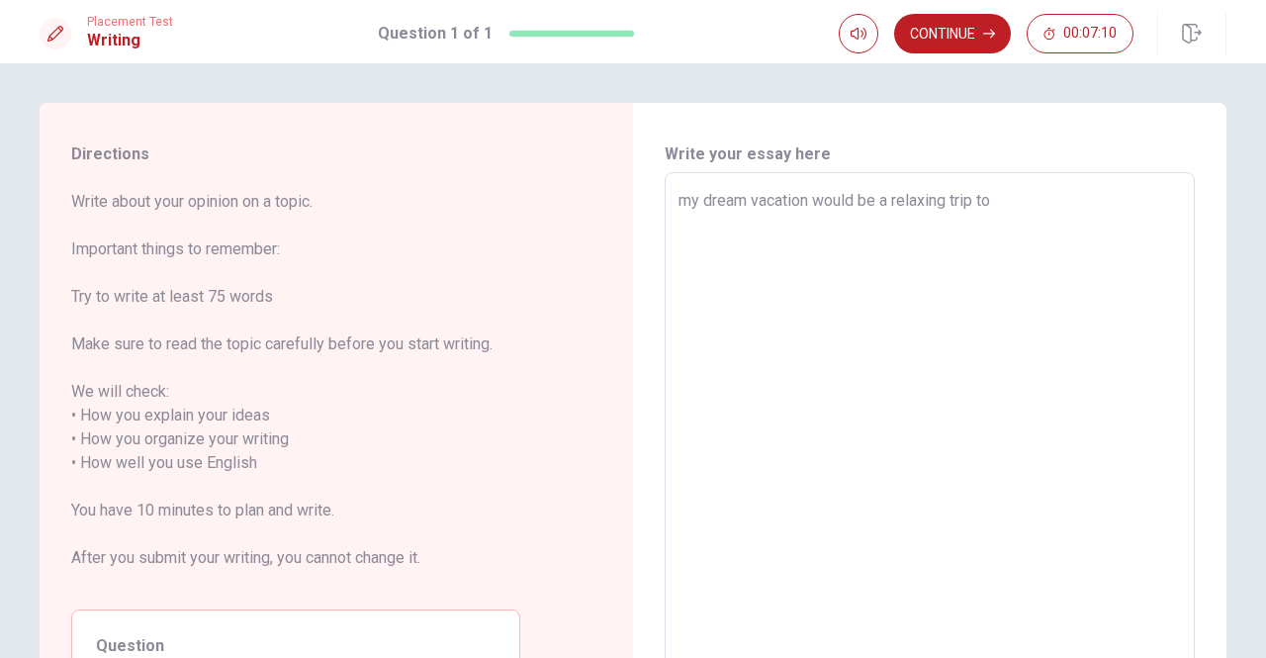
type textarea "x"
type textarea "my dream vacation would be a relaxing trip to e"
type textarea "x"
type textarea "my dream vacation would be a relaxing trip to"
type textarea "x"
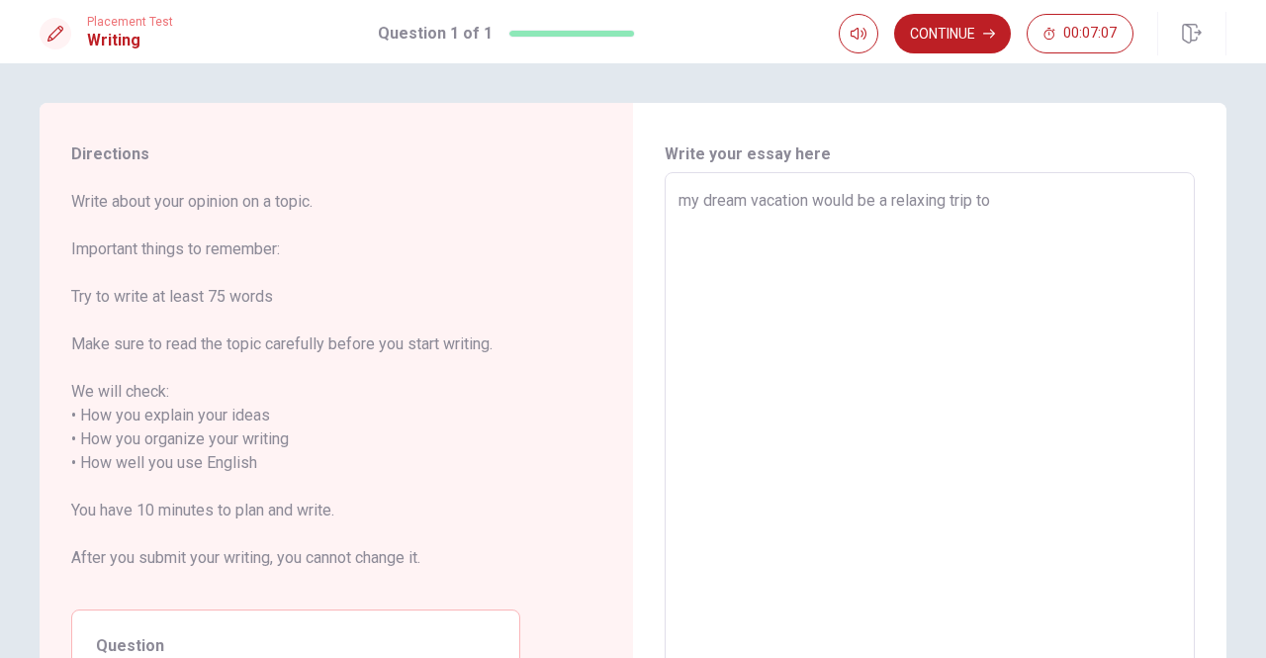
type textarea "my dream vacation would be a relaxing trip to E"
type textarea "x"
type textarea "my dream vacation would be a relaxing trip to [GEOGRAPHIC_DATA]"
type textarea "x"
type textarea "my dream vacation would be a relaxing trip to EUR"
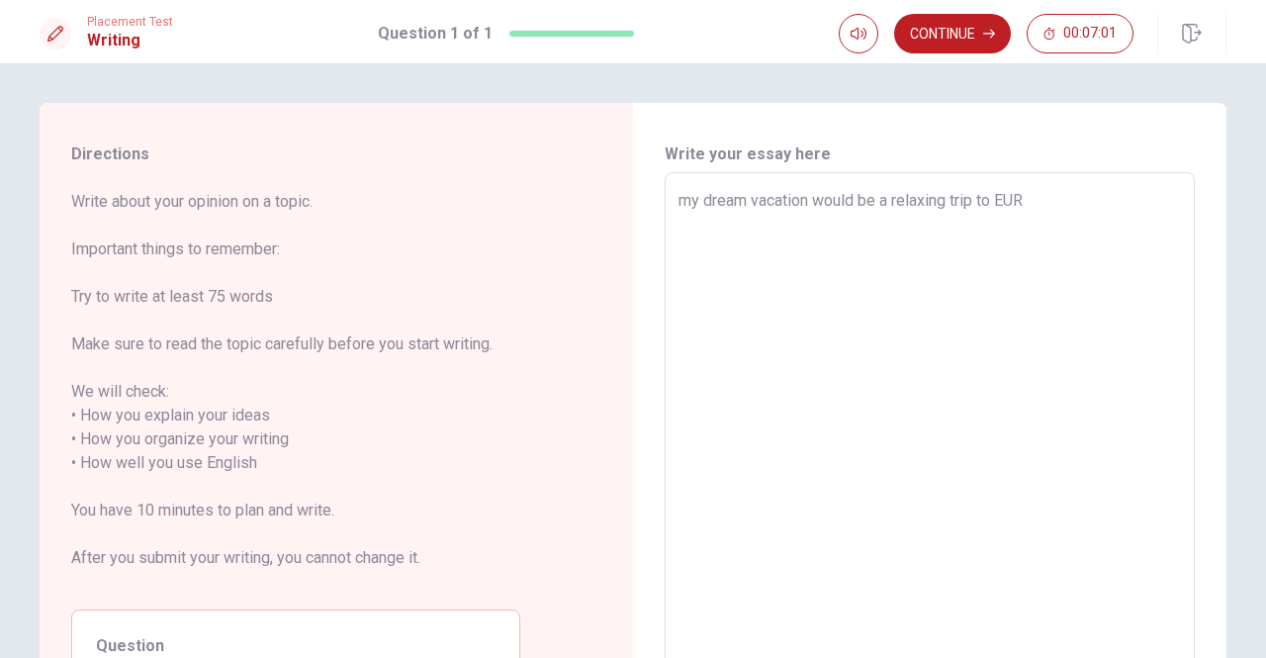
type textarea "x"
type textarea "my dream vacation would be a relaxing trip to [GEOGRAPHIC_DATA]"
type textarea "x"
type textarea "my dream vacation would be a relaxing trip to [GEOGRAPHIC_DATA]"
type textarea "x"
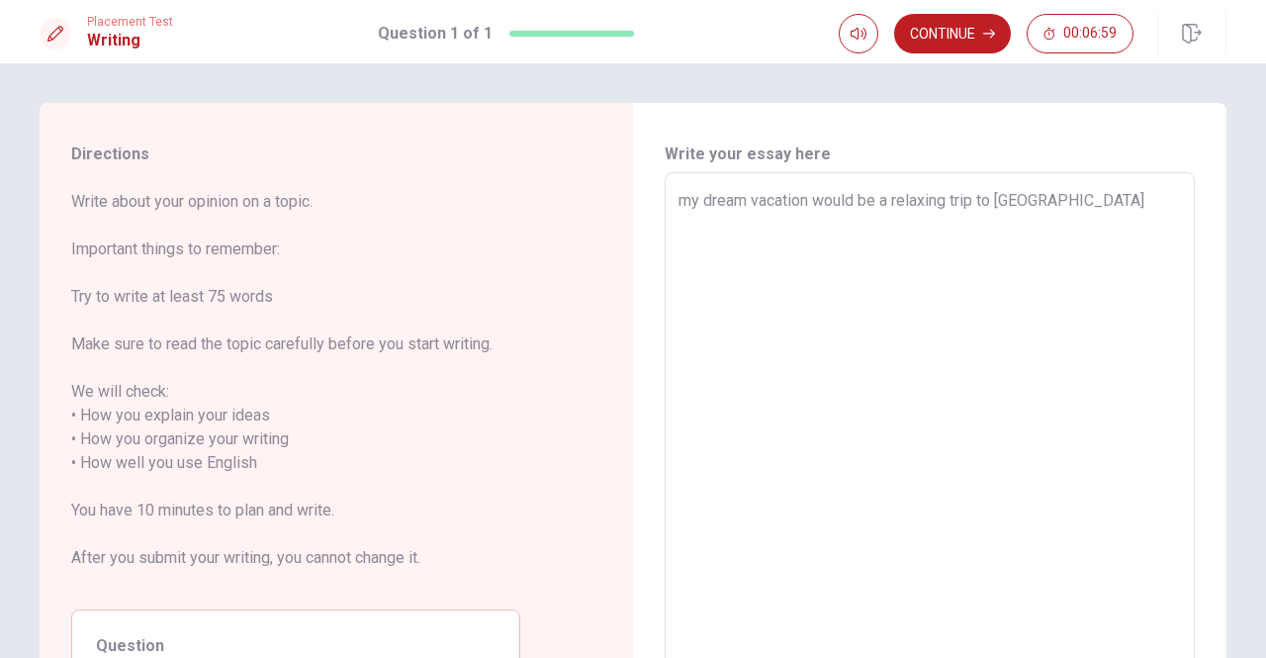
type textarea "my dream vacation would be a relaxing trip to [GEOGRAPHIC_DATA]"
type textarea "x"
type textarea "my dream vacation would be a relaxing trip to [GEOGRAPHIC_DATA]"
type textarea "x"
type textarea "my dream vacation would be a relaxing trip to [GEOGRAPHIC_DATA]"
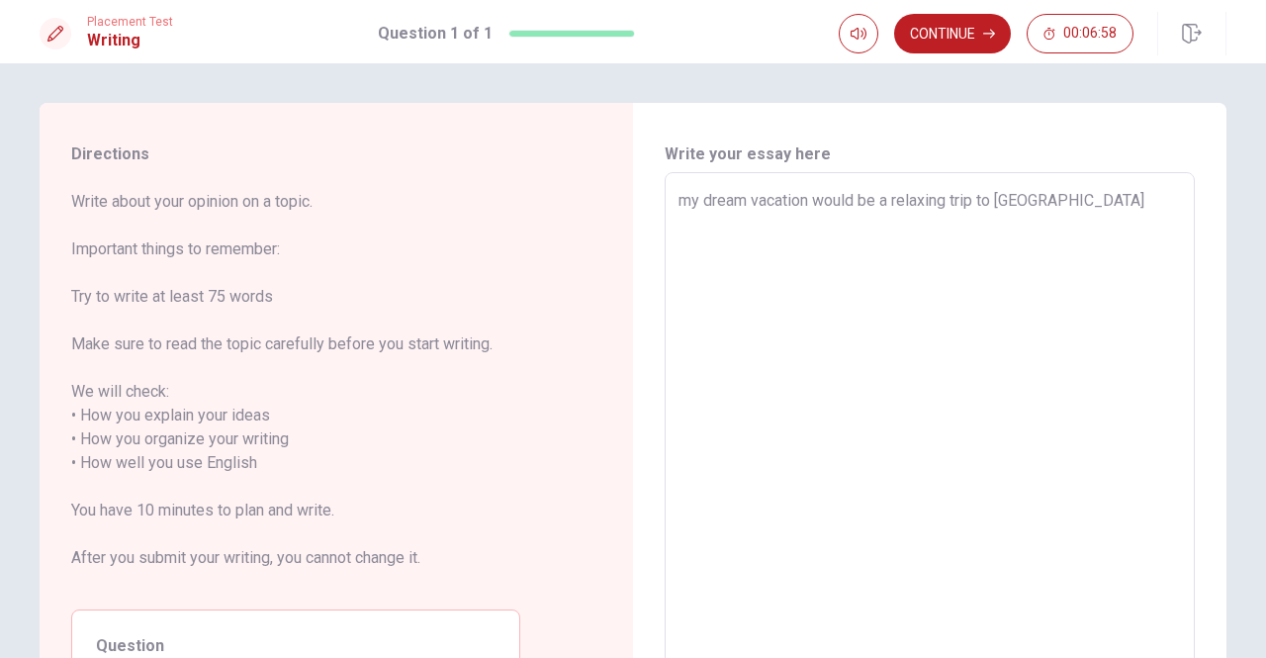
type textarea "x"
type textarea "my dream vacation would be a relaxing trip to EUR"
type textarea "x"
type textarea "my dream vacation would be a relaxing trip to [GEOGRAPHIC_DATA]"
type textarea "x"
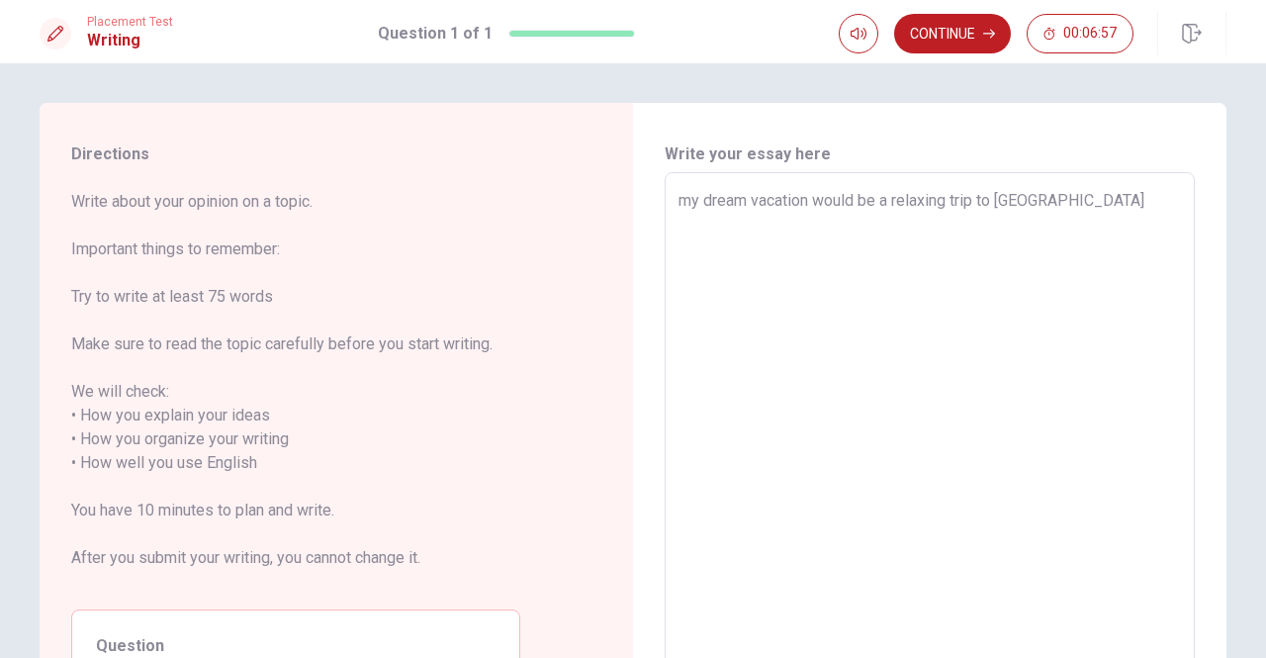
type textarea "my dream vacation would be a relaxing trip to E"
type textarea "x"
type textarea "my dream vacation would be a relaxing trip to Eㄧ"
type textarea "x"
type textarea "my dream vacation would be a relaxing trip to Eㄐㄧ"
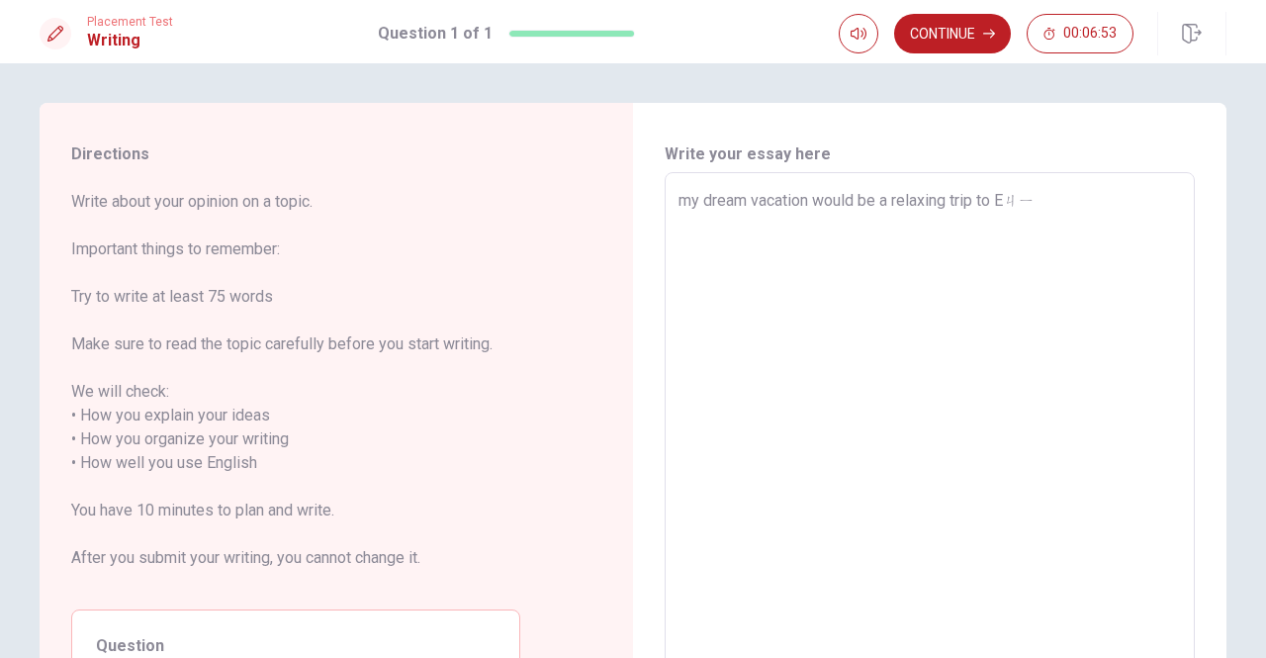
type textarea "x"
type textarea "my dream vacation would be a relaxing trip to Eㄐ"
type textarea "x"
type textarea "my dream vacation would be a relaxing trip to E"
type textarea "x"
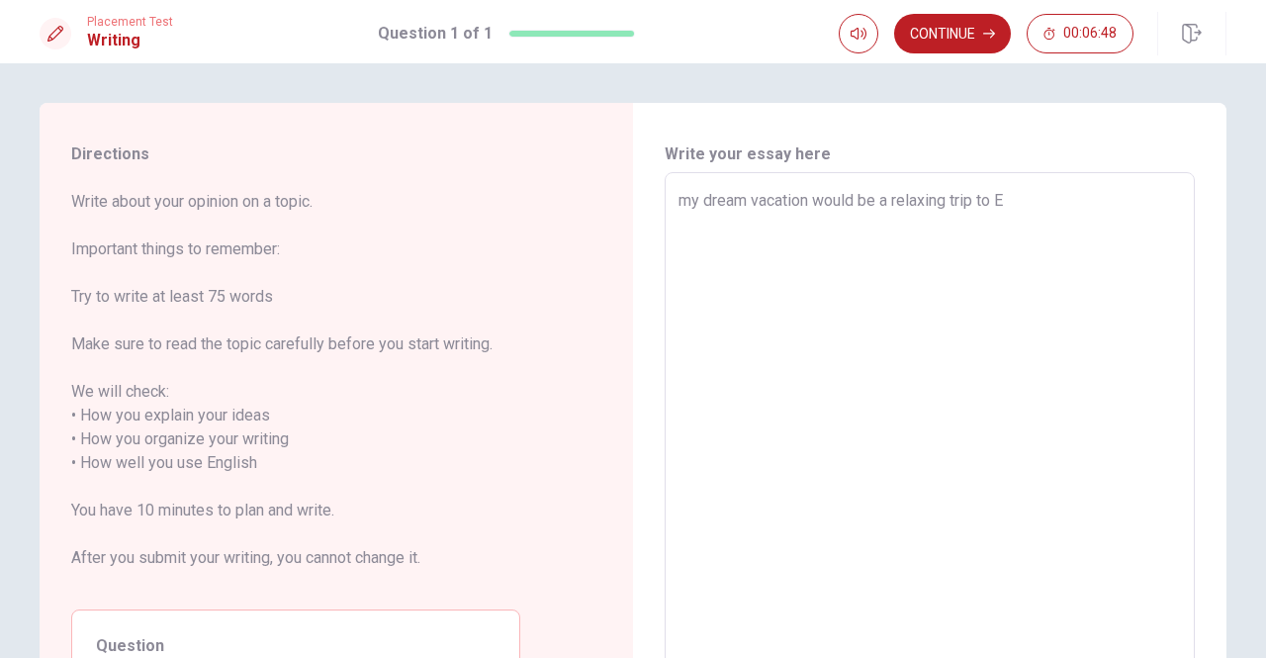
type textarea "my dream vacation would be a relaxing trip to [GEOGRAPHIC_DATA]"
type textarea "x"
type textarea "my dream vacation would be a relaxing trip to [GEOGRAPHIC_DATA]"
type textarea "x"
type textarea "my dream vacation would be a relaxing trip to Euro"
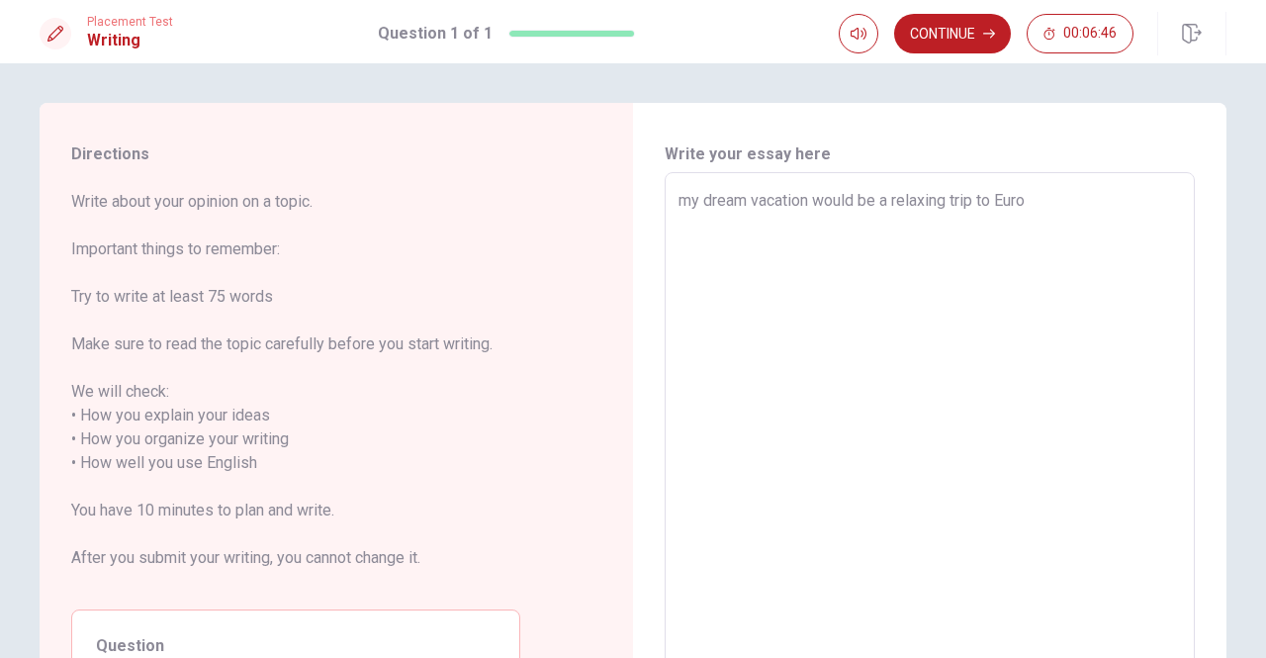
type textarea "x"
type textarea "my dream vacation would be a relaxing trip to [GEOGRAPHIC_DATA]"
type textarea "x"
type textarea "my dream vacation would be a relaxing trip to [GEOGRAPHIC_DATA]"
type textarea "x"
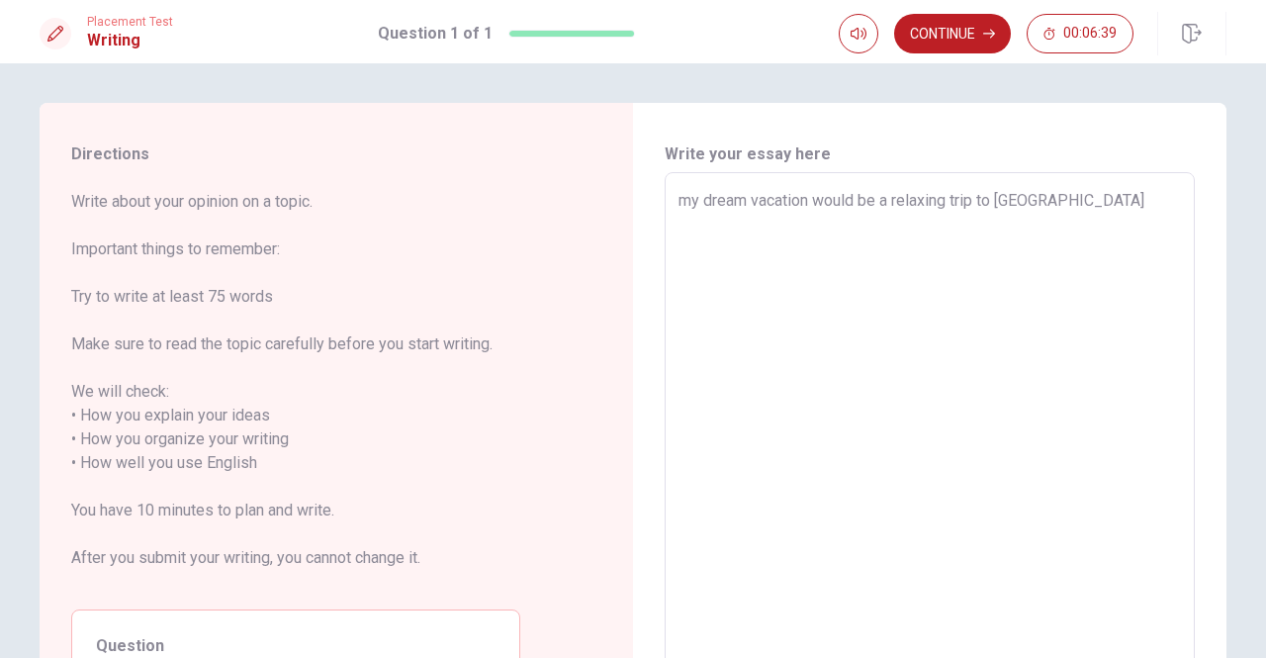
type textarea "my dream vacation would be a relaxing trip to [GEOGRAPHIC_DATA]."
type textarea "x"
type textarea "my dream vacation would be a relaxing trip to [GEOGRAPHIC_DATA]i"
type textarea "x"
type textarea "my dream vacation would be a relaxing trip to [GEOGRAPHIC_DATA]i"
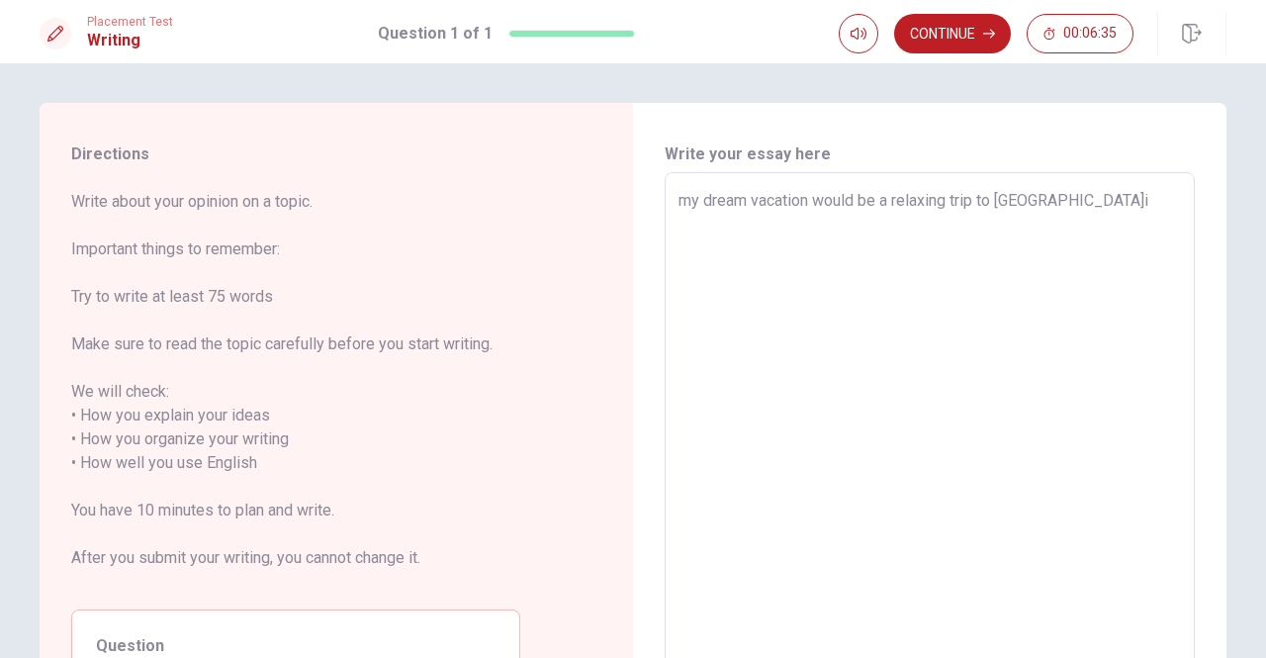
type textarea "x"
type textarea "my dream vacation would be a relaxing trip to [GEOGRAPHIC_DATA]i"
type textarea "x"
type textarea "my dream vacation would be a relaxing trip to [GEOGRAPHIC_DATA]."
type textarea "x"
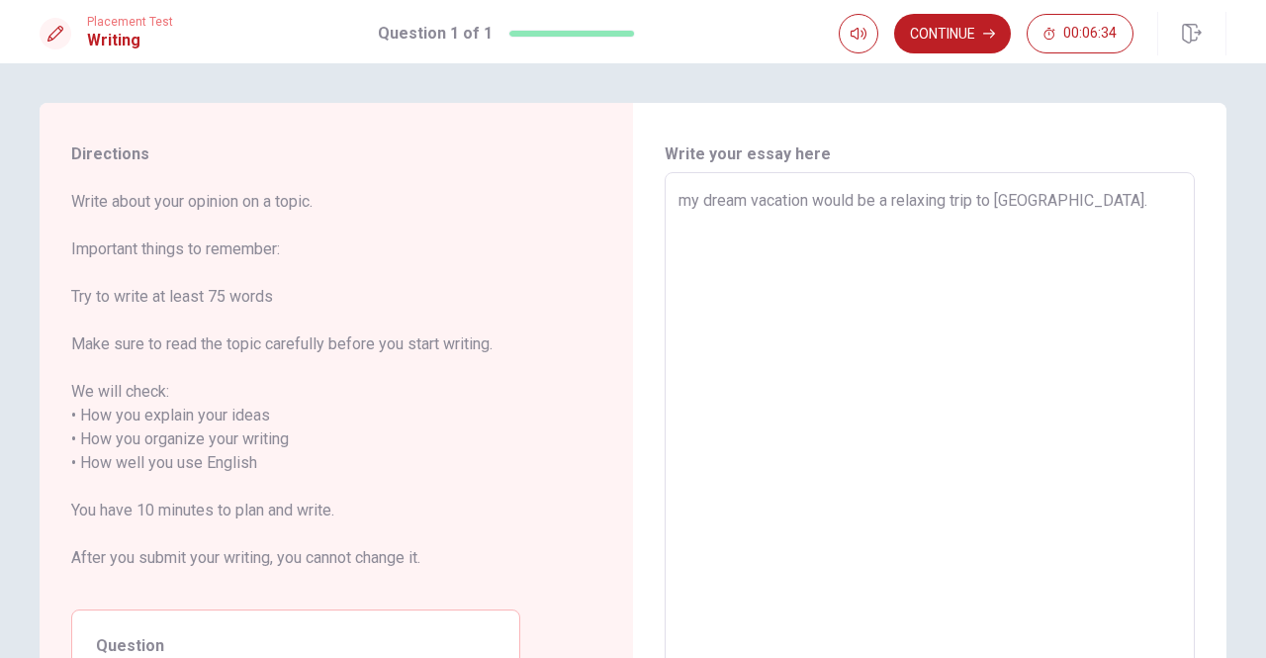
type textarea "my dream vacation would be a relaxing trip to [GEOGRAPHIC_DATA]ㄛ"
type textarea "x"
type textarea "my dream vacation would be a relaxing trip to [GEOGRAPHIC_DATA]."
type textarea "x"
type textarea "my dream vacation would be a relaxing trip to [GEOGRAPHIC_DATA]I"
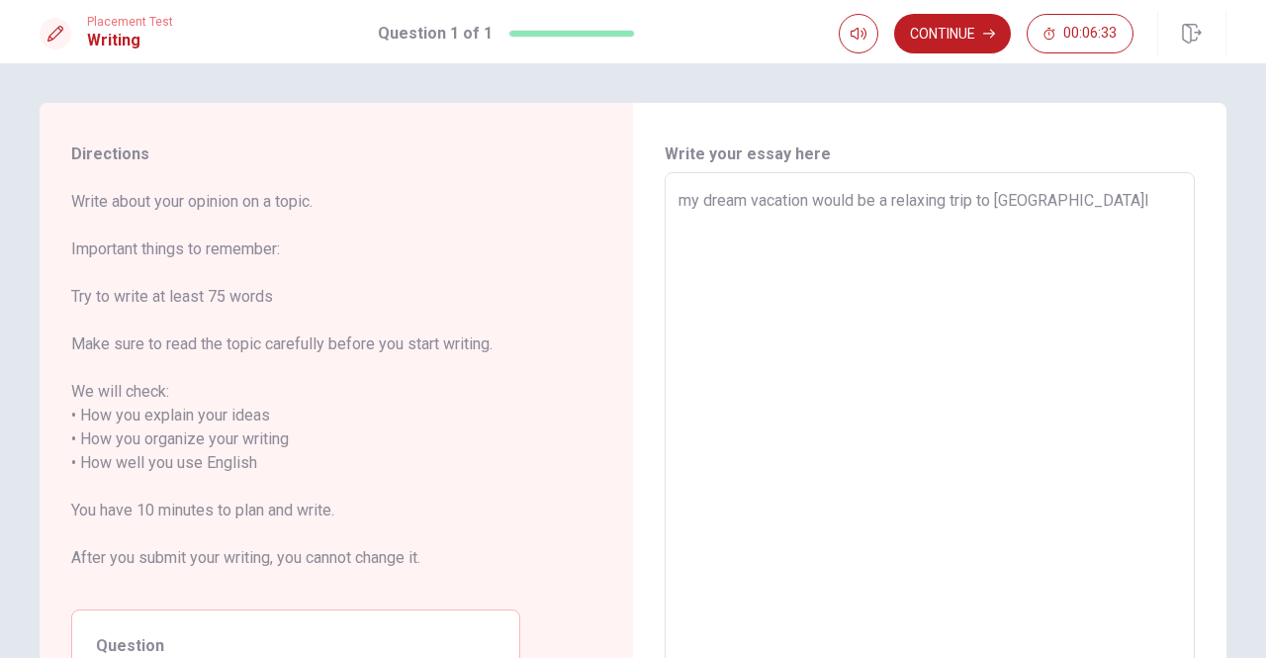
type textarea "x"
type textarea "my dream vacation would be a relaxing trip to [GEOGRAPHIC_DATA]I"
type textarea "x"
type textarea "my dream vacation would be a relaxing trip to [GEOGRAPHIC_DATA]I ㄊ"
type textarea "x"
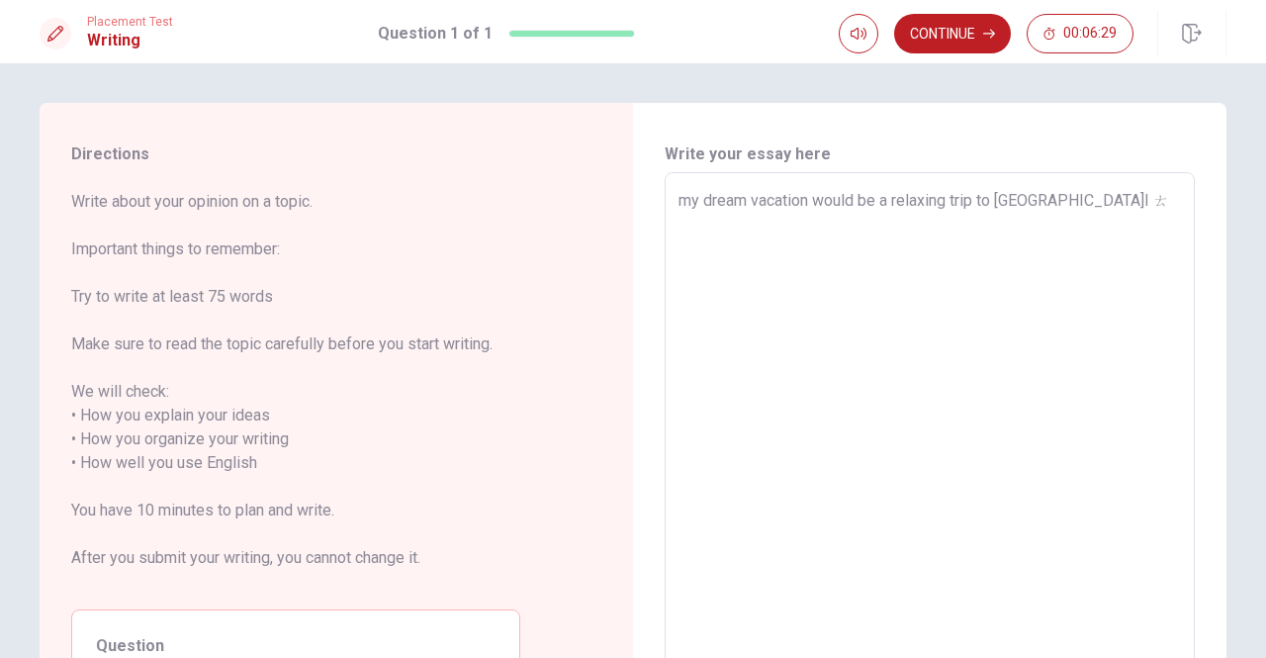
type textarea "my dream vacation would be a relaxing trip to [GEOGRAPHIC_DATA]I ㄊㄟ"
type textarea "x"
type textarea "my dream vacation would be a relaxing trip to [GEOGRAPHIC_DATA]I ㄊㄧㄟ"
type textarea "x"
type textarea "my dream vacation would be a relaxing trip to [GEOGRAPHIC_DATA]I ㄊㄧㄠ"
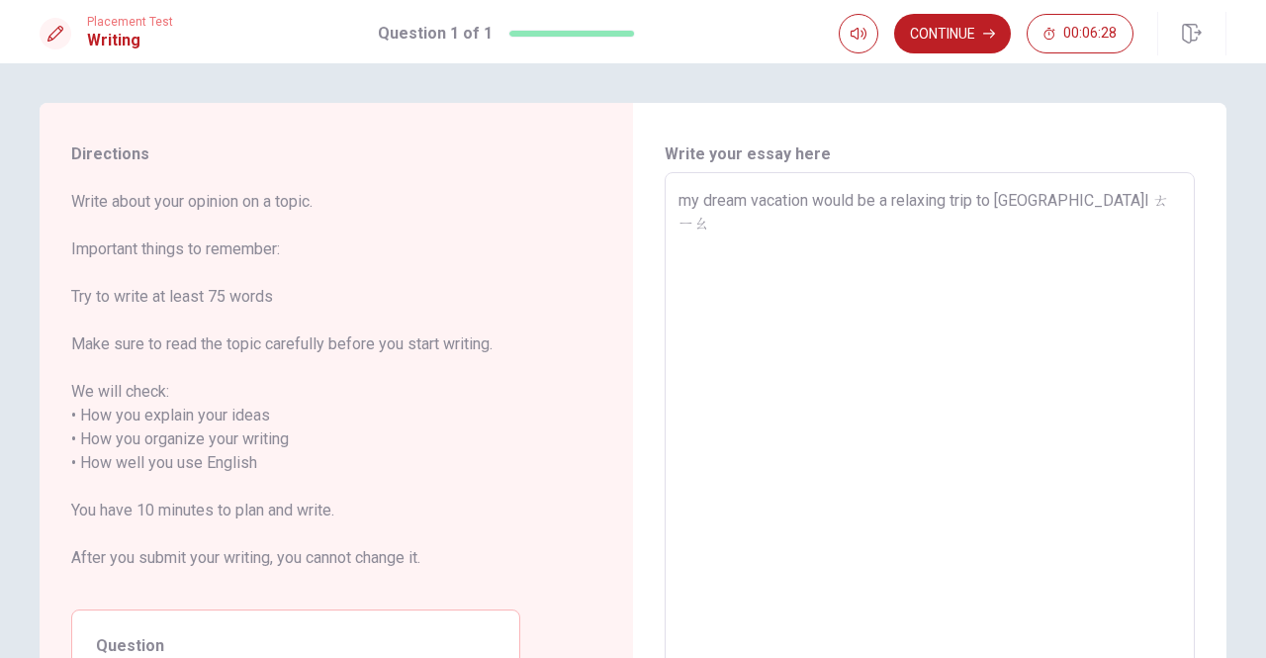
type textarea "x"
type textarea "my dream vacation would be a relaxing trip to [GEOGRAPHIC_DATA]I ㄎㄧㄠ"
type textarea "x"
type textarea "my dream vacation would be a relaxing trip to [GEOGRAPHIC_DATA]I ㄎㄧ"
type textarea "x"
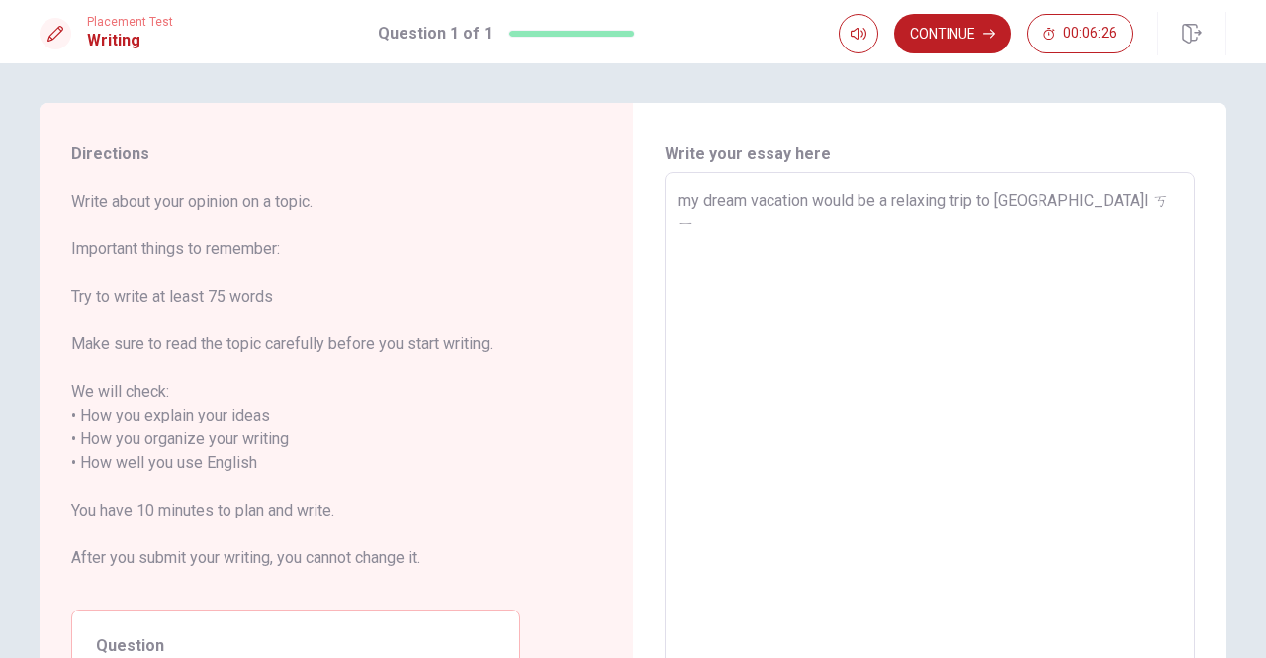
type textarea "my dream vacation would be a relaxing trip to [GEOGRAPHIC_DATA]I ㄎ"
type textarea "x"
type textarea "my dream vacation would be a relaxing trip to [GEOGRAPHIC_DATA]I"
type textarea "x"
type textarea "my dream vacation would be a relaxing trip to [GEOGRAPHIC_DATA]I ㄊ"
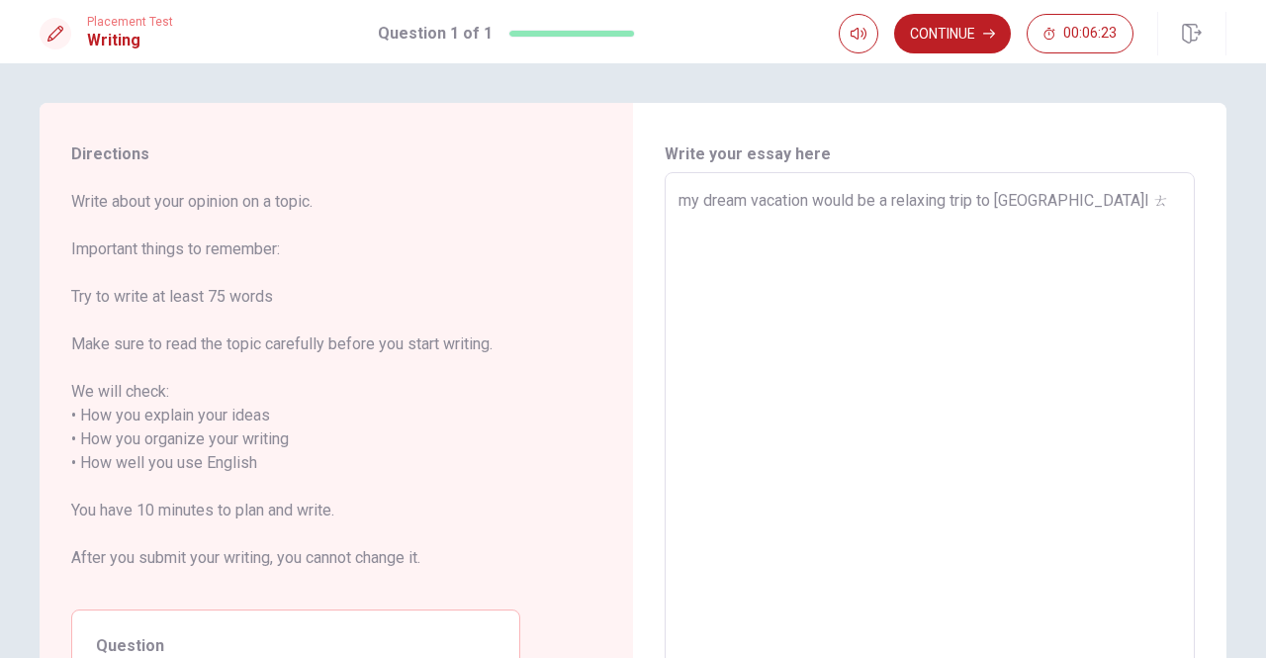
type textarea "x"
type textarea "my dream vacation would be a relaxing trip to [GEOGRAPHIC_DATA]I"
type textarea "x"
type textarea "my dream vacation would be a relaxing trip to [GEOGRAPHIC_DATA]I w"
type textarea "x"
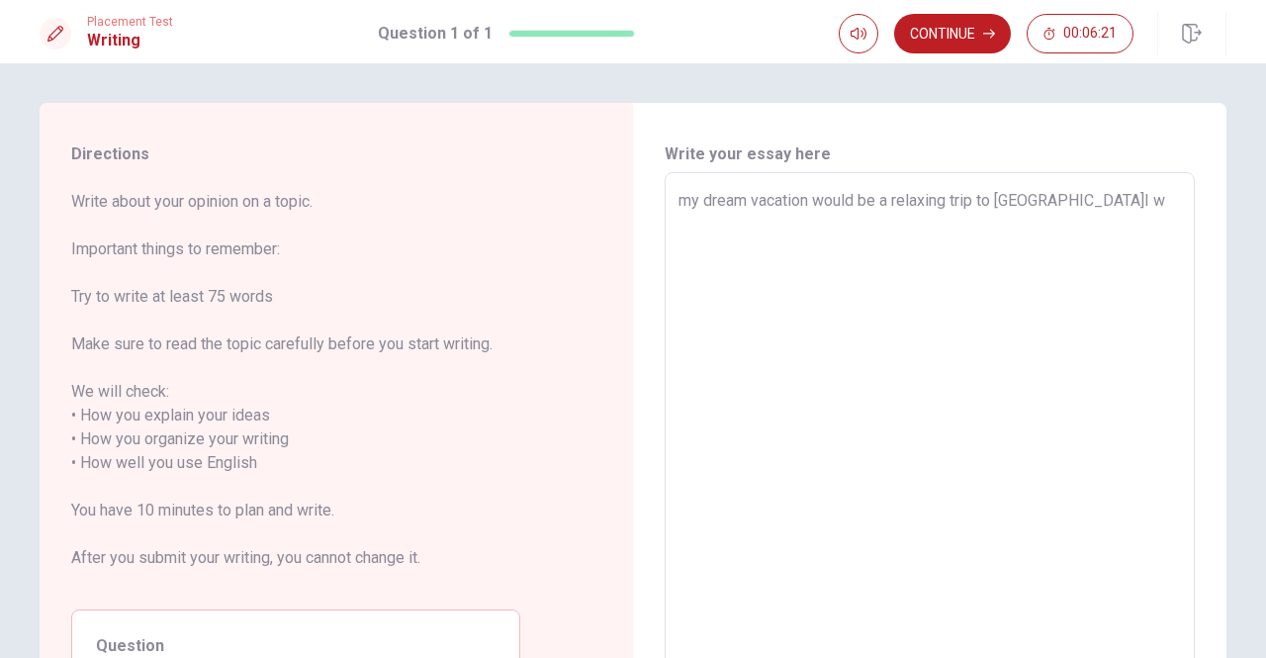
type textarea "my dream vacation would be a relaxing trip to [GEOGRAPHIC_DATA]I wo"
type textarea "x"
type textarea "my dream vacation would be a relaxing trip to [GEOGRAPHIC_DATA]I wou"
type textarea "x"
type textarea "my dream vacation would be a relaxing trip to [GEOGRAPHIC_DATA]I woul"
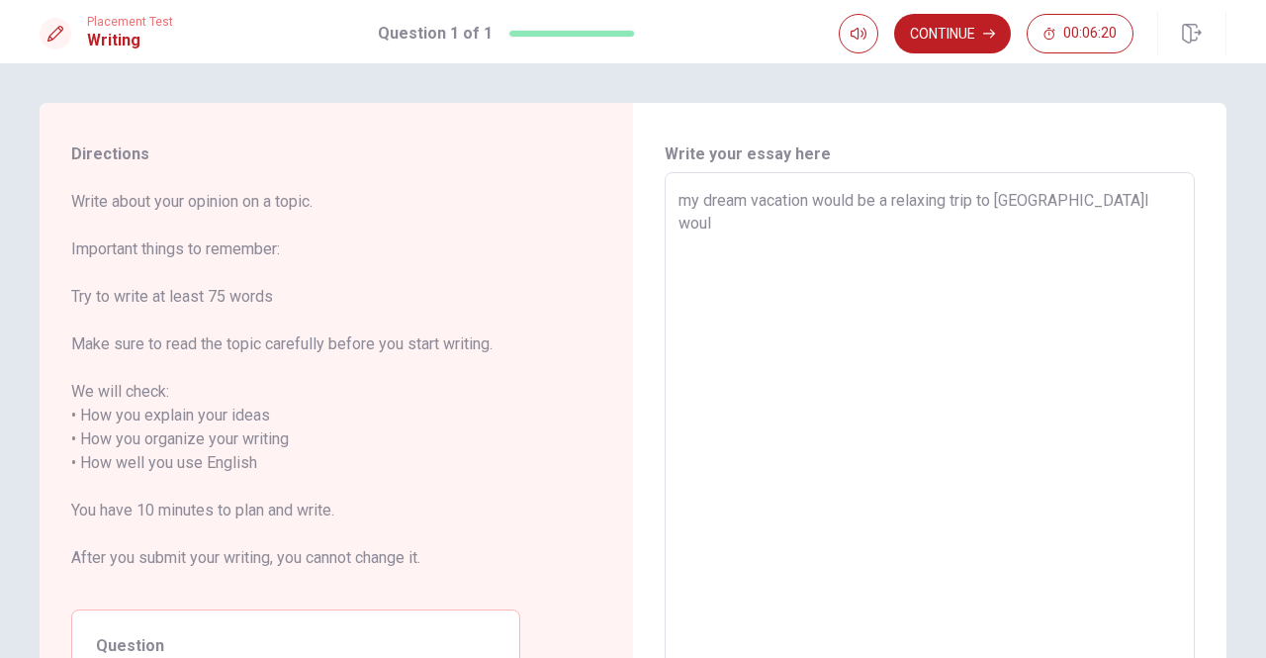
type textarea "x"
type textarea "my dream vacation would be a relaxing trip to [GEOGRAPHIC_DATA]I would"
type textarea "x"
type textarea "my dream vacation would be a relaxing trip to [GEOGRAPHIC_DATA]I would"
type textarea "x"
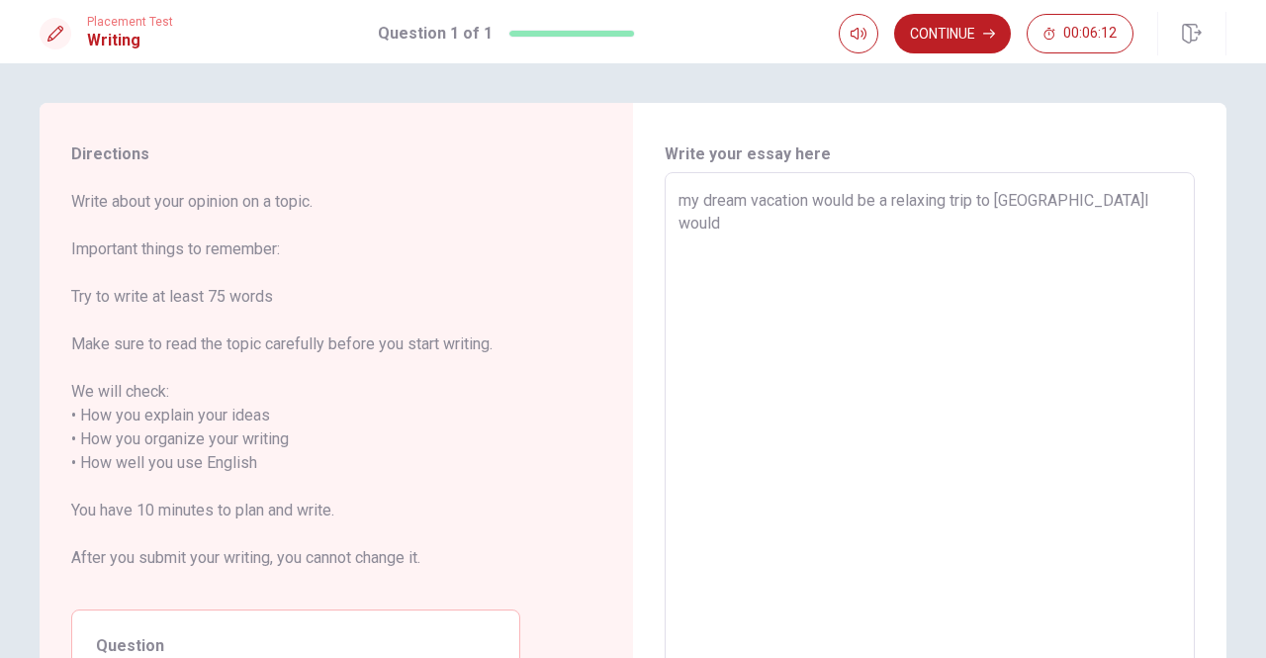
type textarea "my dream vacation would be a relaxing trip to [GEOGRAPHIC_DATA]I would l"
type textarea "x"
type textarea "my dream vacation would be a relaxing trip to [GEOGRAPHIC_DATA]I would lo"
type textarea "x"
type textarea "my dream vacation would be a relaxing trip to [GEOGRAPHIC_DATA]I would lov"
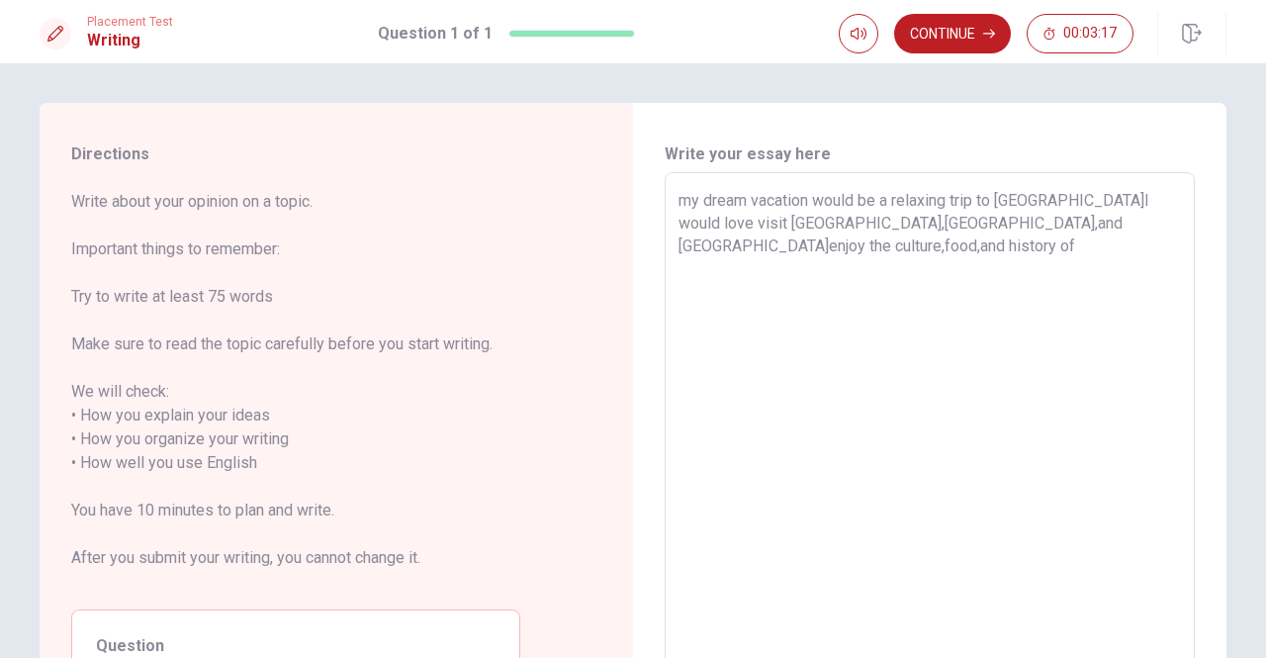
click at [1099, 224] on textarea "my dream vacation would be a relaxing trip to [GEOGRAPHIC_DATA]I would love vis…" at bounding box center [929, 451] width 502 height 525
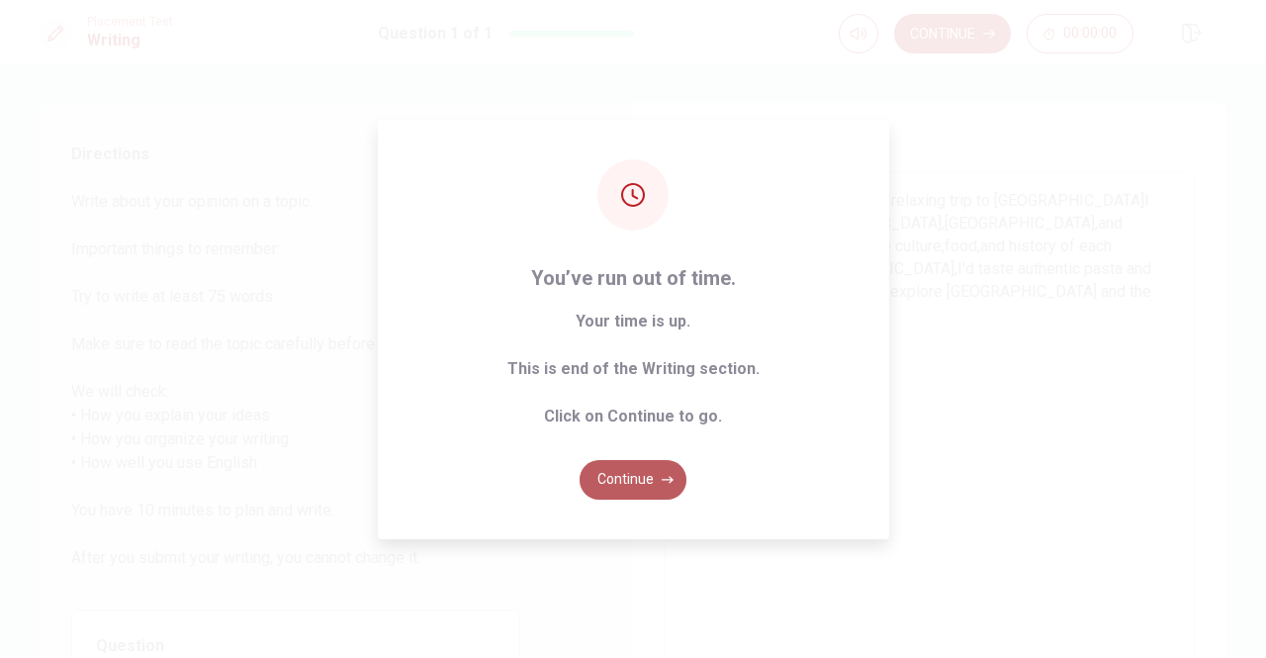
click at [630, 479] on button "Continue" at bounding box center [632, 480] width 107 height 40
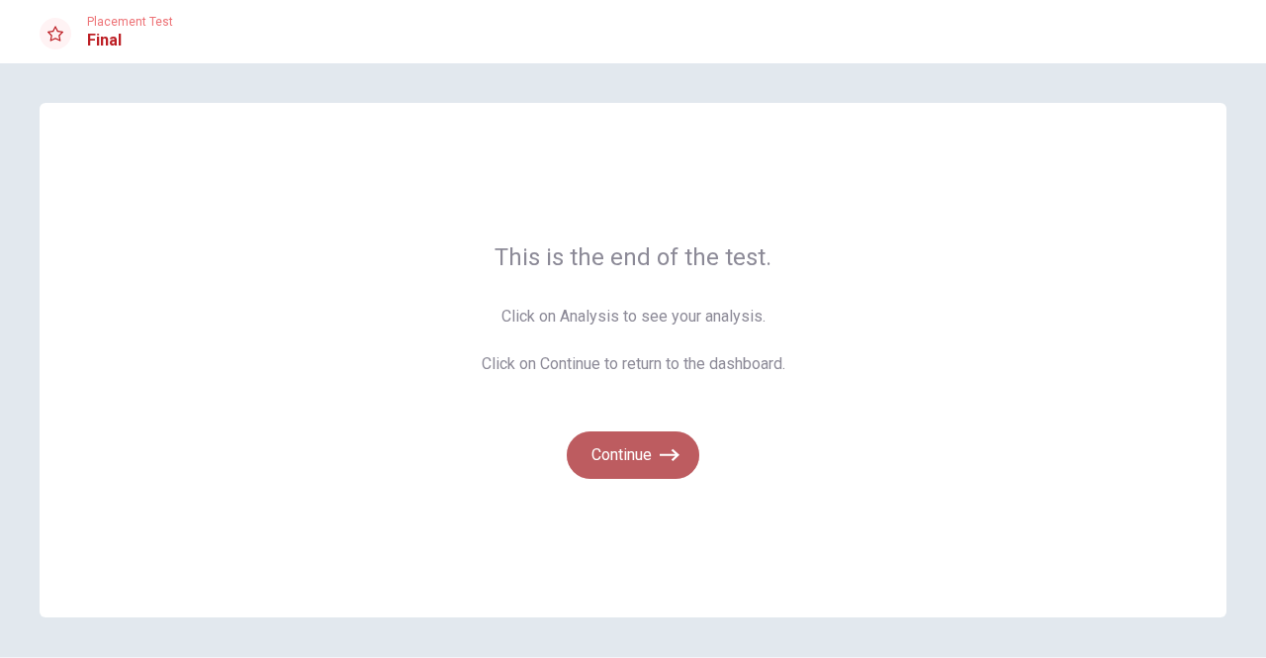
click at [653, 452] on button "Continue" at bounding box center [633, 454] width 133 height 47
